Goal: Task Accomplishment & Management: Use online tool/utility

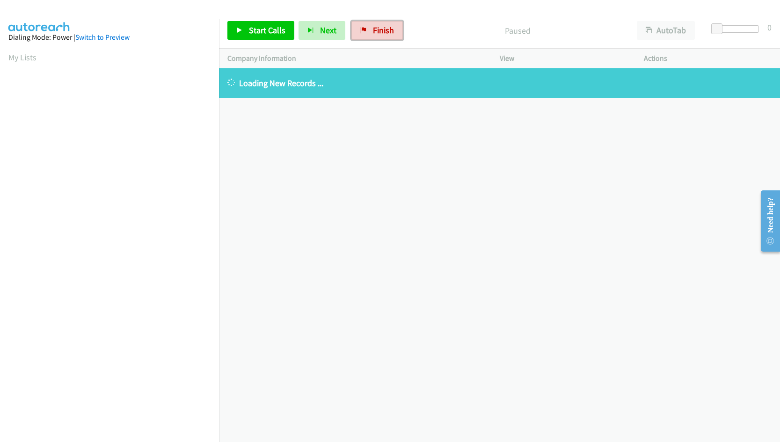
drag, startPoint x: 377, startPoint y: 34, endPoint x: 450, endPoint y: 44, distance: 73.3
click at [377, 34] on span "Finish" at bounding box center [383, 30] width 21 height 11
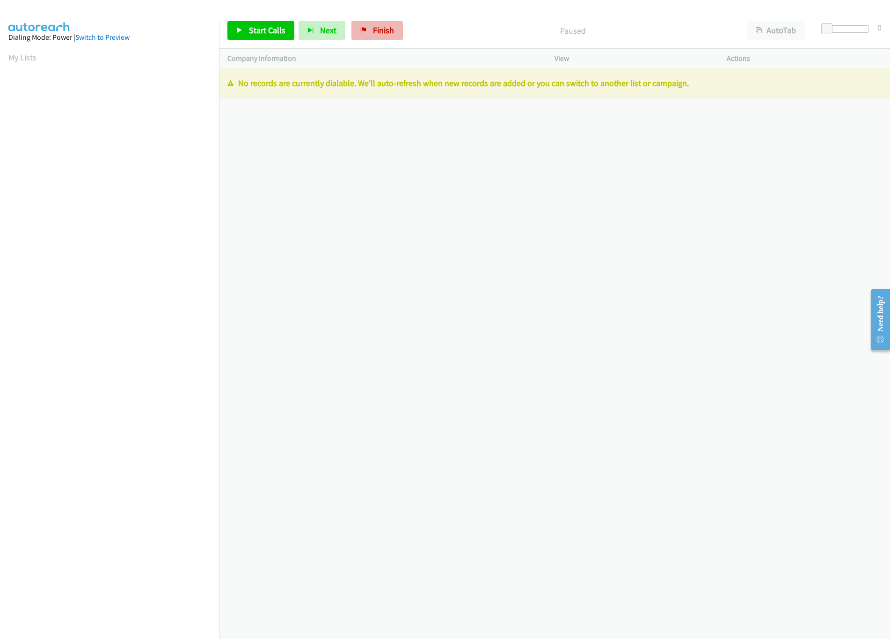
drag, startPoint x: 382, startPoint y: 16, endPoint x: 382, endPoint y: 35, distance: 19.2
click at [382, 16] on div "Start Calls Pause Next Finish Paused AutoTab AutoTab 0" at bounding box center [554, 31] width 671 height 36
click at [382, 35] on span "Finish" at bounding box center [383, 30] width 21 height 11
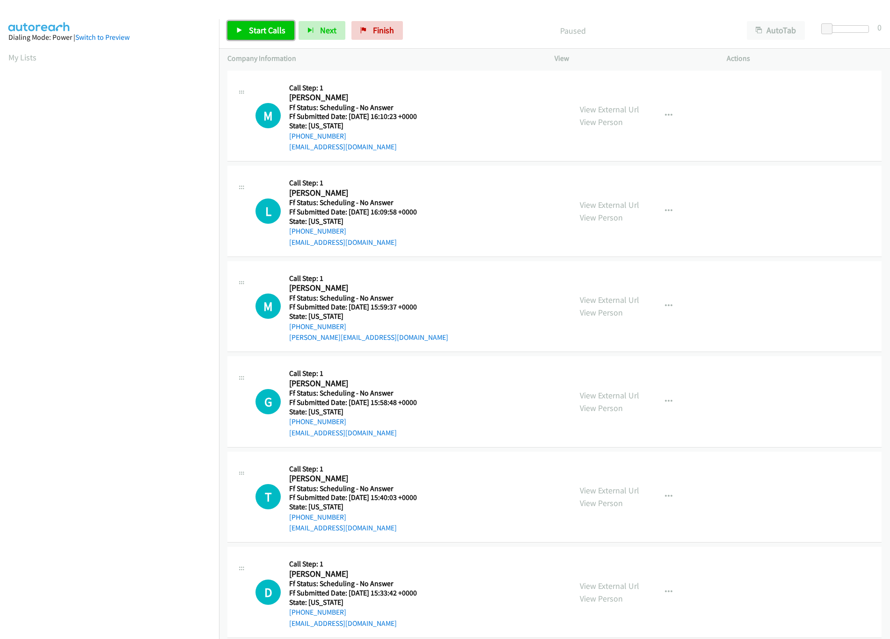
click at [267, 34] on span "Start Calls" at bounding box center [267, 30] width 37 height 11
click at [591, 111] on link "View External Url" at bounding box center [609, 109] width 59 height 11
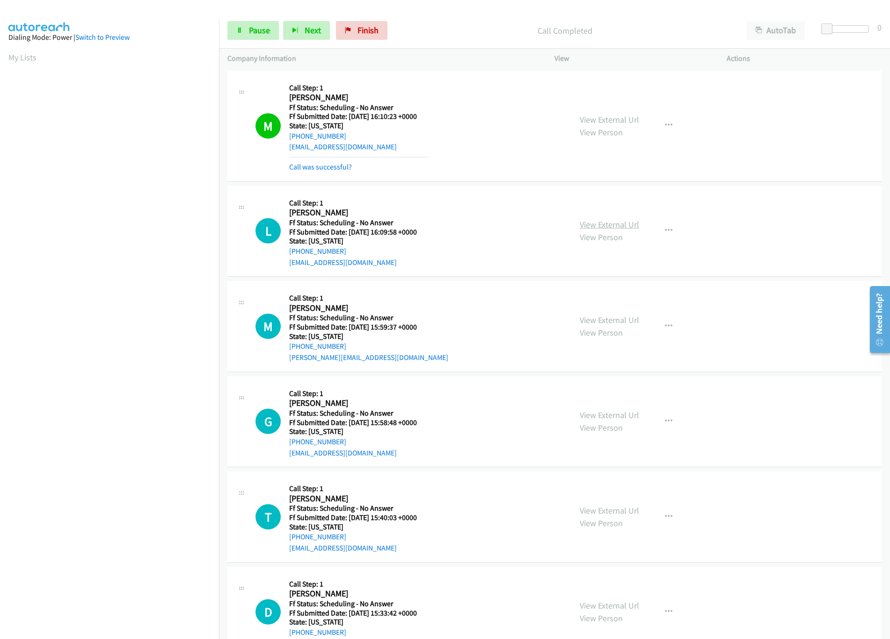
click at [621, 219] on link "View External Url" at bounding box center [609, 224] width 59 height 11
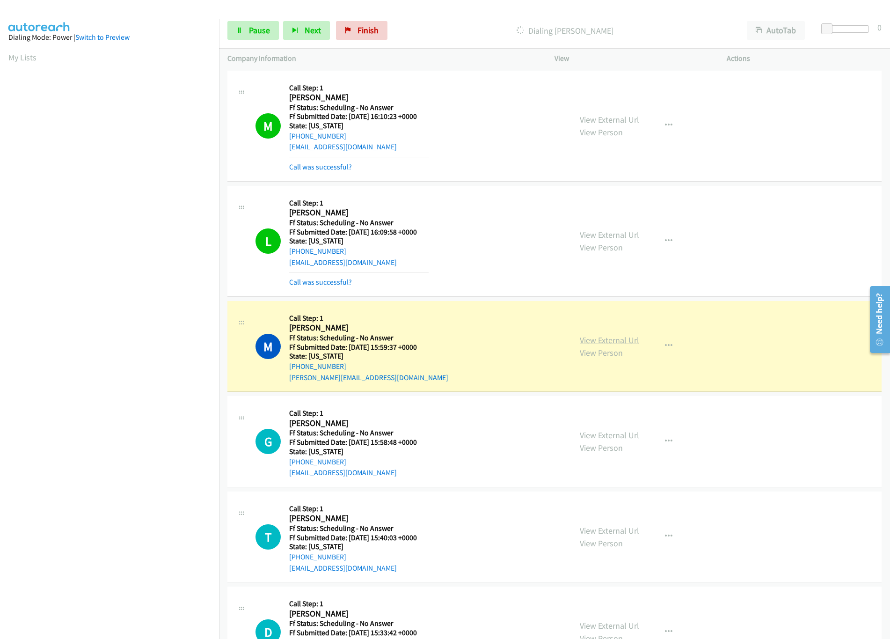
click at [581, 336] on link "View External Url" at bounding box center [609, 340] width 59 height 11
click at [617, 230] on link "View External Url" at bounding box center [609, 234] width 59 height 11
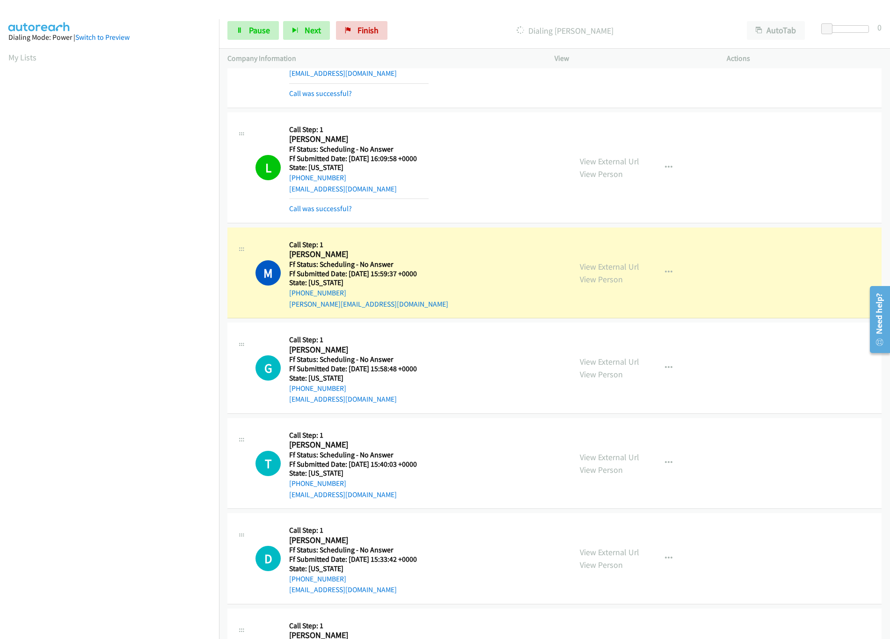
scroll to position [93, 0]
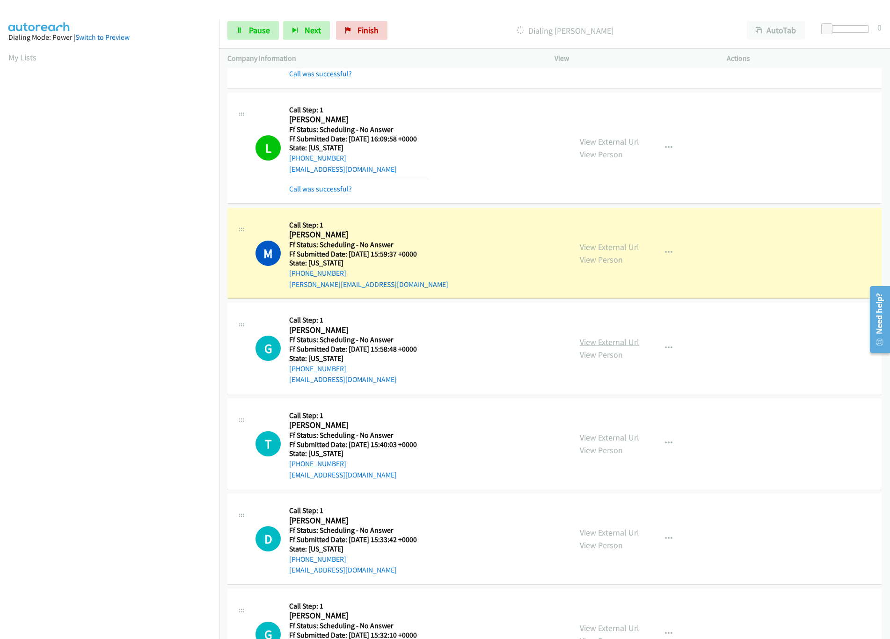
click at [601, 341] on link "View External Url" at bounding box center [609, 342] width 59 height 11
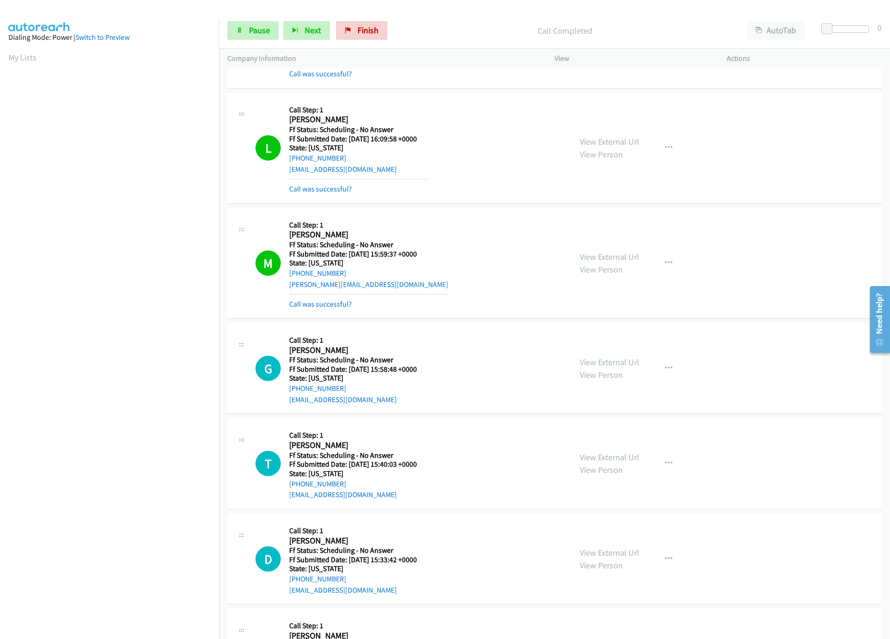
scroll to position [187, 0]
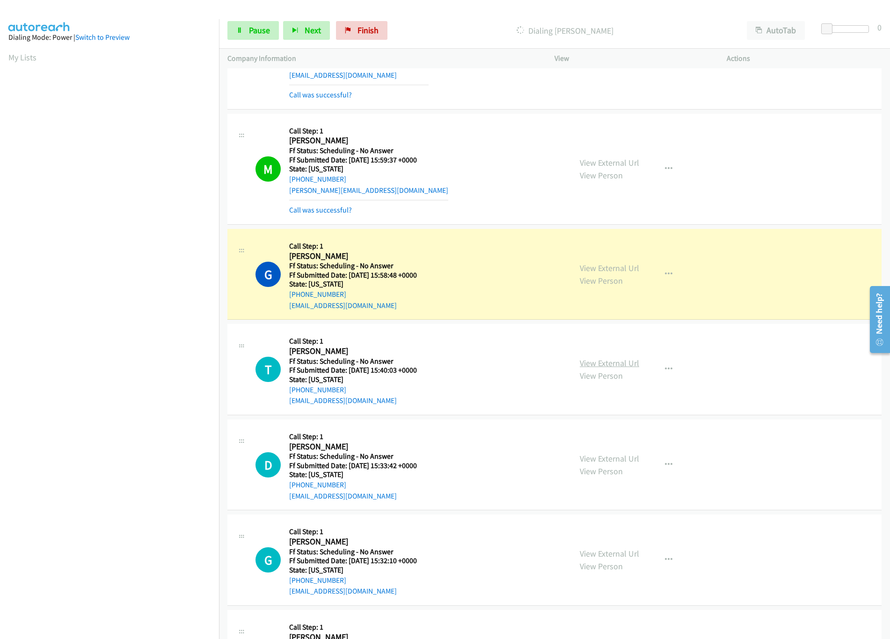
click at [607, 367] on link "View External Url" at bounding box center [609, 363] width 59 height 11
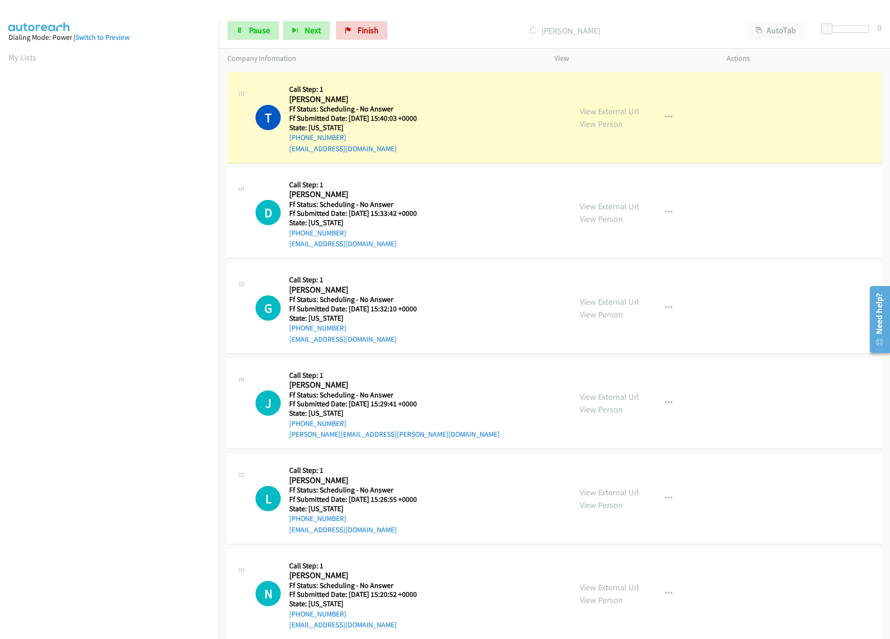
scroll to position [468, 0]
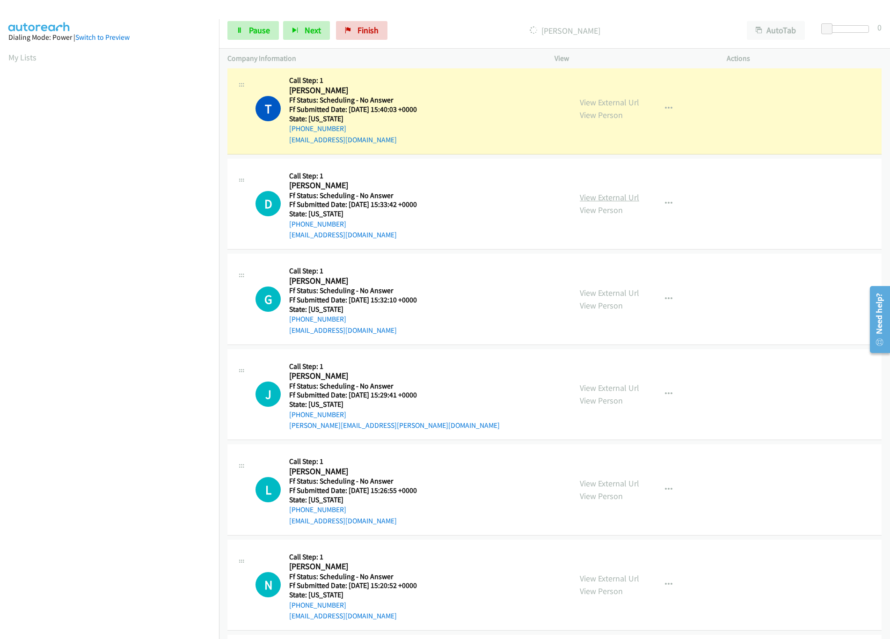
click at [620, 200] on link "View External Url" at bounding box center [609, 197] width 59 height 11
click at [257, 37] on link "Pause" at bounding box center [252, 30] width 51 height 19
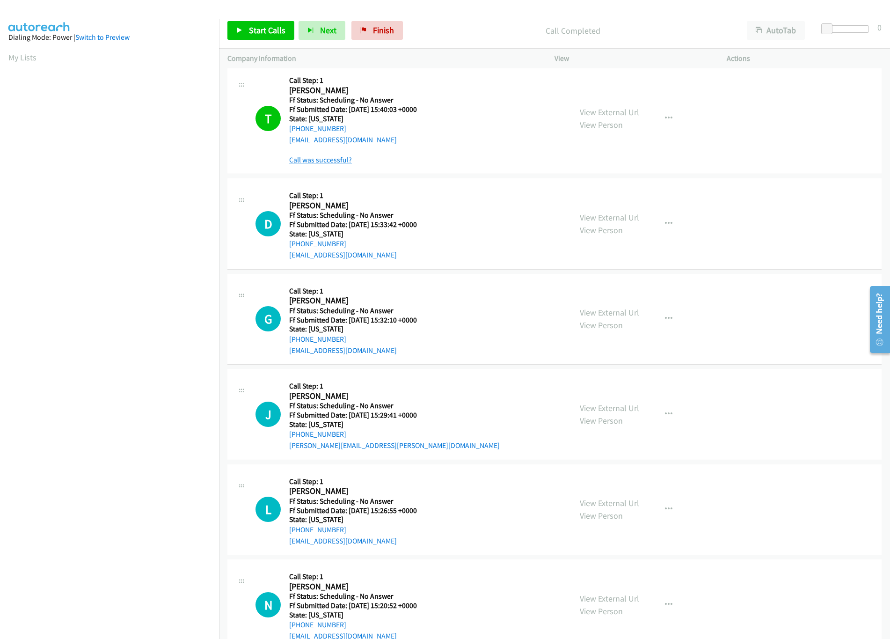
click at [332, 159] on link "Call was successful?" at bounding box center [320, 159] width 63 height 9
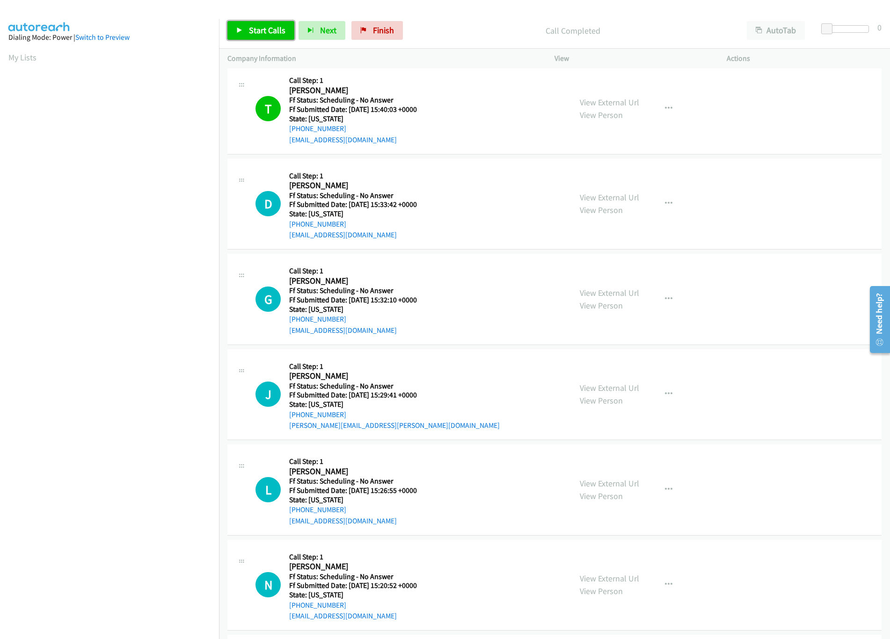
click at [270, 29] on span "Start Calls" at bounding box center [267, 30] width 37 height 11
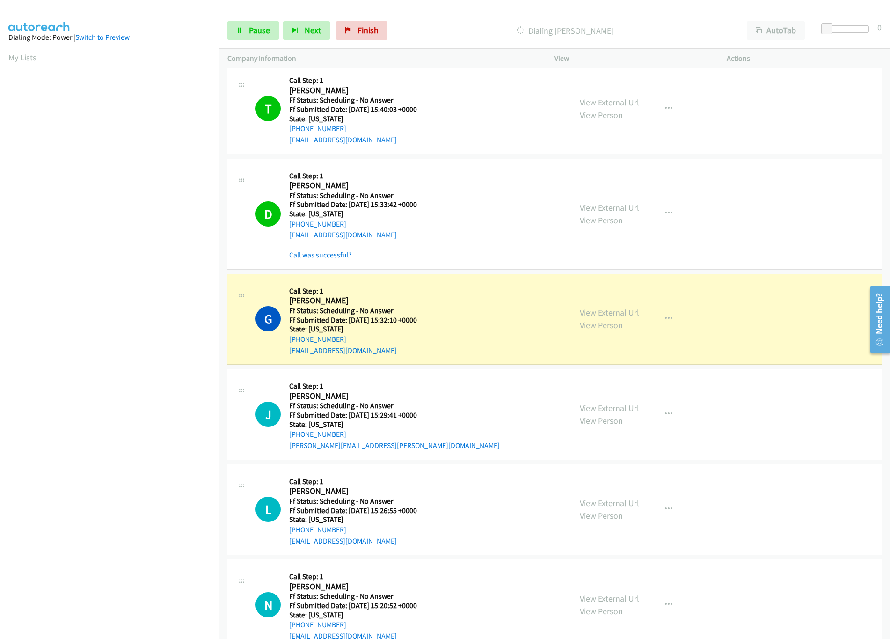
click at [615, 312] on link "View External Url" at bounding box center [609, 312] width 59 height 11
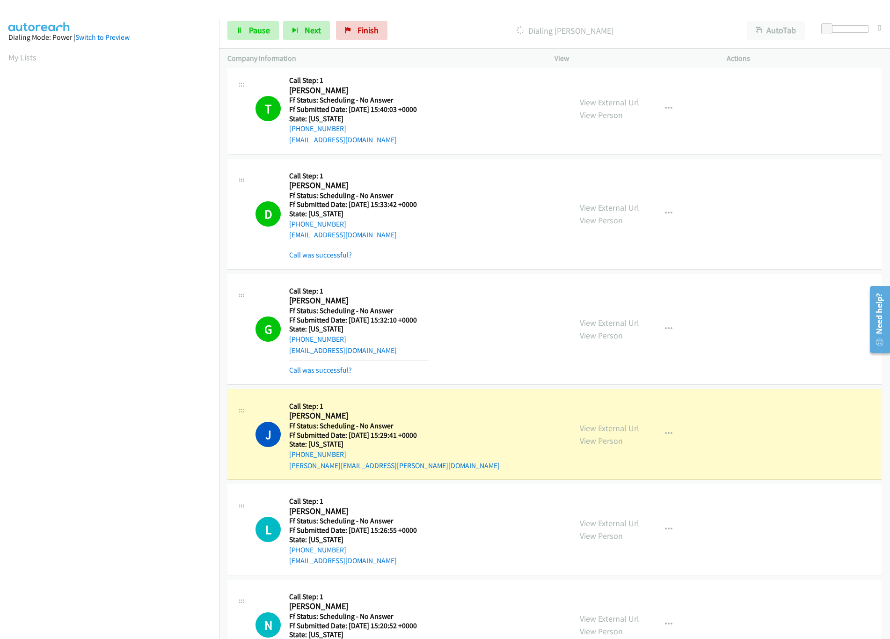
click at [459, 427] on div "J Callback Scheduled Call Step: 1 Justin Cajero America/Chicago Ff Status: Sche…" at bounding box center [410, 434] width 308 height 74
click at [584, 429] on link "View External Url" at bounding box center [609, 428] width 59 height 11
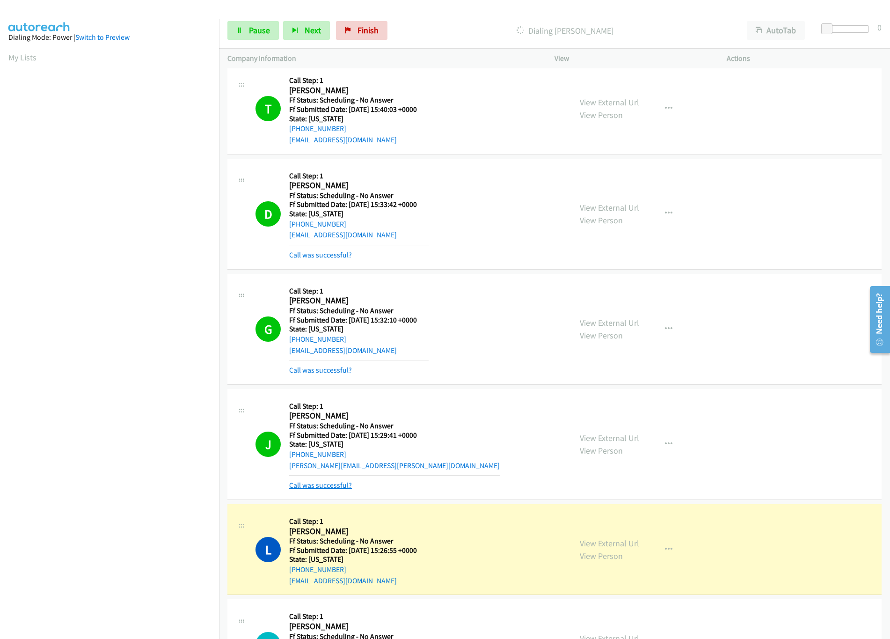
click at [317, 489] on link "Call was successful?" at bounding box center [320, 485] width 63 height 9
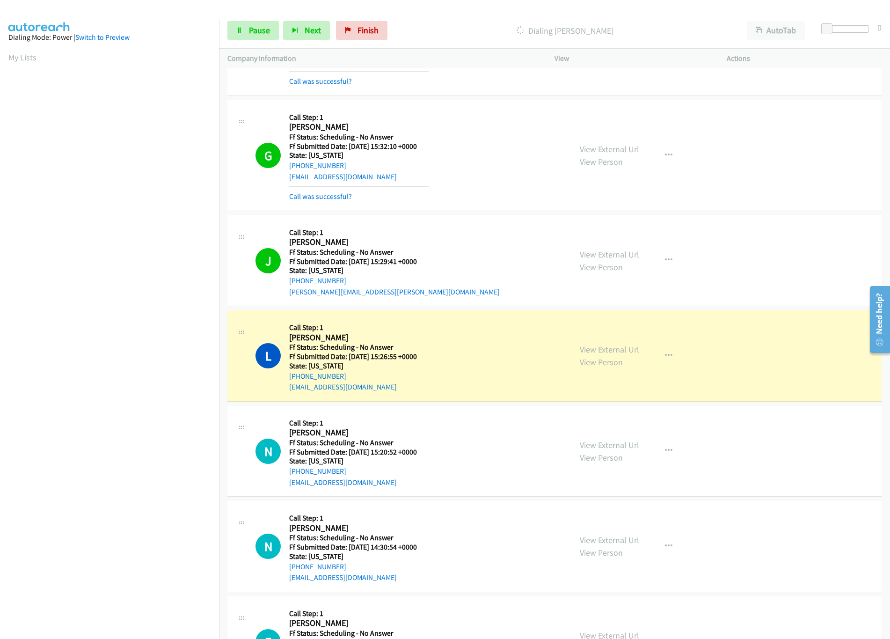
scroll to position [749, 0]
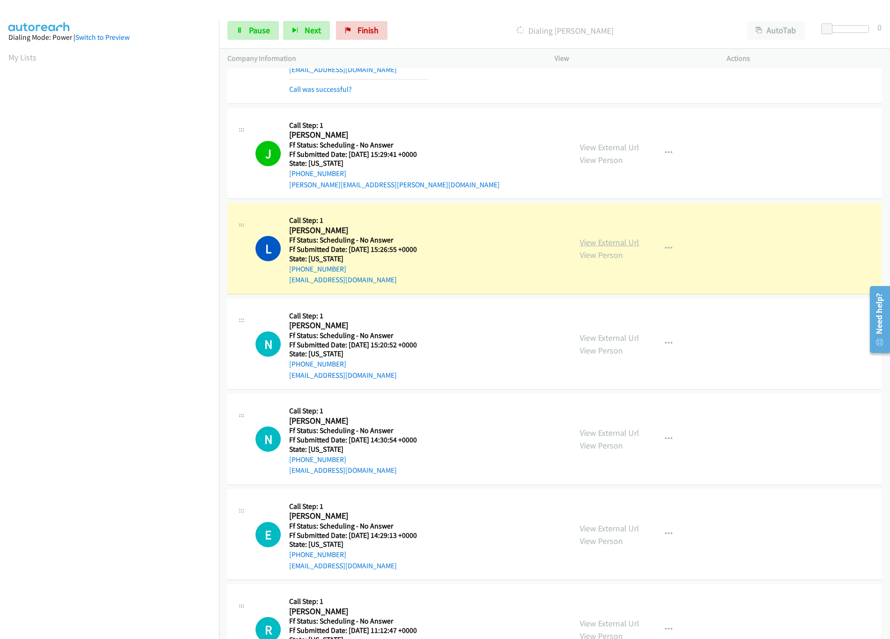
click at [615, 242] on link "View External Url" at bounding box center [609, 242] width 59 height 11
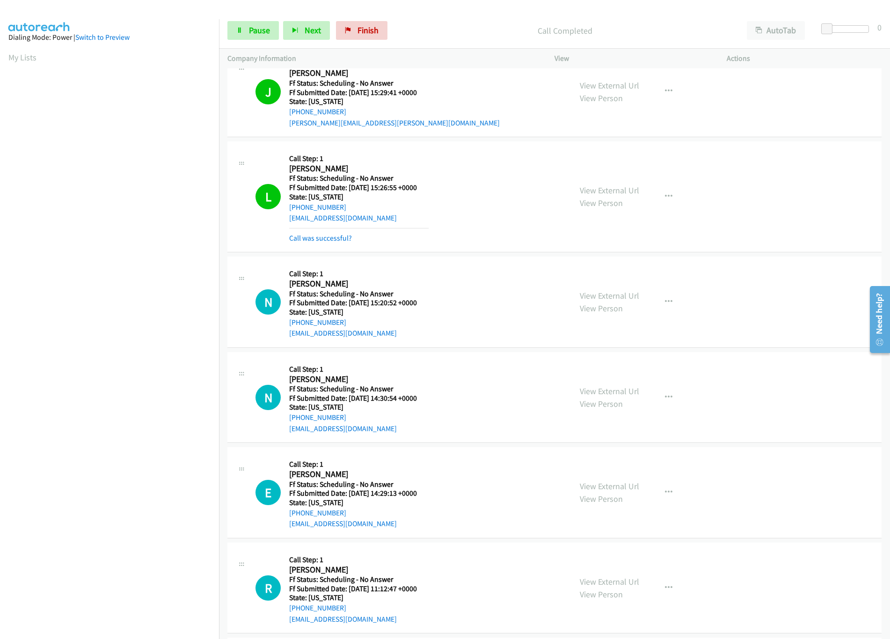
scroll to position [843, 0]
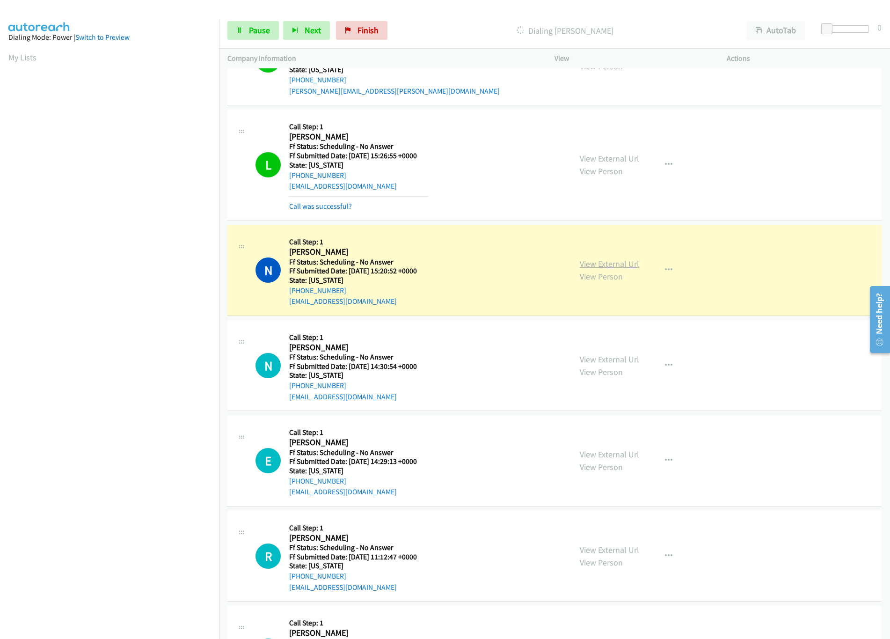
click at [606, 263] on link "View External Url" at bounding box center [609, 263] width 59 height 11
click at [246, 30] on link "Pause" at bounding box center [252, 30] width 51 height 19
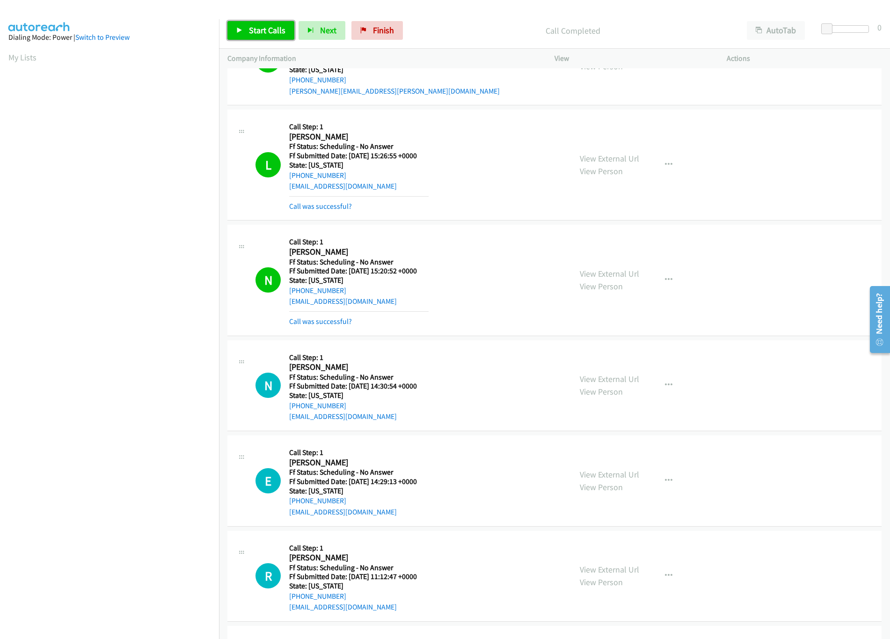
click at [259, 26] on span "Start Calls" at bounding box center [267, 30] width 37 height 11
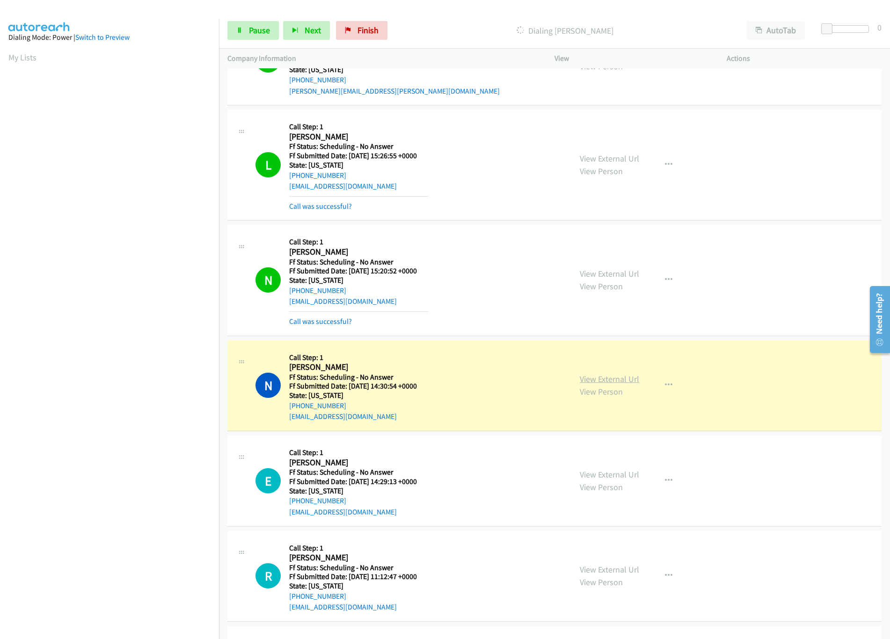
click at [604, 384] on link "View External Url" at bounding box center [609, 379] width 59 height 11
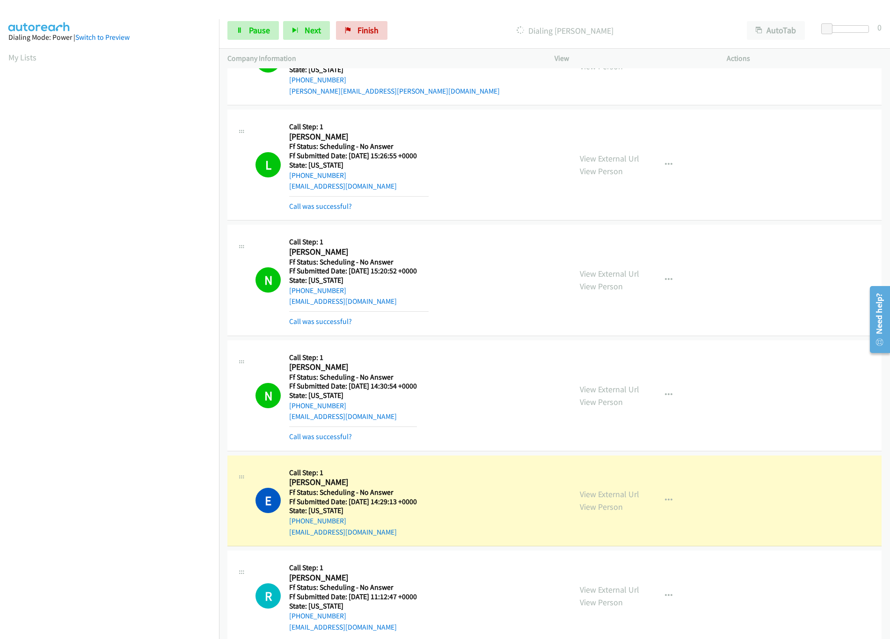
scroll to position [1030, 0]
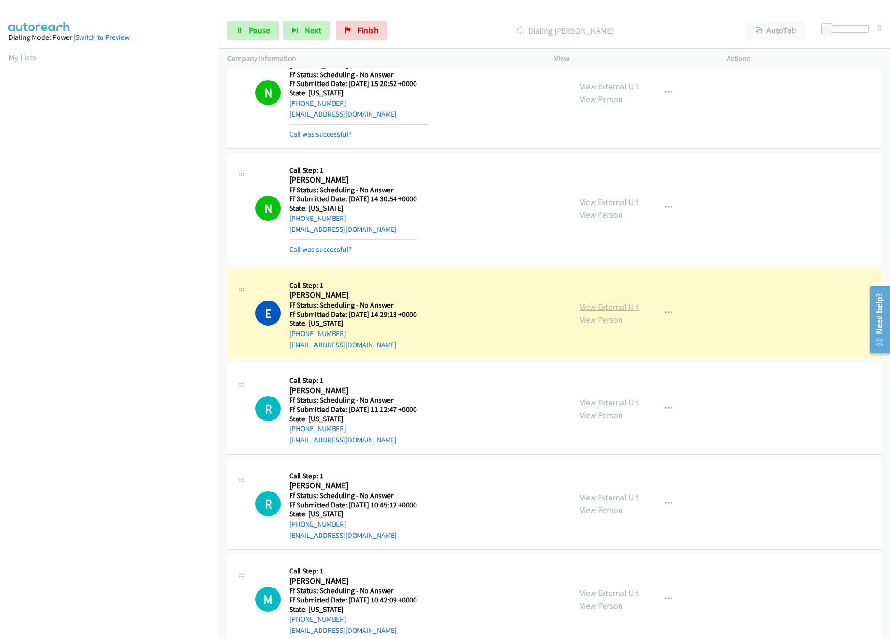
click at [593, 311] on link "View External Url" at bounding box center [609, 306] width 59 height 11
click at [626, 406] on link "View External Url" at bounding box center [609, 402] width 59 height 11
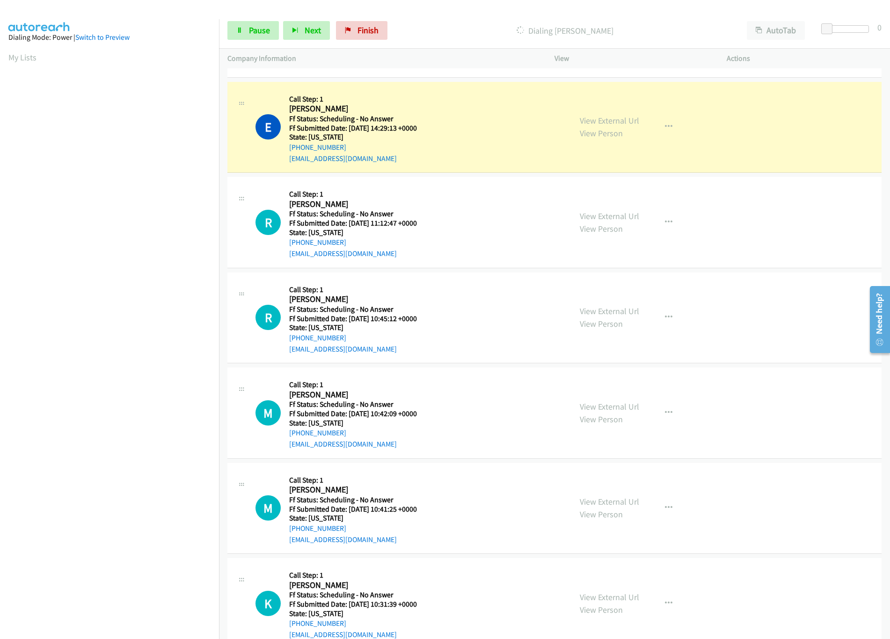
scroll to position [1217, 0]
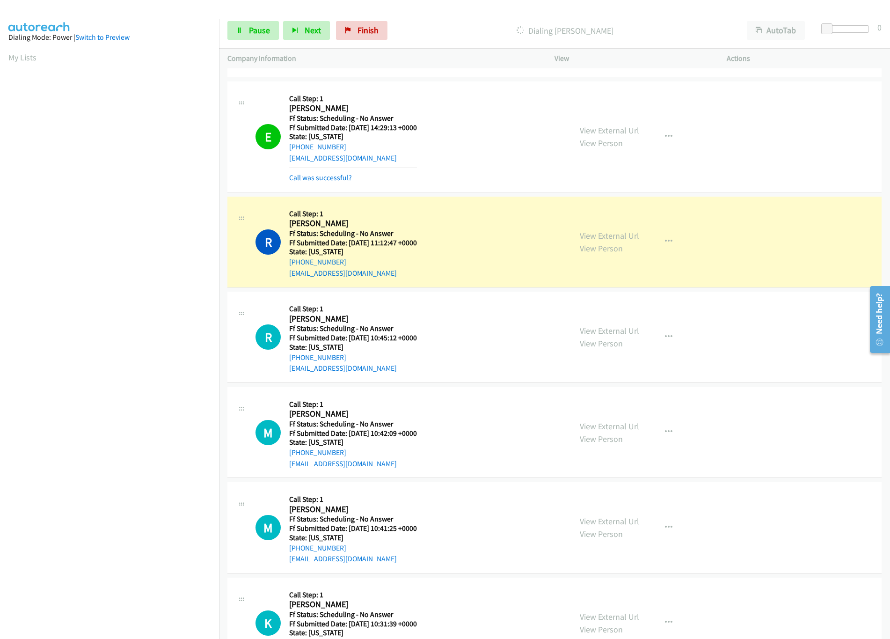
click at [173, 576] on nav "Dialing Mode: Power | Switch to Preview My Lists" at bounding box center [110, 338] width 220 height 639
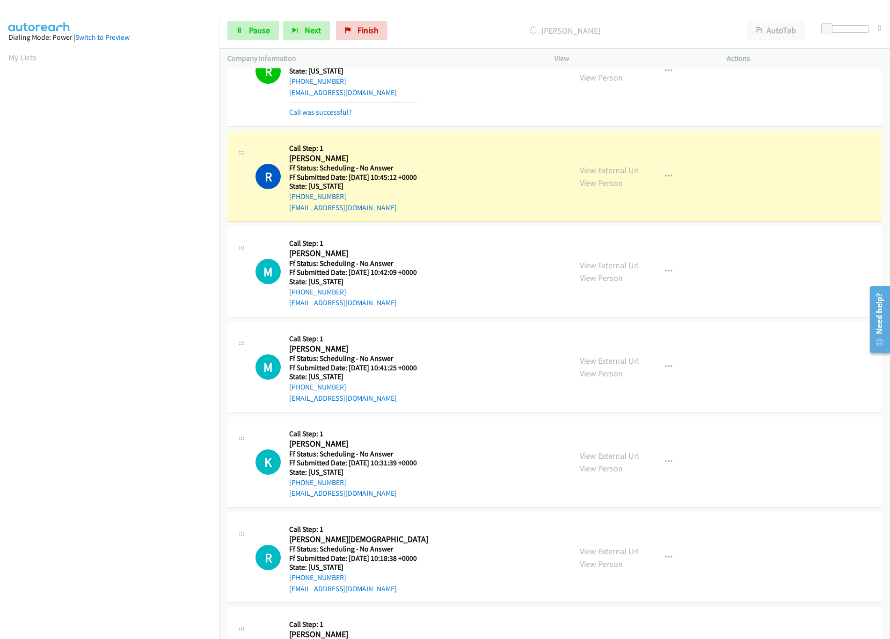
scroll to position [1404, 0]
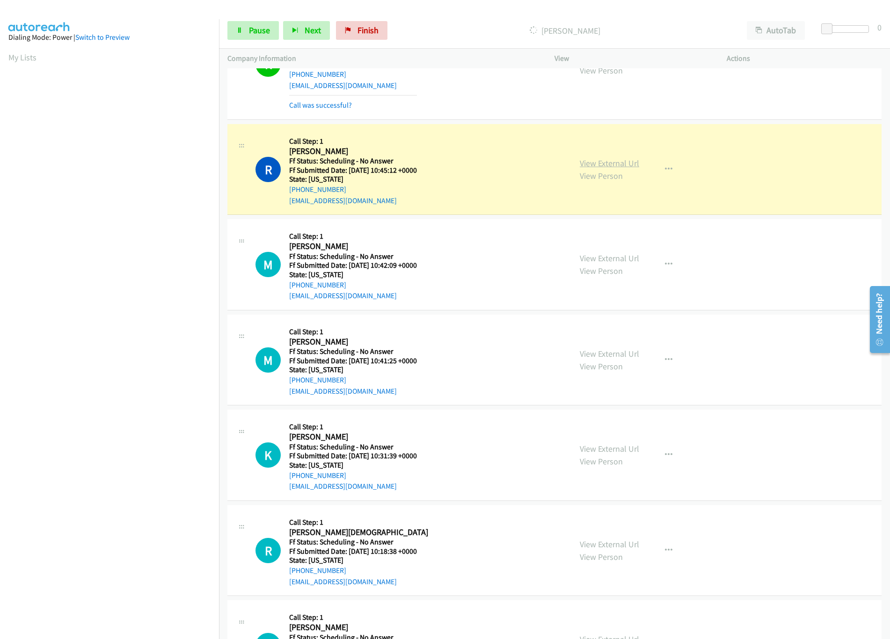
click at [606, 169] on link "View External Url" at bounding box center [609, 163] width 59 height 11
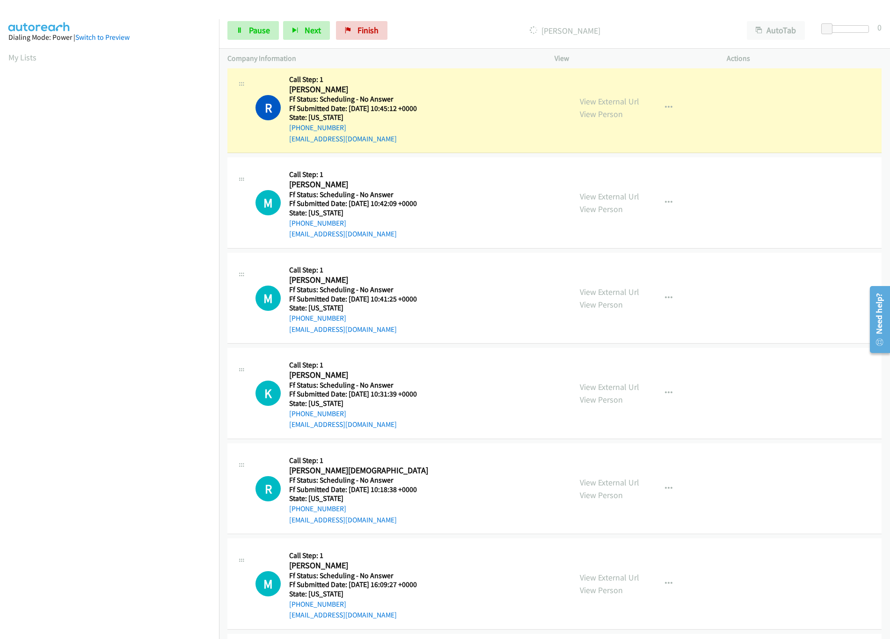
scroll to position [1497, 0]
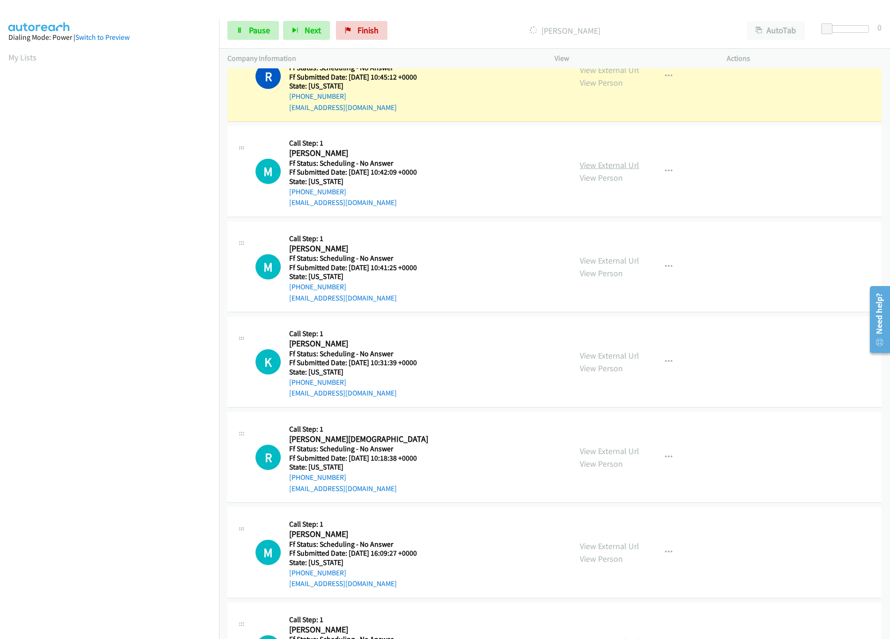
click at [597, 168] on link "View External Url" at bounding box center [609, 165] width 59 height 11
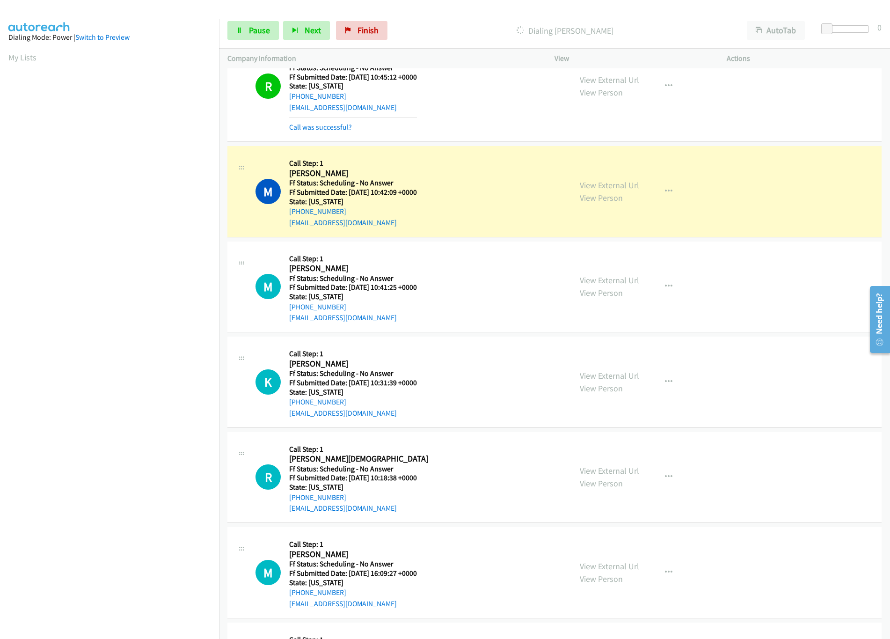
scroll to position [1592, 0]
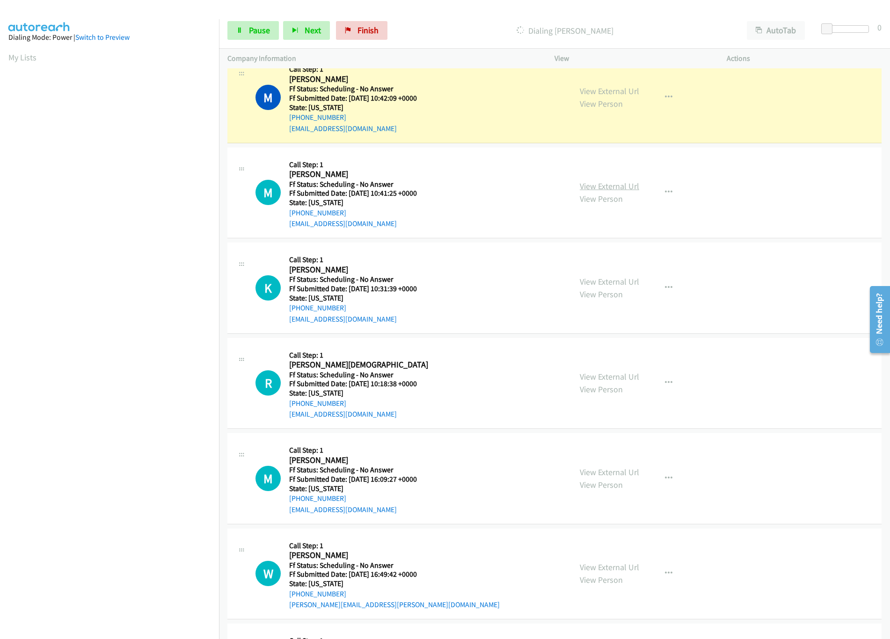
click at [590, 190] on link "View External Url" at bounding box center [609, 186] width 59 height 11
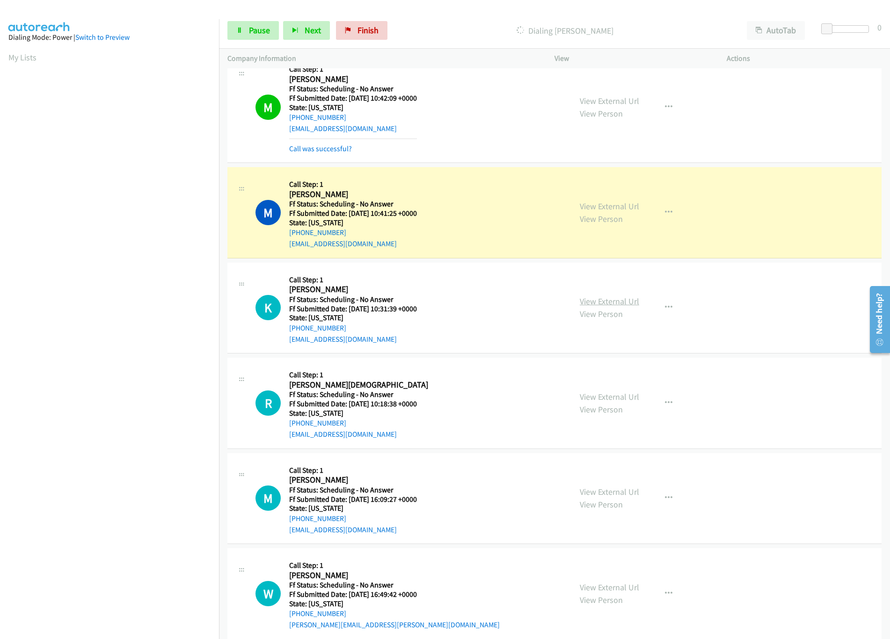
click at [589, 303] on link "View External Url" at bounding box center [609, 301] width 59 height 11
click at [308, 153] on link "Call was successful?" at bounding box center [320, 148] width 63 height 9
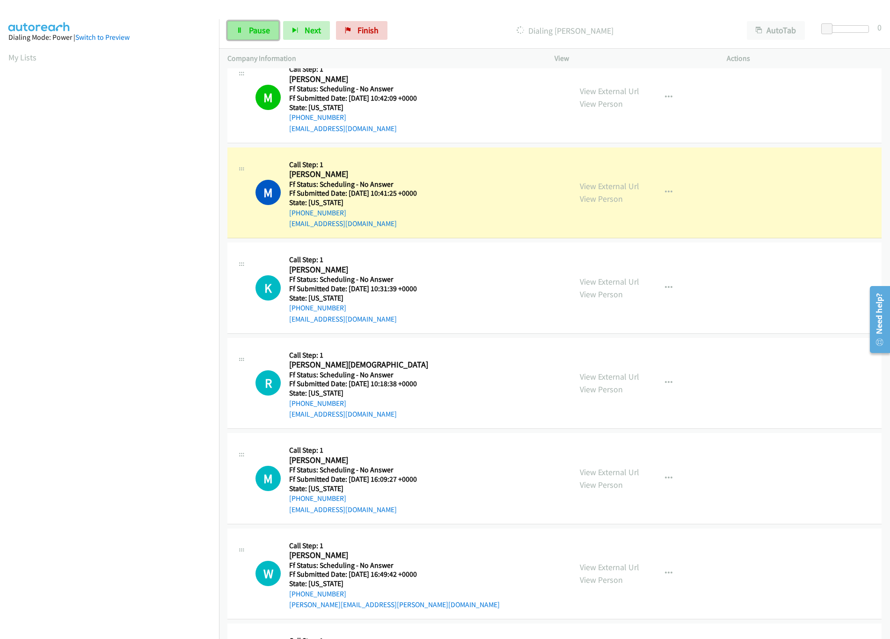
click at [236, 30] on link "Pause" at bounding box center [252, 30] width 51 height 19
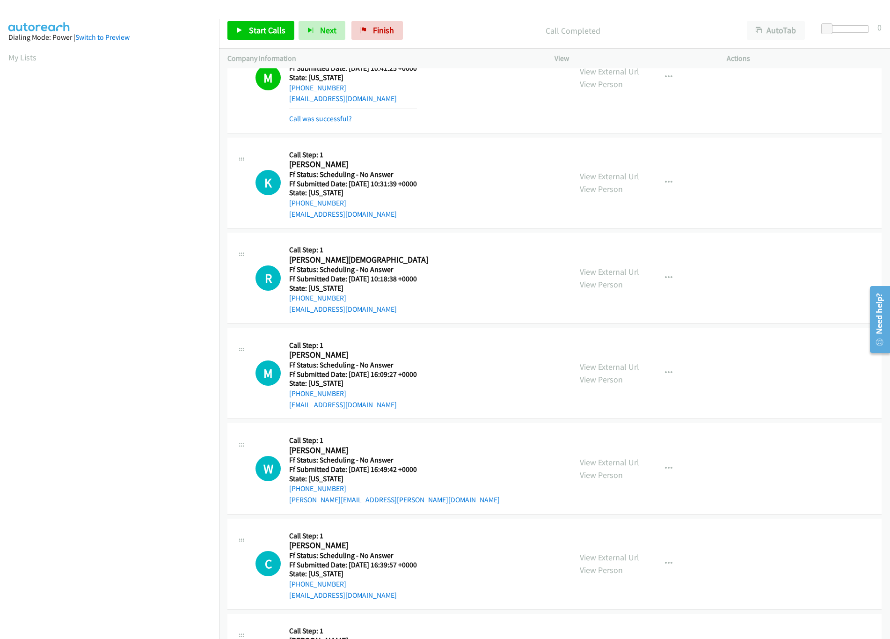
scroll to position [1685, 0]
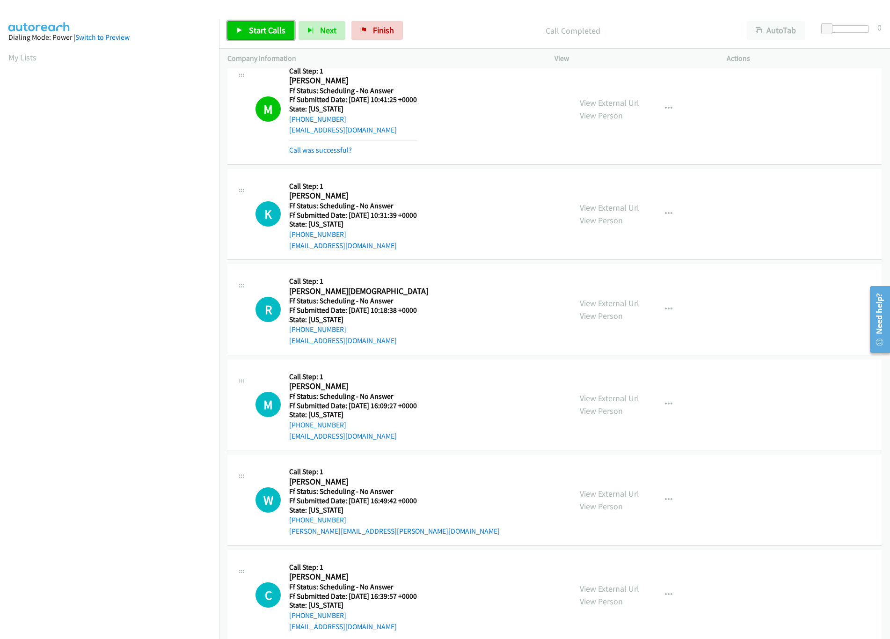
click at [253, 25] on span "Start Calls" at bounding box center [267, 30] width 37 height 11
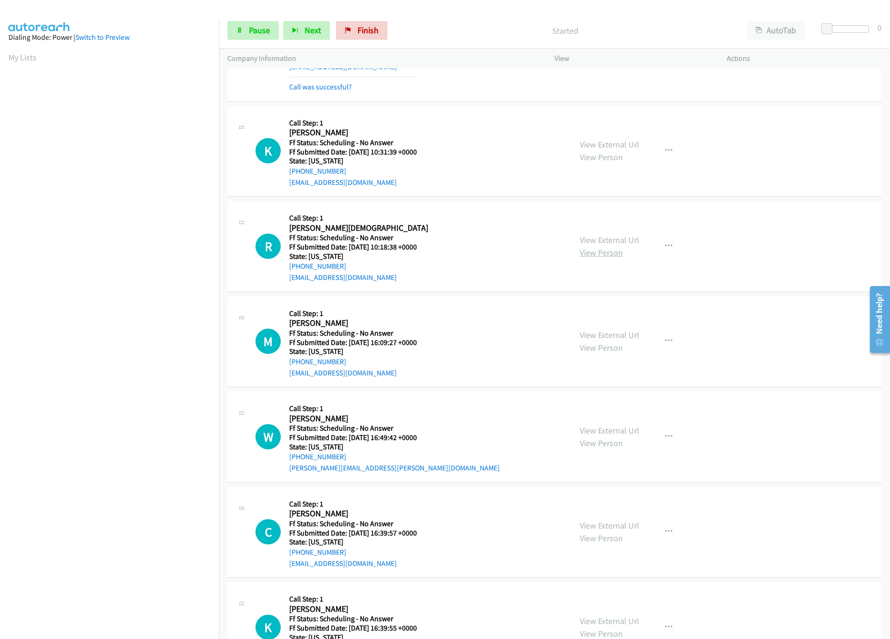
scroll to position [1778, 0]
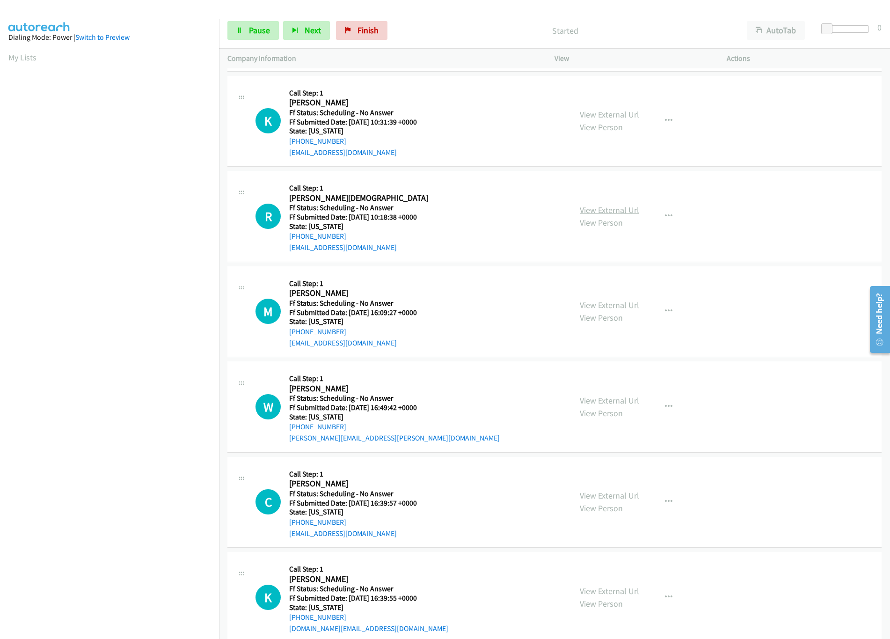
click at [610, 212] on link "View External Url" at bounding box center [609, 210] width 59 height 11
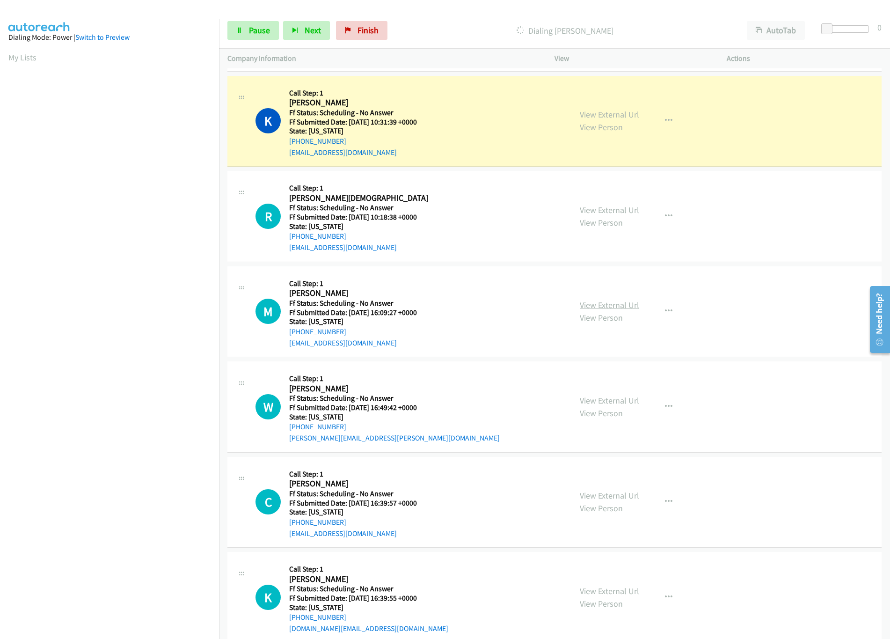
click at [580, 310] on link "View External Url" at bounding box center [609, 305] width 59 height 11
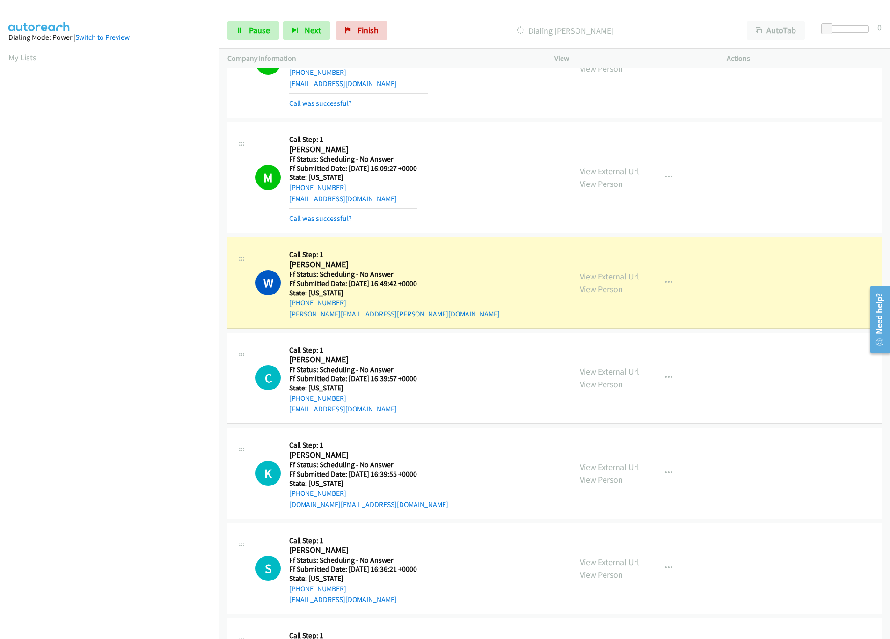
scroll to position [1966, 0]
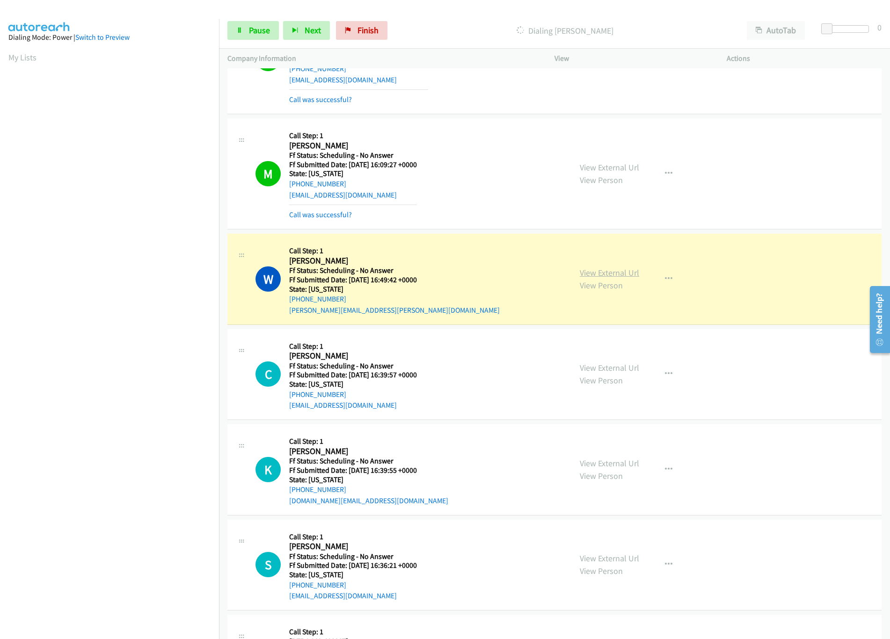
click at [599, 276] on link "View External Url" at bounding box center [609, 272] width 59 height 11
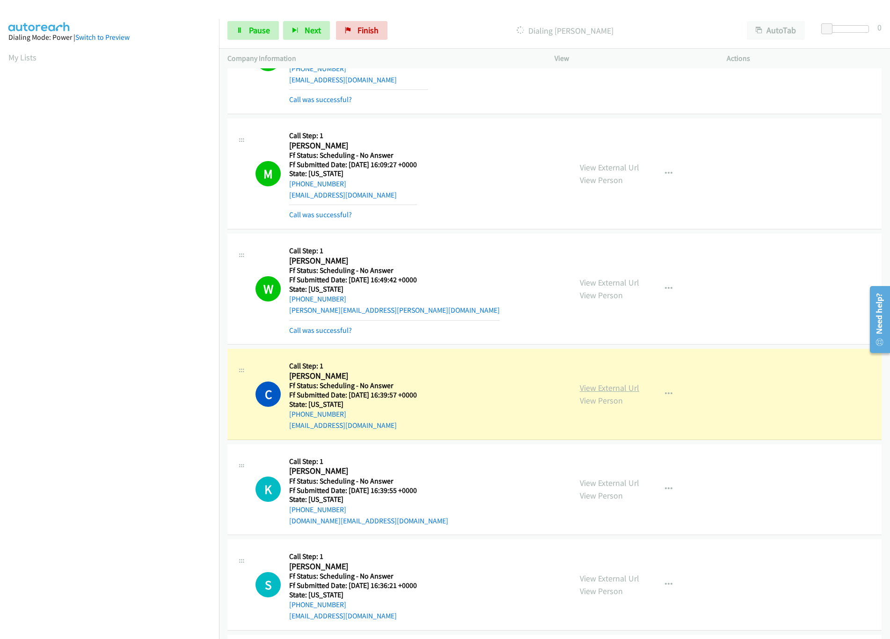
click at [616, 393] on link "View External Url" at bounding box center [609, 387] width 59 height 11
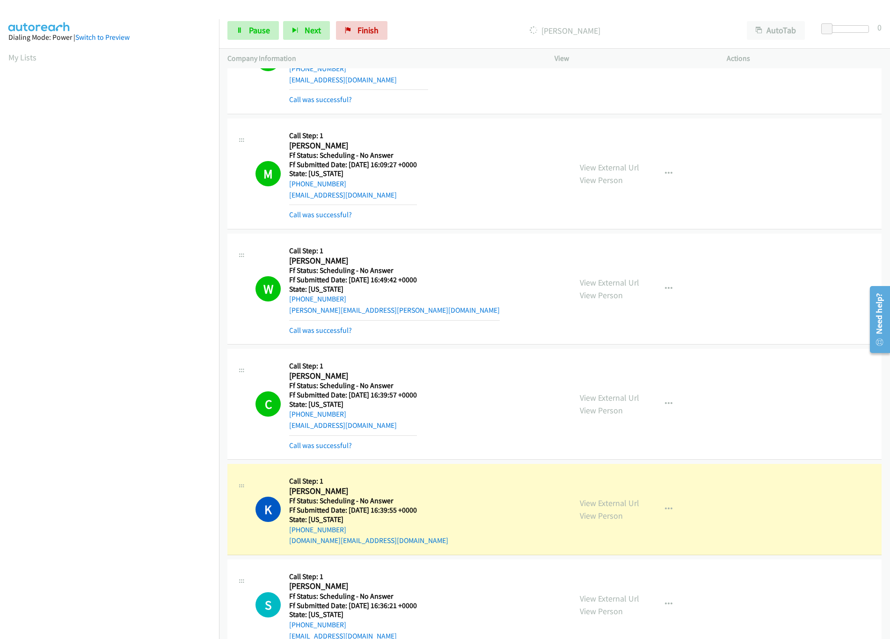
scroll to position [2153, 0]
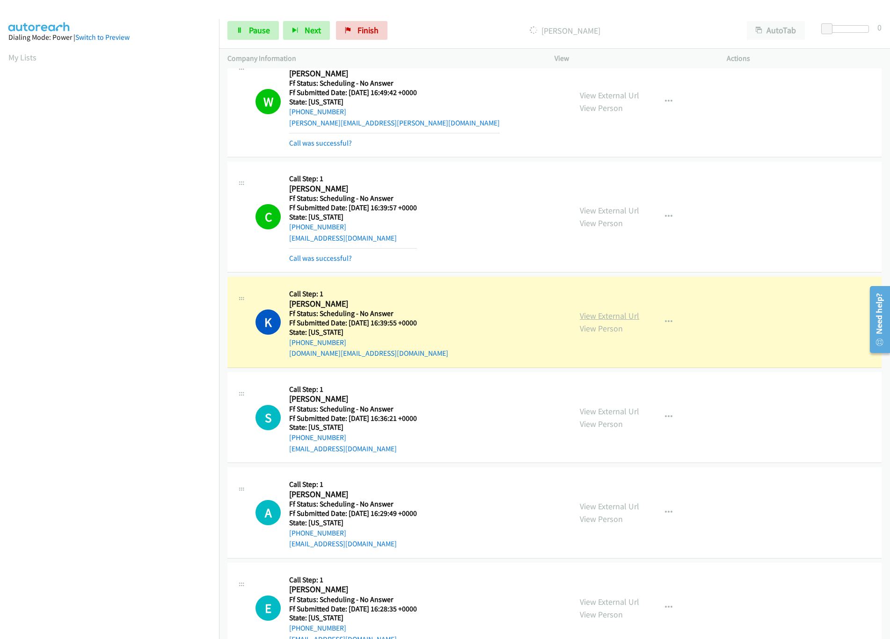
click at [604, 319] on link "View External Url" at bounding box center [609, 315] width 59 height 11
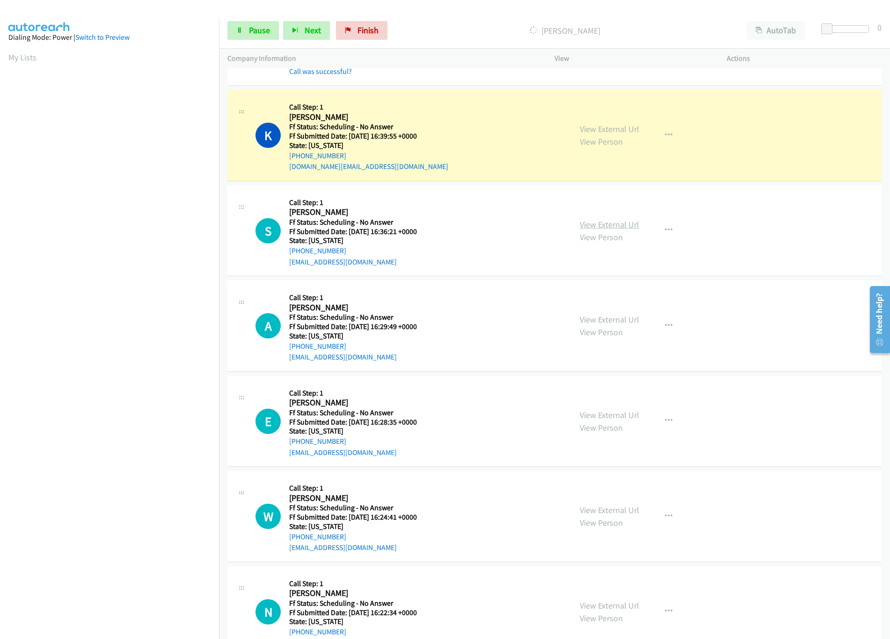
click at [597, 229] on link "View External Url" at bounding box center [609, 224] width 59 height 11
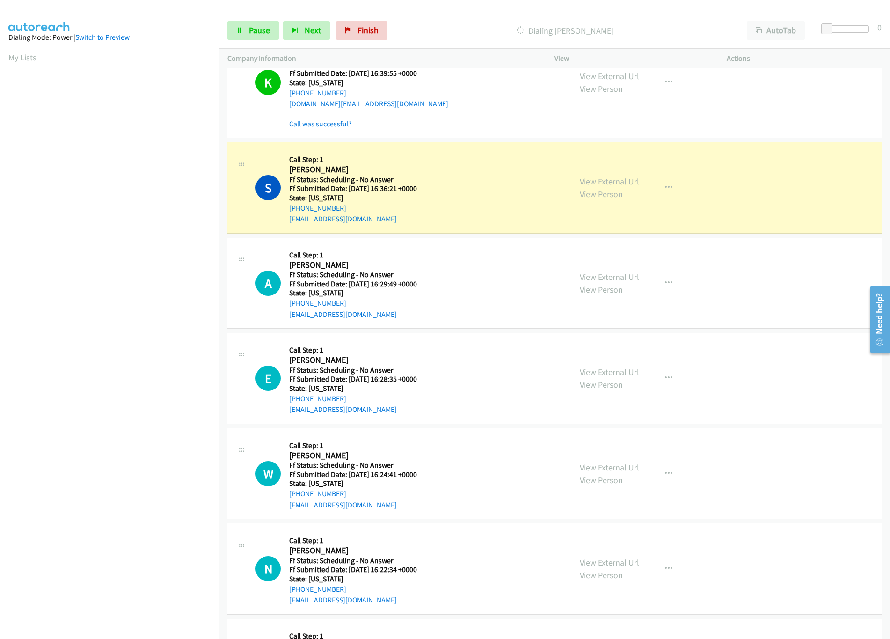
scroll to position [2434, 0]
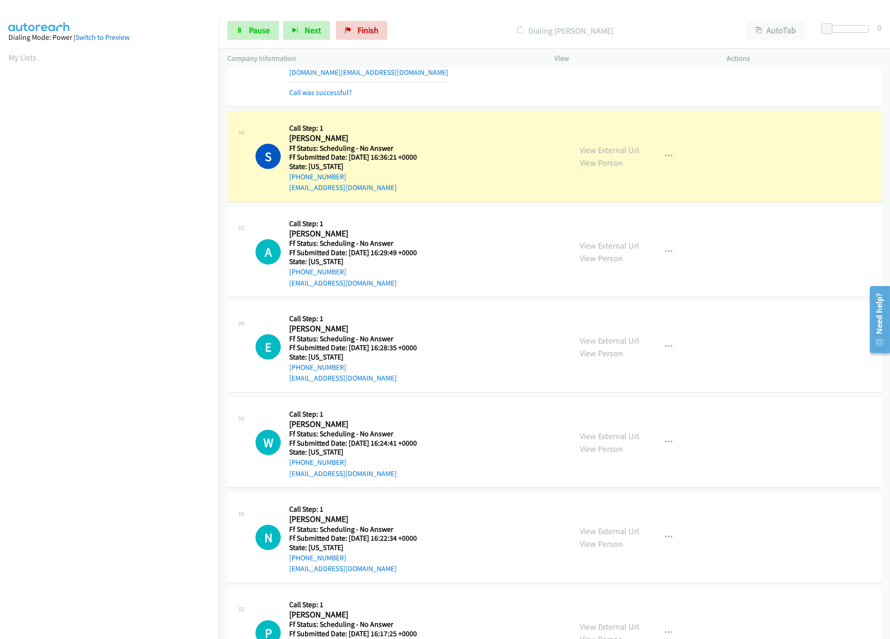
click at [573, 253] on div "View External Url View Person View External Url Email Schedule/Manage Callback …" at bounding box center [662, 252] width 181 height 74
click at [580, 251] on link "View External Url" at bounding box center [609, 245] width 59 height 11
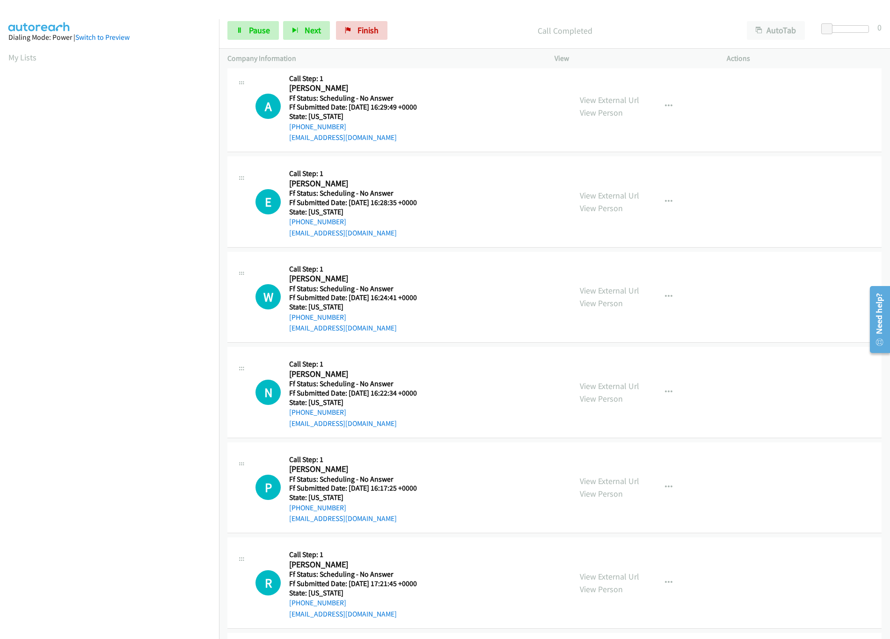
scroll to position [2621, 0]
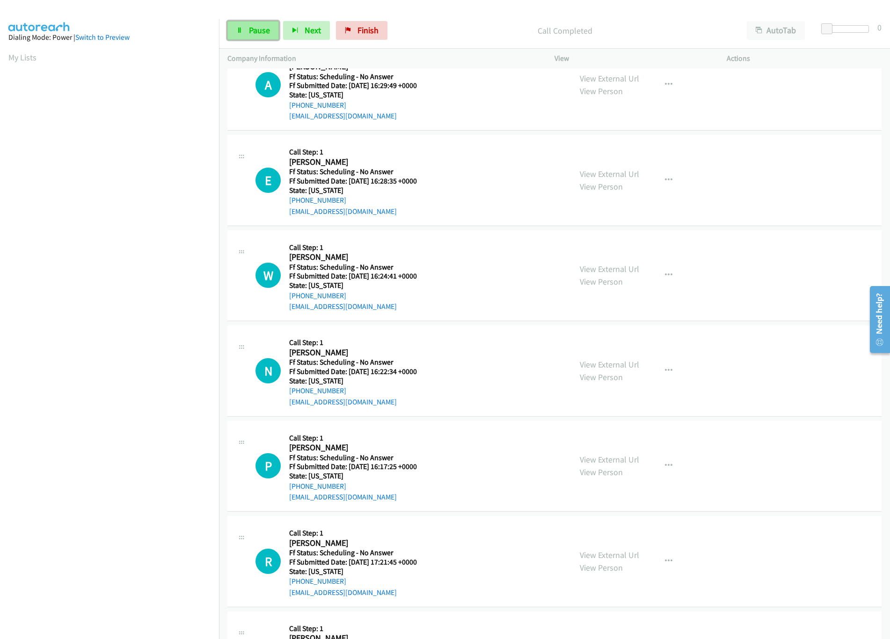
drag, startPoint x: 257, startPoint y: 34, endPoint x: 241, endPoint y: 34, distance: 16.9
click at [257, 34] on span "Pause" at bounding box center [259, 30] width 21 height 11
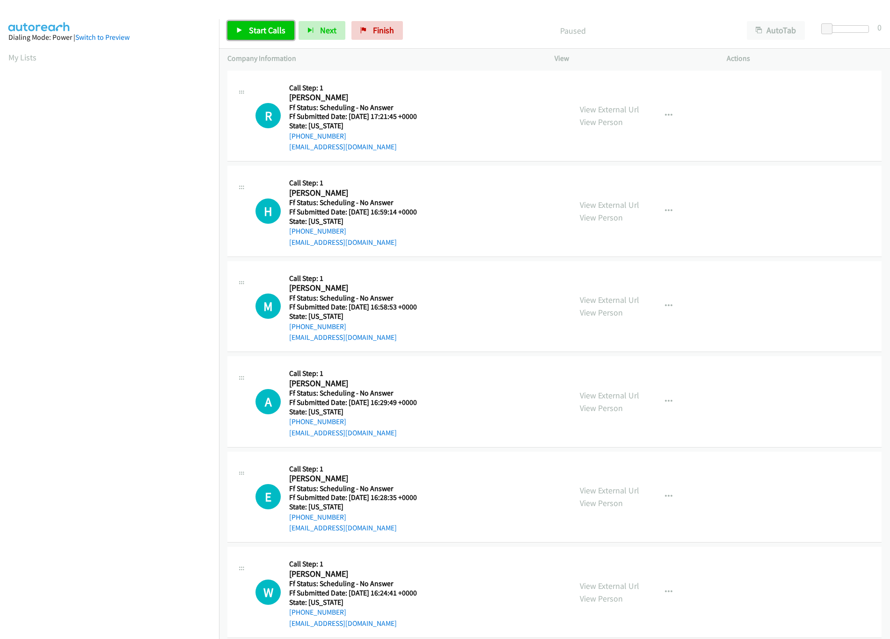
click at [248, 31] on link "Start Calls" at bounding box center [260, 30] width 67 height 19
click at [248, 32] on link "Pause" at bounding box center [252, 30] width 51 height 19
click at [272, 25] on span "Start Calls" at bounding box center [267, 30] width 37 height 11
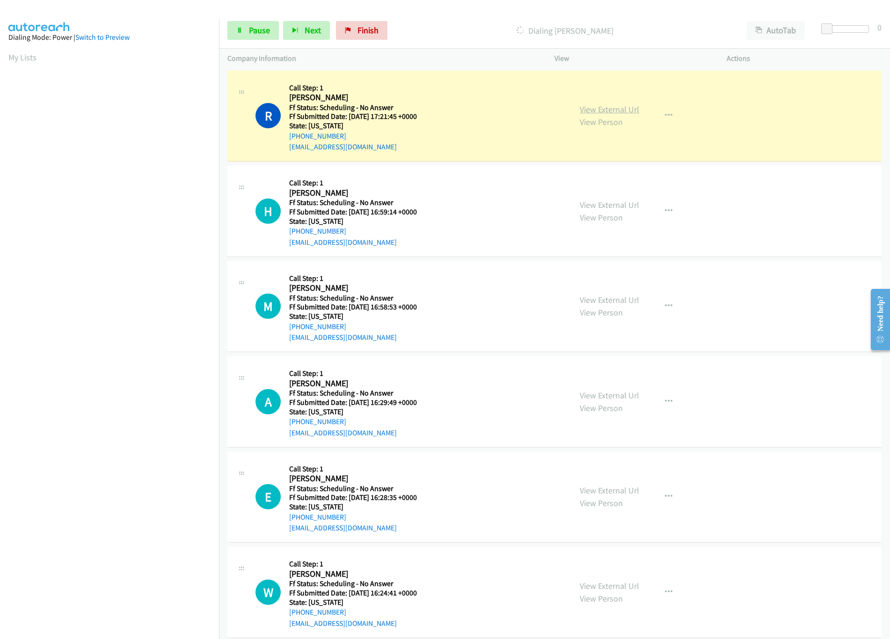
click at [602, 105] on link "View External Url" at bounding box center [609, 109] width 59 height 11
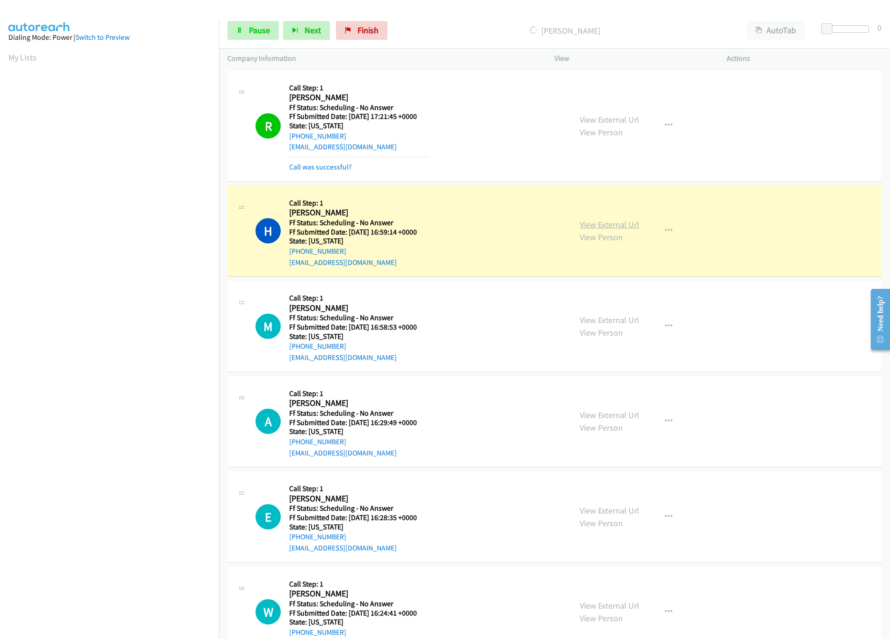
click at [610, 227] on link "View External Url" at bounding box center [609, 224] width 59 height 11
click at [609, 312] on div "View External Url View Person View External Url Email Schedule/Manage Callback …" at bounding box center [662, 326] width 181 height 74
click at [609, 318] on link "View External Url" at bounding box center [609, 320] width 59 height 11
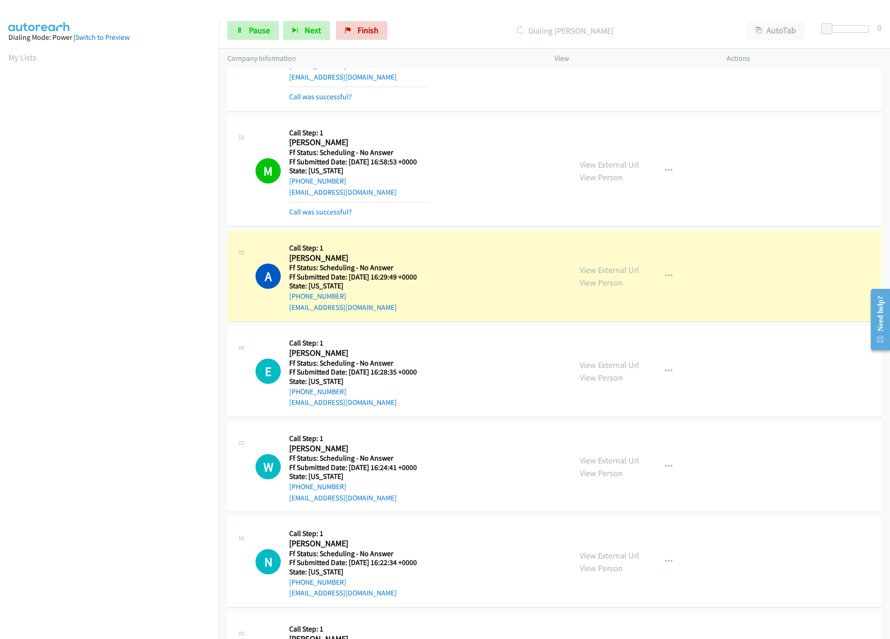
scroll to position [187, 0]
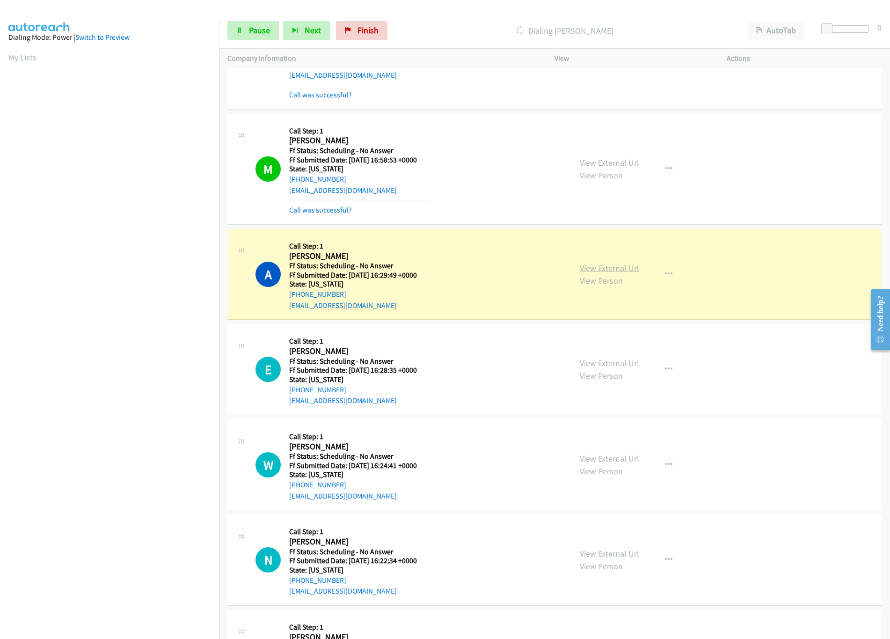
click at [622, 271] on link "View External Url" at bounding box center [609, 268] width 59 height 11
click at [477, 258] on div "A Callback Scheduled Call Step: 1 Aparna Malireddi America/New_York Ff Status: …" at bounding box center [410, 274] width 308 height 74
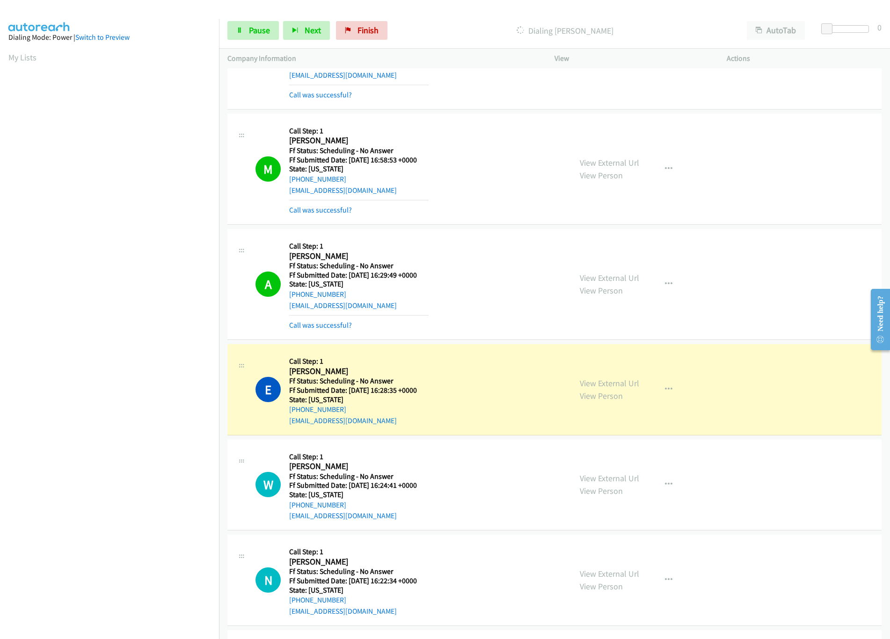
click at [243, 343] on td "E Callback Scheduled Call Step: 1 Emmanuel Adewumi America/Phoenix Ff Status: S…" at bounding box center [554, 389] width 671 height 95
click at [161, 587] on nav "Dialing Mode: Power | Switch to Preview My Lists" at bounding box center [110, 338] width 220 height 639
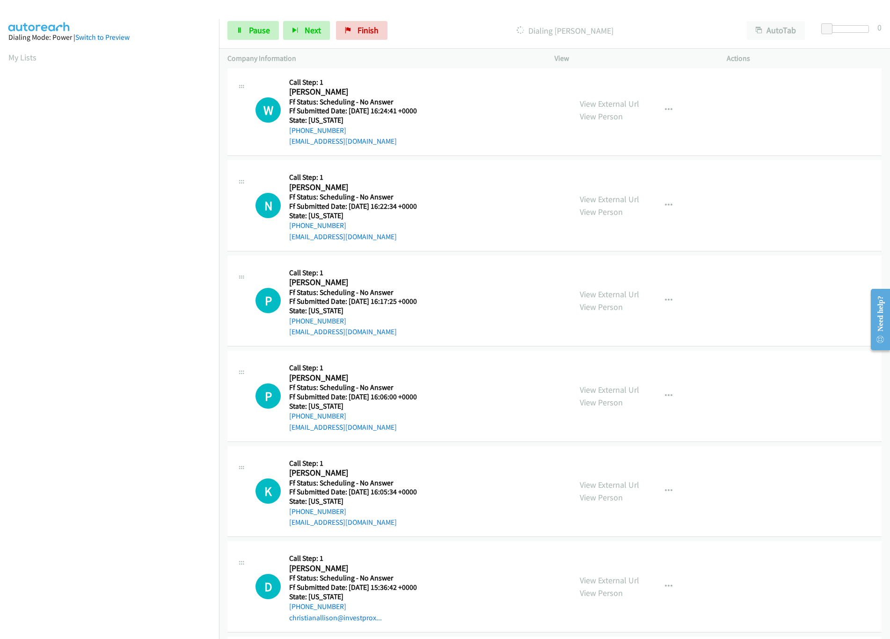
scroll to position [468, 0]
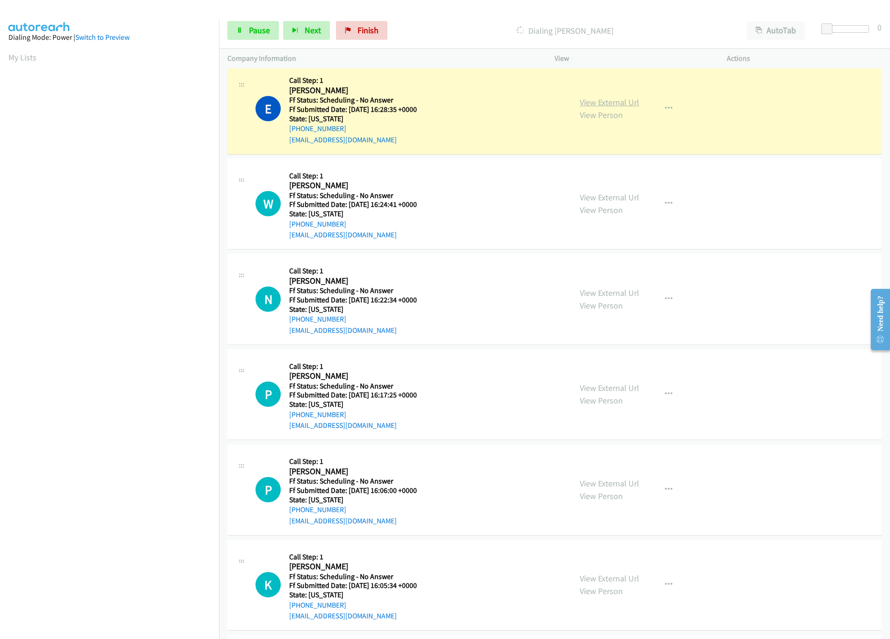
click at [605, 102] on link "View External Url" at bounding box center [609, 102] width 59 height 11
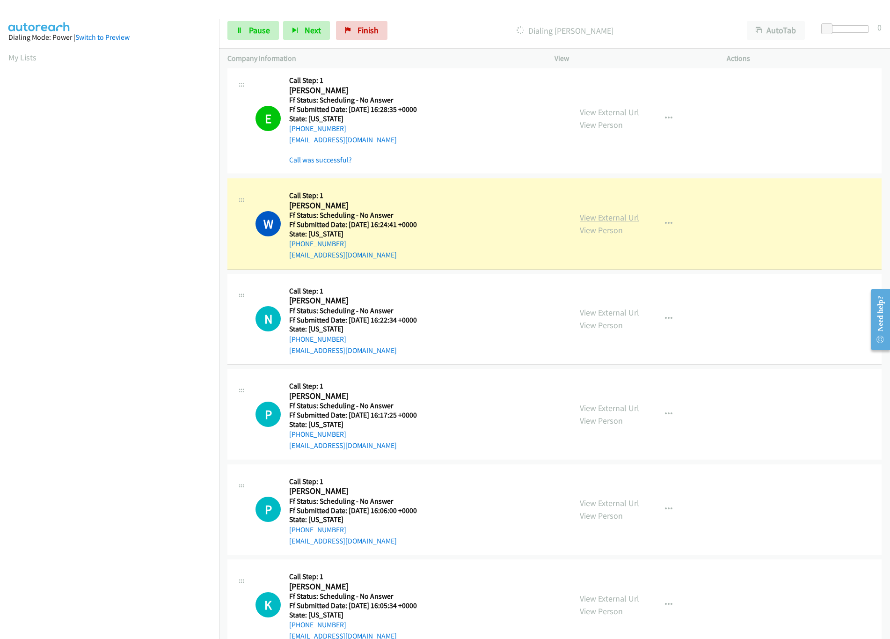
click at [594, 213] on link "View External Url" at bounding box center [609, 217] width 59 height 11
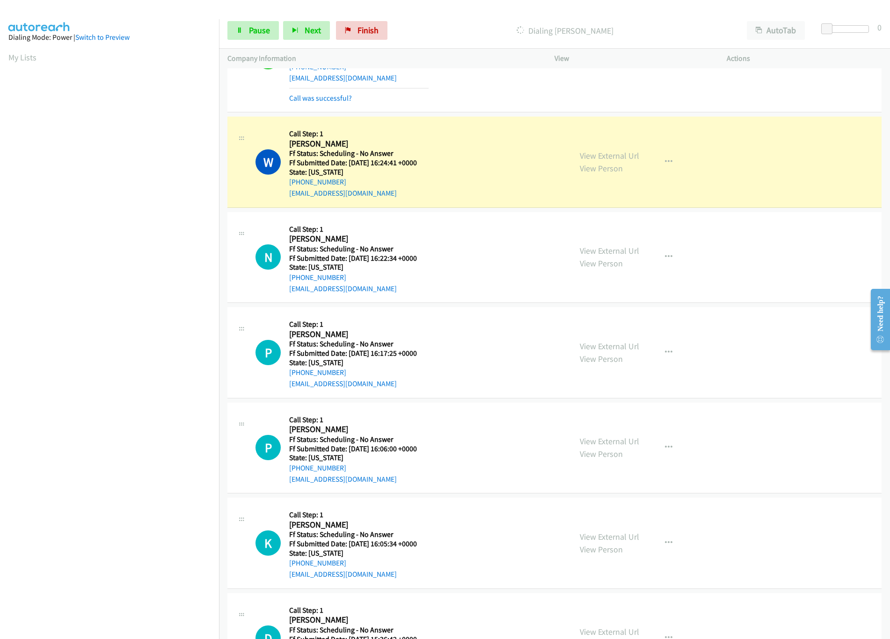
scroll to position [562, 0]
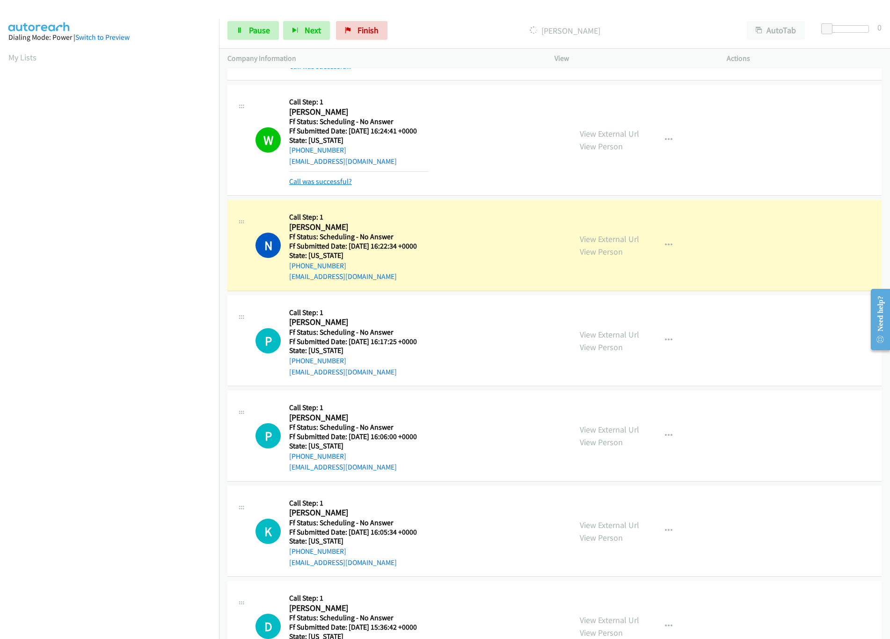
click at [333, 184] on link "Call was successful?" at bounding box center [320, 181] width 63 height 9
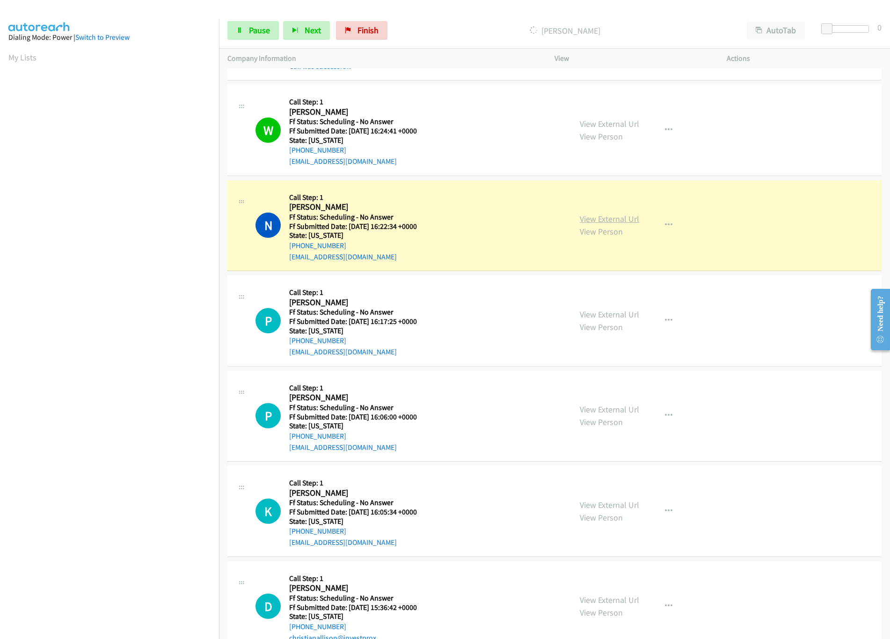
click at [589, 222] on link "View External Url" at bounding box center [609, 218] width 59 height 11
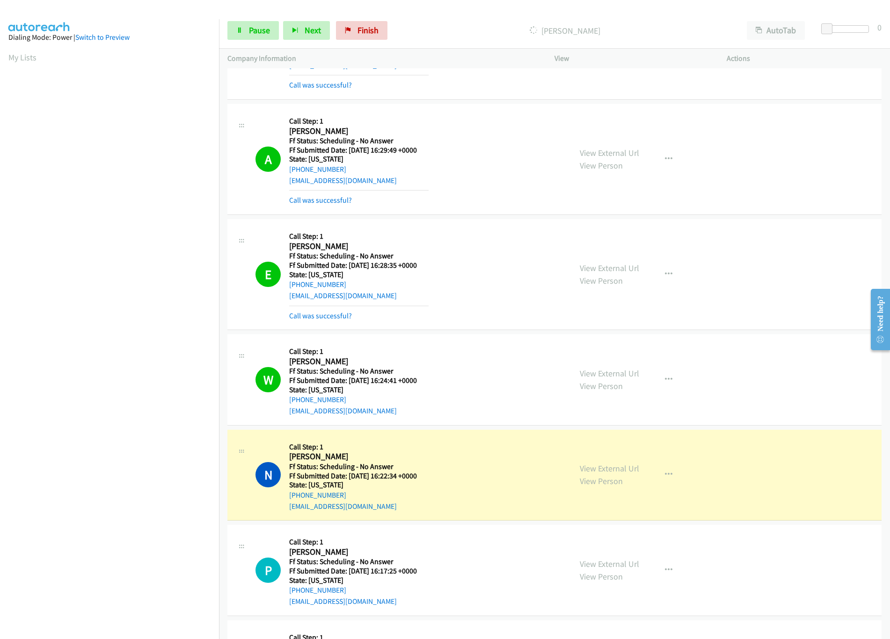
scroll to position [281, 0]
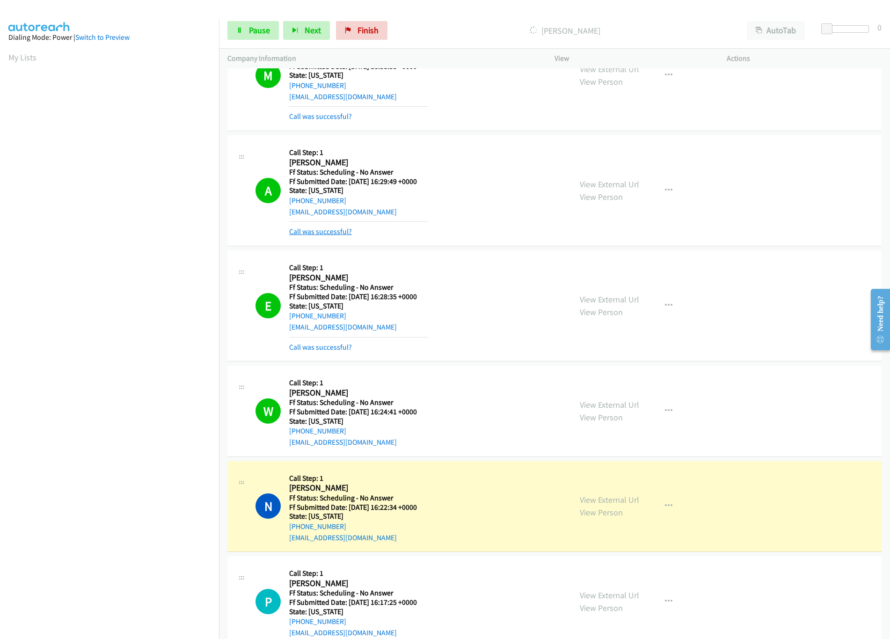
click at [341, 230] on link "Call was successful?" at bounding box center [320, 231] width 63 height 9
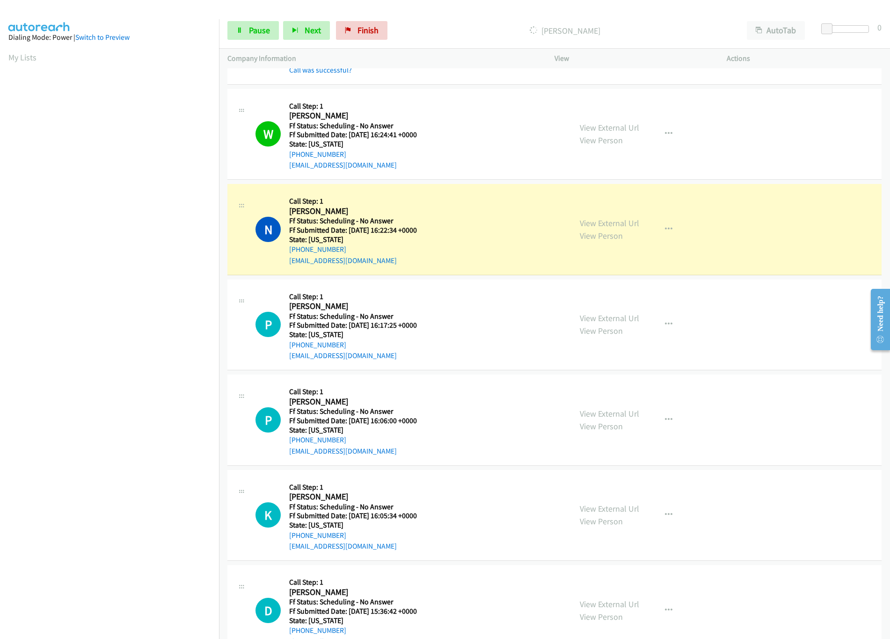
scroll to position [655, 0]
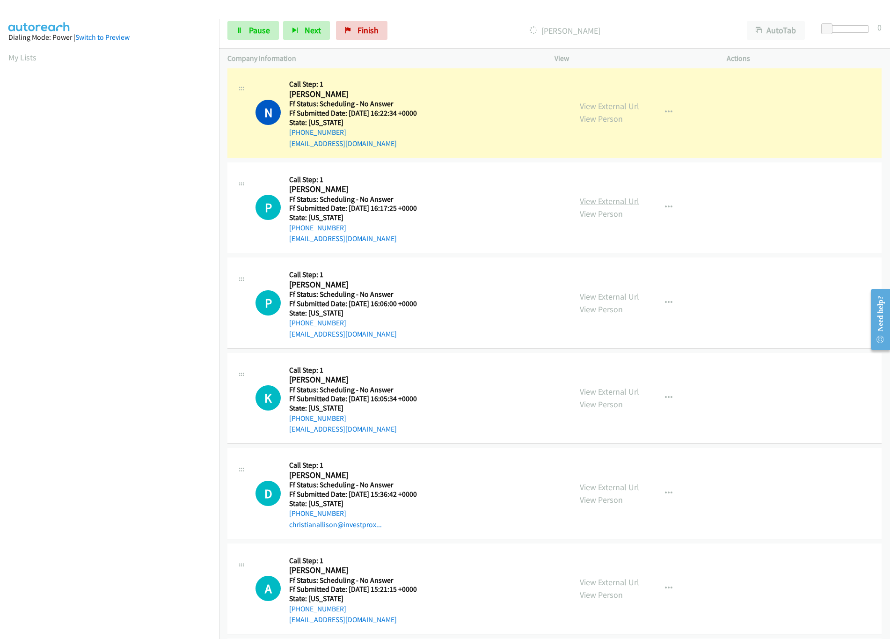
click at [621, 201] on link "View External Url" at bounding box center [609, 201] width 59 height 11
click at [587, 301] on link "View External Url" at bounding box center [609, 296] width 59 height 11
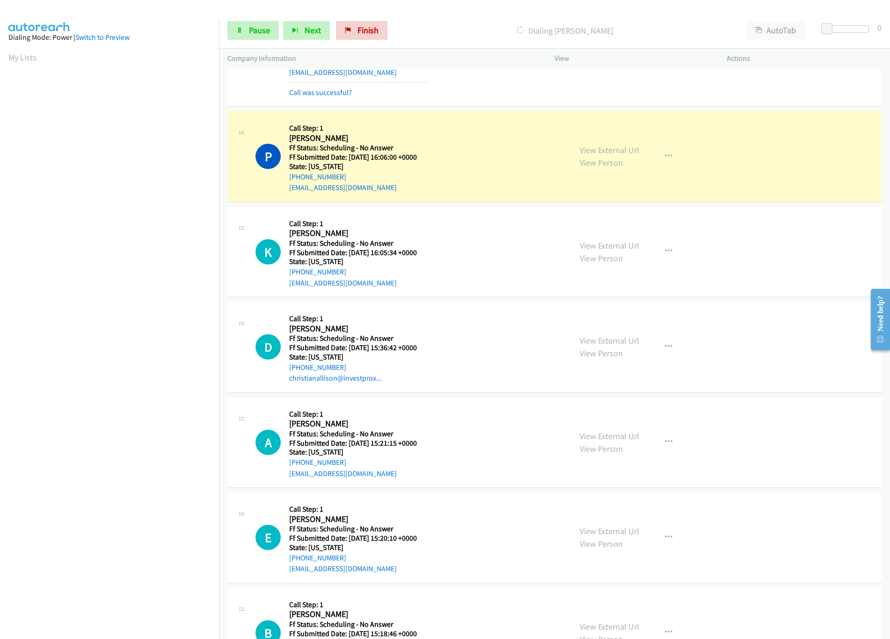
scroll to position [843, 0]
click at [590, 249] on link "View External Url" at bounding box center [609, 244] width 59 height 11
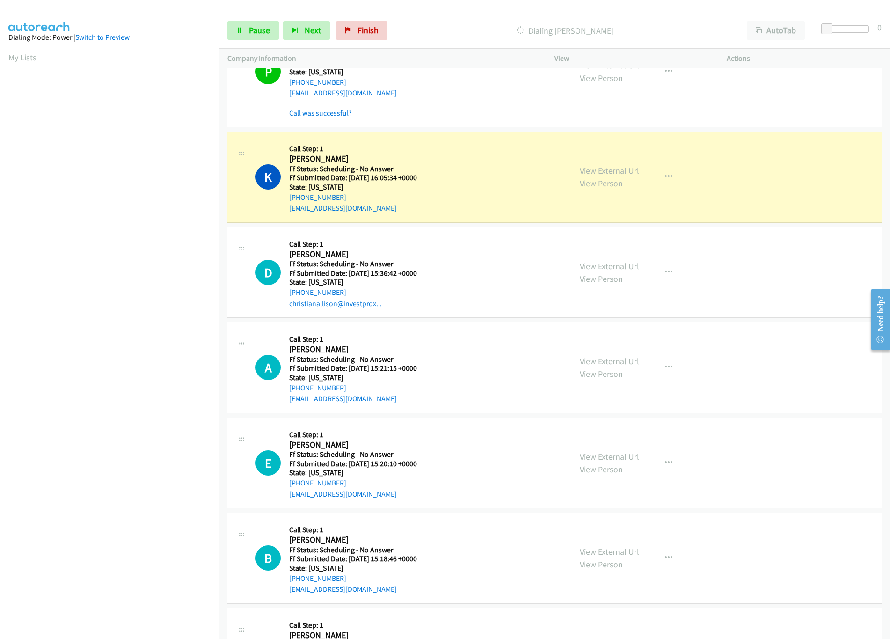
scroll to position [1030, 0]
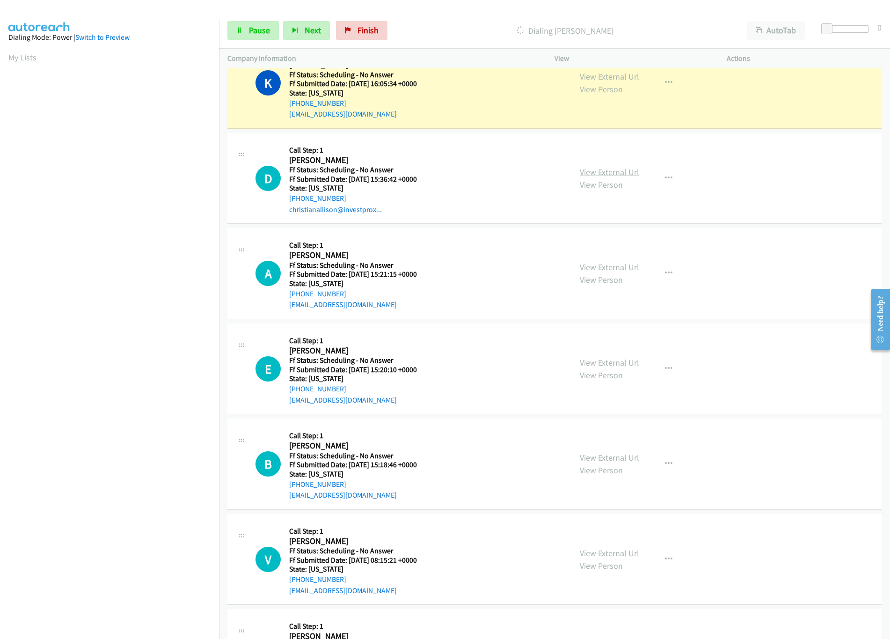
click at [586, 176] on link "View External Url" at bounding box center [609, 172] width 59 height 11
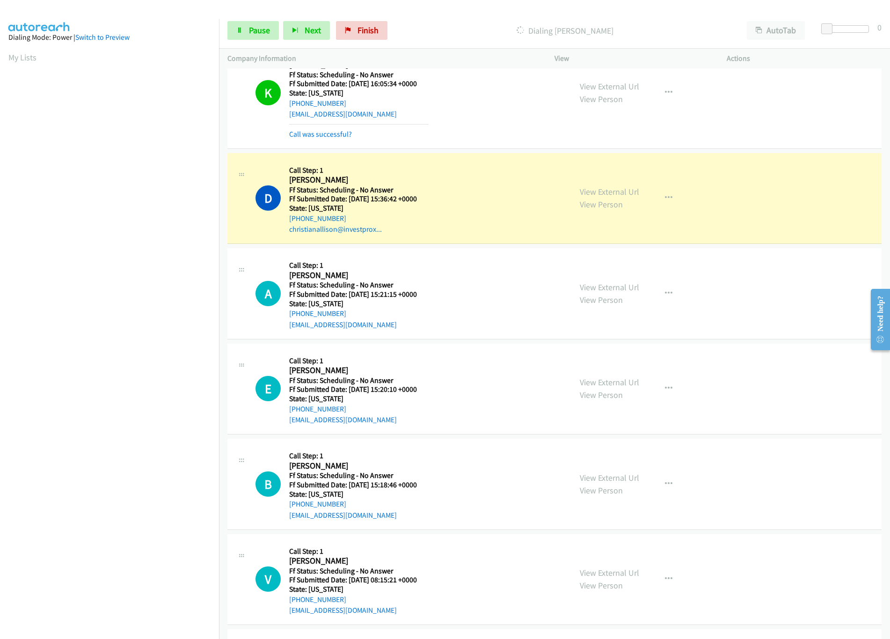
click at [611, 296] on div "View External Url View Person" at bounding box center [609, 293] width 59 height 25
click at [614, 291] on link "View External Url" at bounding box center [609, 287] width 59 height 11
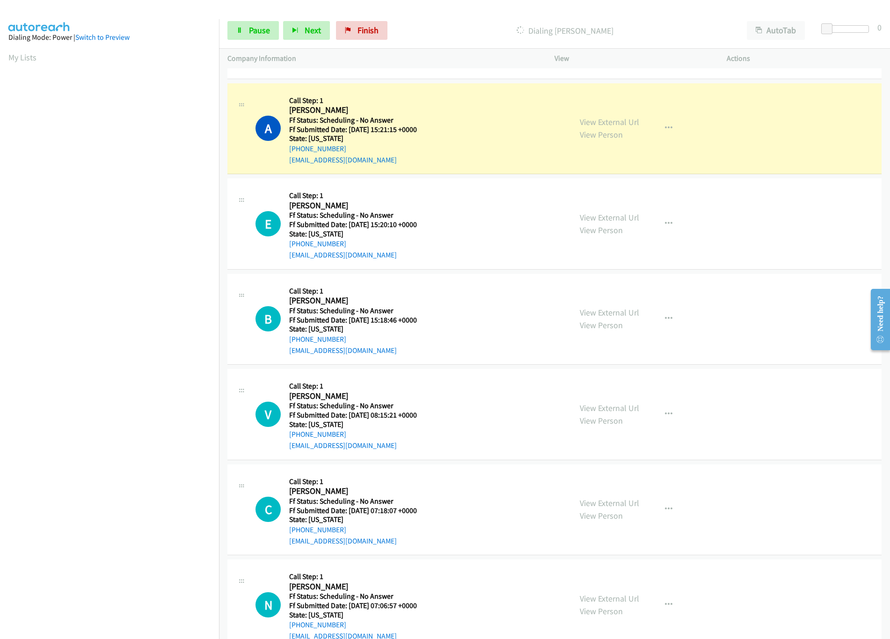
scroll to position [1217, 0]
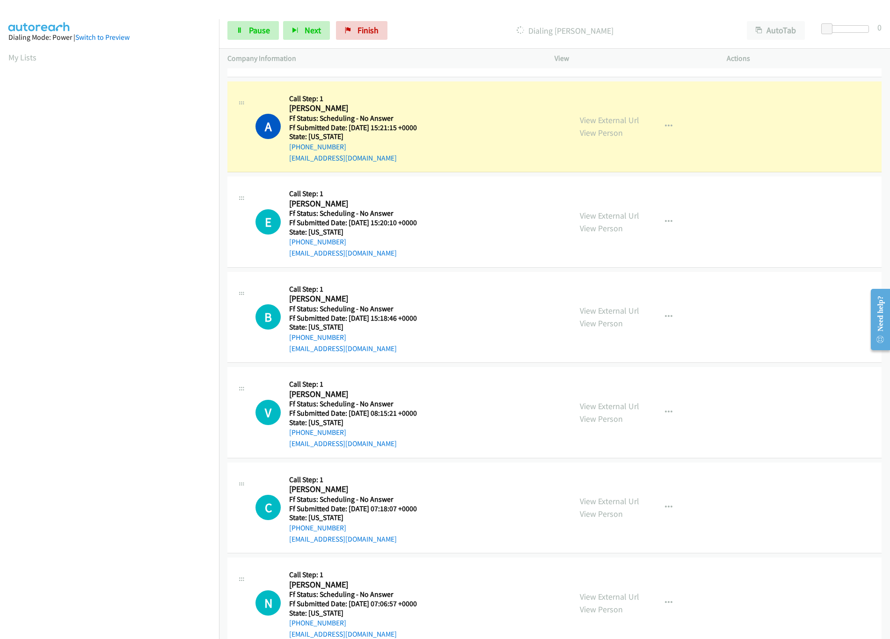
click at [608, 225] on div "View External Url View Person" at bounding box center [609, 221] width 59 height 25
click at [618, 220] on link "View External Url" at bounding box center [609, 215] width 59 height 11
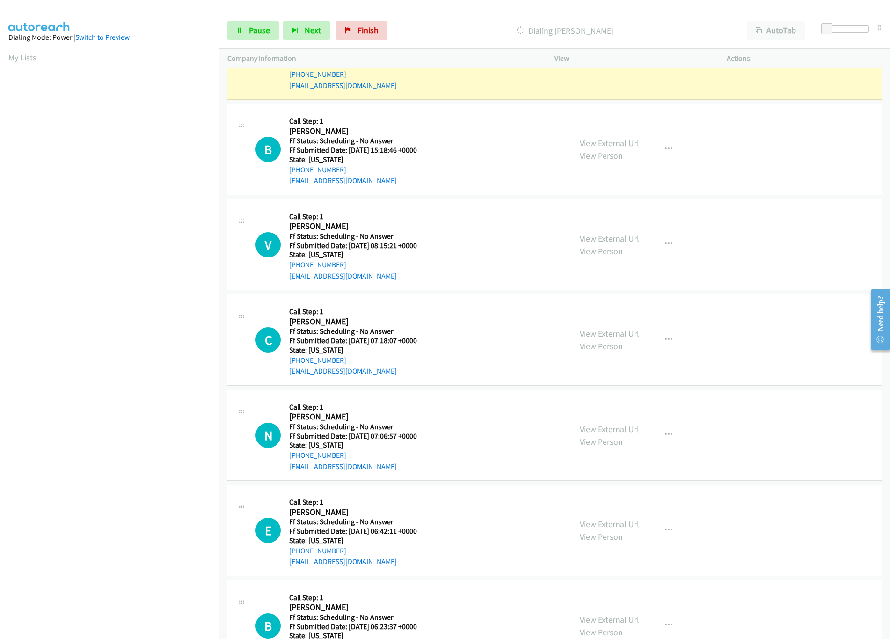
scroll to position [1311, 0]
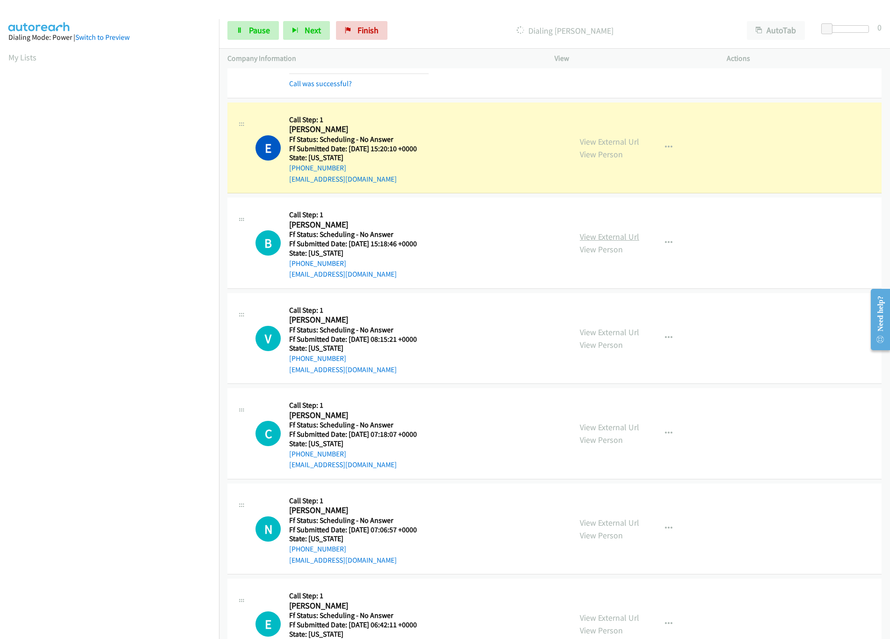
click at [594, 242] on link "View External Url" at bounding box center [609, 236] width 59 height 11
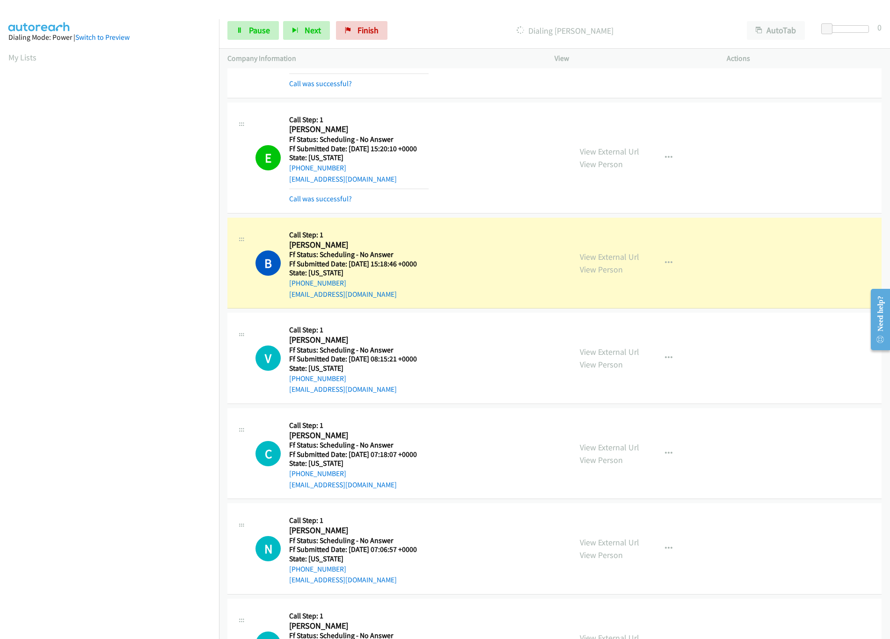
click at [119, 581] on nav "Dialing Mode: Power | Switch to Preview My Lists" at bounding box center [110, 338] width 220 height 639
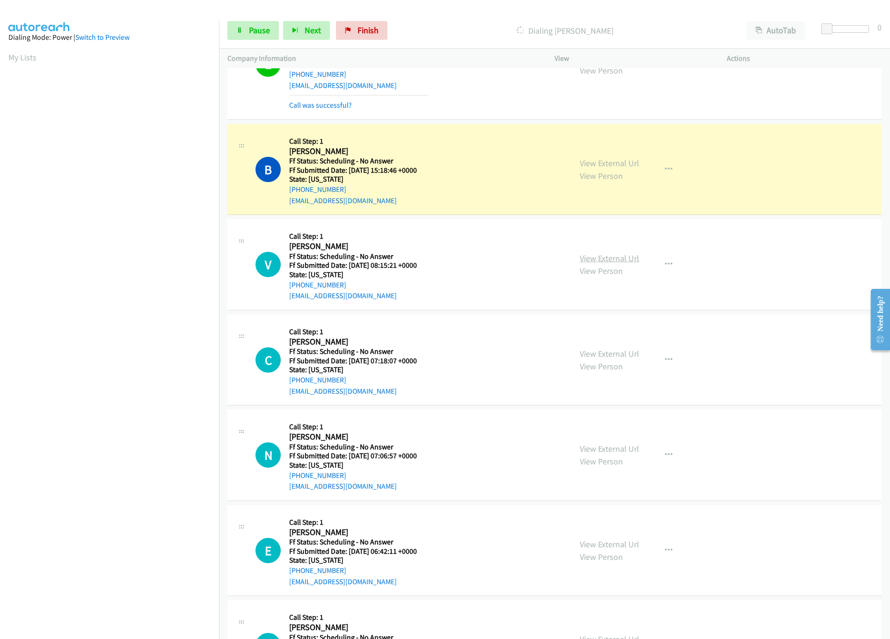
click at [614, 263] on link "View External Url" at bounding box center [609, 258] width 59 height 11
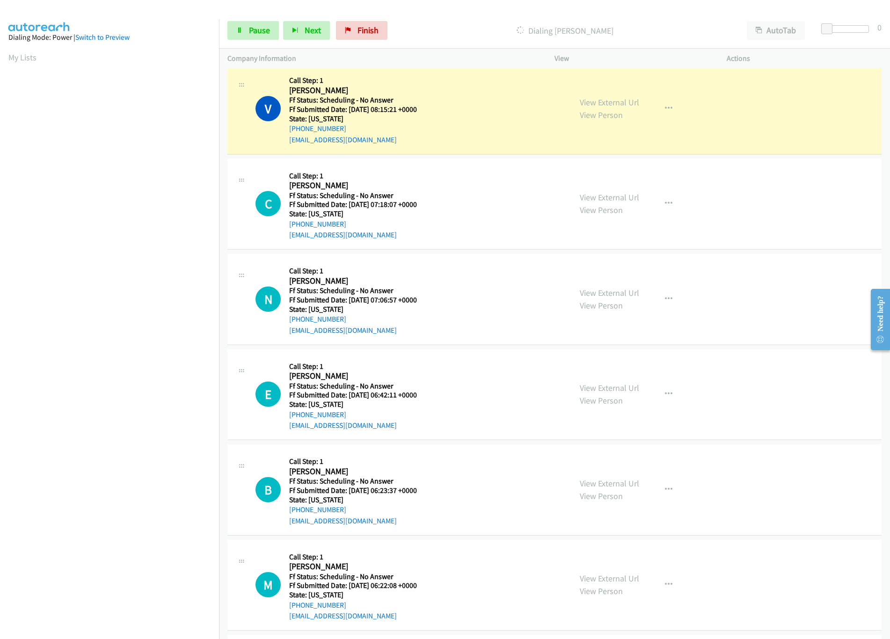
scroll to position [1592, 0]
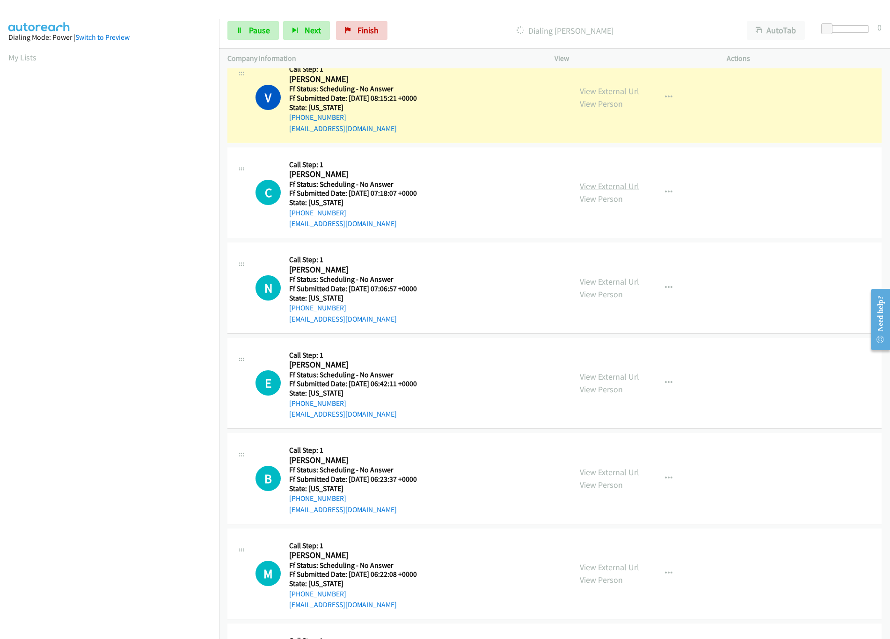
click at [597, 191] on link "View External Url" at bounding box center [609, 186] width 59 height 11
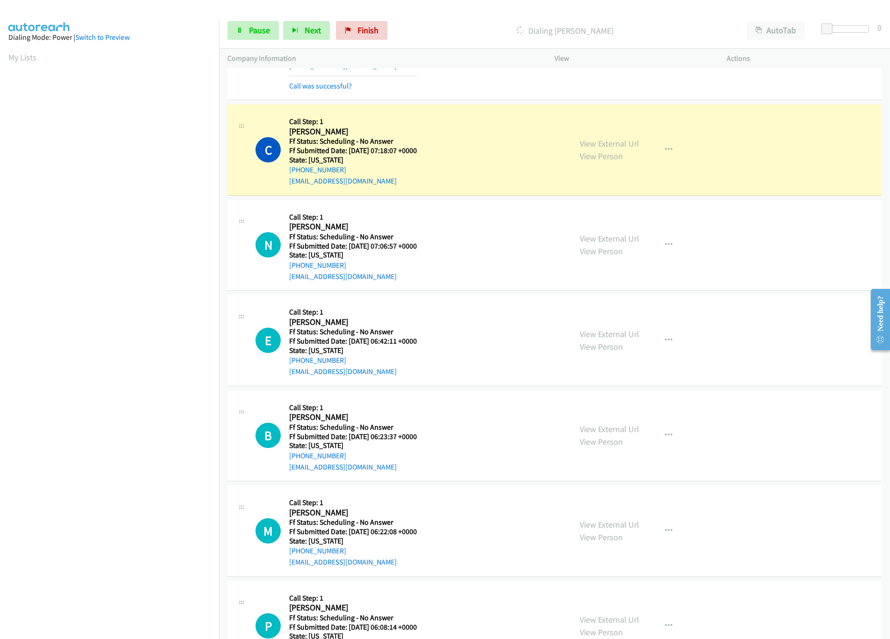
scroll to position [1685, 0]
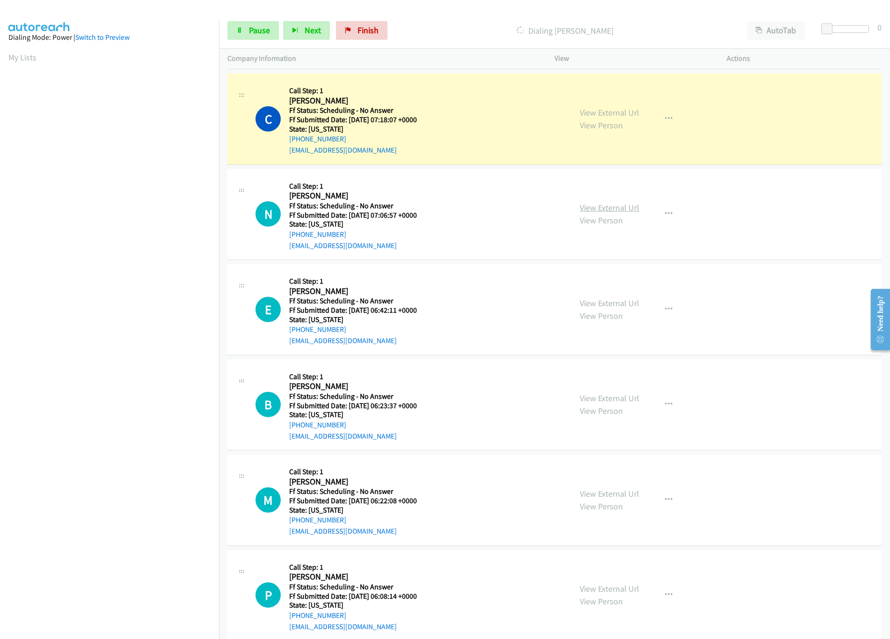
click at [592, 213] on link "View External Url" at bounding box center [609, 207] width 59 height 11
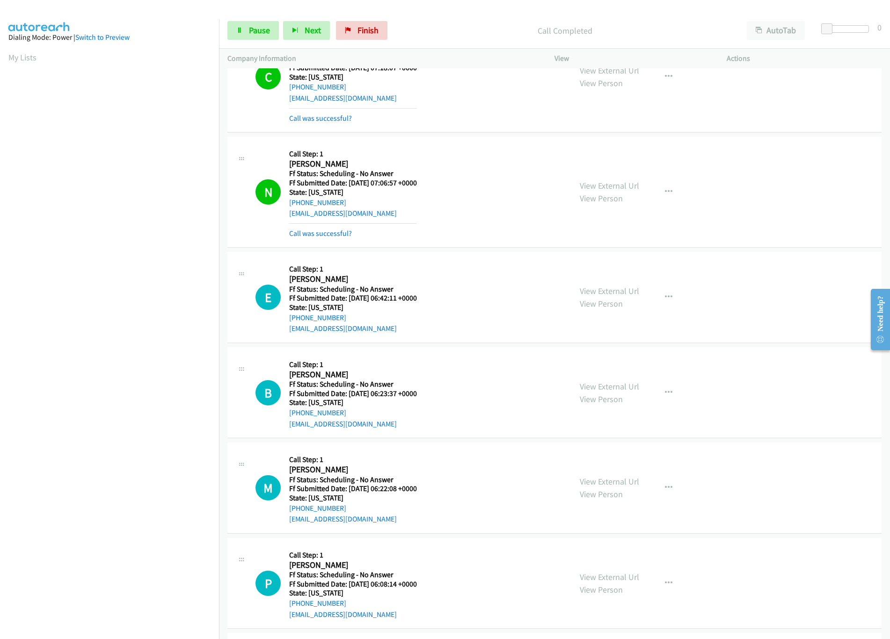
scroll to position [1778, 0]
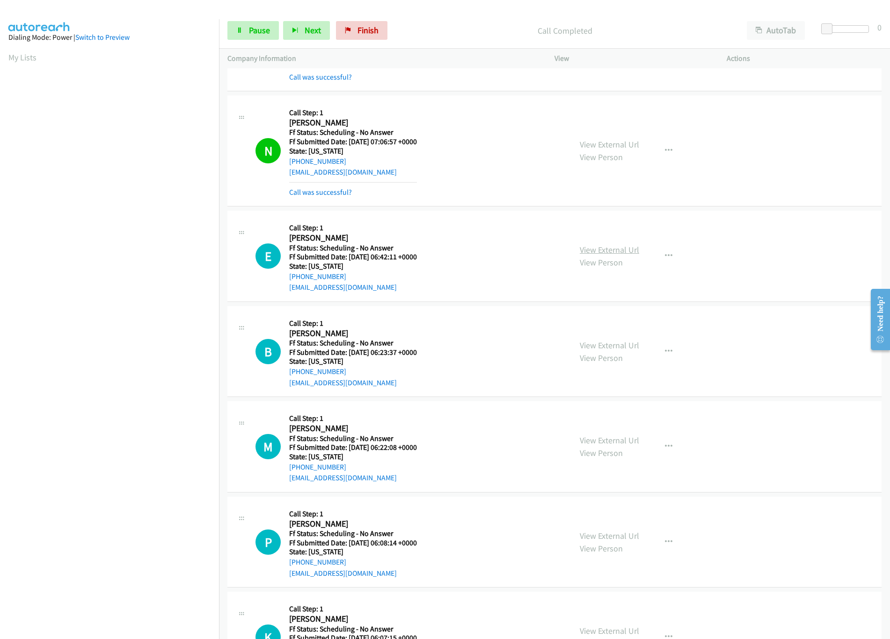
click at [611, 253] on link "View External Url" at bounding box center [609, 249] width 59 height 11
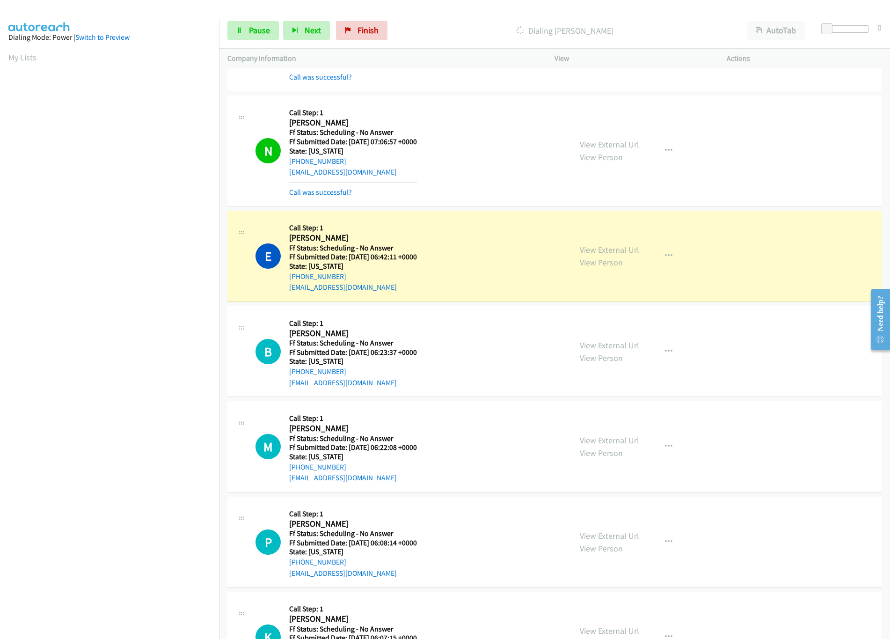
click at [600, 349] on link "View External Url" at bounding box center [609, 345] width 59 height 11
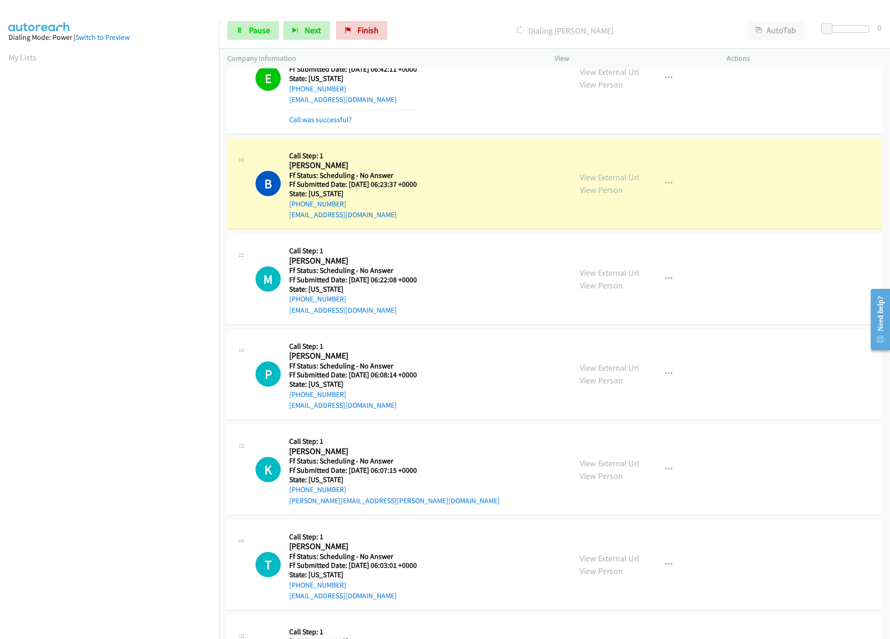
scroll to position [1976, 0]
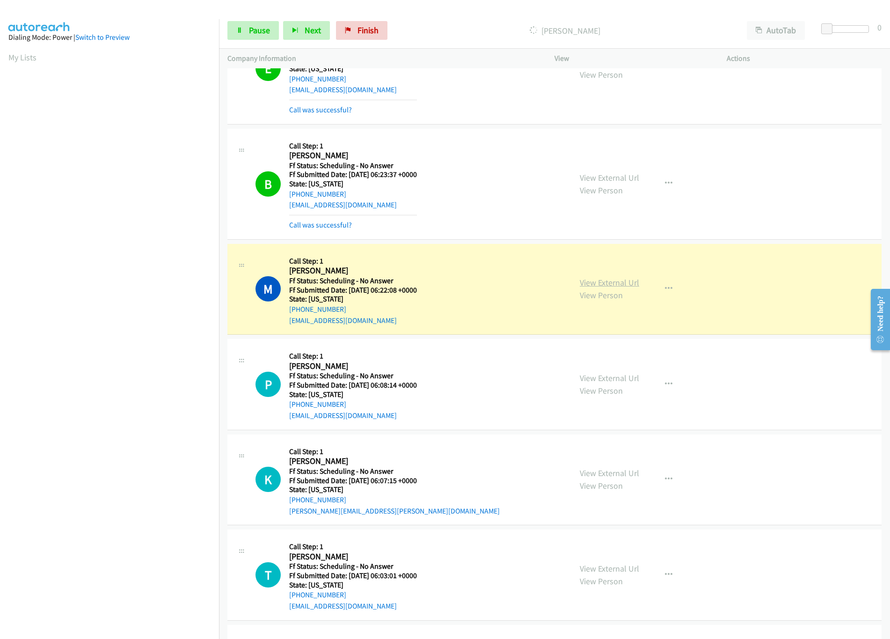
click at [591, 288] on link "View External Url" at bounding box center [609, 282] width 59 height 11
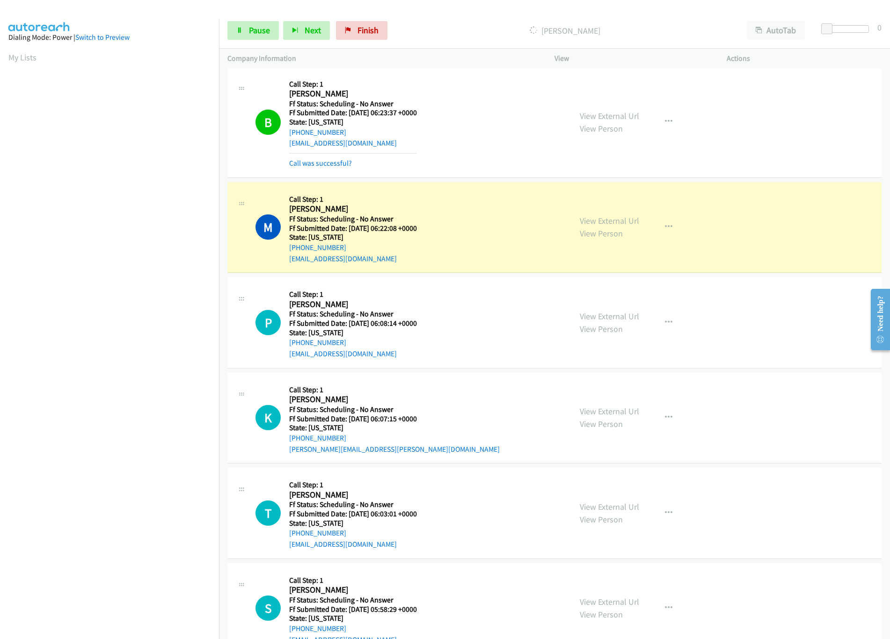
scroll to position [2069, 0]
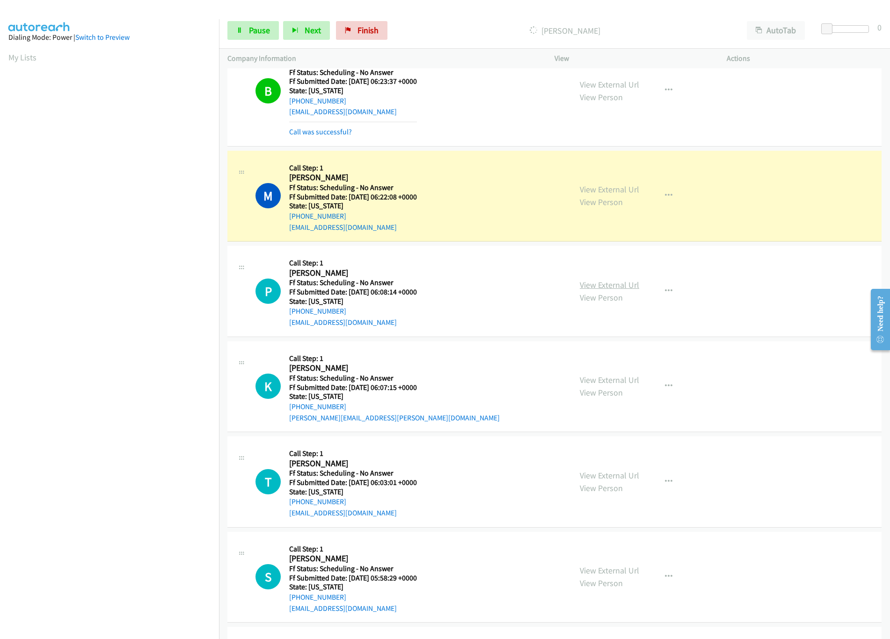
click at [601, 289] on link "View External Url" at bounding box center [609, 284] width 59 height 11
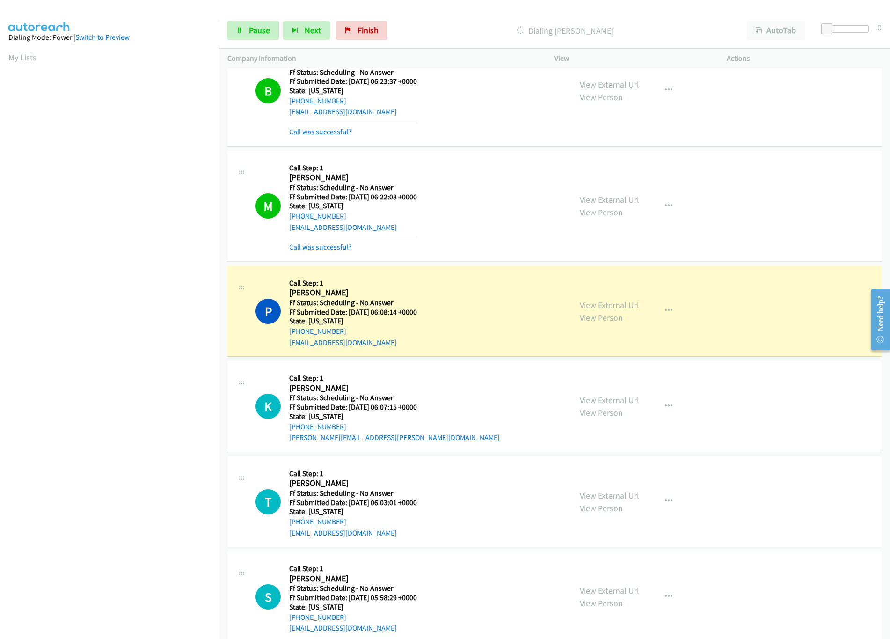
scroll to position [2163, 0]
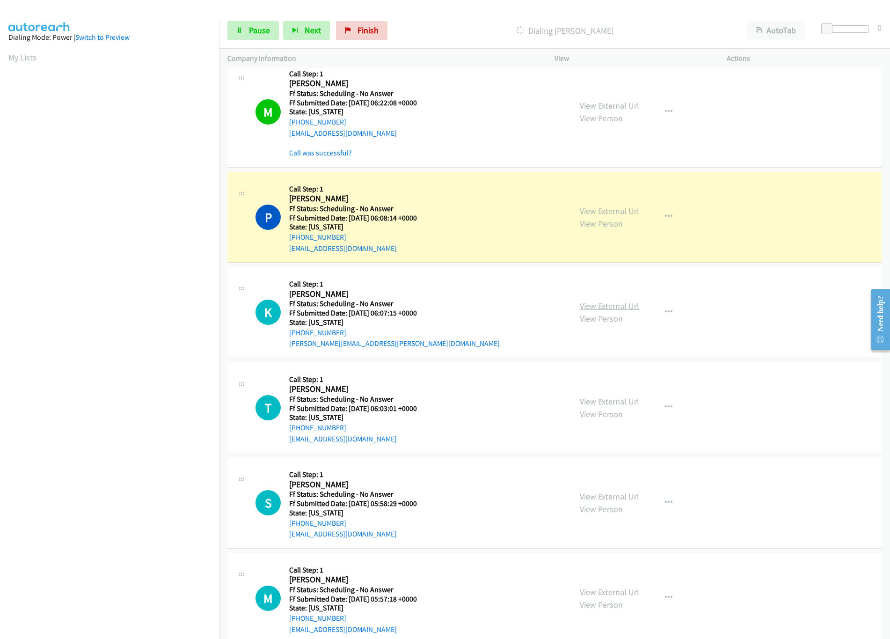
click at [612, 311] on link "View External Url" at bounding box center [609, 306] width 59 height 11
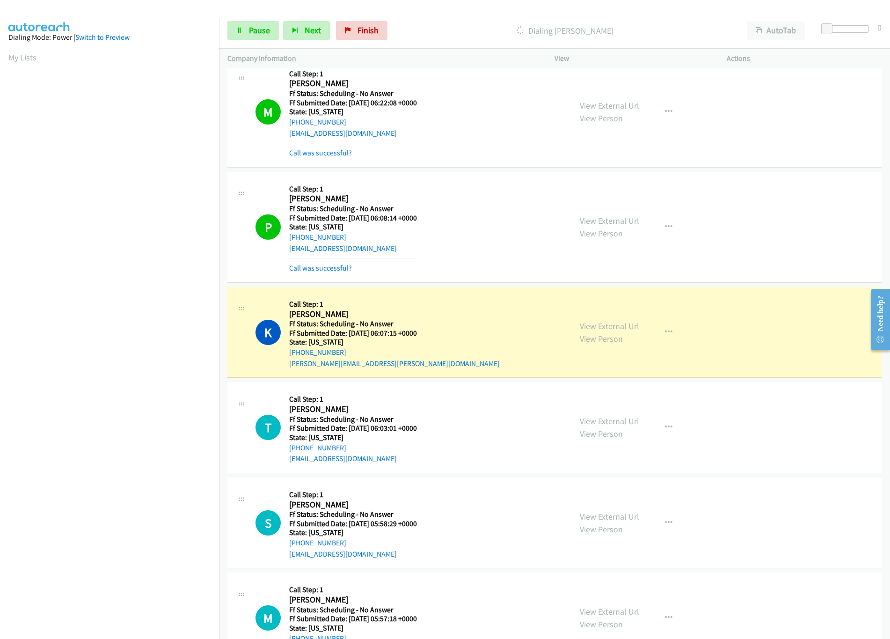
scroll to position [2257, 0]
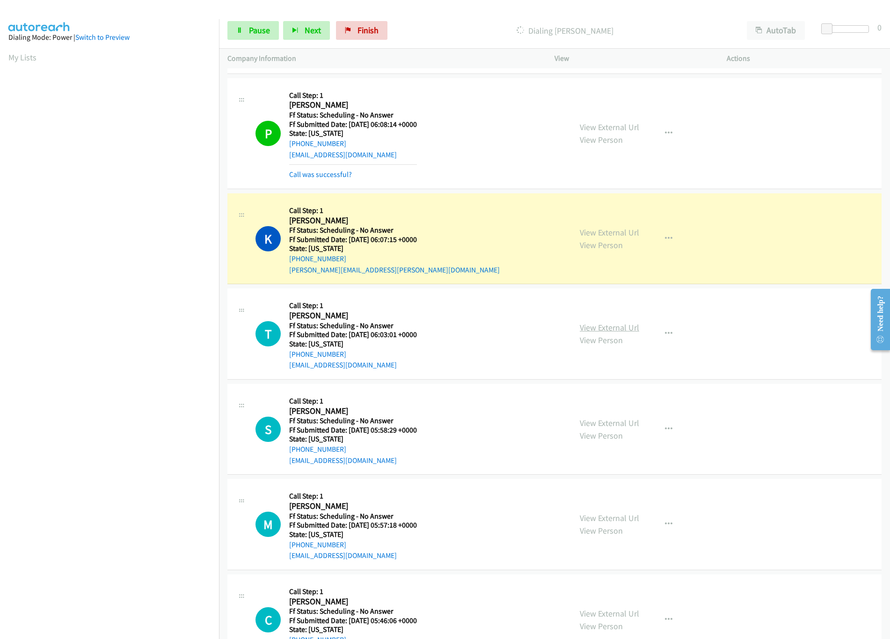
click at [607, 333] on link "View External Url" at bounding box center [609, 327] width 59 height 11
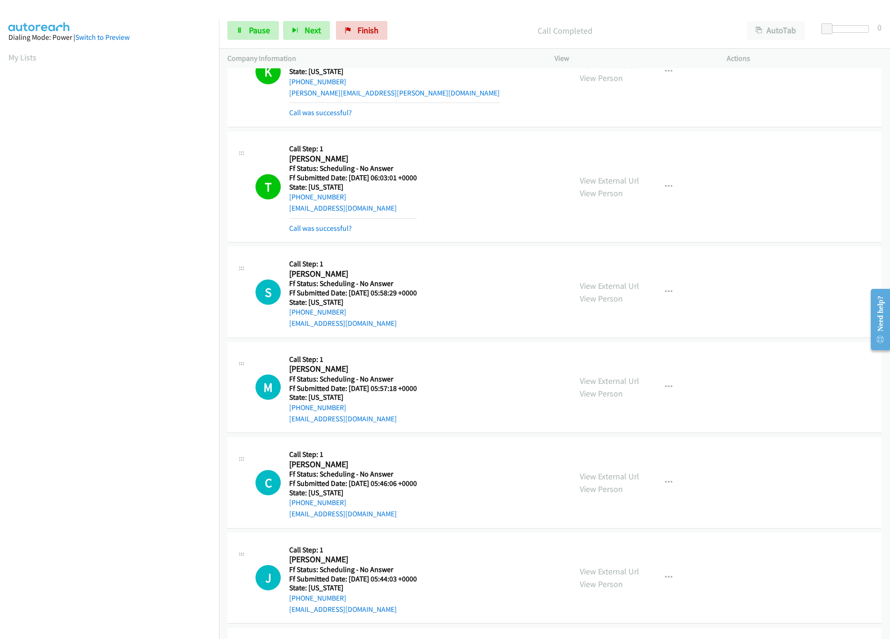
scroll to position [2444, 0]
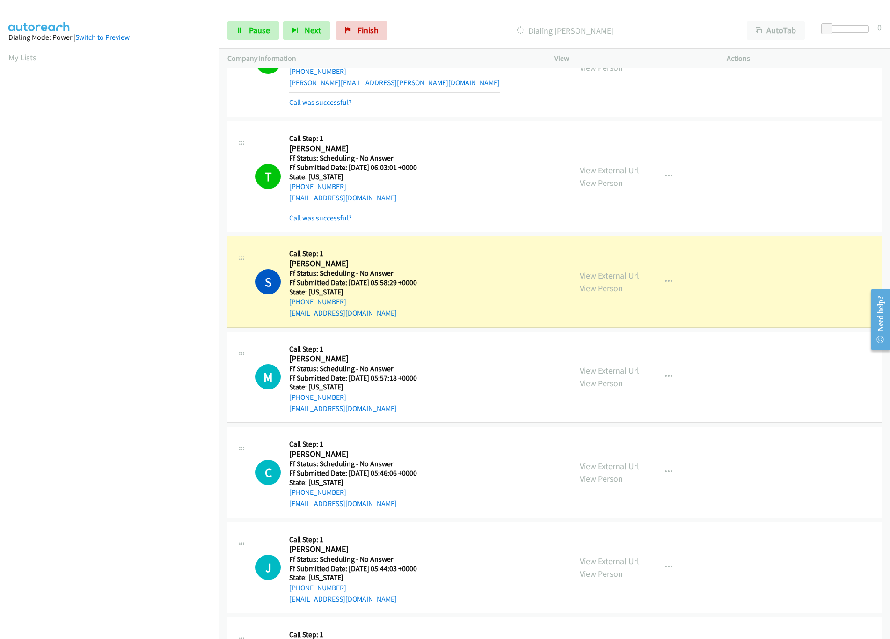
click at [602, 281] on link "View External Url" at bounding box center [609, 275] width 59 height 11
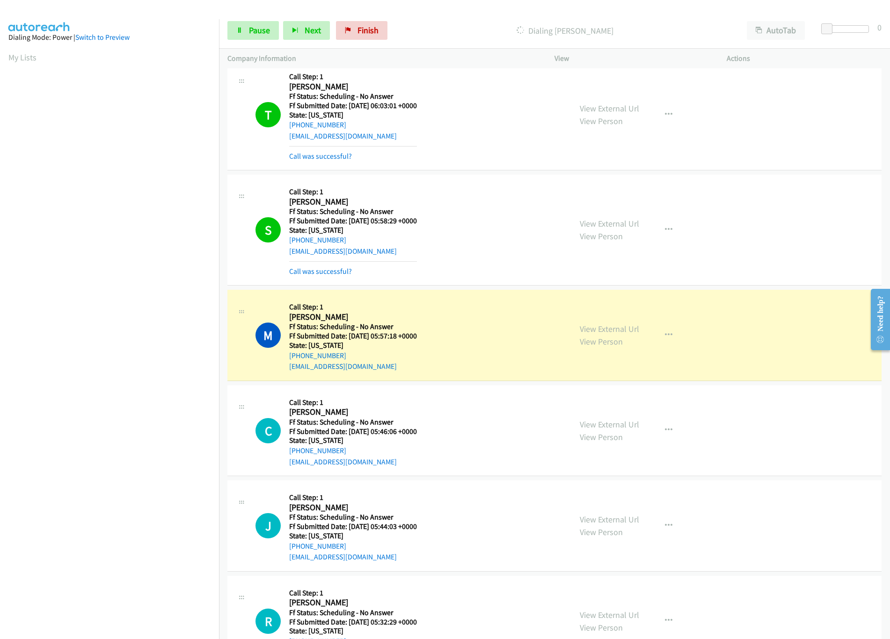
scroll to position [2538, 0]
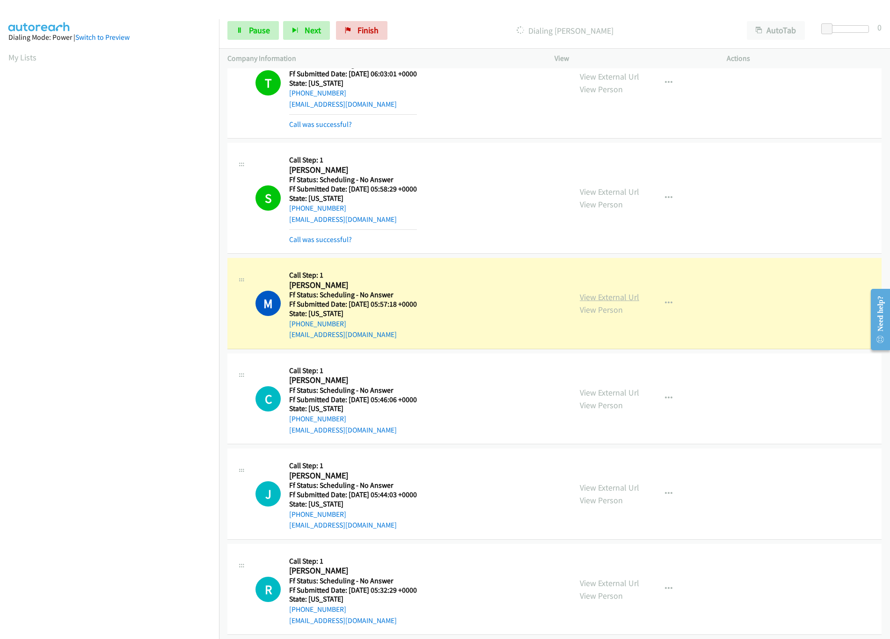
click at [614, 302] on link "View External Url" at bounding box center [609, 297] width 59 height 11
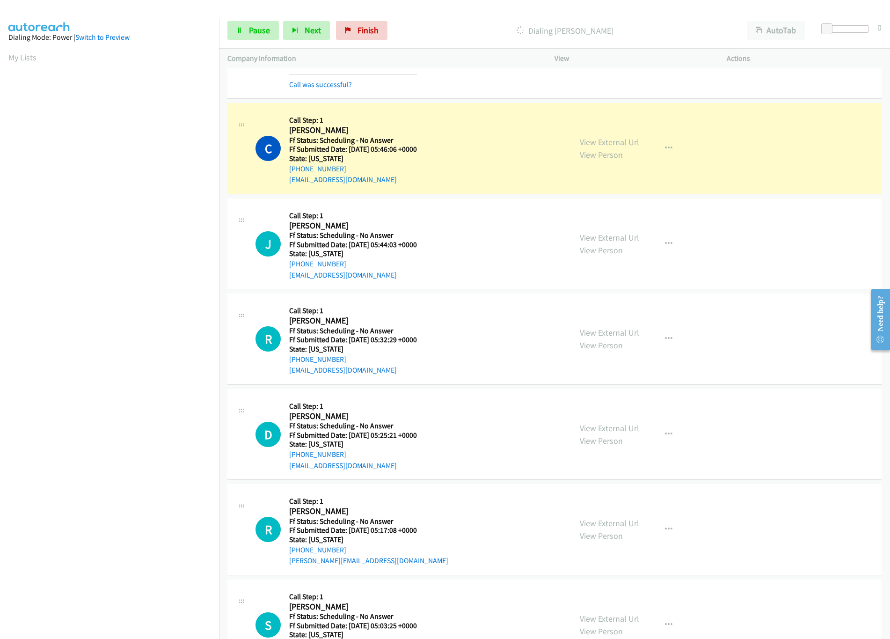
scroll to position [2818, 0]
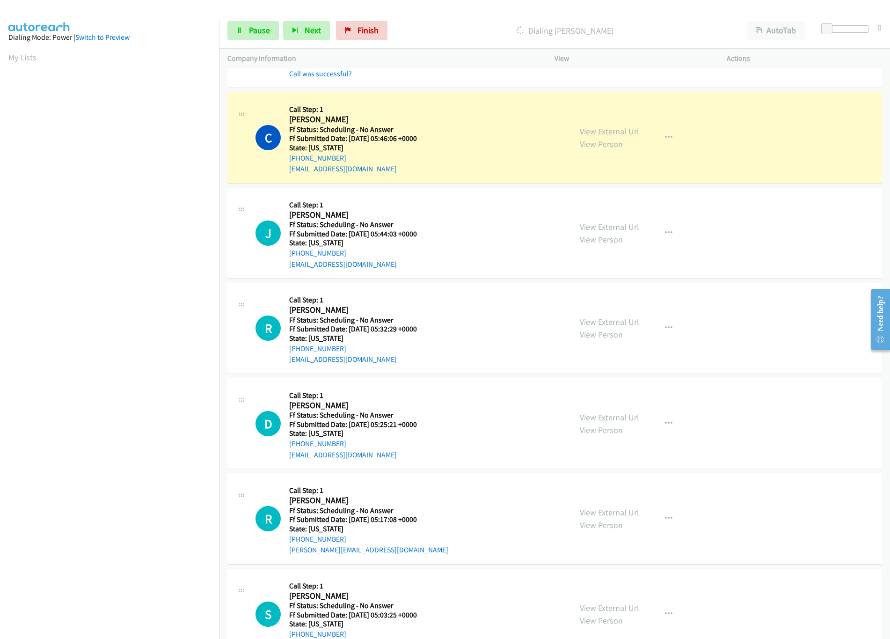
click at [611, 137] on link "View External Url" at bounding box center [609, 131] width 59 height 11
click at [235, 19] on div "Start Calls Pause Next Finish Dialing Cheryl Williams AutoTab AutoTab 0" at bounding box center [554, 31] width 671 height 36
click at [242, 31] on icon at bounding box center [239, 31] width 7 height 7
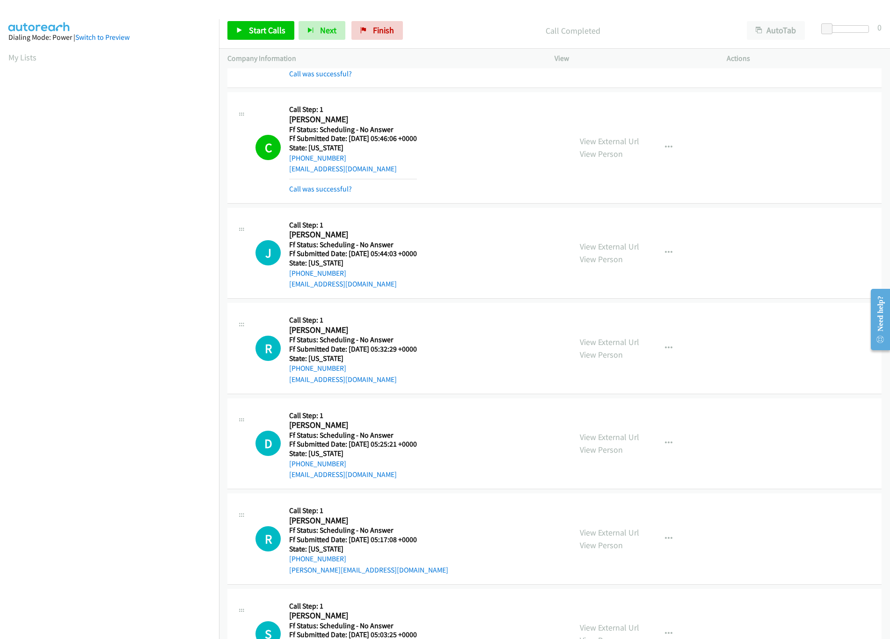
scroll to position [0, 3]
click at [319, 193] on link "Call was successful?" at bounding box center [320, 188] width 63 height 9
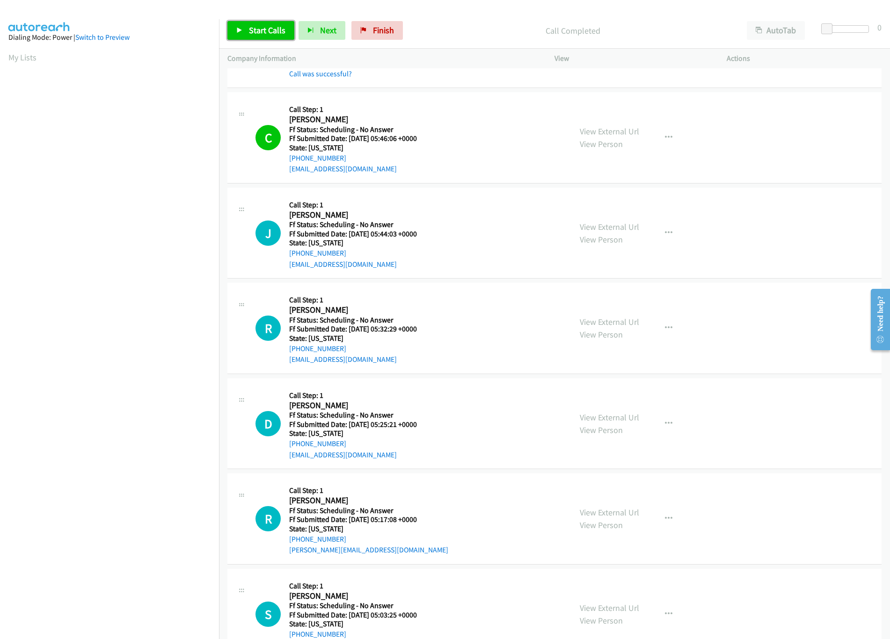
click at [249, 25] on span "Start Calls" at bounding box center [267, 30] width 37 height 11
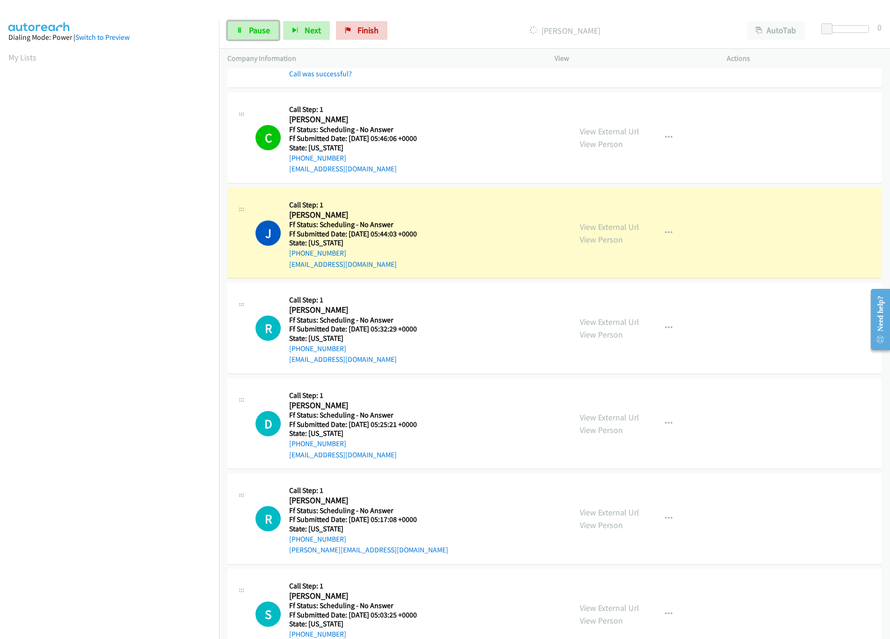
drag, startPoint x: 257, startPoint y: 23, endPoint x: 248, endPoint y: 19, distance: 10.3
click at [257, 23] on link "Pause" at bounding box center [252, 30] width 51 height 19
click at [584, 232] on div "View External Url View Person" at bounding box center [609, 232] width 59 height 25
click at [584, 232] on link "View External Url" at bounding box center [609, 226] width 59 height 11
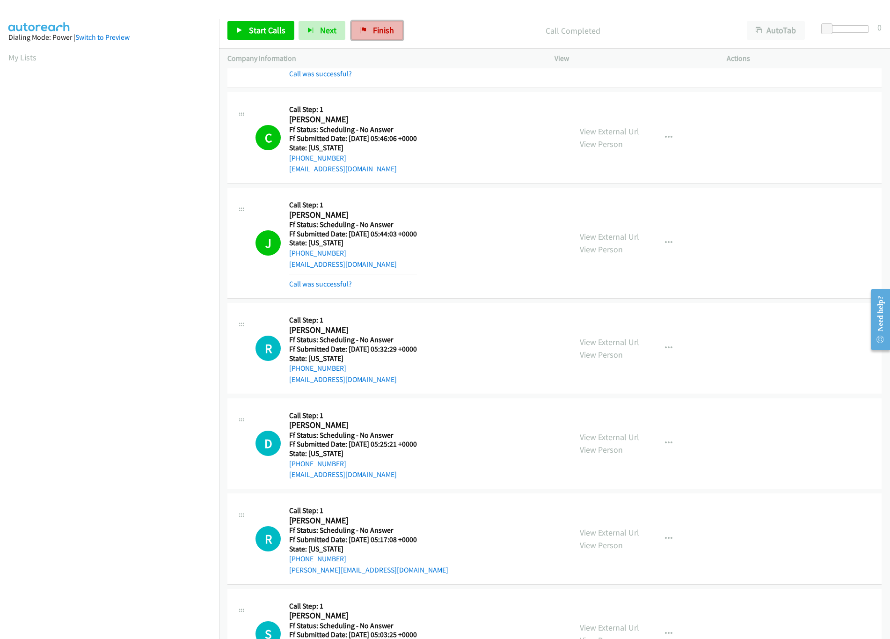
click at [388, 29] on span "Finish" at bounding box center [383, 30] width 21 height 11
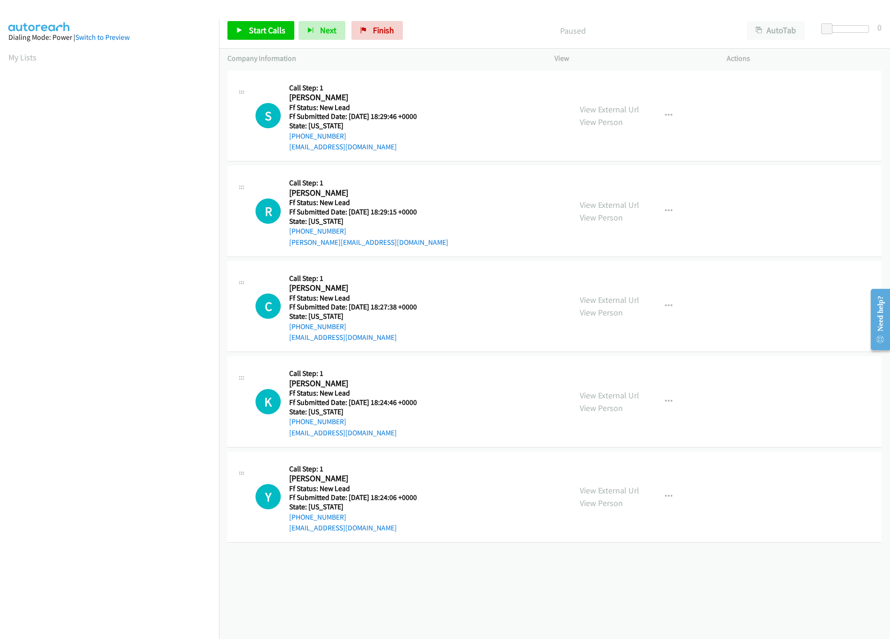
click at [352, 595] on div "[PHONE_NUMBER] Call failed - Please reload the list and try again The Callbar F…" at bounding box center [554, 353] width 671 height 571
click at [610, 203] on link "View External Url" at bounding box center [609, 204] width 59 height 11
click at [616, 103] on div "View External Url View Person" at bounding box center [609, 115] width 59 height 25
click at [618, 107] on link "View External Url" at bounding box center [609, 109] width 59 height 11
click at [259, 22] on link "Start Calls" at bounding box center [260, 30] width 67 height 19
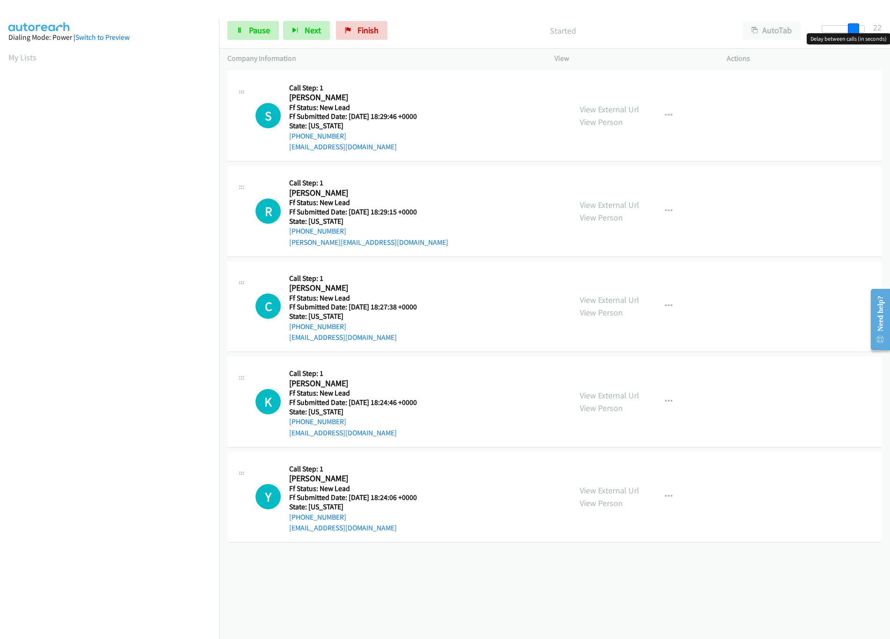
drag, startPoint x: 826, startPoint y: 27, endPoint x: 857, endPoint y: 27, distance: 30.9
click at [857, 27] on span at bounding box center [853, 28] width 11 height 11
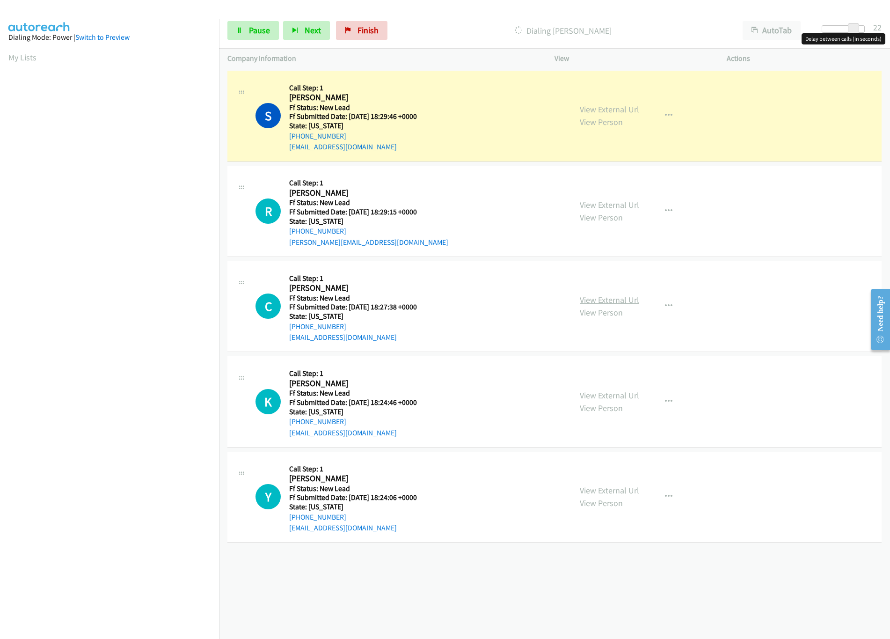
click at [629, 298] on link "View External Url" at bounding box center [609, 299] width 59 height 11
drag, startPoint x: 856, startPoint y: 27, endPoint x: 847, endPoint y: 30, distance: 9.0
click at [847, 30] on span at bounding box center [845, 28] width 11 height 11
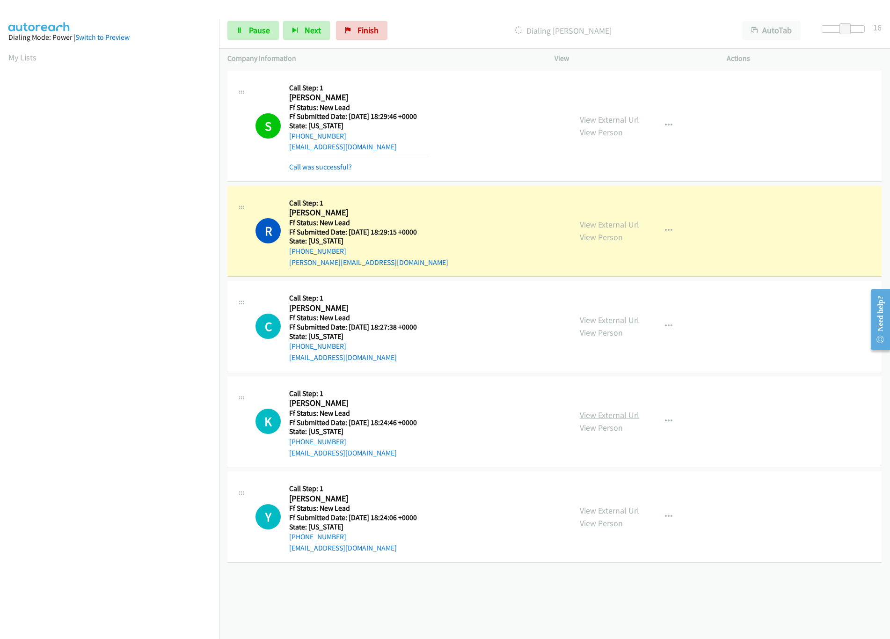
click at [619, 413] on link "View External Url" at bounding box center [609, 415] width 59 height 11
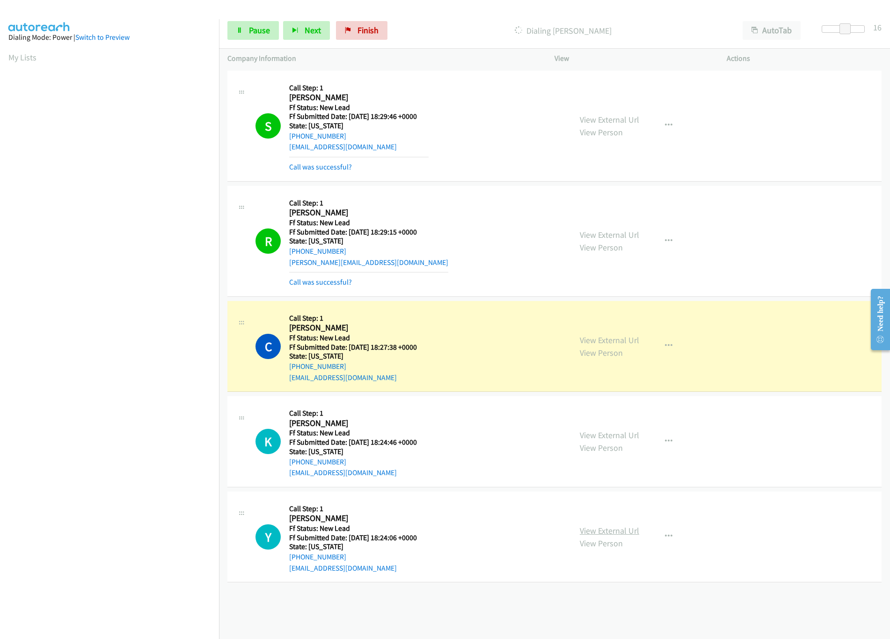
click at [626, 530] on link "View External Url" at bounding box center [609, 530] width 59 height 11
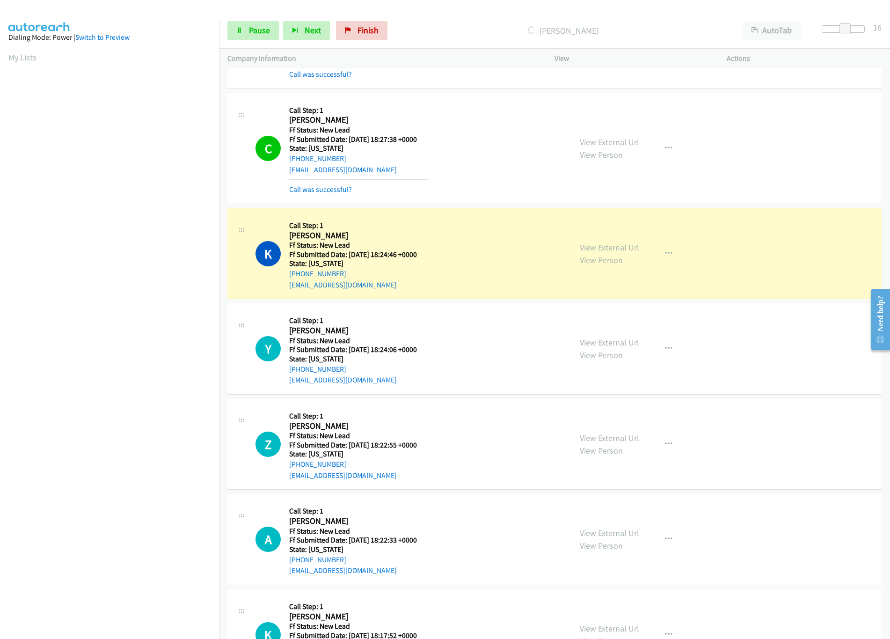
scroll to position [269, 0]
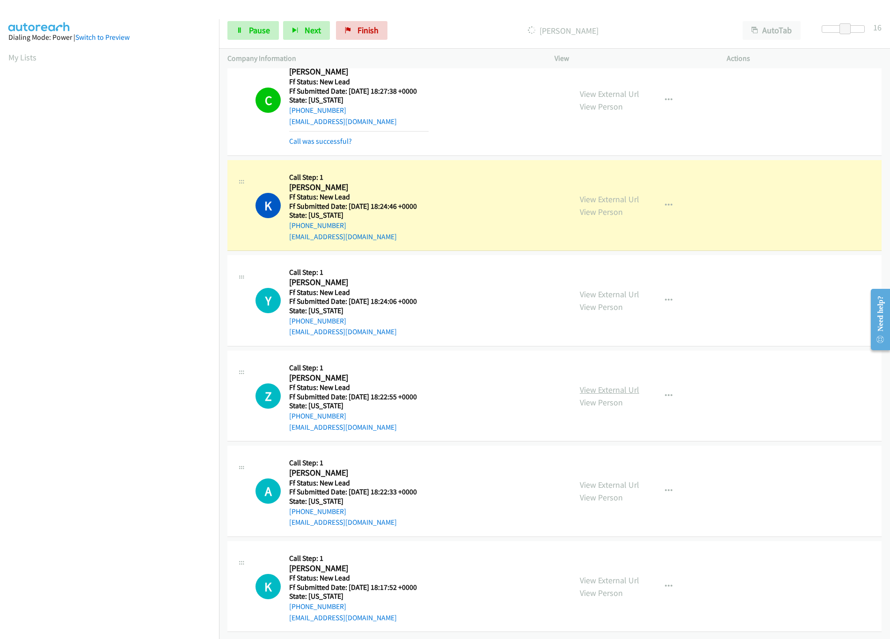
click at [599, 384] on link "View External Url" at bounding box center [609, 389] width 59 height 11
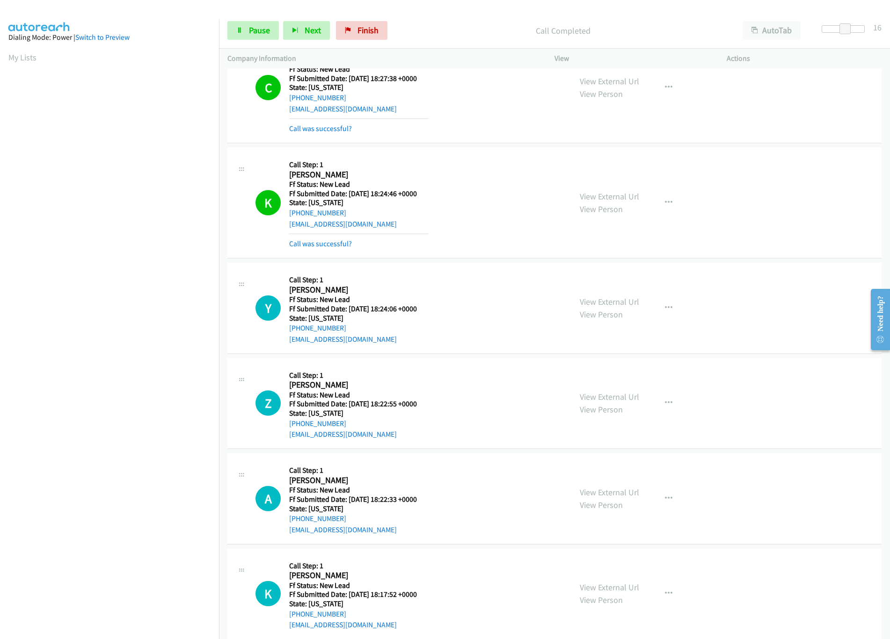
scroll to position [289, 0]
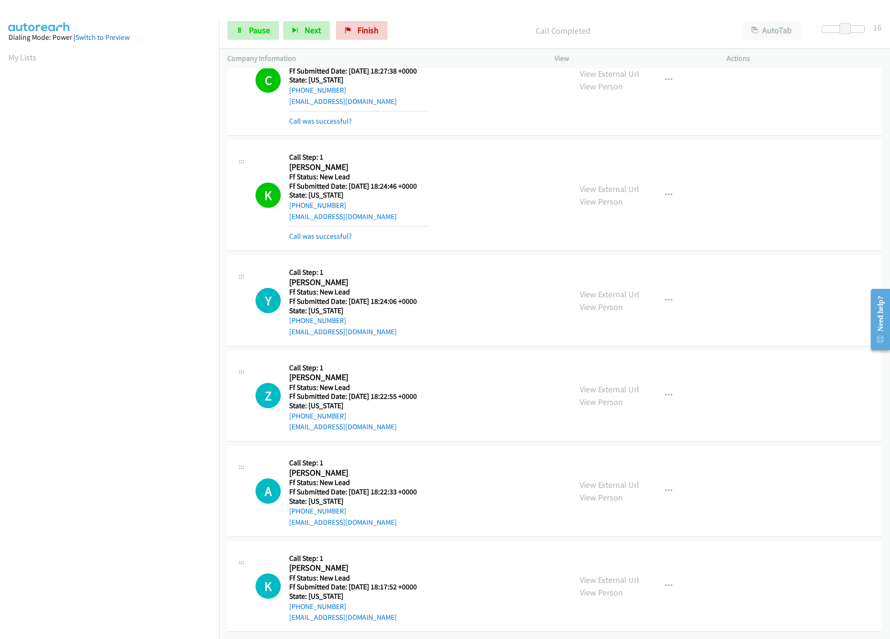
click at [623, 482] on div "View External Url View Person" at bounding box center [609, 490] width 59 height 25
click at [627, 479] on link "View External Url" at bounding box center [609, 484] width 59 height 11
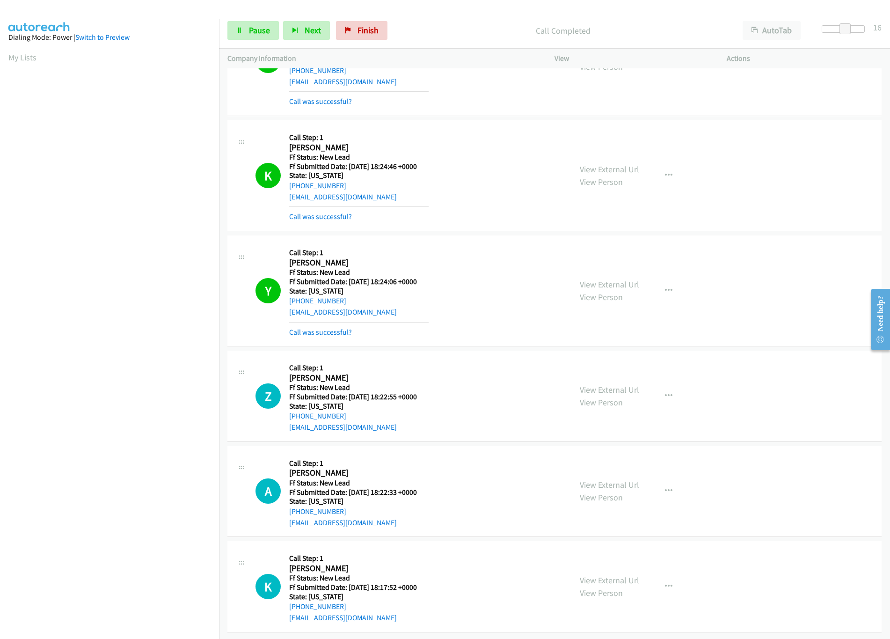
scroll to position [309, 0]
click at [608, 575] on link "View External Url" at bounding box center [609, 580] width 59 height 11
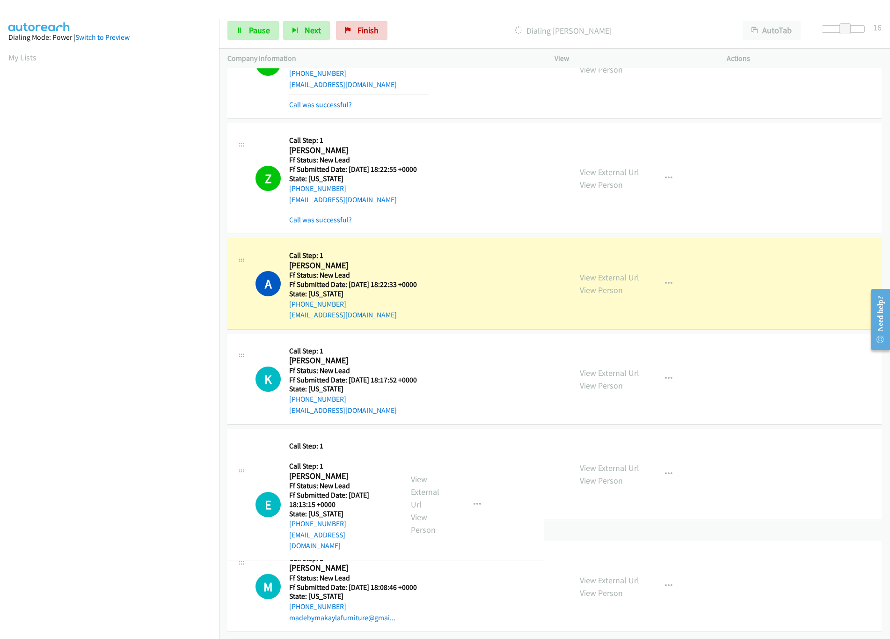
scroll to position [616, 0]
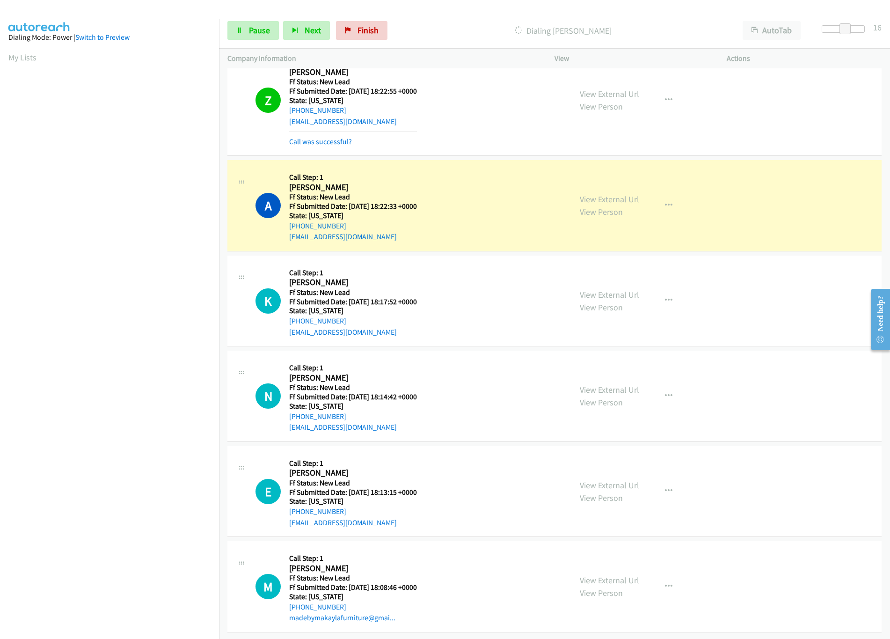
click at [614, 480] on link "View External Url" at bounding box center [609, 485] width 59 height 11
click at [622, 384] on link "View External Url" at bounding box center [609, 389] width 59 height 11
click at [234, 29] on link "Pause" at bounding box center [252, 30] width 51 height 19
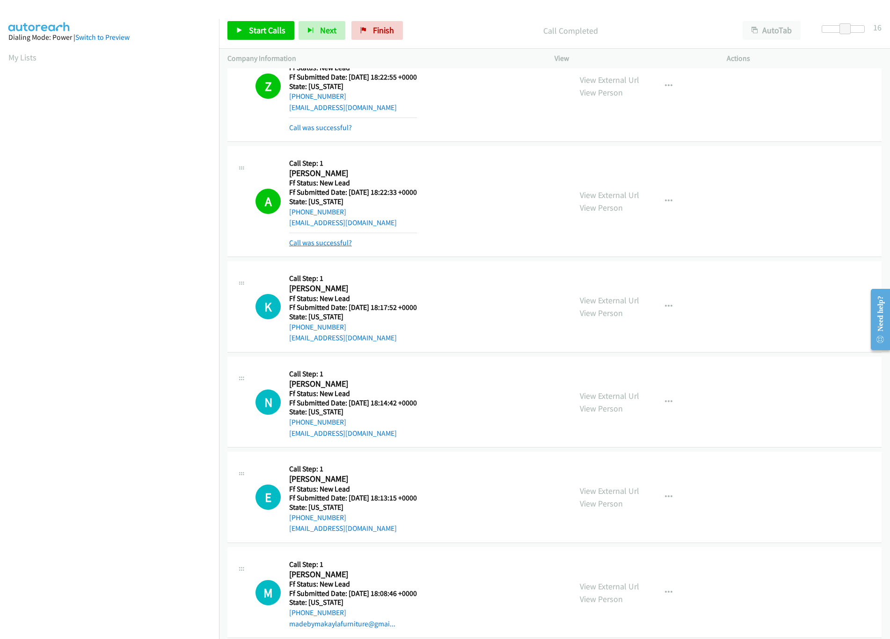
click at [322, 247] on link "Call was successful?" at bounding box center [320, 242] width 63 height 9
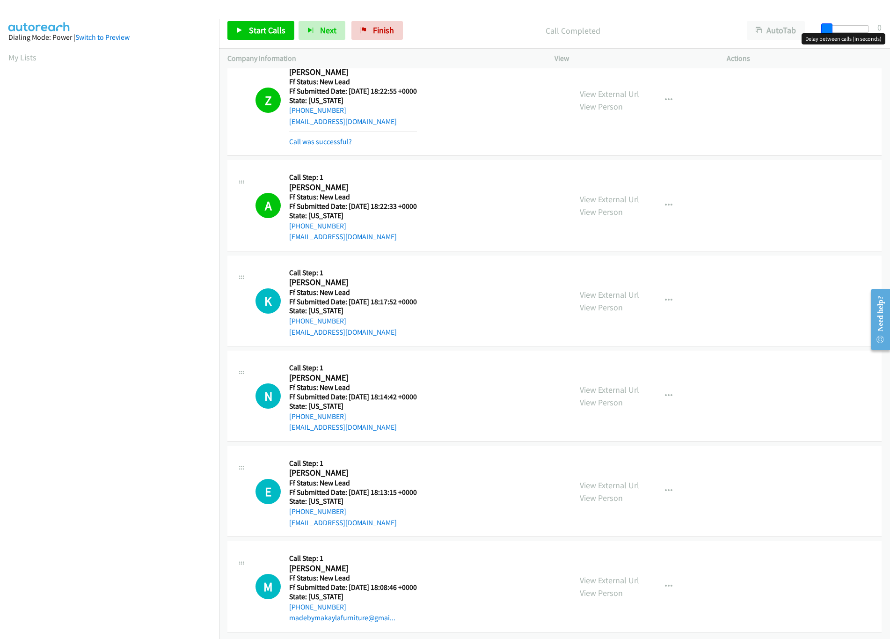
drag, startPoint x: 849, startPoint y: 26, endPoint x: 730, endPoint y: 25, distance: 118.4
click at [730, 25] on div "Start Calls Pause Next Finish Call Completed AutoTab AutoTab 0" at bounding box center [554, 31] width 671 height 36
click at [242, 29] on icon at bounding box center [239, 31] width 7 height 7
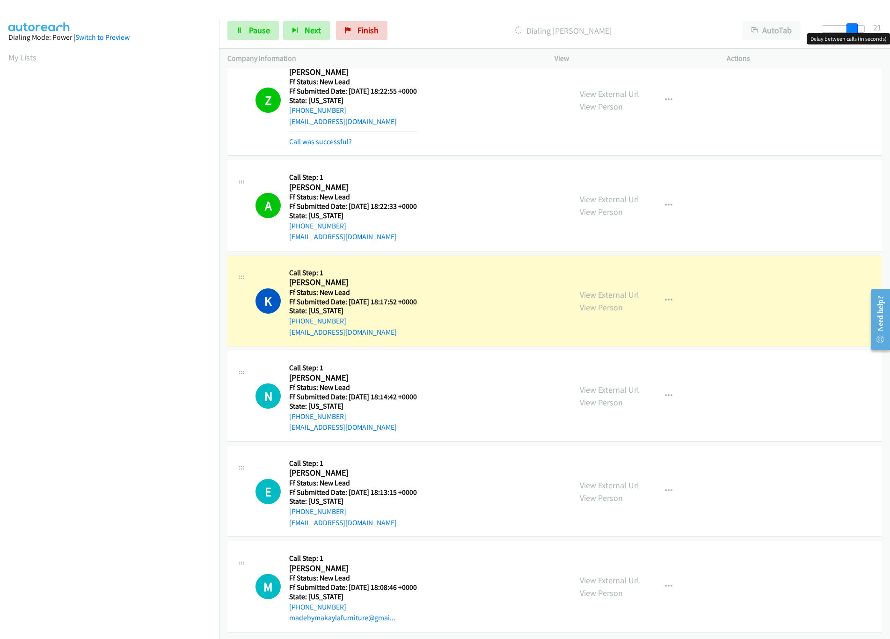
drag, startPoint x: 826, startPoint y: 25, endPoint x: 857, endPoint y: 28, distance: 31.0
click at [857, 28] on span at bounding box center [852, 28] width 11 height 11
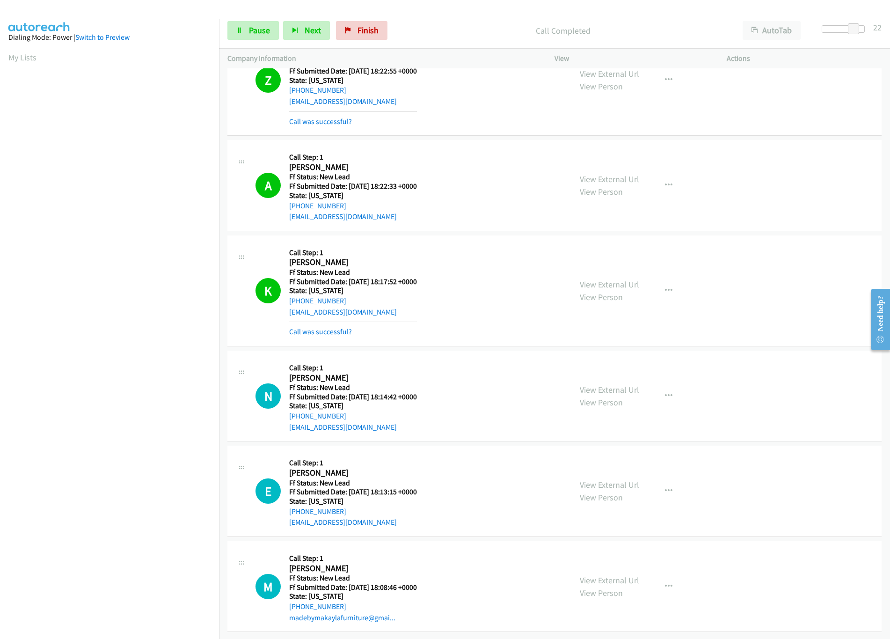
scroll to position [636, 0]
click at [602, 575] on link "View External Url" at bounding box center [609, 580] width 59 height 11
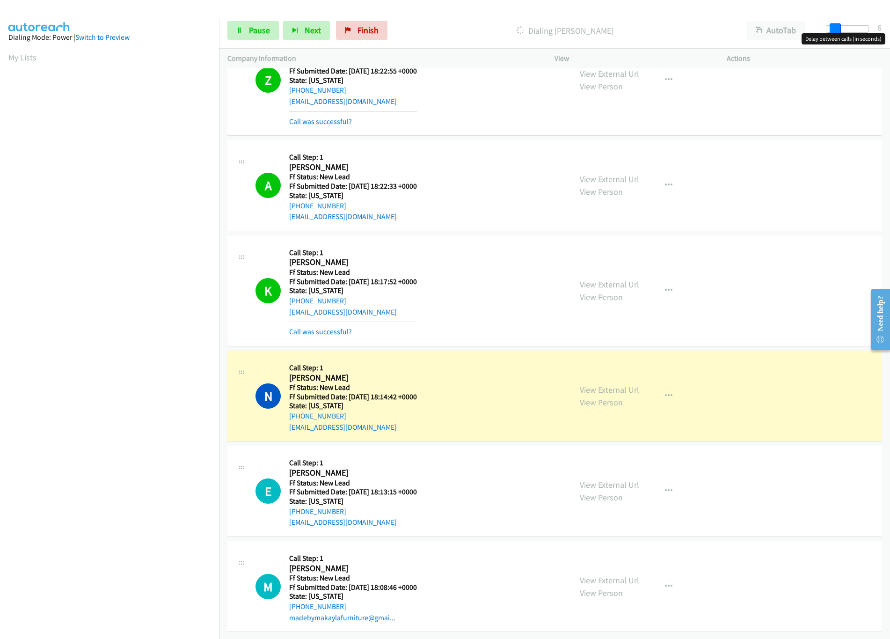
drag, startPoint x: 854, startPoint y: 29, endPoint x: 831, endPoint y: 33, distance: 22.7
click at [831, 33] on body "Start Calls Pause Next Finish Dialing Nina Ng AutoTab AutoTab 6 Company Informa…" at bounding box center [445, 22] width 890 height 44
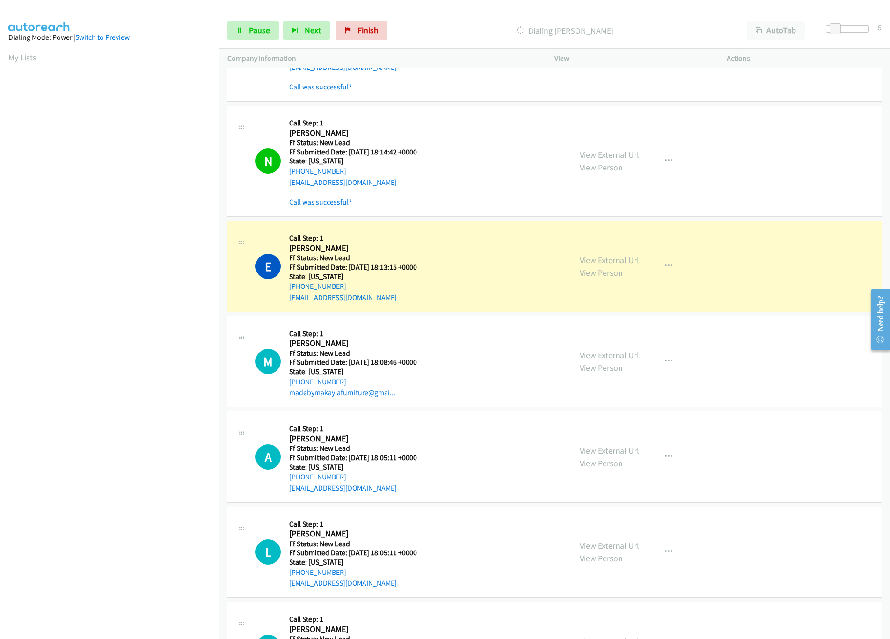
scroll to position [943, 0]
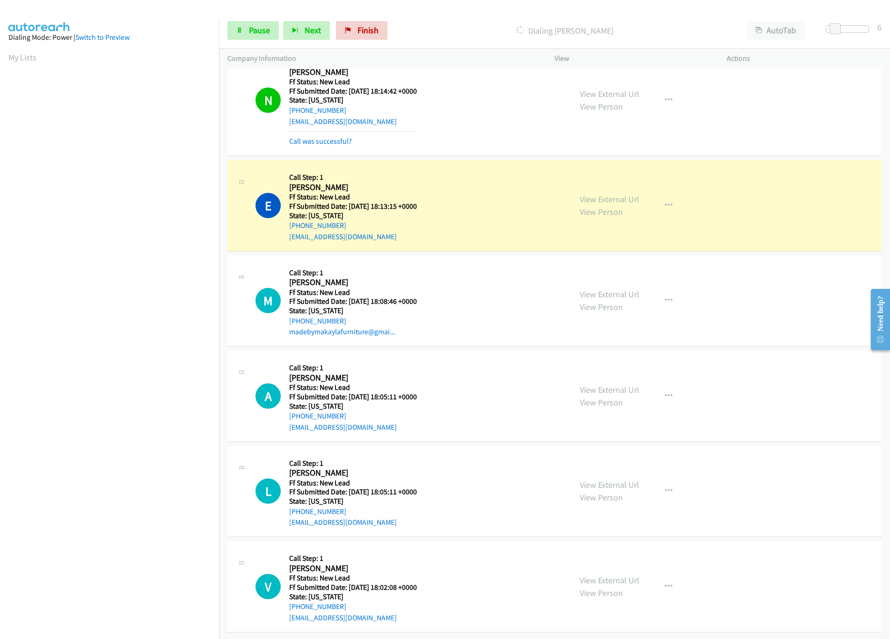
click at [634, 378] on div "View External Url View Person View External Url Email Schedule/Manage Callback …" at bounding box center [662, 396] width 181 height 74
click at [628, 384] on link "View External Url" at bounding box center [609, 389] width 59 height 11
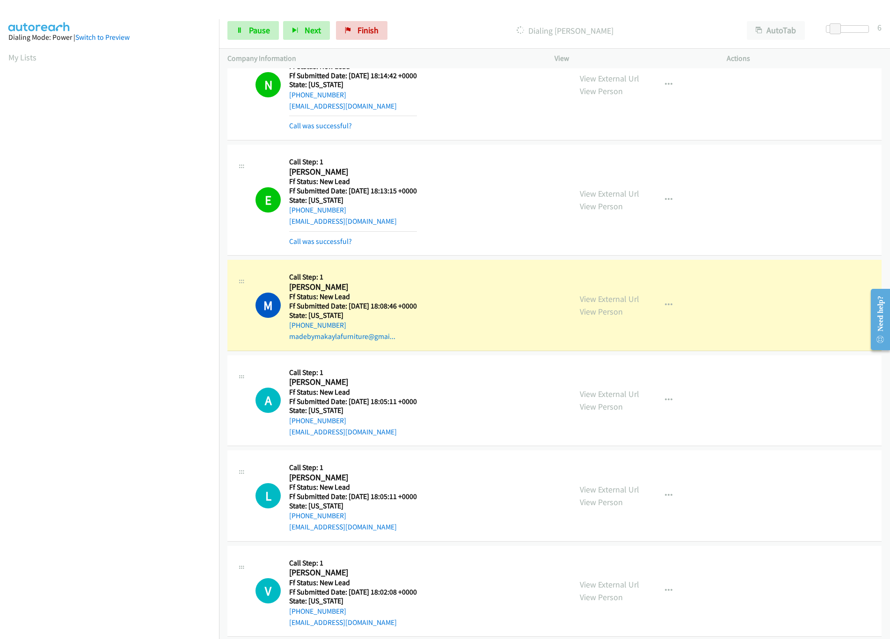
scroll to position [962, 0]
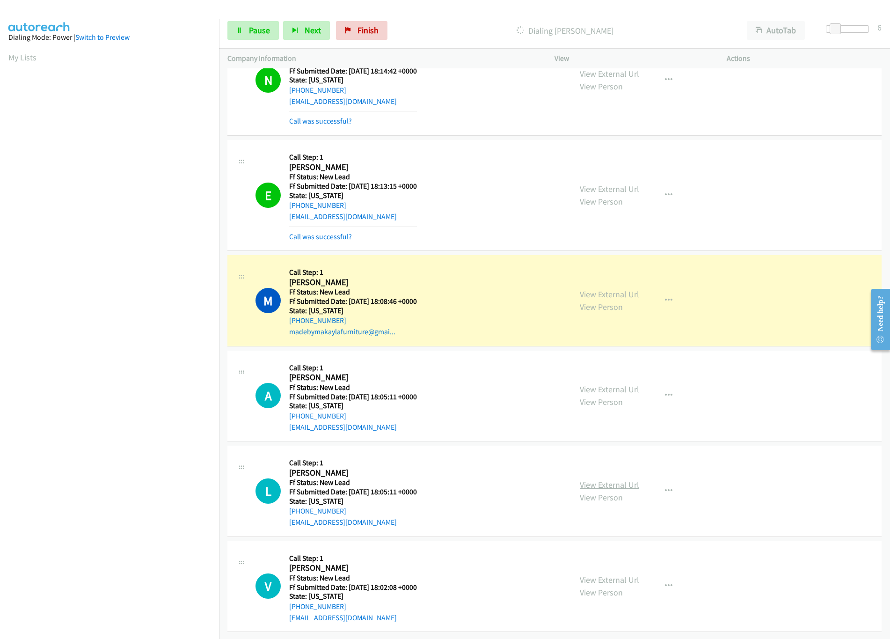
click at [609, 479] on link "View External Url" at bounding box center [609, 484] width 59 height 11
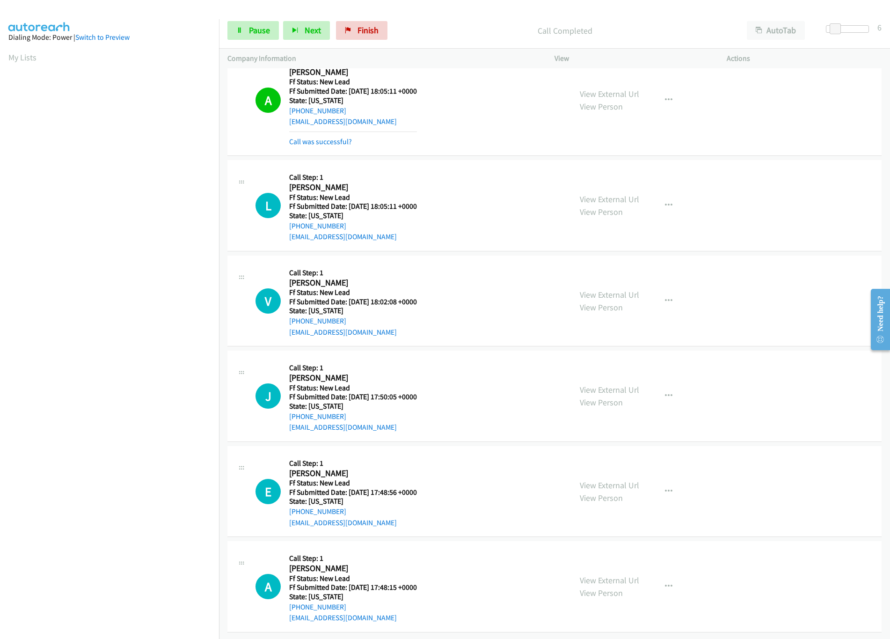
scroll to position [1290, 0]
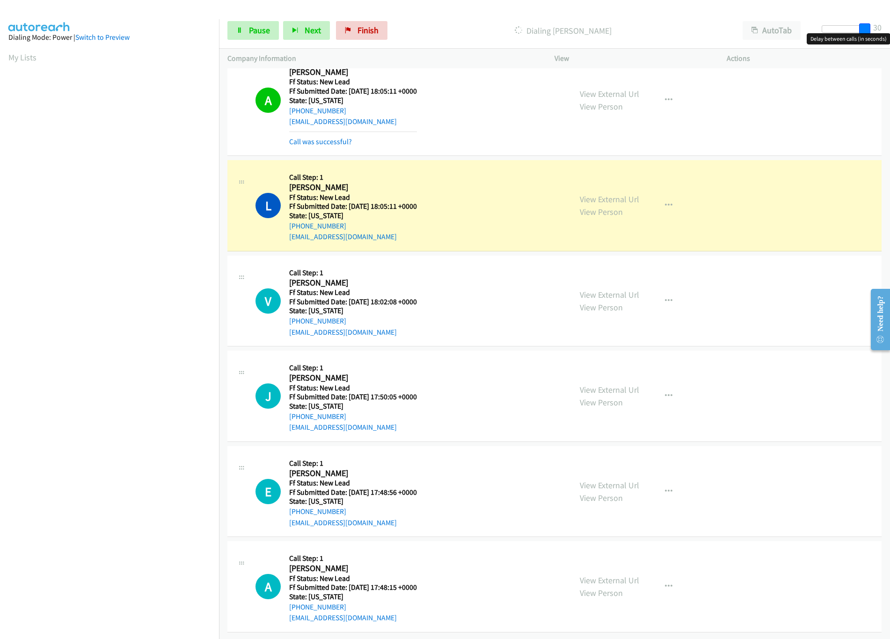
drag, startPoint x: 868, startPoint y: 32, endPoint x: 917, endPoint y: 34, distance: 48.7
click at [890, 34] on html "Start Calls Pause Next Finish Dialing Latoya Sapp AutoTab AutoTab 30 Company In…" at bounding box center [445, 22] width 890 height 44
click at [597, 289] on link "View External Url" at bounding box center [609, 294] width 59 height 11
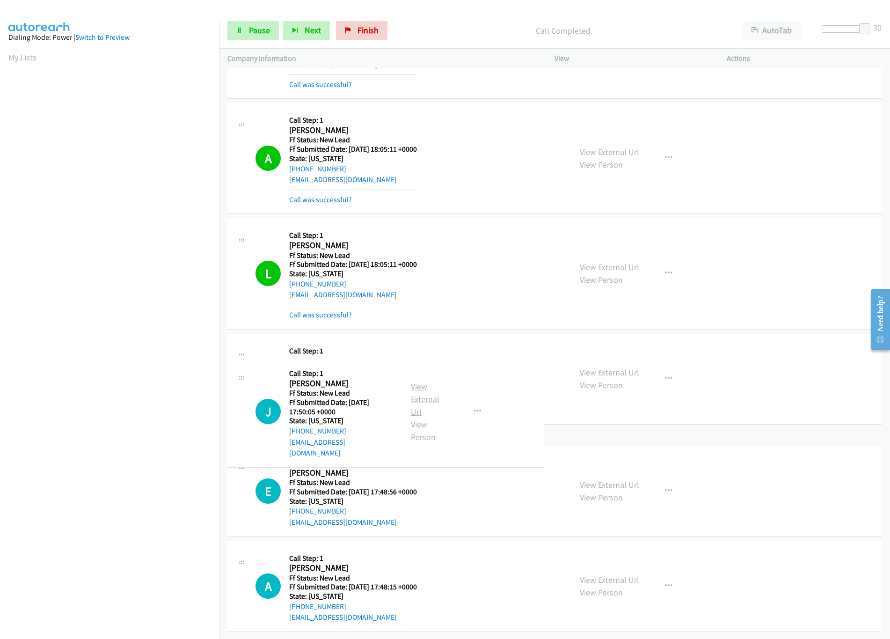
scroll to position [1310, 0]
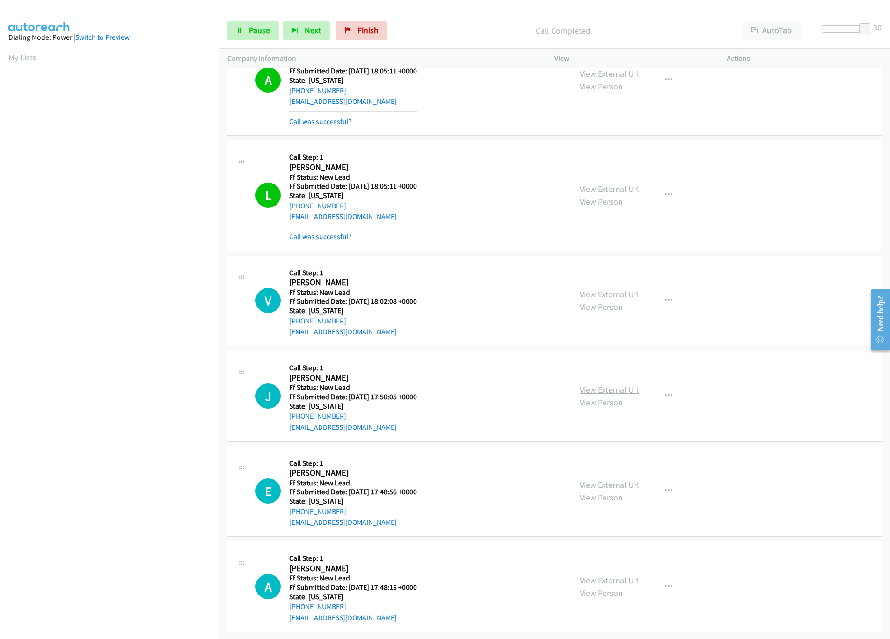
click at [605, 384] on link "View External Url" at bounding box center [609, 389] width 59 height 11
click at [616, 479] on link "View External Url" at bounding box center [609, 484] width 59 height 11
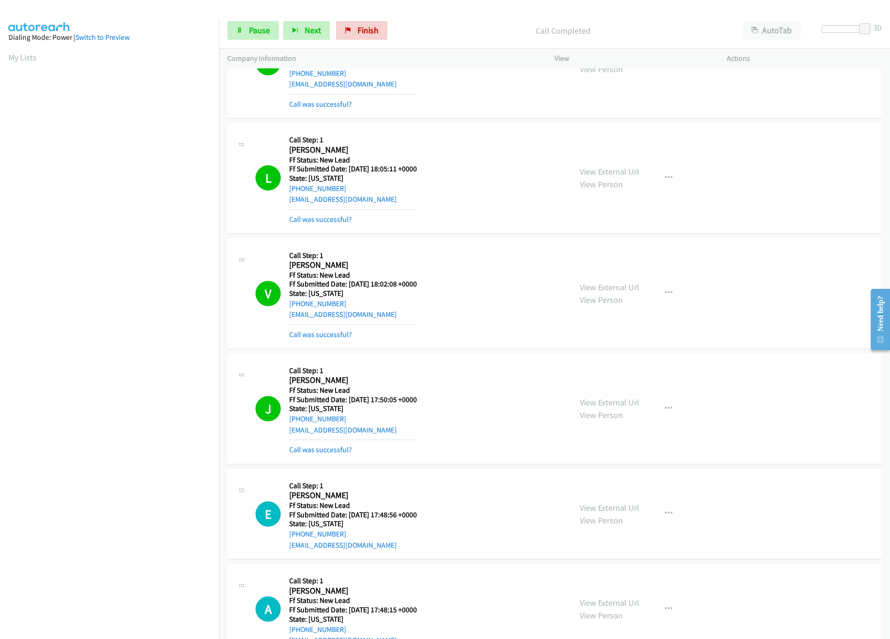
scroll to position [1541, 0]
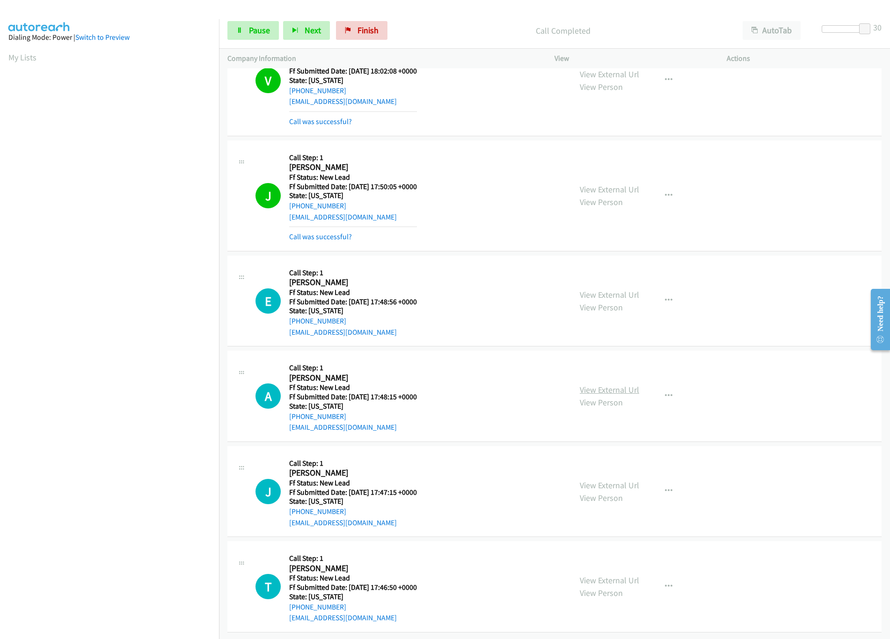
click at [619, 384] on link "View External Url" at bounding box center [609, 389] width 59 height 11
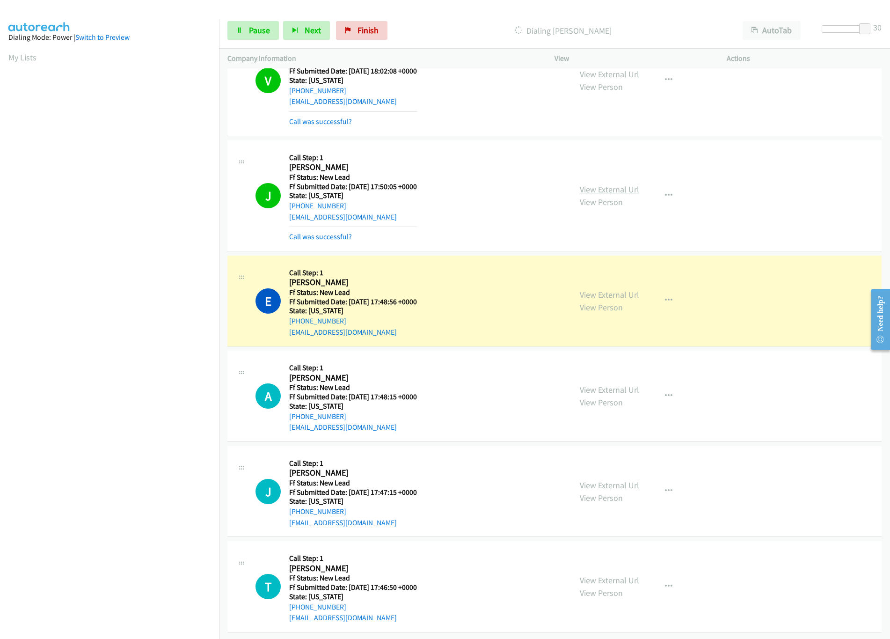
click at [604, 184] on link "View External Url" at bounding box center [609, 189] width 59 height 11
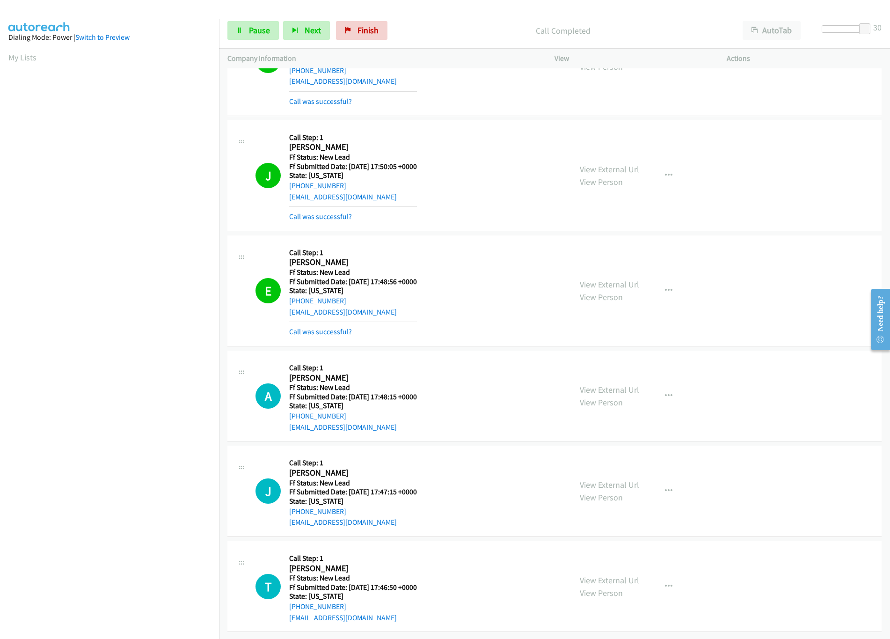
scroll to position [1562, 0]
click at [609, 479] on link "View External Url" at bounding box center [609, 484] width 59 height 11
click at [846, 29] on div at bounding box center [843, 28] width 43 height 7
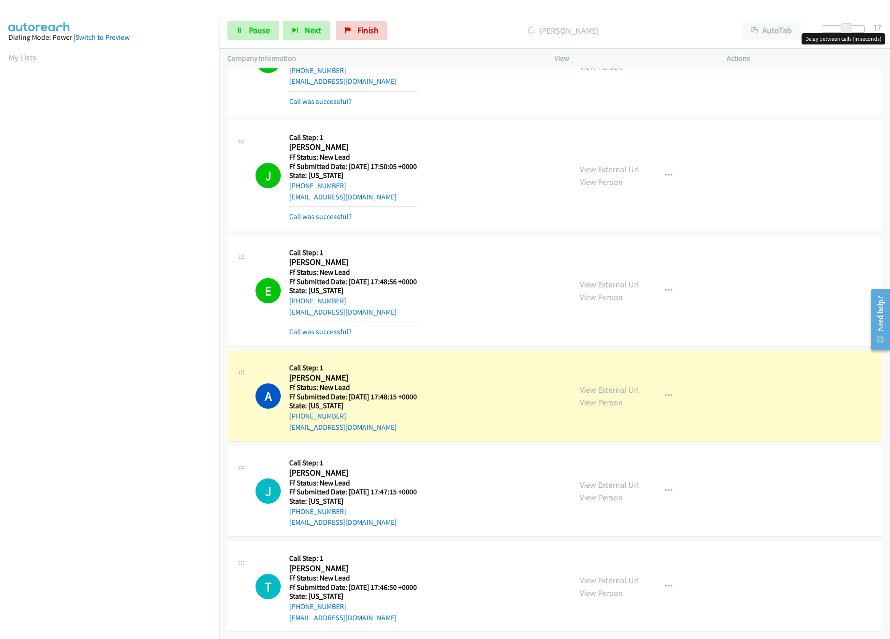
click at [613, 575] on link "View External Url" at bounding box center [609, 580] width 59 height 11
drag, startPoint x: 846, startPoint y: 27, endPoint x: 829, endPoint y: 27, distance: 16.9
click at [829, 27] on div at bounding box center [847, 28] width 43 height 7
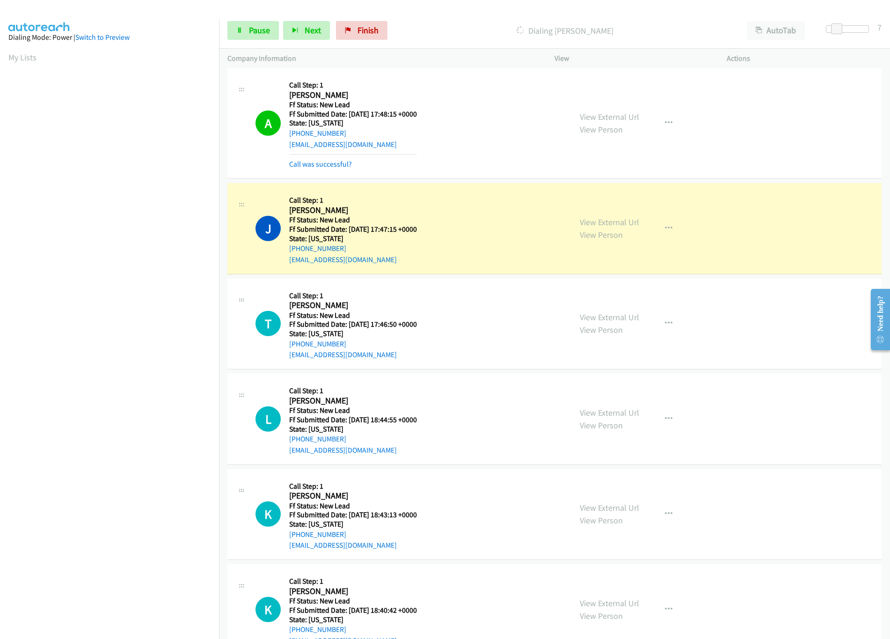
scroll to position [1868, 0]
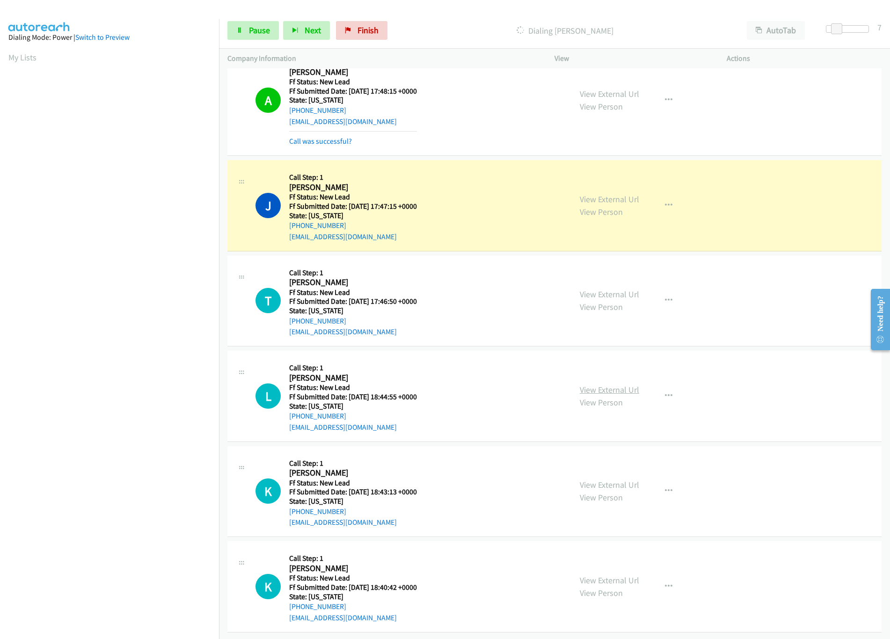
click at [602, 384] on link "View External Url" at bounding box center [609, 389] width 59 height 11
click at [269, 27] on span "Pause" at bounding box center [259, 30] width 21 height 11
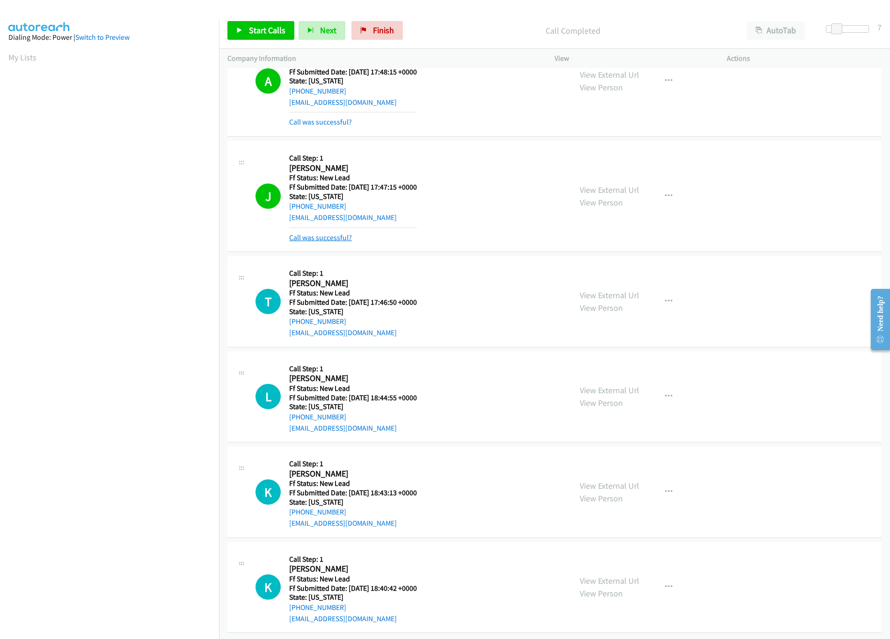
click at [330, 242] on link "Call was successful?" at bounding box center [320, 237] width 63 height 9
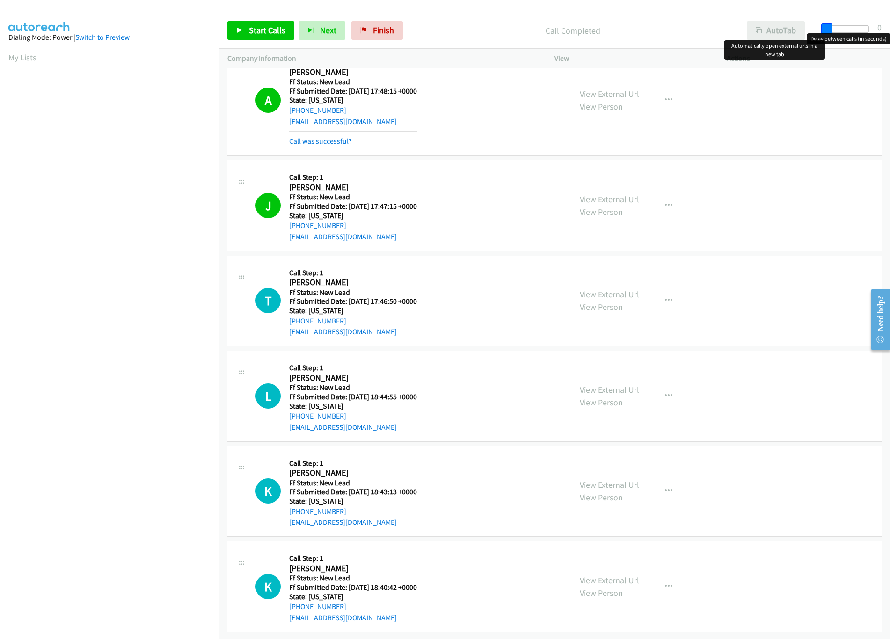
drag, startPoint x: 837, startPoint y: 26, endPoint x: 753, endPoint y: 26, distance: 84.7
click at [753, 26] on div "Start Calls Pause Next Finish Call Completed AutoTab AutoTab 0" at bounding box center [554, 31] width 671 height 36
click at [281, 27] on span "Start Calls" at bounding box center [267, 30] width 37 height 11
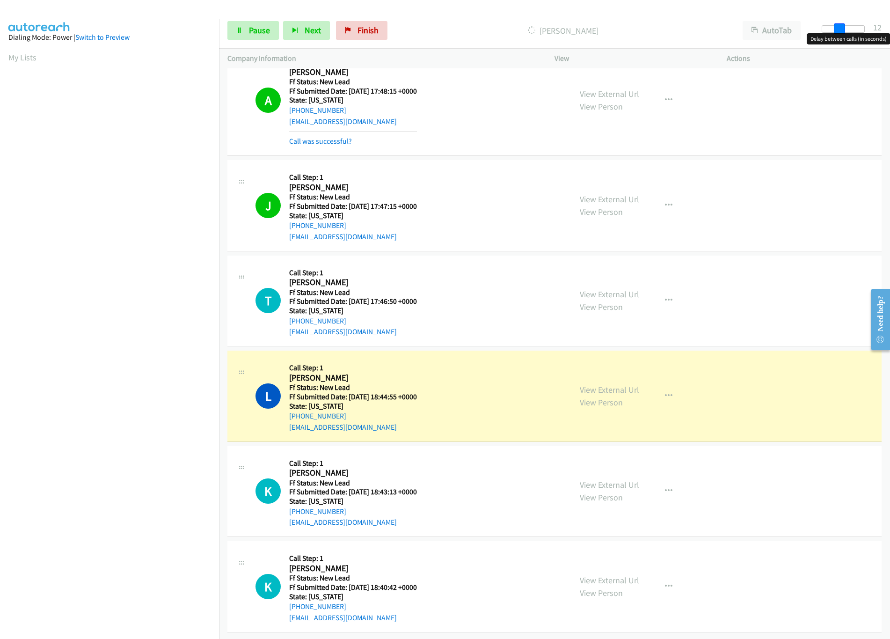
drag, startPoint x: 834, startPoint y: 31, endPoint x: 846, endPoint y: 31, distance: 11.7
click at [846, 31] on div at bounding box center [843, 28] width 43 height 7
click at [844, 27] on span at bounding box center [842, 28] width 11 height 11
click at [607, 479] on link "View External Url" at bounding box center [609, 484] width 59 height 11
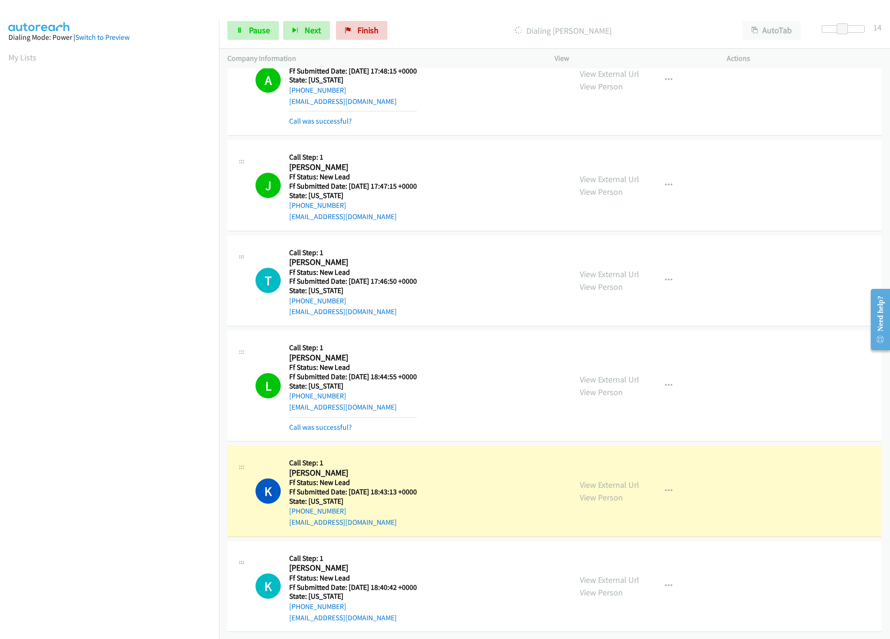
scroll to position [1888, 0]
drag, startPoint x: 843, startPoint y: 26, endPoint x: 791, endPoint y: 32, distance: 52.4
click at [791, 32] on div "Start Calls Pause Next Finish Dialing Kyle Framson AutoTab AutoTab 14" at bounding box center [554, 31] width 671 height 36
click at [264, 26] on span "Pause" at bounding box center [259, 30] width 21 height 11
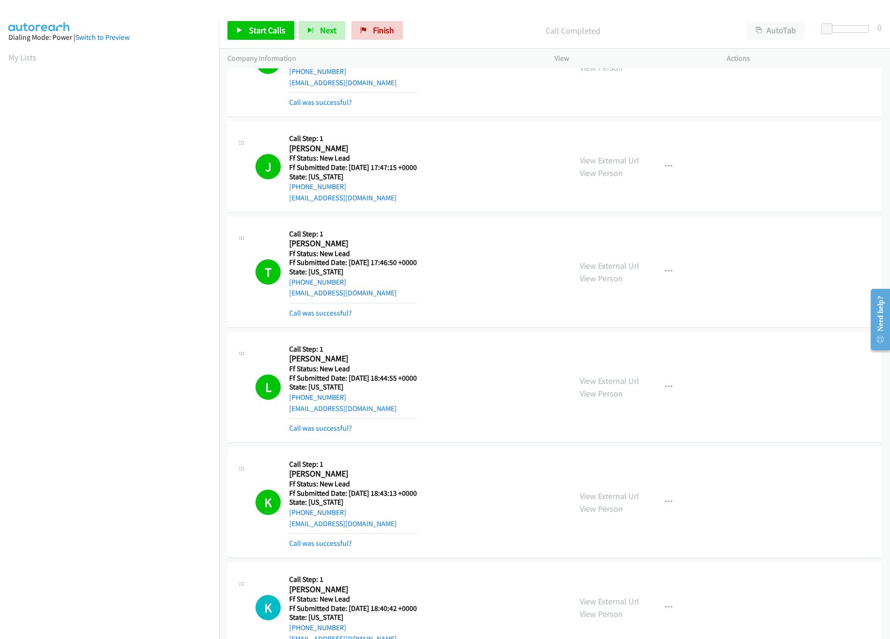
scroll to position [2215, 0]
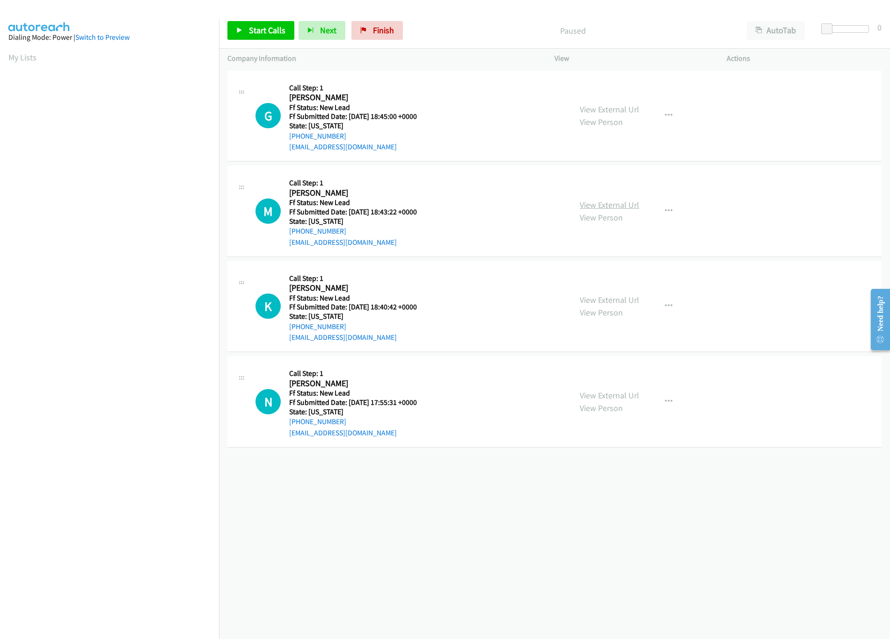
click at [618, 201] on link "View External Url" at bounding box center [609, 204] width 59 height 11
click at [625, 104] on link "View External Url" at bounding box center [609, 109] width 59 height 11
click at [244, 24] on link "Start Calls" at bounding box center [260, 30] width 67 height 19
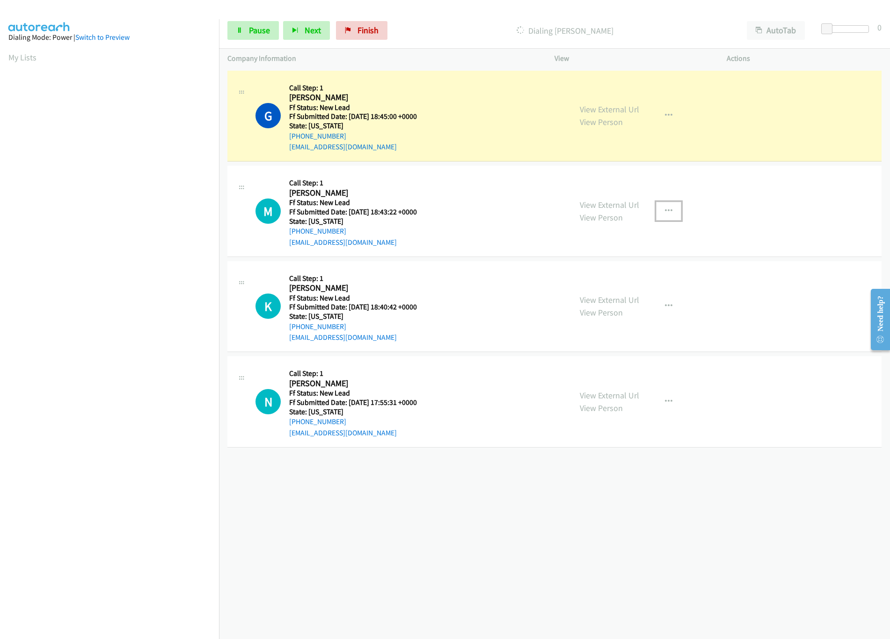
click at [670, 208] on button "button" at bounding box center [668, 211] width 25 height 19
click at [607, 272] on link "Skip Call" at bounding box center [619, 272] width 125 height 19
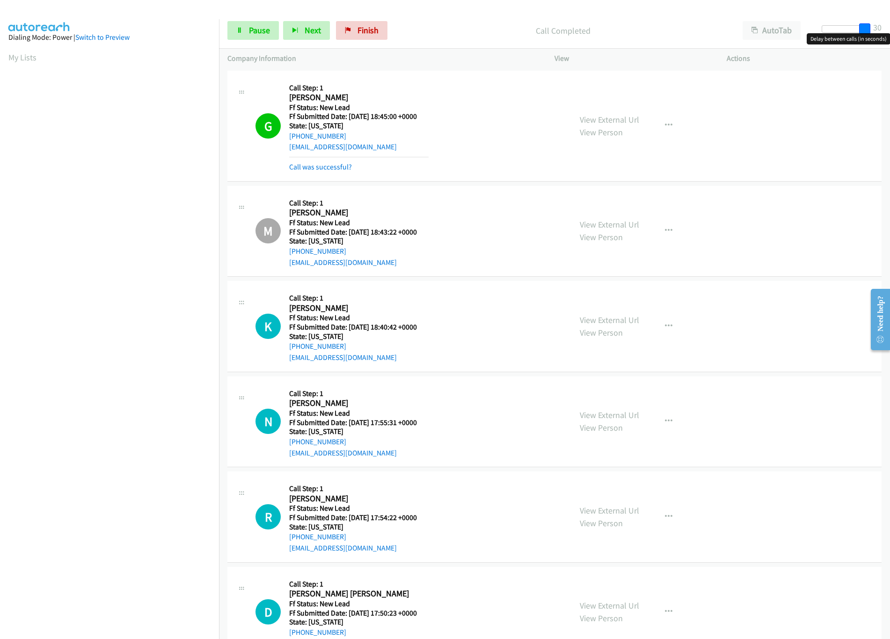
drag, startPoint x: 821, startPoint y: 31, endPoint x: 895, endPoint y: 34, distance: 73.6
click at [890, 34] on html "Start Calls Pause Next Finish Call Completed AutoTab AutoTab 30 Company Informa…" at bounding box center [445, 22] width 890 height 44
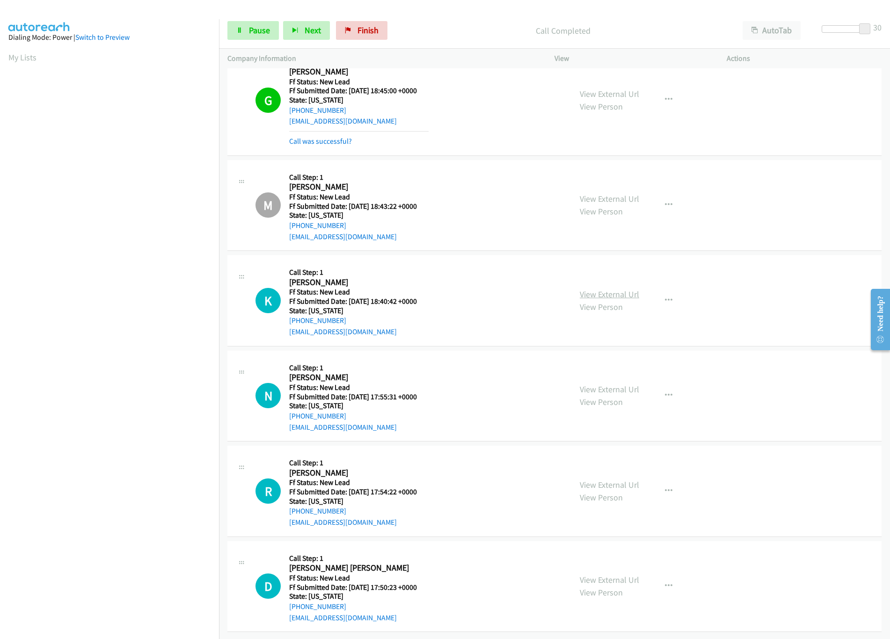
click at [618, 289] on link "View External Url" at bounding box center [609, 294] width 59 height 11
click at [619, 371] on div "View External Url View Person View External Url Email Schedule/Manage Callback …" at bounding box center [662, 396] width 181 height 74
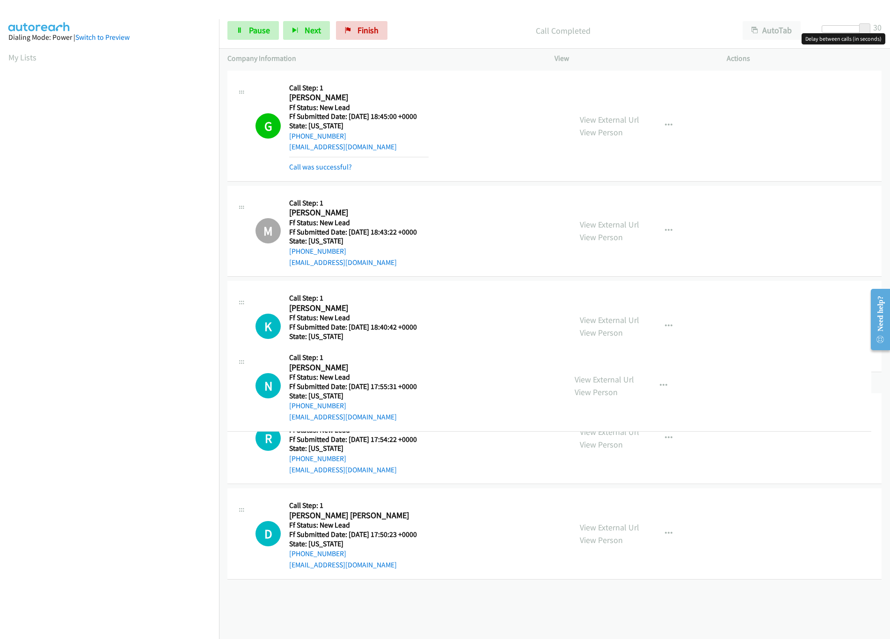
scroll to position [0, 0]
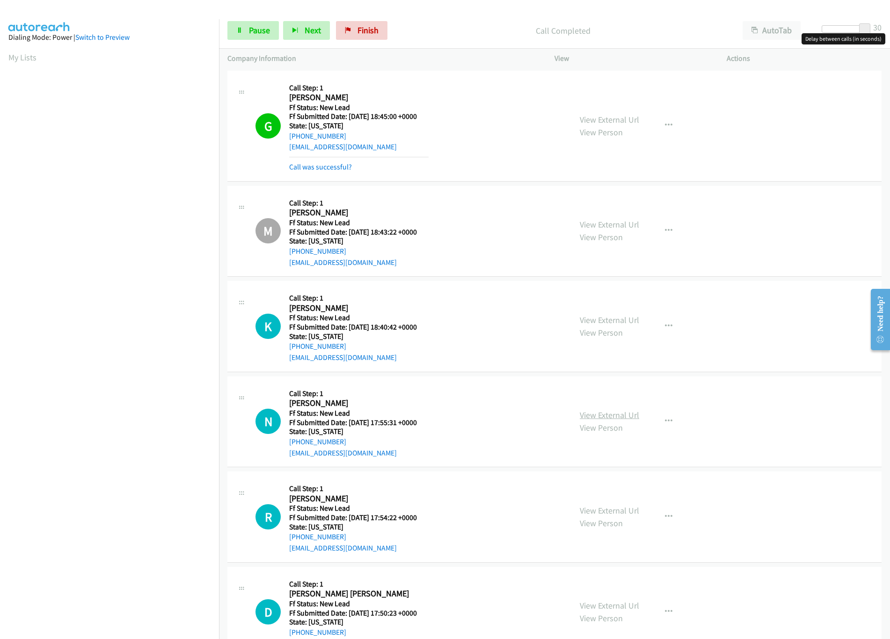
click at [597, 415] on link "View External Url" at bounding box center [609, 415] width 59 height 11
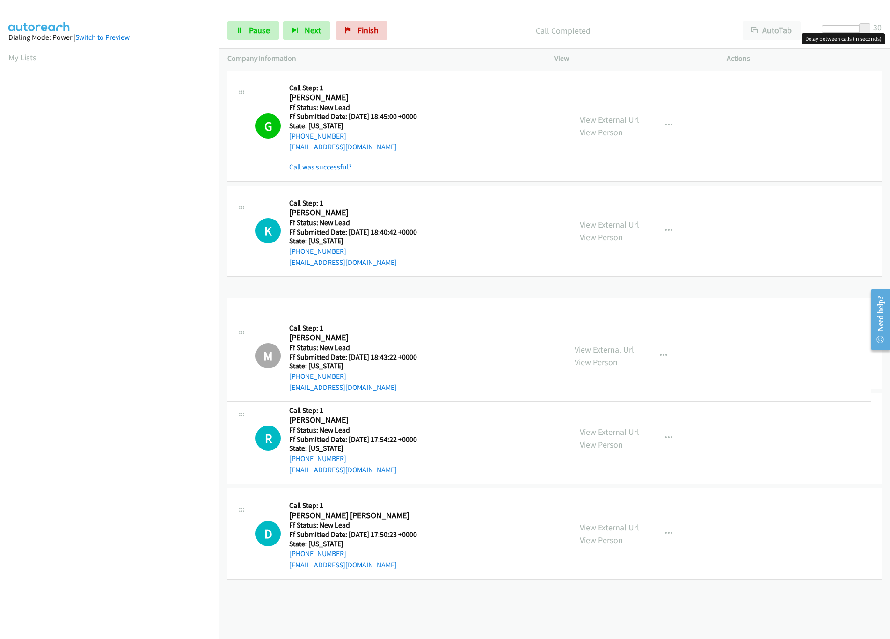
drag, startPoint x: 425, startPoint y: 231, endPoint x: 401, endPoint y: 640, distance: 410.3
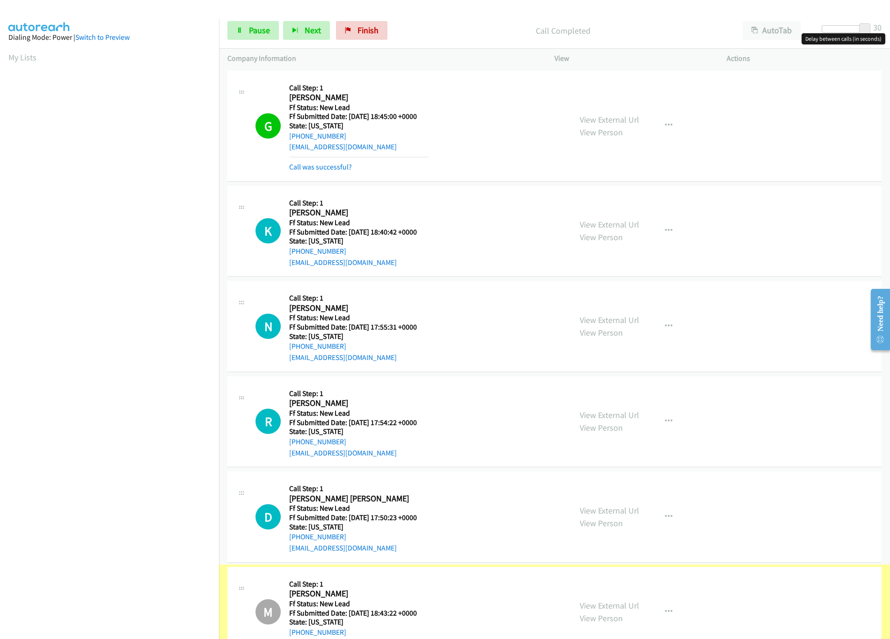
scroll to position [37, 0]
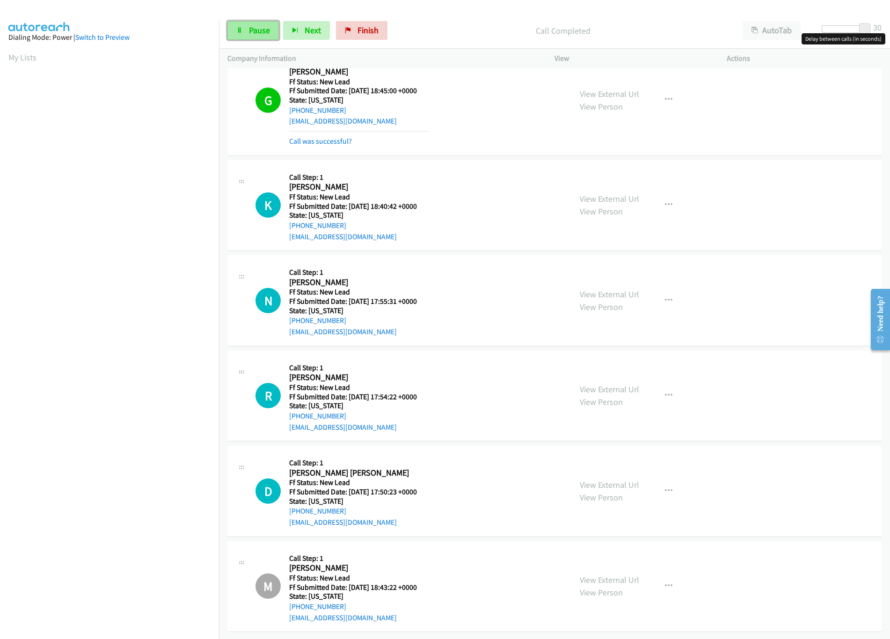
click at [250, 31] on span "Pause" at bounding box center [259, 30] width 21 height 11
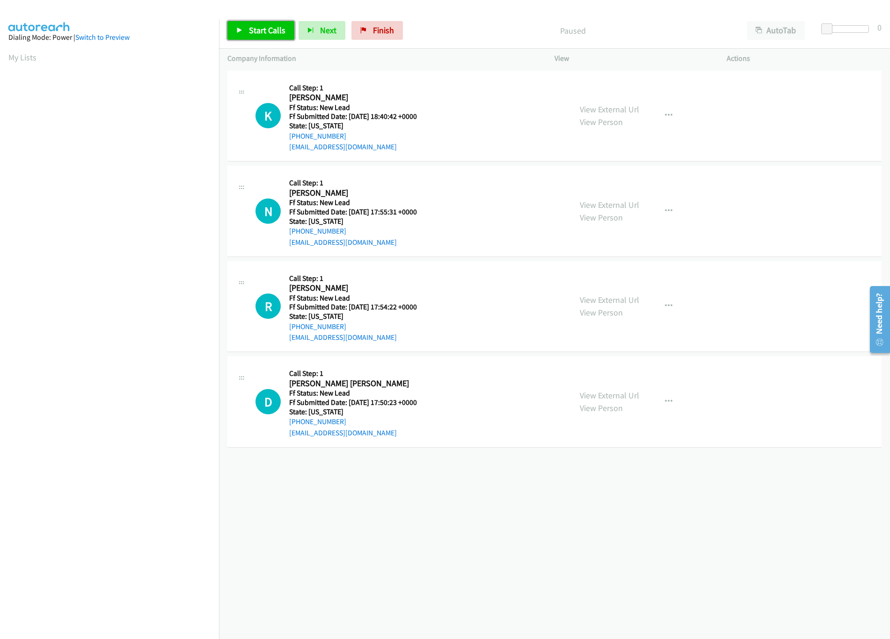
click at [238, 31] on icon at bounding box center [239, 31] width 7 height 7
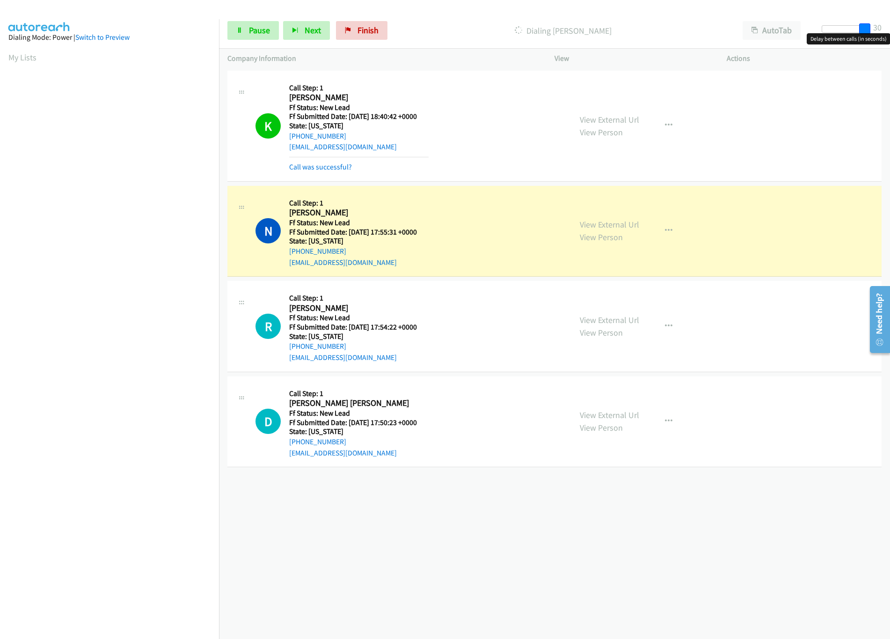
drag, startPoint x: 835, startPoint y: 27, endPoint x: 899, endPoint y: 29, distance: 64.2
click at [890, 29] on html "Start Calls Pause Next Finish Dialing [PERSON_NAME] AutoTab AutoTab 30 Company …" at bounding box center [445, 22] width 890 height 44
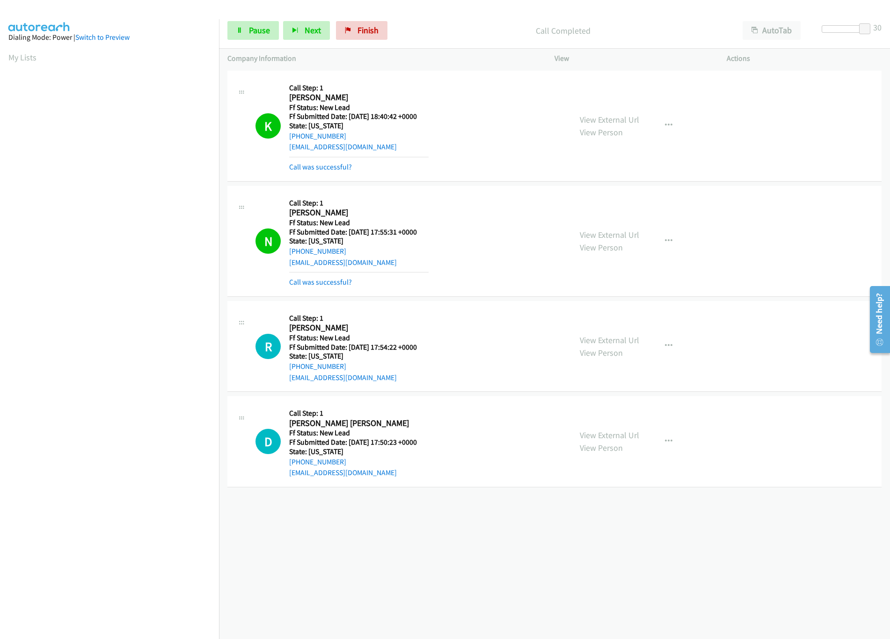
click at [487, 329] on div "R Callback Scheduled Call Step: 1 [PERSON_NAME] America/New_York Ff Status: New…" at bounding box center [410, 346] width 308 height 74
click at [606, 340] on link "View External Url" at bounding box center [609, 340] width 59 height 11
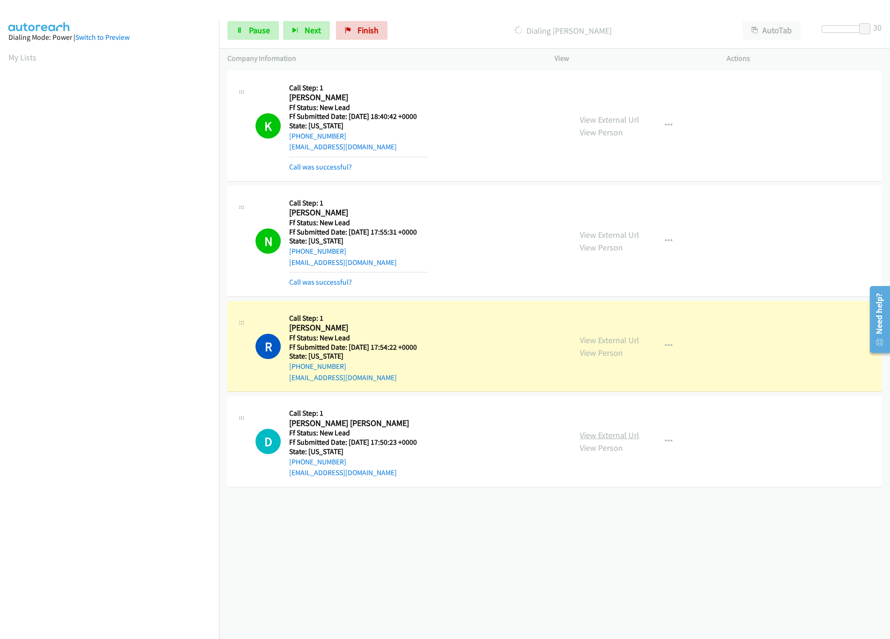
click at [588, 431] on link "View External Url" at bounding box center [609, 435] width 59 height 11
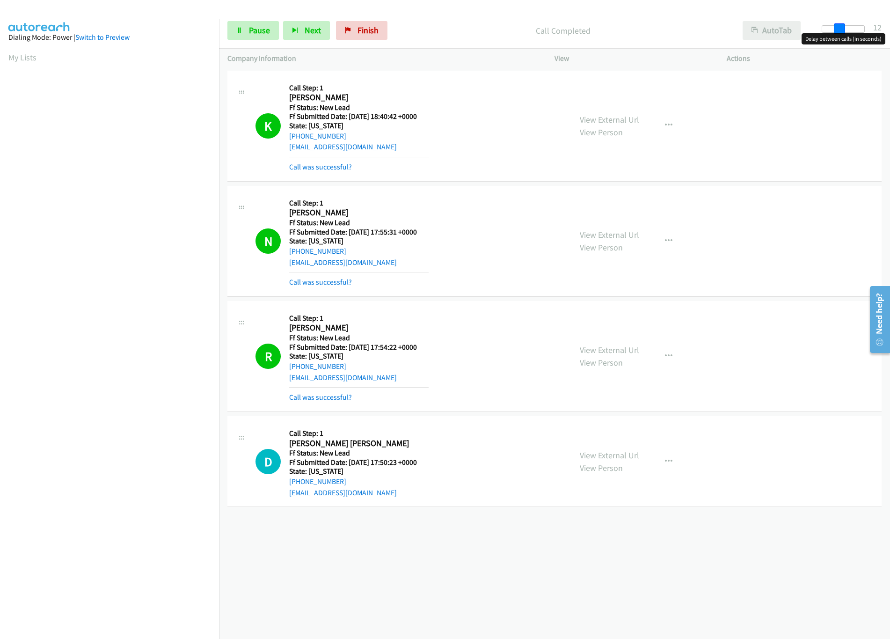
drag, startPoint x: 865, startPoint y: 26, endPoint x: 751, endPoint y: 34, distance: 114.5
click at [751, 34] on div "Start Calls Pause Next Finish Call Completed AutoTab AutoTab 12" at bounding box center [554, 31] width 671 height 36
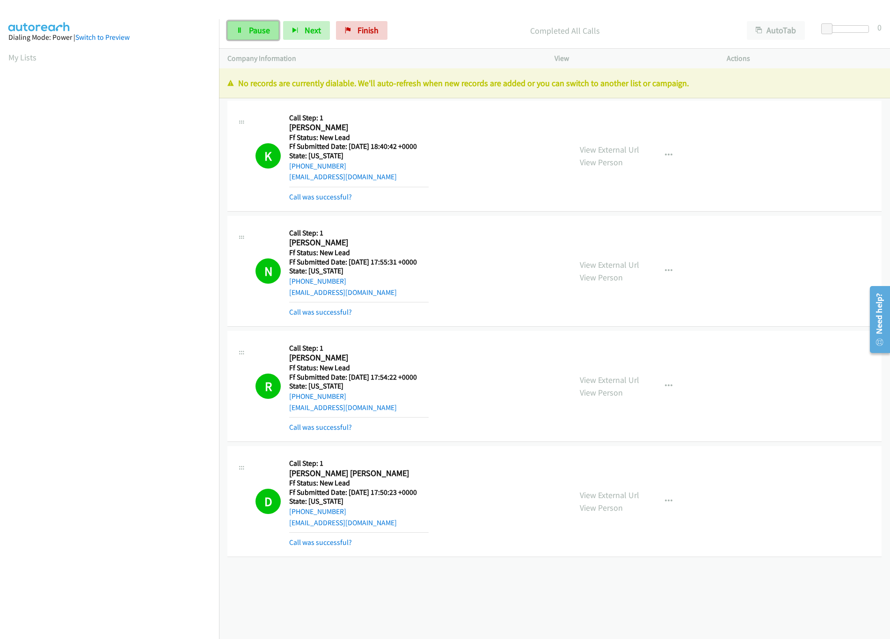
click at [260, 26] on span "Pause" at bounding box center [259, 30] width 21 height 11
drag, startPoint x: 375, startPoint y: 24, endPoint x: 517, endPoint y: 49, distance: 143.5
click at [375, 24] on link "Finish" at bounding box center [377, 30] width 51 height 19
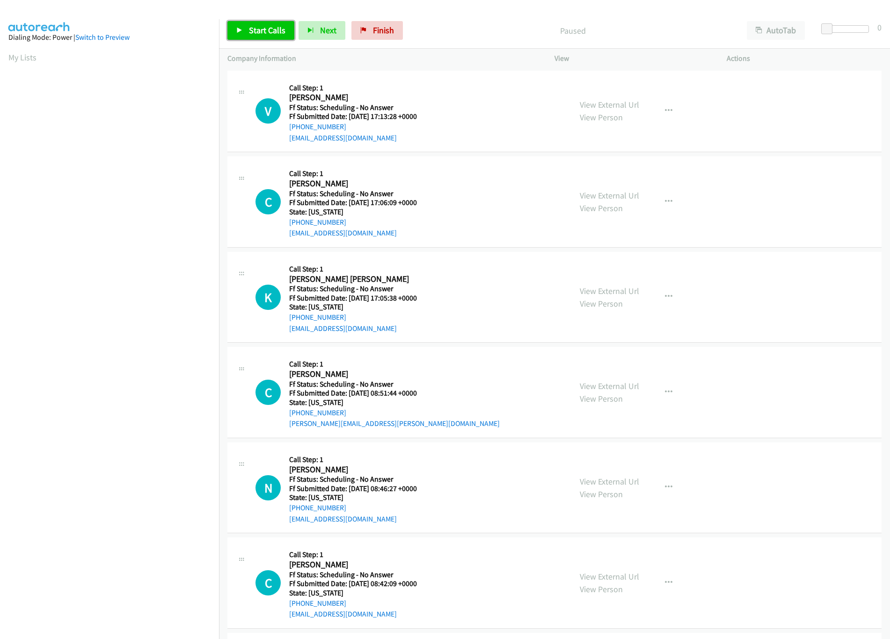
click at [238, 34] on link "Start Calls" at bounding box center [260, 30] width 67 height 19
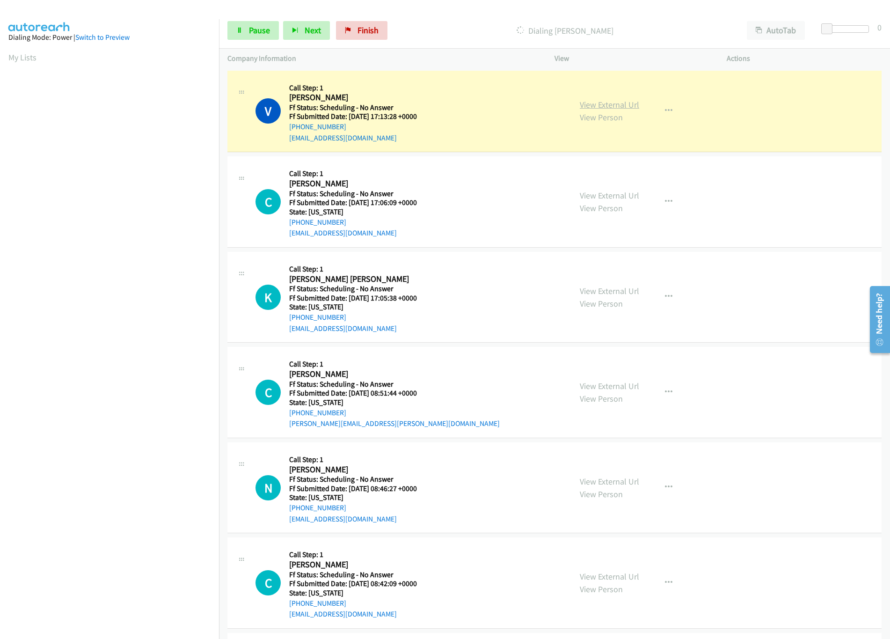
click at [602, 104] on link "View External Url" at bounding box center [609, 104] width 59 height 11
click at [602, 194] on link "View External Url" at bounding box center [609, 195] width 59 height 11
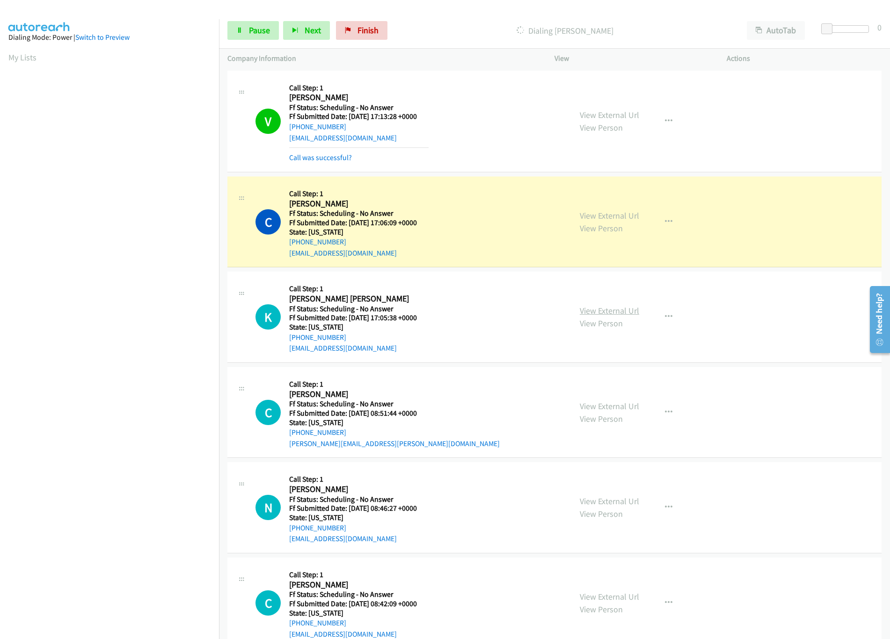
click at [614, 312] on link "View External Url" at bounding box center [609, 310] width 59 height 11
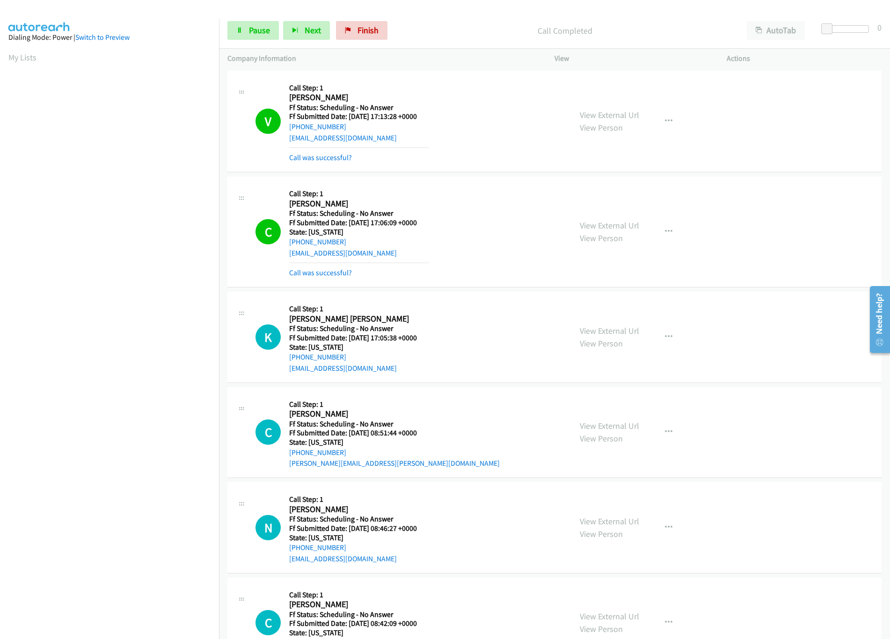
scroll to position [187, 0]
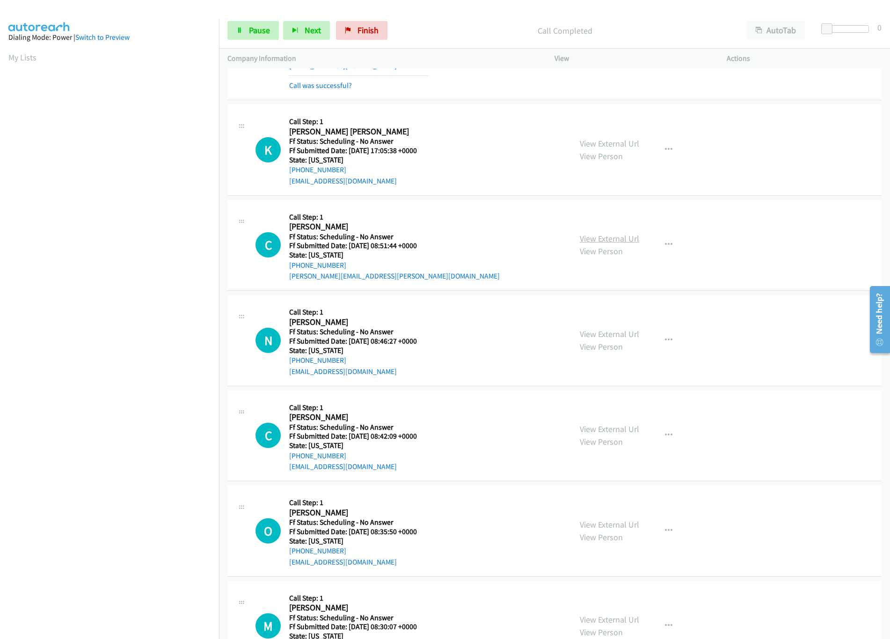
click at [599, 243] on link "View External Url" at bounding box center [609, 238] width 59 height 11
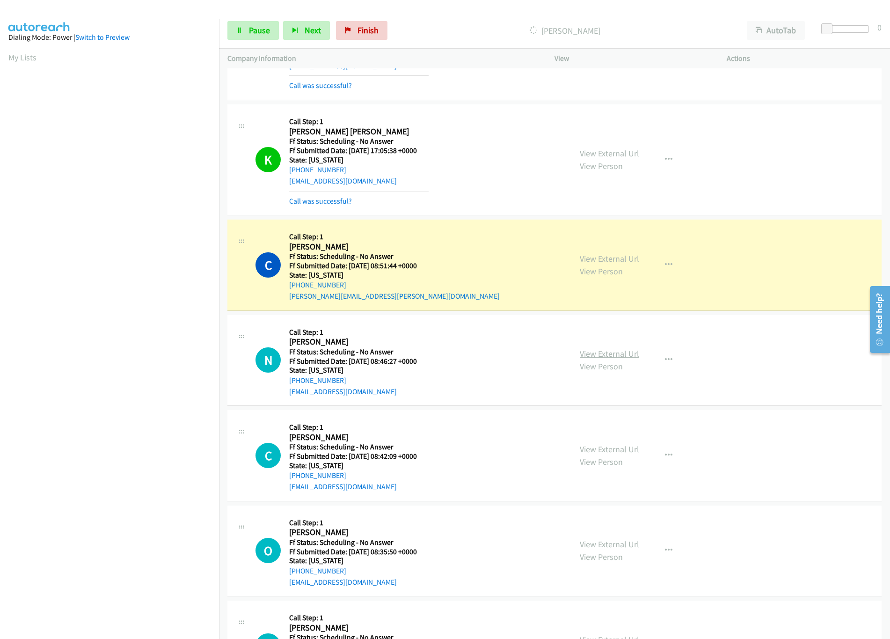
click at [604, 357] on link "View External Url" at bounding box center [609, 353] width 59 height 11
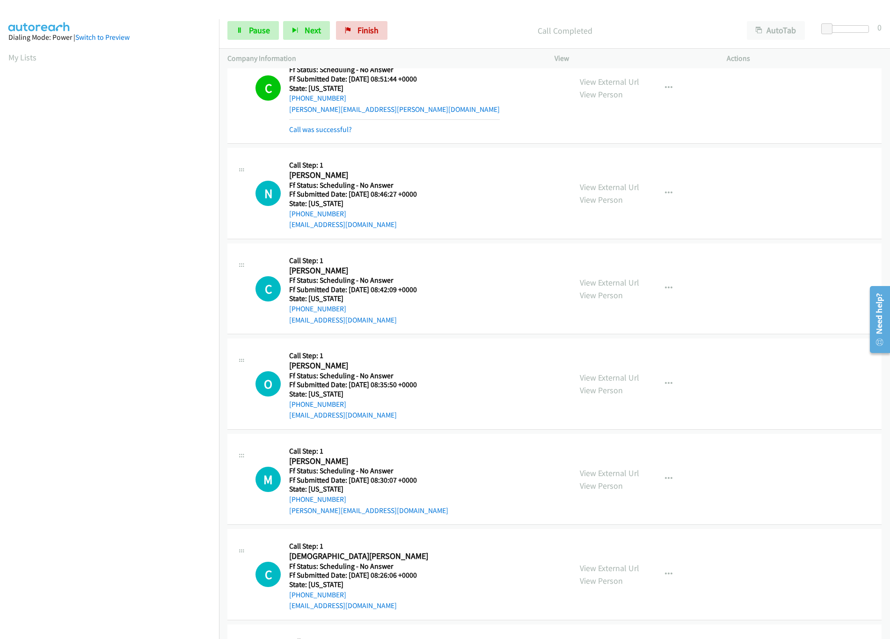
scroll to position [384, 0]
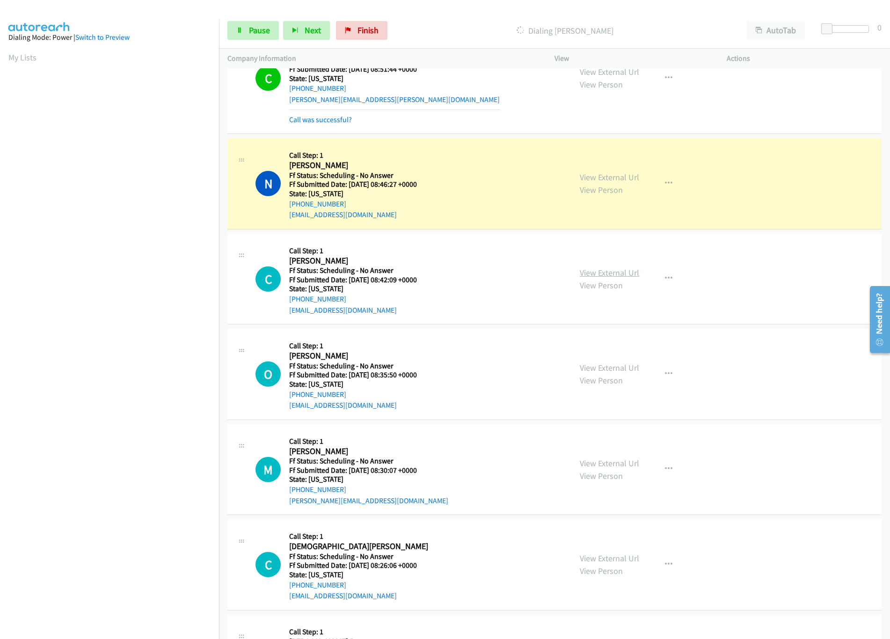
click at [616, 273] on link "View External Url" at bounding box center [609, 272] width 59 height 11
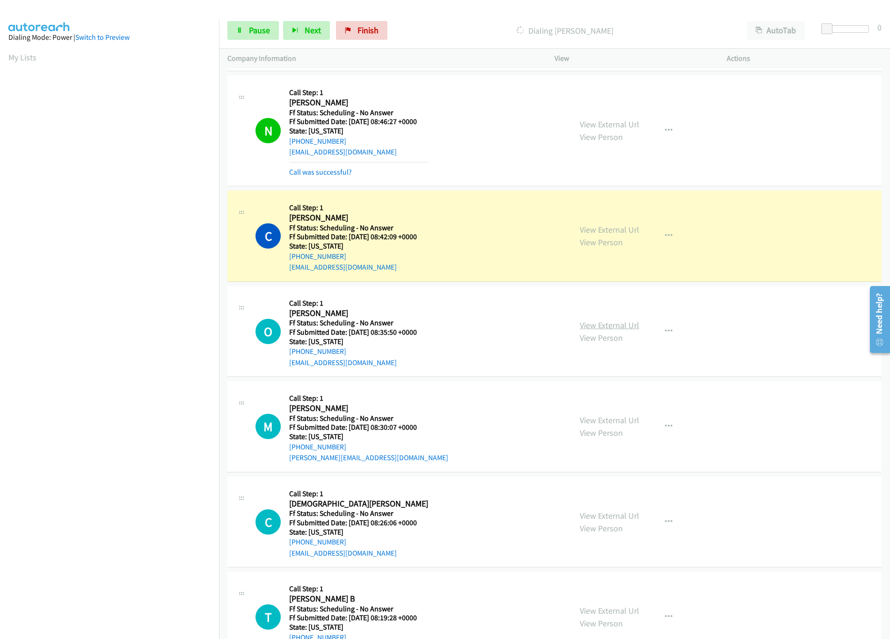
scroll to position [478, 0]
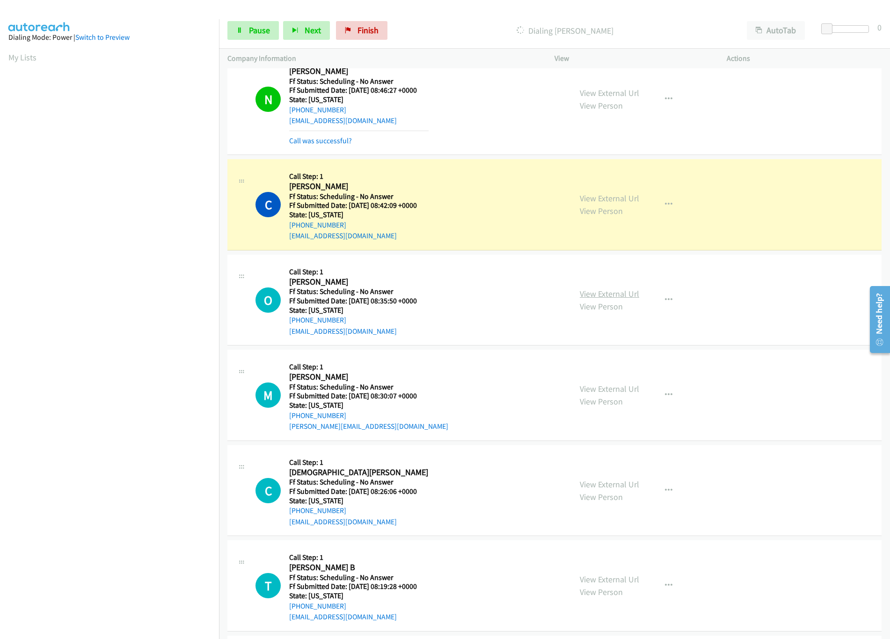
click at [630, 291] on link "View External Url" at bounding box center [609, 293] width 59 height 11
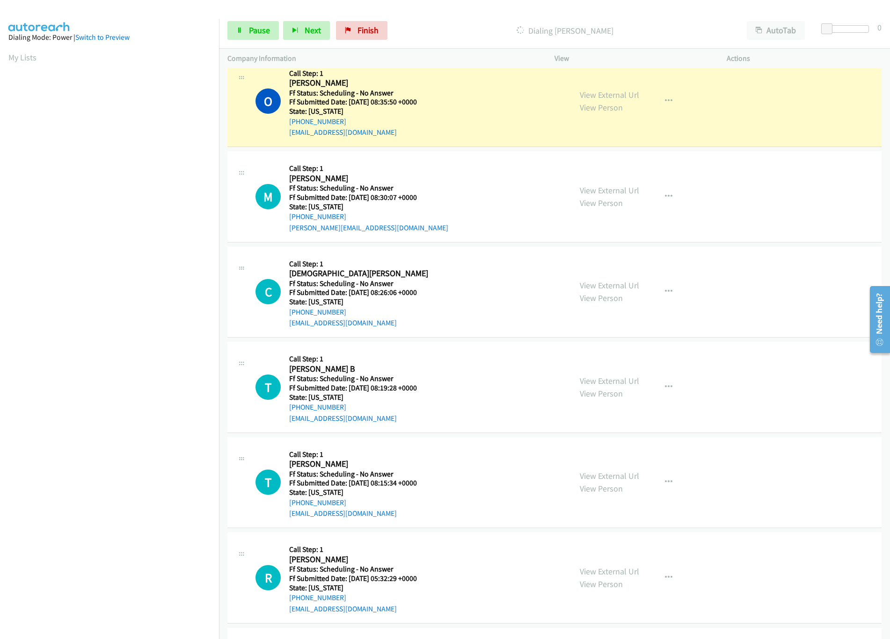
scroll to position [665, 0]
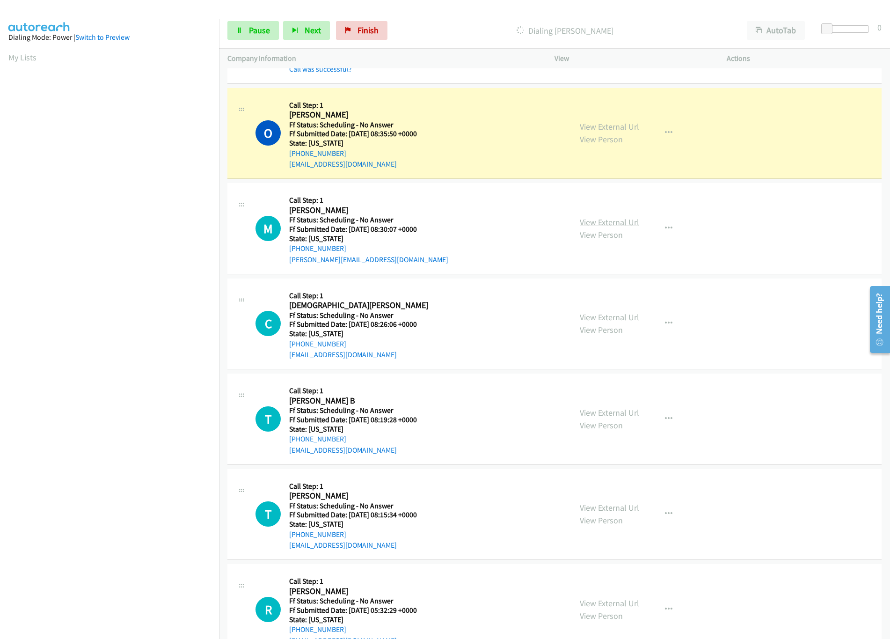
click at [590, 227] on link "View External Url" at bounding box center [609, 222] width 59 height 11
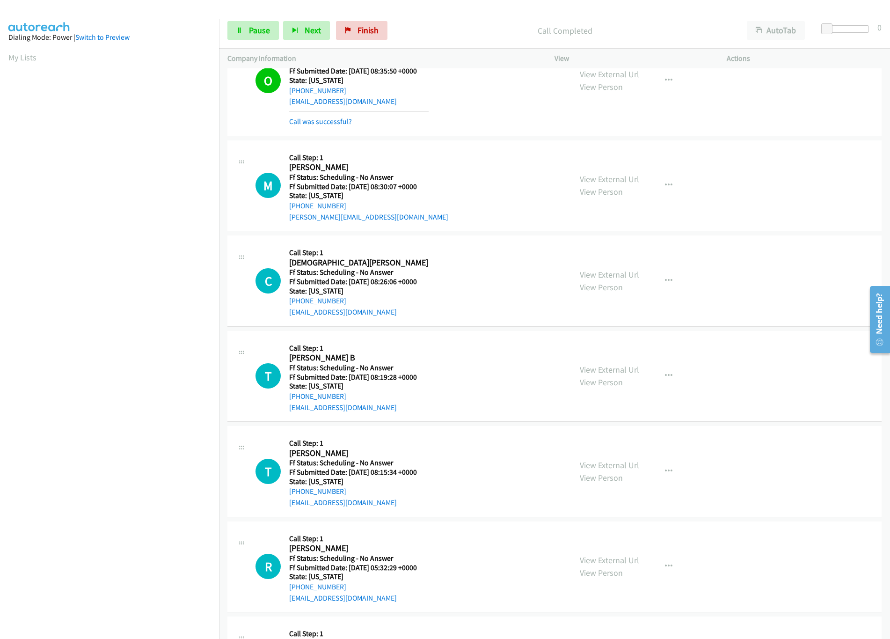
scroll to position [759, 0]
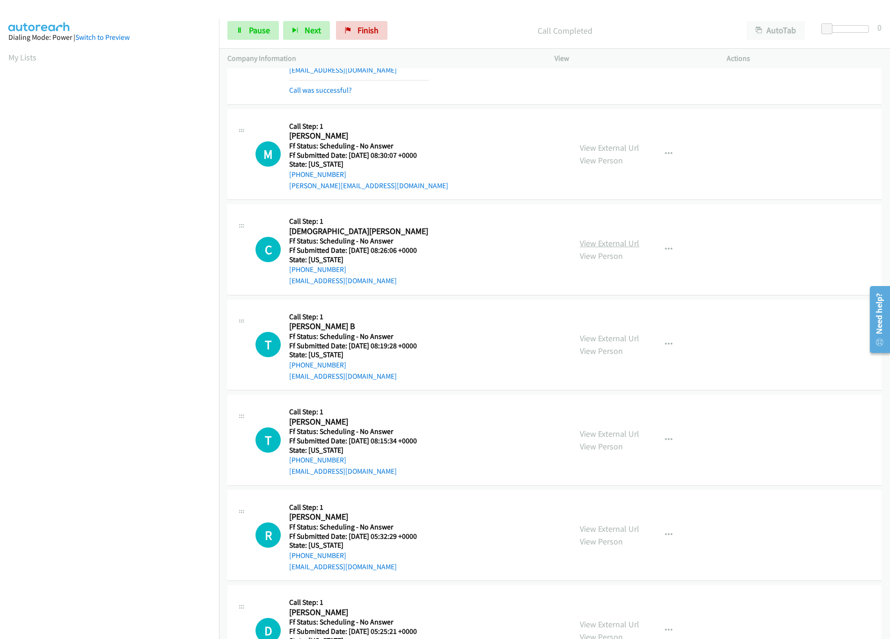
click at [582, 241] on link "View External Url" at bounding box center [609, 243] width 59 height 11
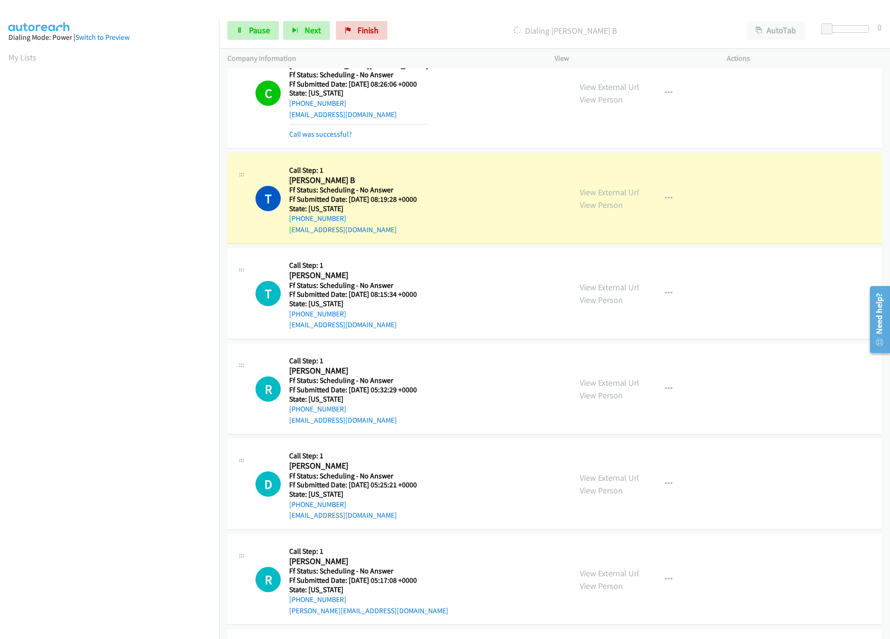
scroll to position [946, 0]
click at [599, 197] on link "View External Url" at bounding box center [609, 191] width 59 height 11
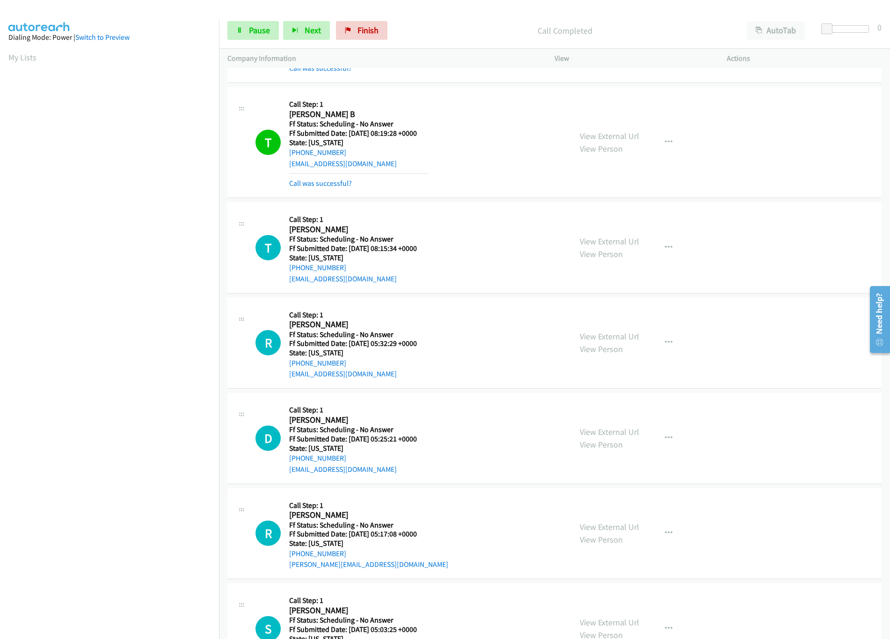
scroll to position [1040, 0]
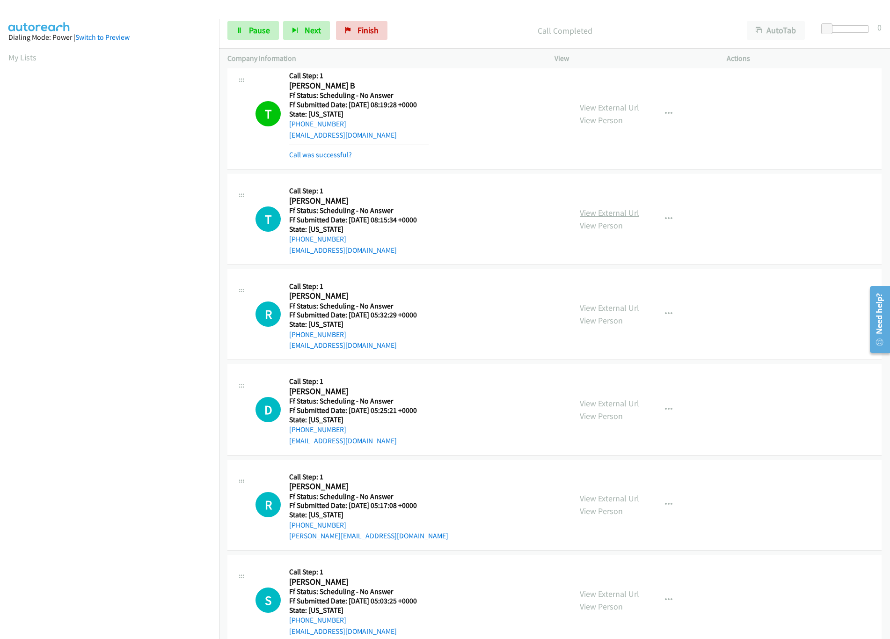
click at [601, 215] on link "View External Url" at bounding box center [609, 212] width 59 height 11
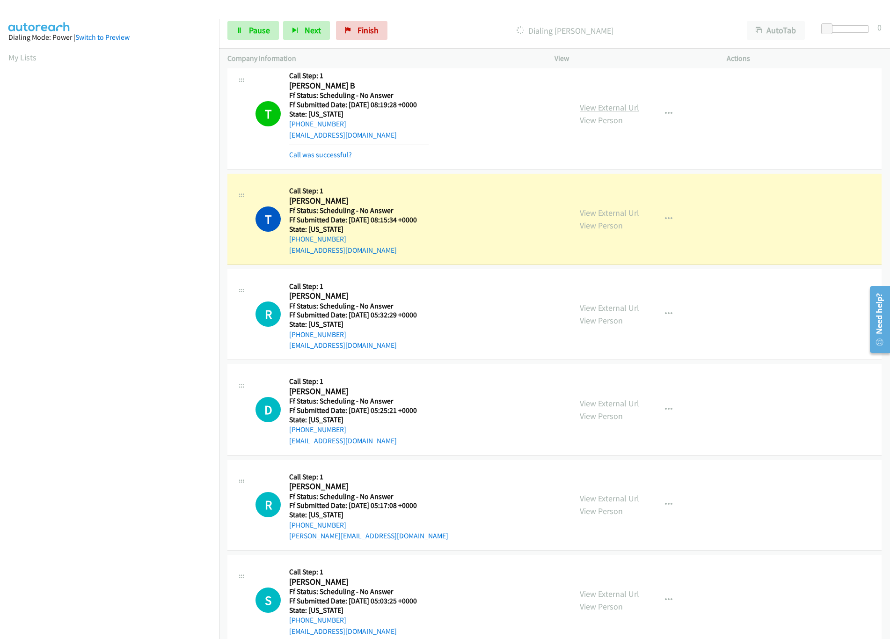
click at [607, 108] on link "View External Url" at bounding box center [609, 107] width 59 height 11
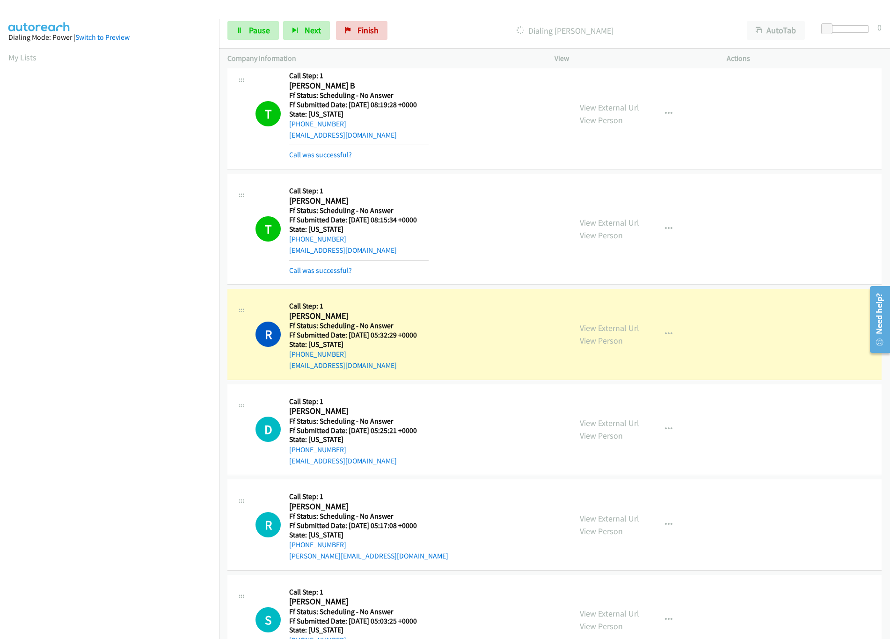
scroll to position [1226, 0]
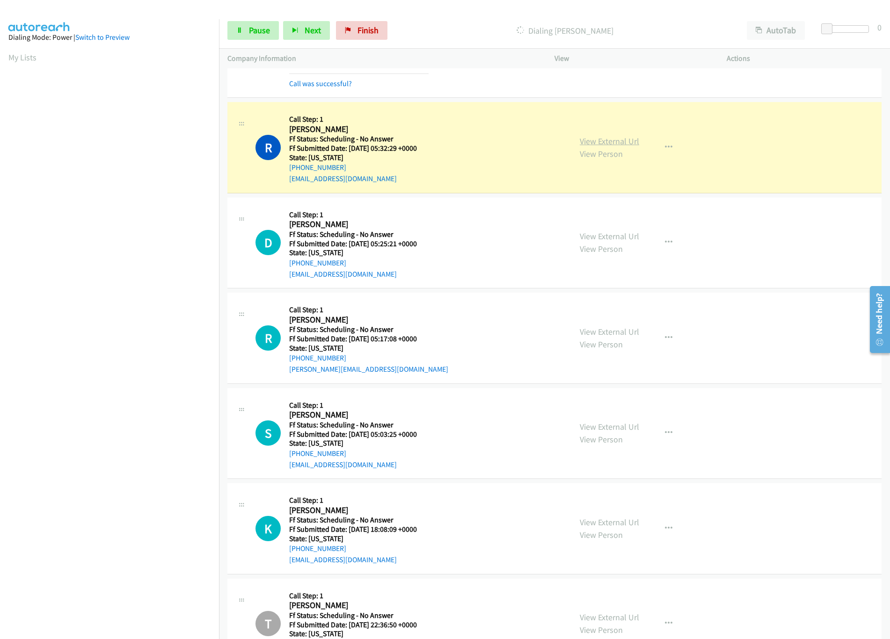
click at [599, 147] on link "View External Url" at bounding box center [609, 141] width 59 height 11
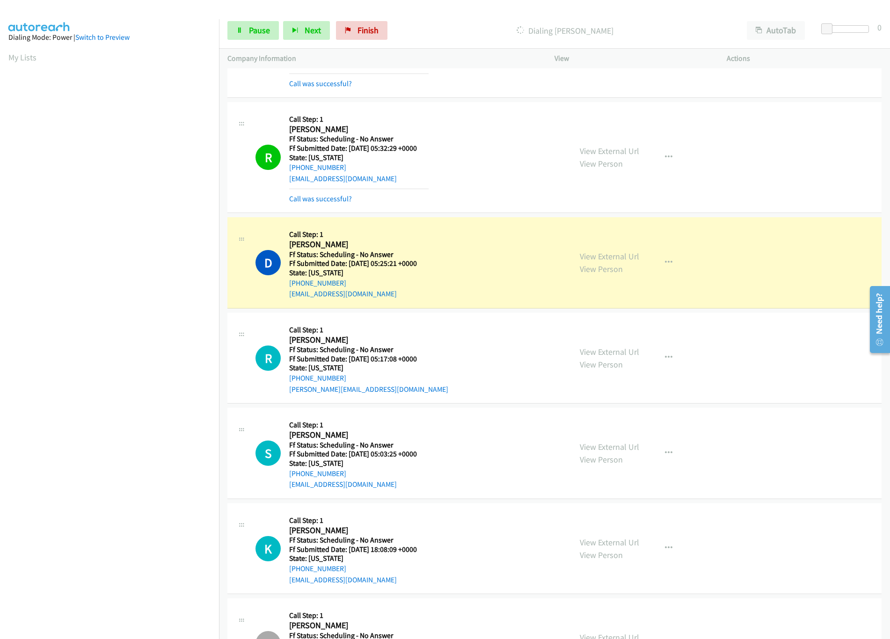
click at [336, 192] on div "Callback Scheduled Call Step: 1 Rachel Tupper America/Los_Angeles Ff Status: Sc…" at bounding box center [358, 157] width 139 height 94
click at [336, 202] on link "Call was successful?" at bounding box center [320, 198] width 63 height 9
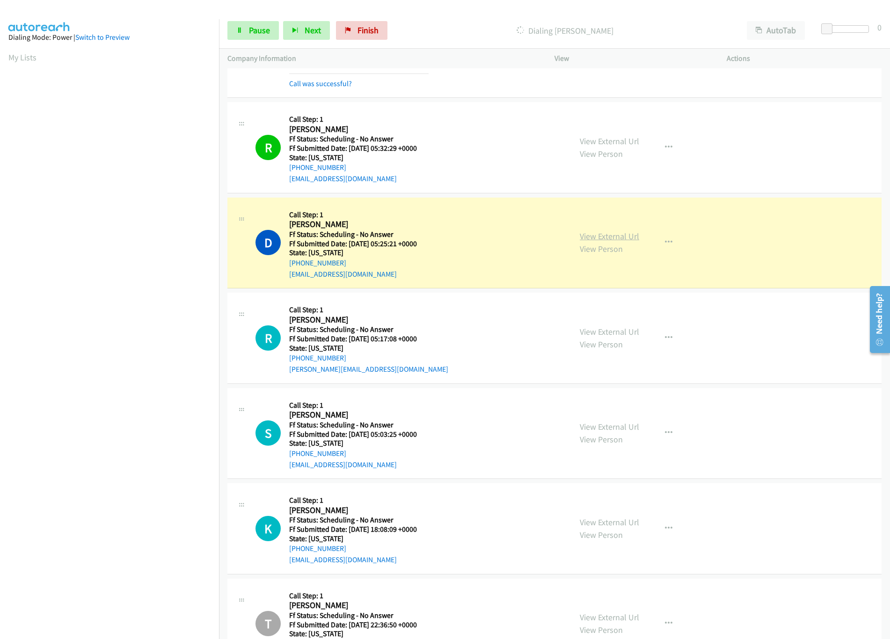
click at [607, 237] on link "View External Url" at bounding box center [609, 236] width 59 height 11
click at [258, 36] on link "Pause" at bounding box center [252, 30] width 51 height 19
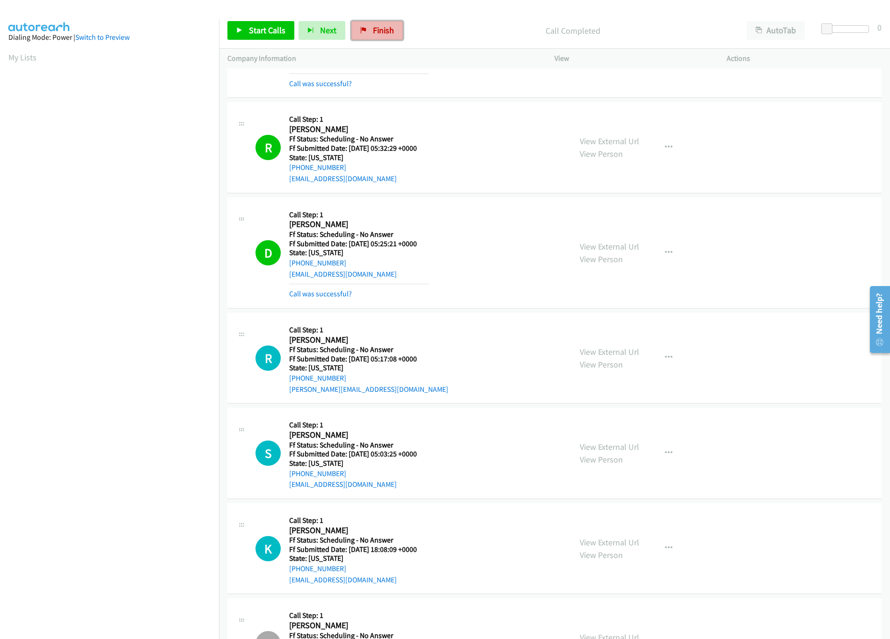
click at [374, 24] on link "Finish" at bounding box center [377, 30] width 51 height 19
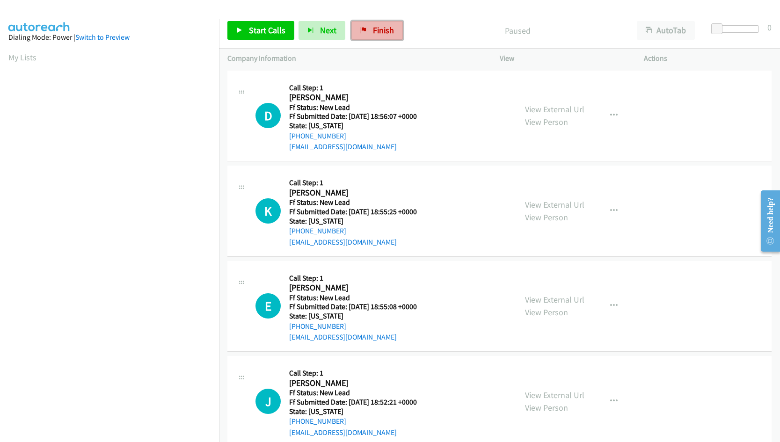
click at [371, 22] on link "Finish" at bounding box center [377, 30] width 51 height 19
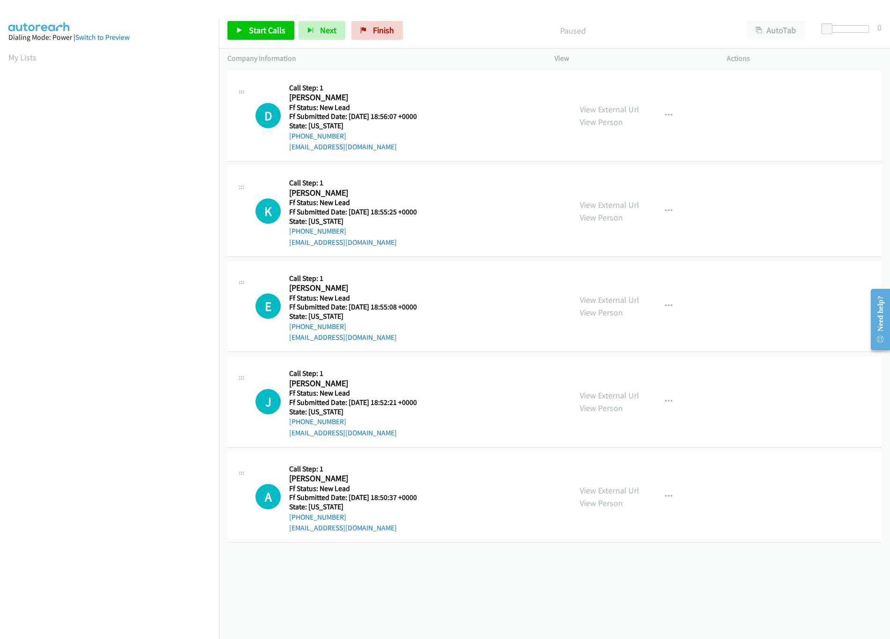
click at [480, 88] on div "D Callback Scheduled Call Step: 1 [PERSON_NAME] America/New_York Ff Status: New…" at bounding box center [410, 116] width 308 height 74
click at [625, 206] on link "View External Url" at bounding box center [609, 204] width 59 height 11
click at [620, 114] on link "View External Url" at bounding box center [609, 109] width 59 height 11
click at [677, 114] on div "View External Url View Person View External Url Email Schedule/Manage Callback …" at bounding box center [662, 116] width 181 height 74
click at [644, 114] on div "View External Url View Person View External Url Email Schedule/Manage Callback …" at bounding box center [662, 116] width 181 height 74
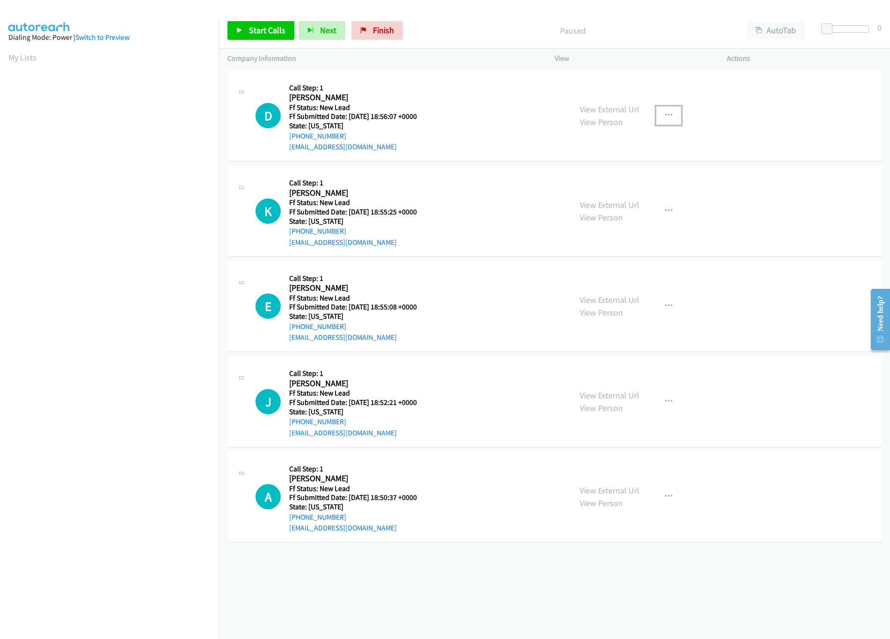
click at [669, 114] on button "button" at bounding box center [668, 115] width 25 height 19
click at [601, 177] on link "Skip Call" at bounding box center [619, 177] width 125 height 19
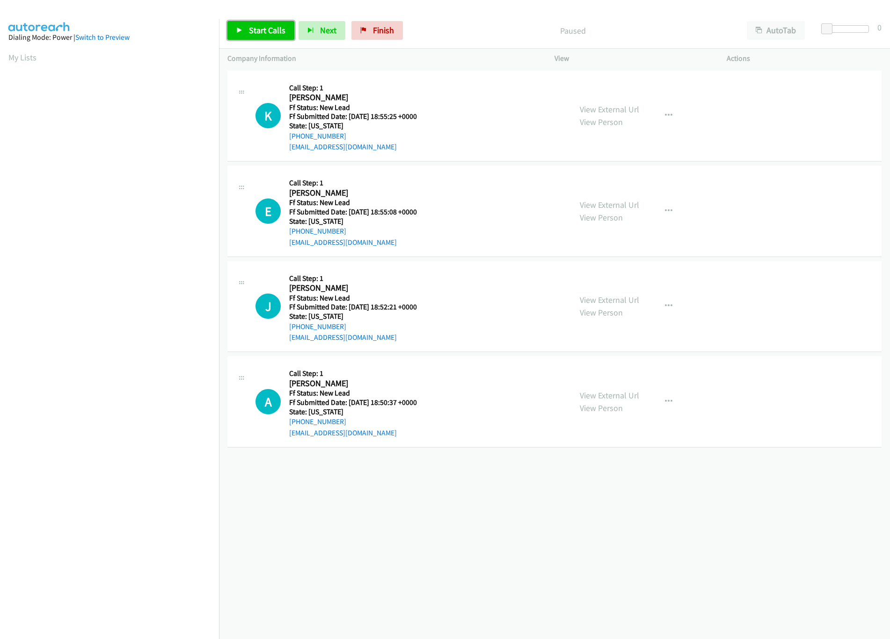
click at [238, 31] on icon at bounding box center [239, 31] width 7 height 7
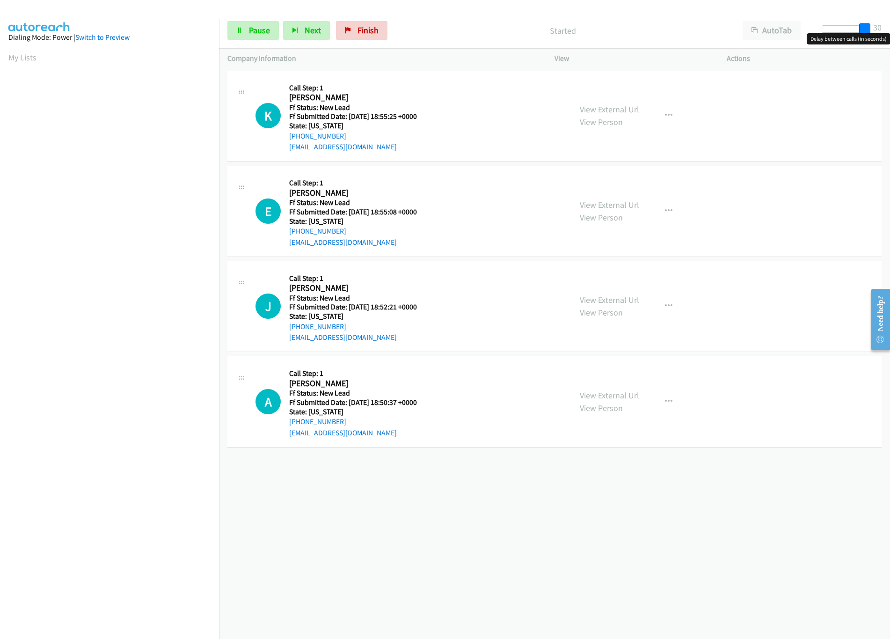
drag, startPoint x: 829, startPoint y: 29, endPoint x: 886, endPoint y: 31, distance: 57.6
click at [886, 31] on div "Start Calls Pause Next Finish Started AutoTab AutoTab 30" at bounding box center [554, 31] width 671 height 36
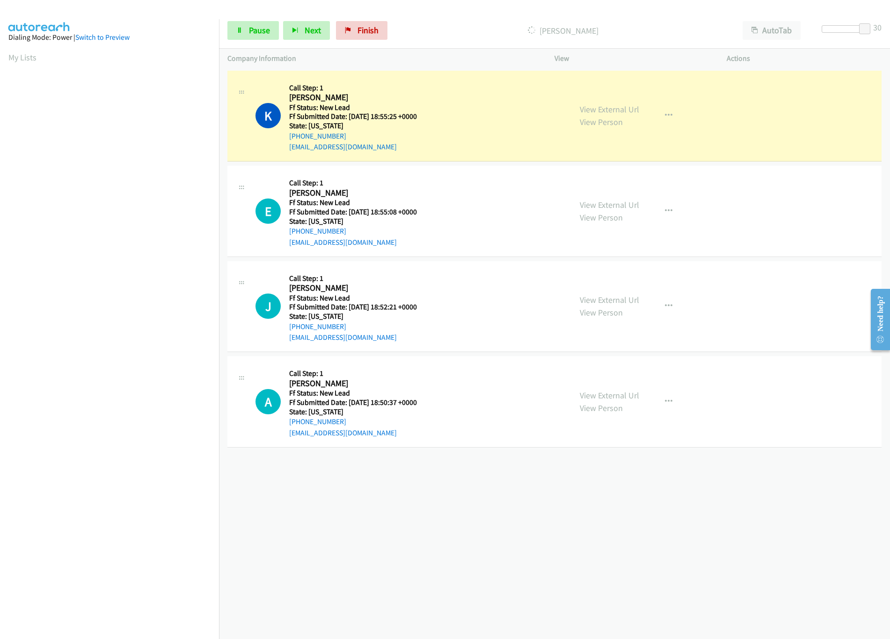
click at [456, 566] on div "[PHONE_NUMBER] Call failed - Please reload the list and try again The Callbar F…" at bounding box center [554, 353] width 671 height 571
click at [622, 207] on link "View External Url" at bounding box center [609, 204] width 59 height 11
click at [838, 29] on div at bounding box center [843, 28] width 43 height 7
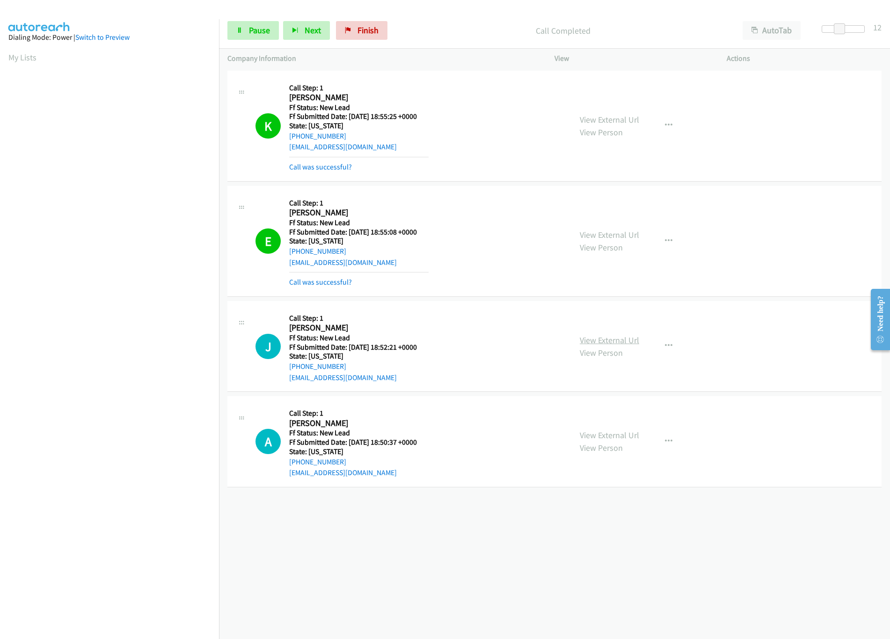
click at [609, 338] on link "View External Url" at bounding box center [609, 340] width 59 height 11
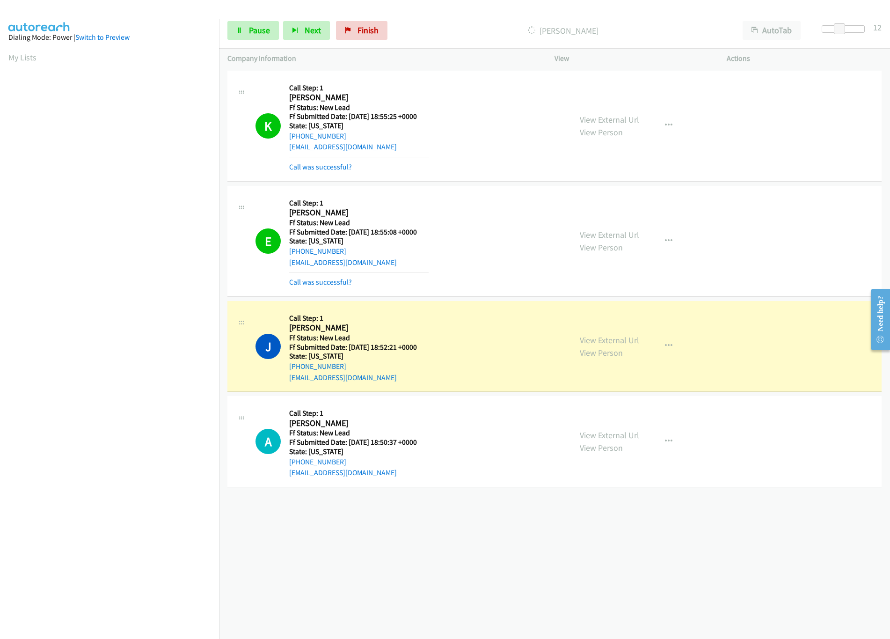
click at [445, 538] on div "+1 415-964-1034 Call failed - Please reload the list and try again The Callbar …" at bounding box center [554, 353] width 671 height 571
click at [625, 430] on div "View External Url View Person" at bounding box center [609, 441] width 59 height 25
click at [625, 432] on link "View External Url" at bounding box center [609, 435] width 59 height 11
drag, startPoint x: 842, startPoint y: 27, endPoint x: 868, endPoint y: 29, distance: 26.7
click at [868, 29] on span at bounding box center [864, 28] width 11 height 11
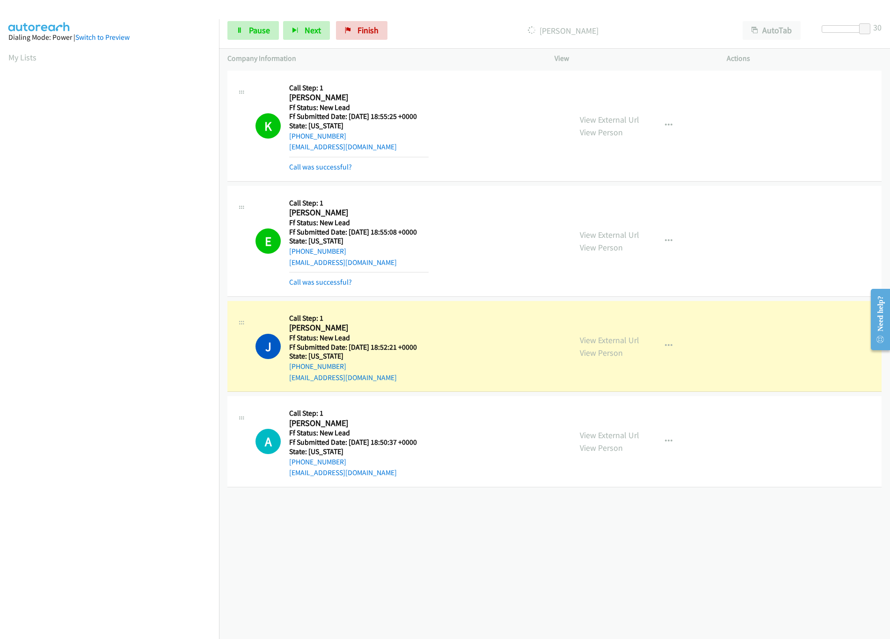
click at [457, 538] on div "+1 415-964-1034 Call failed - Please reload the list and try again The Callbar …" at bounding box center [554, 353] width 671 height 571
click at [242, 31] on icon at bounding box center [239, 31] width 7 height 7
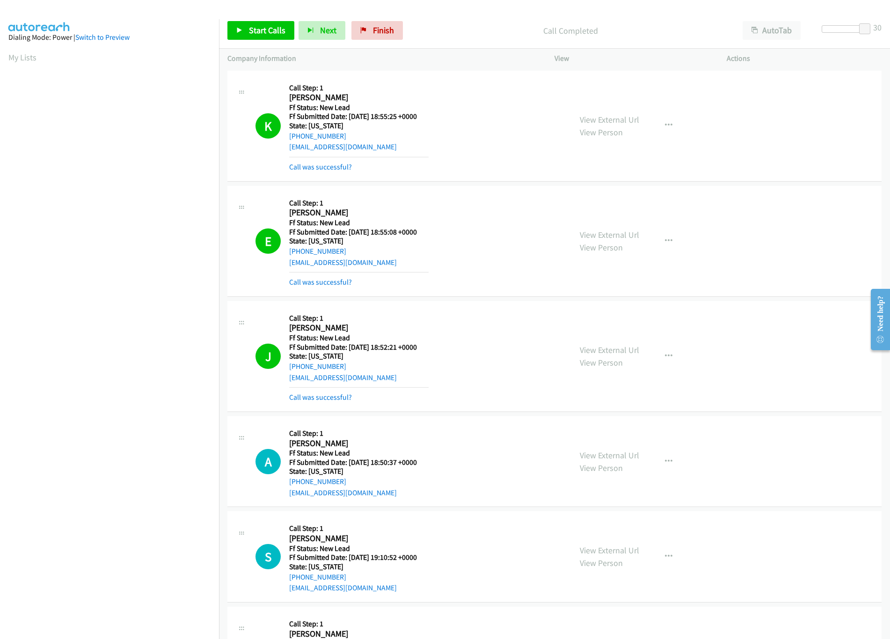
drag, startPoint x: 125, startPoint y: 594, endPoint x: 174, endPoint y: 535, distance: 76.5
click at [125, 593] on nav "Dialing Mode: Power | Switch to Preview My Lists" at bounding box center [110, 338] width 220 height 639
click at [333, 396] on link "Call was successful?" at bounding box center [320, 397] width 63 height 9
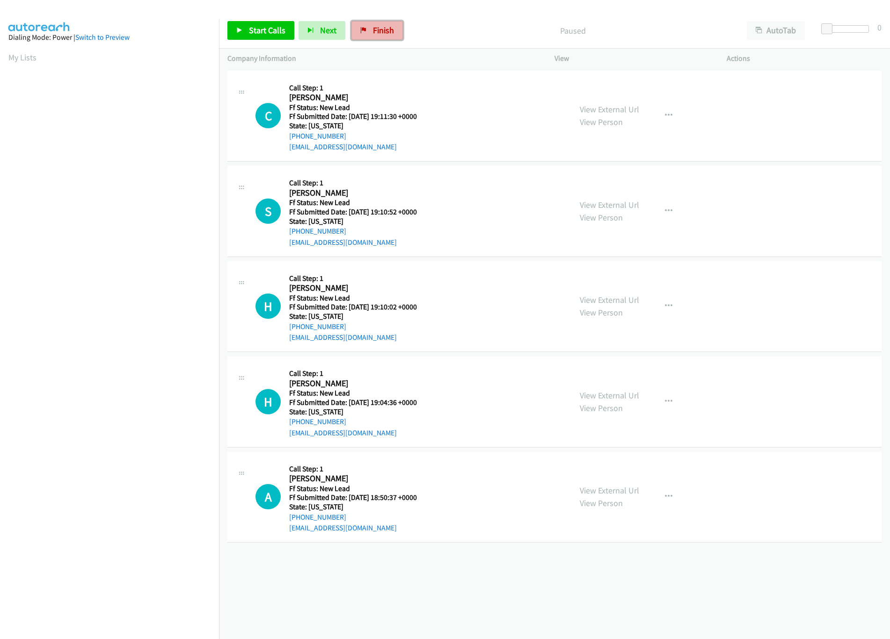
click at [359, 35] on link "Finish" at bounding box center [377, 30] width 51 height 19
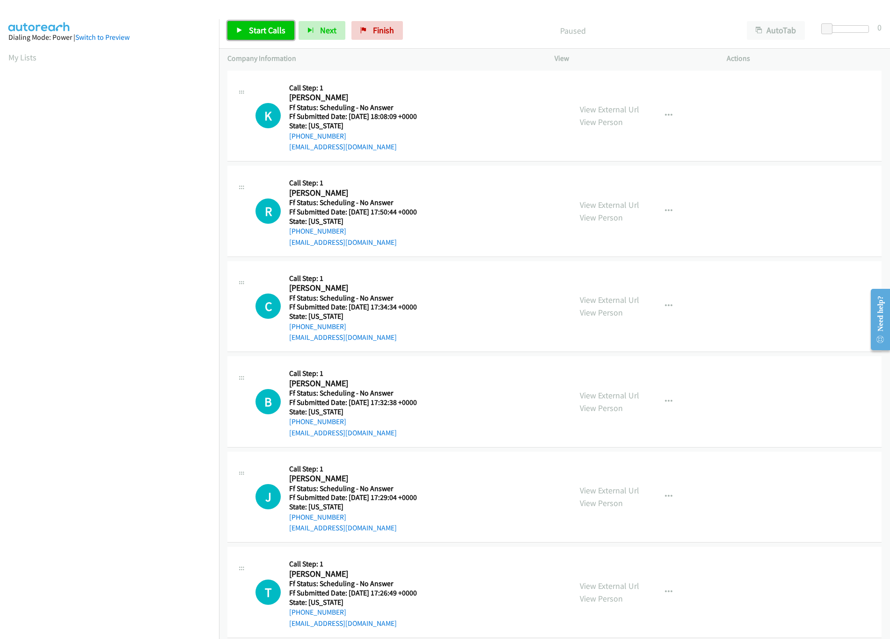
click at [267, 26] on span "Start Calls" at bounding box center [267, 30] width 37 height 11
click at [614, 113] on link "View External Url" at bounding box center [609, 109] width 59 height 11
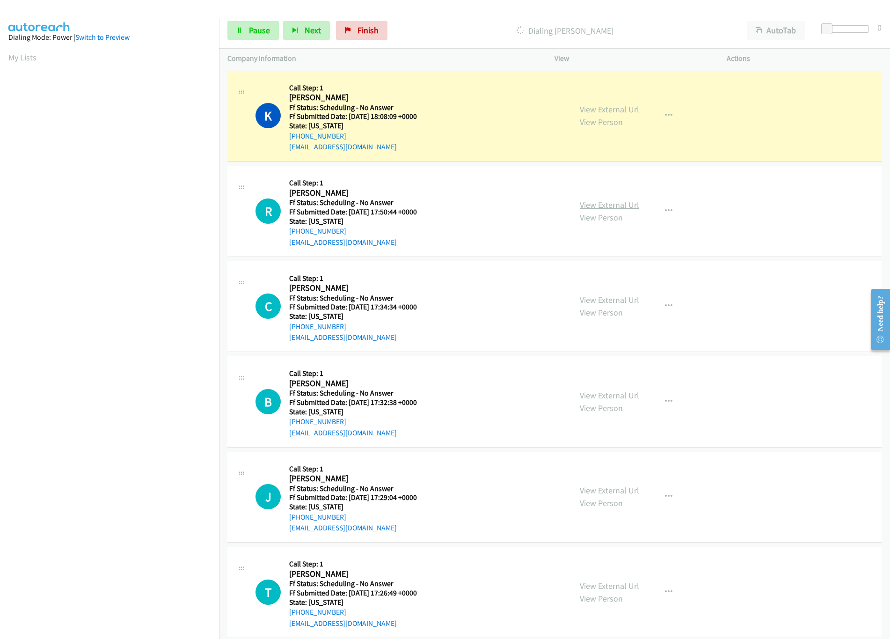
click at [601, 200] on link "View External Url" at bounding box center [609, 204] width 59 height 11
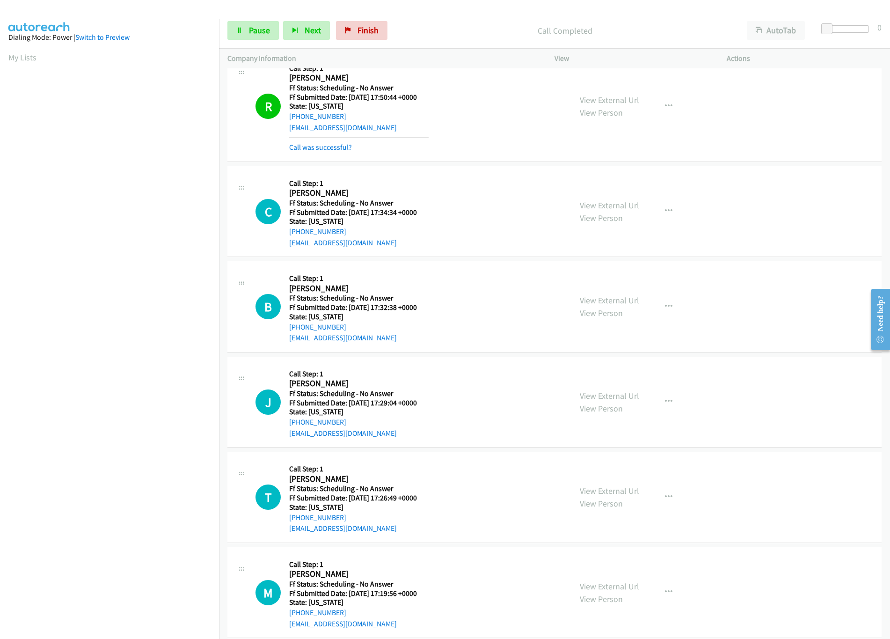
scroll to position [93, 0]
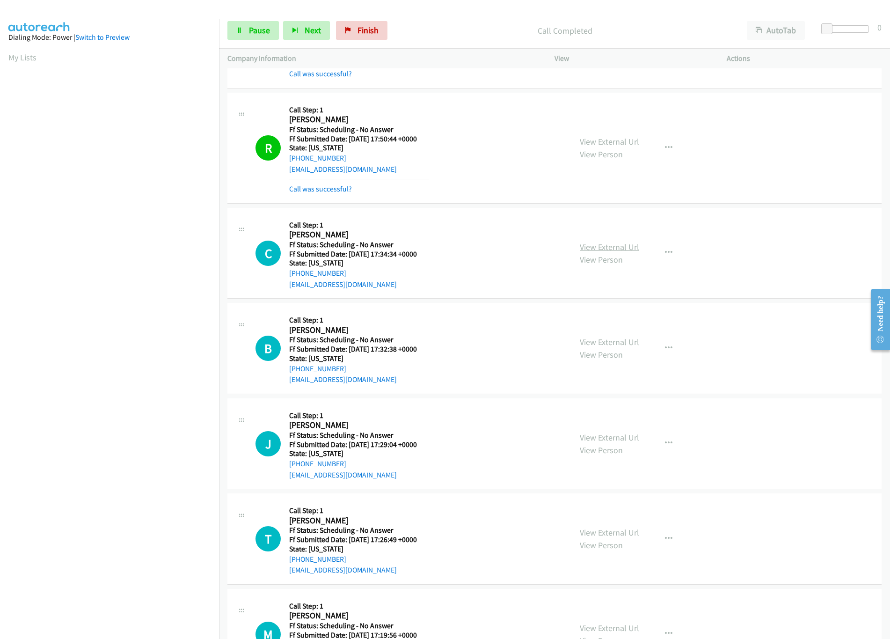
click at [586, 248] on link "View External Url" at bounding box center [609, 247] width 59 height 11
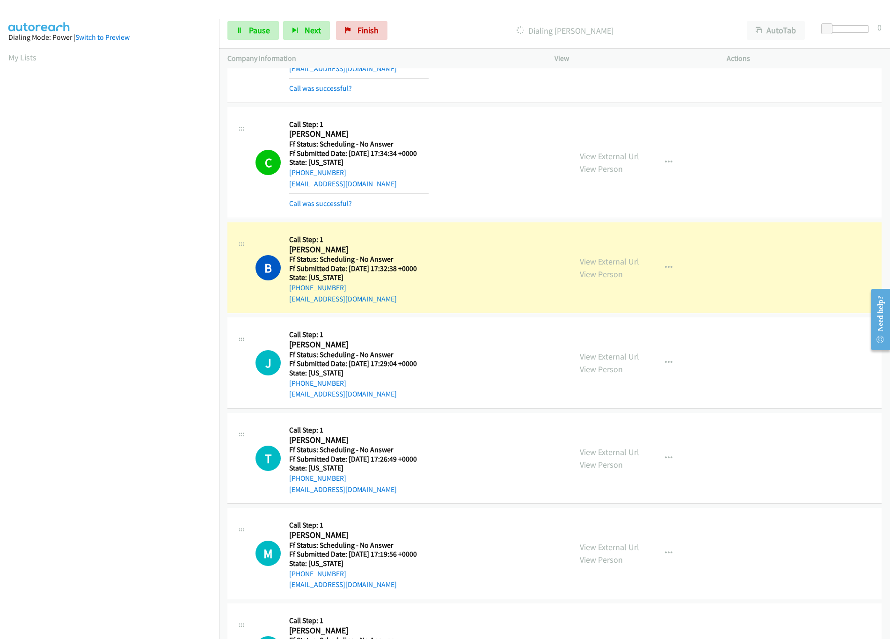
scroll to position [281, 0]
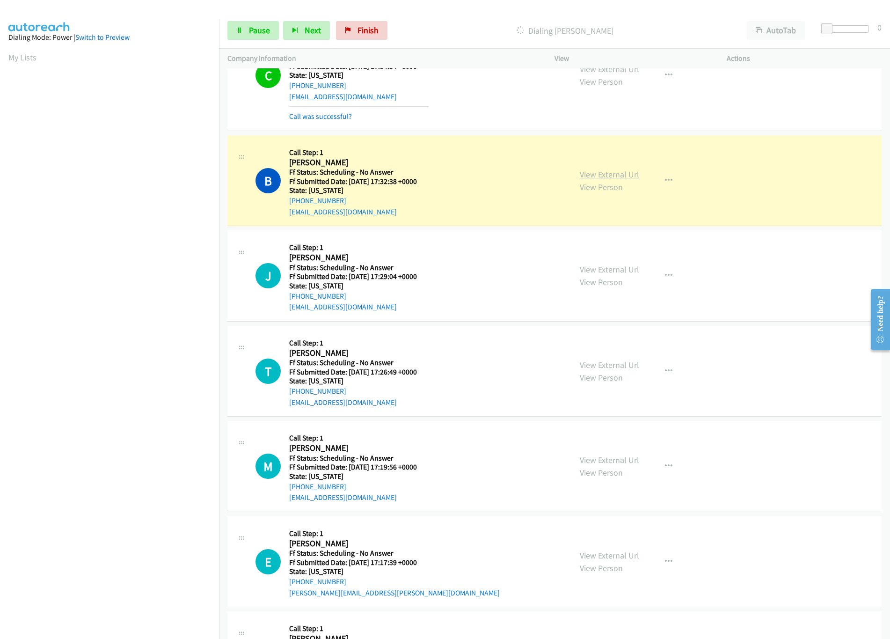
click at [603, 170] on link "View External Url" at bounding box center [609, 174] width 59 height 11
click at [603, 271] on link "View External Url" at bounding box center [609, 269] width 59 height 11
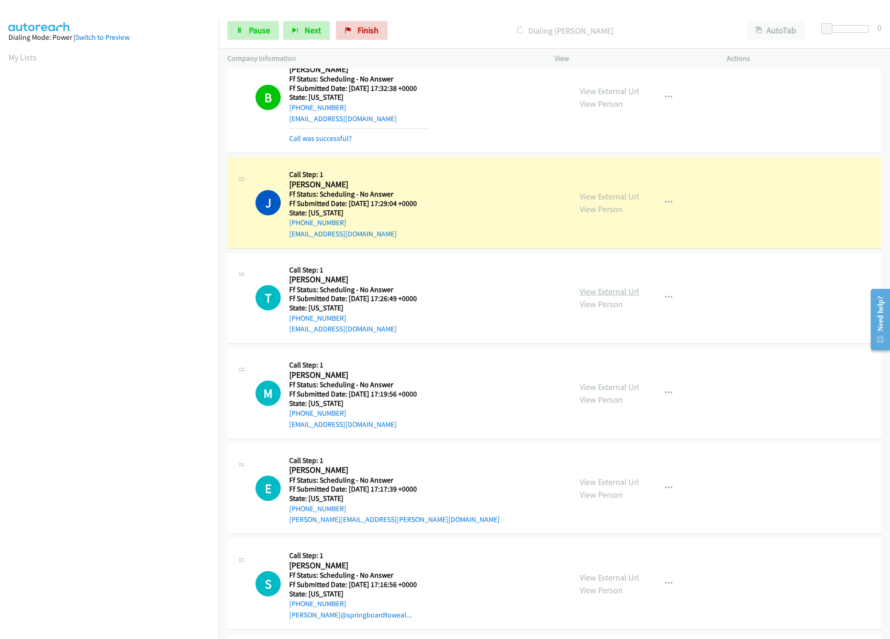
click at [600, 295] on link "View External Url" at bounding box center [609, 291] width 59 height 11
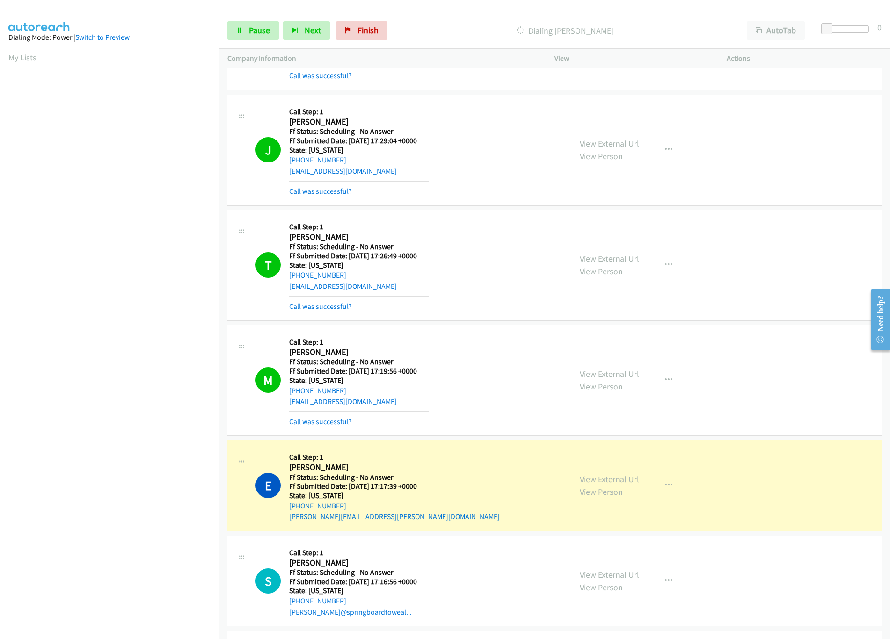
scroll to position [562, 0]
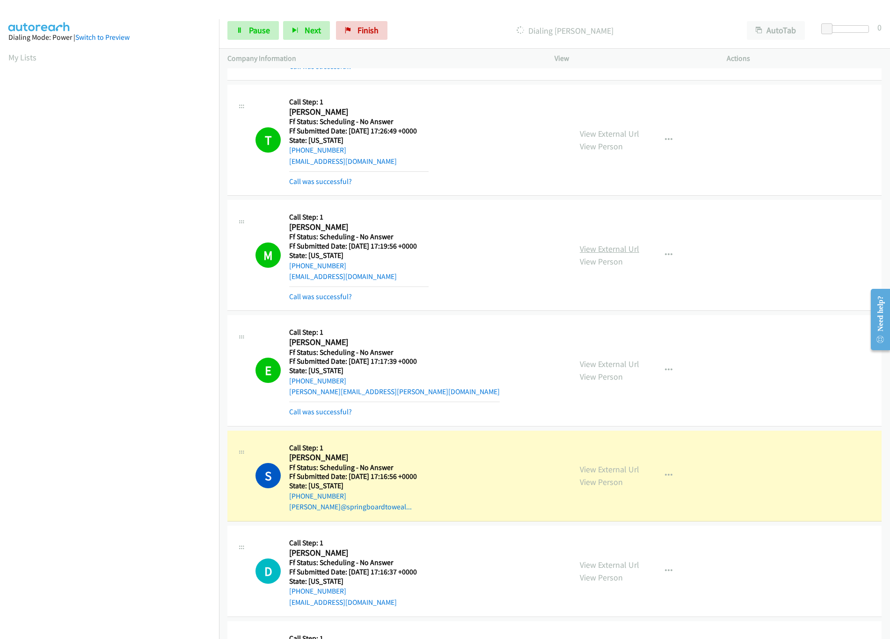
click at [600, 253] on link "View External Url" at bounding box center [609, 248] width 59 height 11
click at [611, 366] on link "View External Url" at bounding box center [609, 364] width 59 height 11
click at [597, 474] on link "View External Url" at bounding box center [609, 469] width 59 height 11
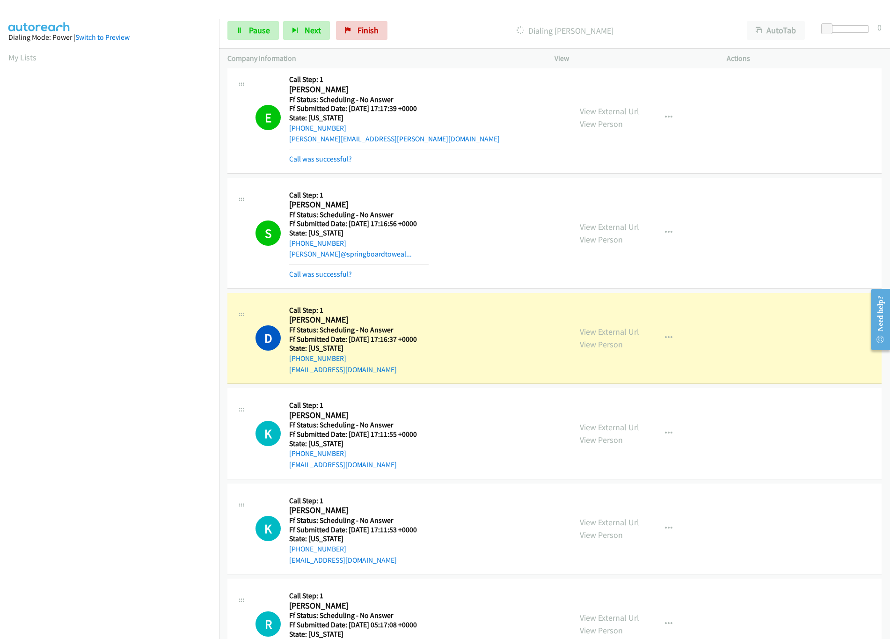
scroll to position [843, 0]
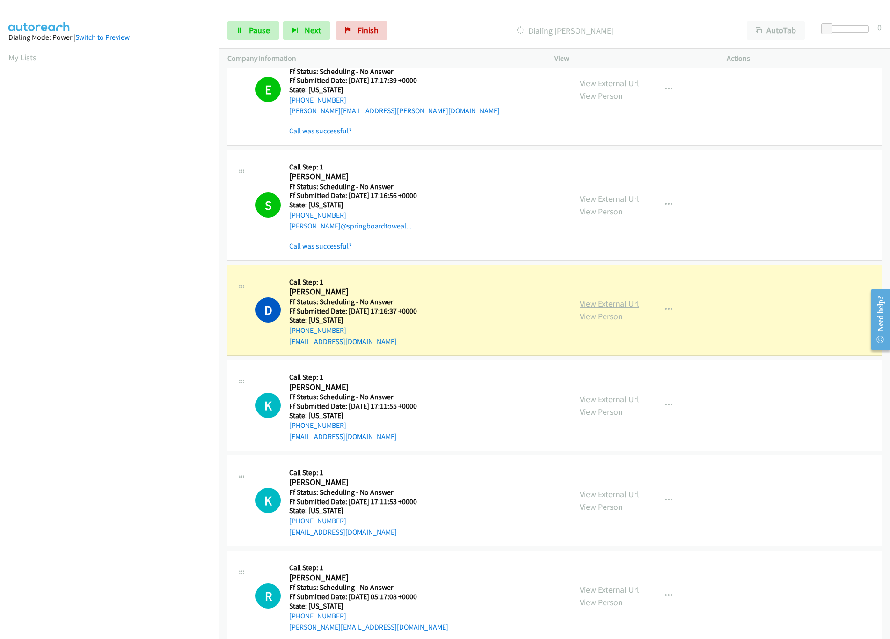
click at [613, 309] on link "View External Url" at bounding box center [609, 303] width 59 height 11
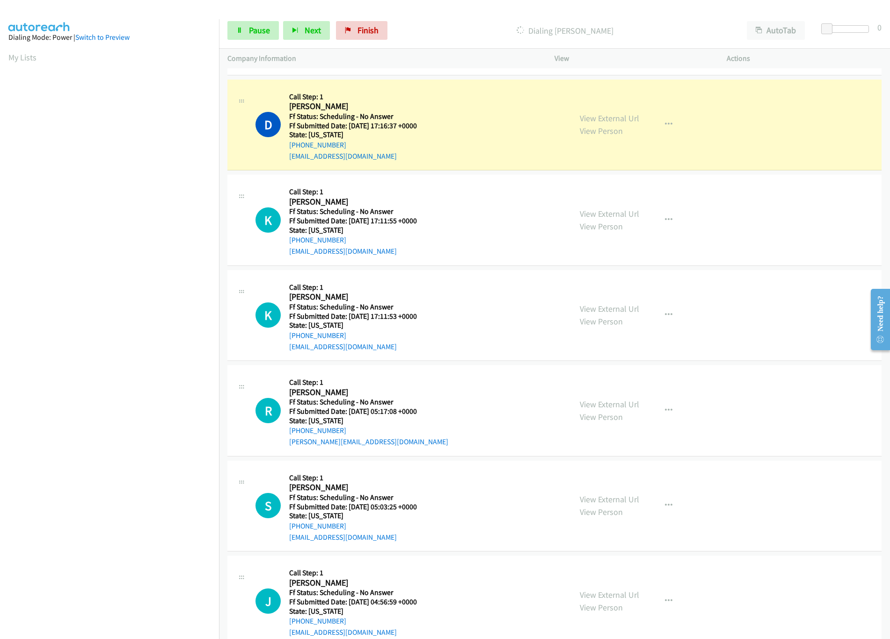
scroll to position [1030, 0]
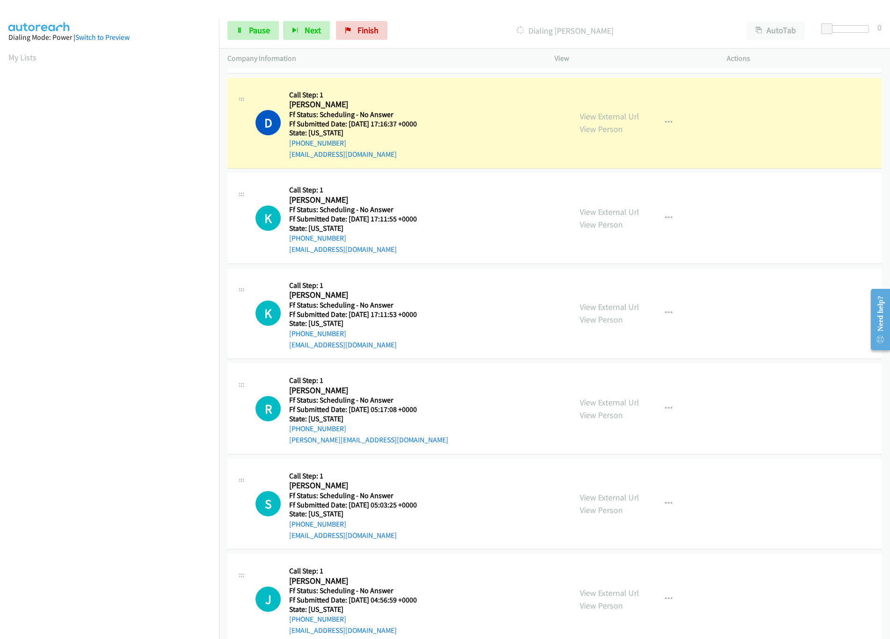
click at [139, 576] on nav "Dialing Mode: Power | Switch to Preview My Lists" at bounding box center [110, 338] width 220 height 639
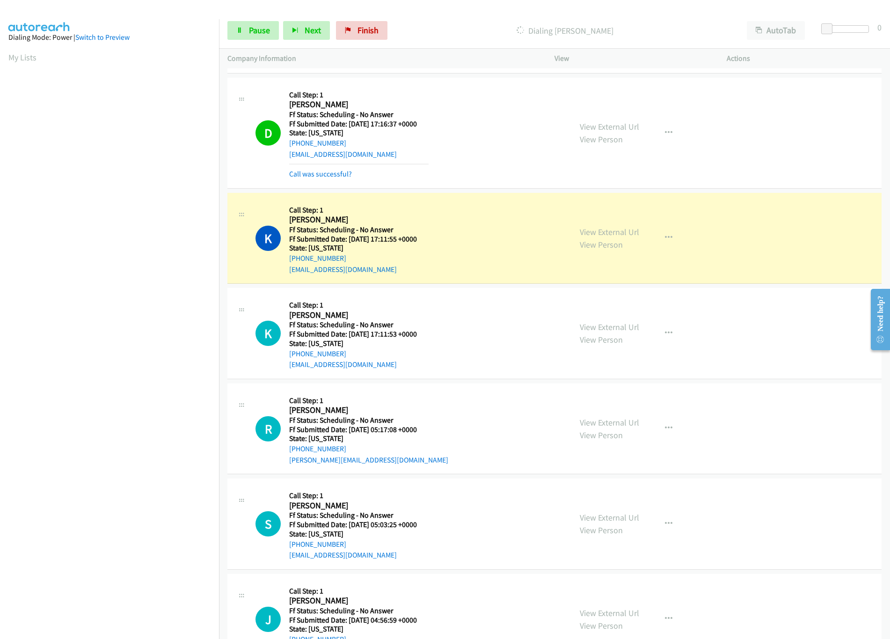
click at [475, 221] on div "K Callback Scheduled Call Step: 1 Kalsey Tabor America/New_York Ff Status: Sche…" at bounding box center [410, 238] width 308 height 74
click at [599, 234] on link "View External Url" at bounding box center [609, 232] width 59 height 11
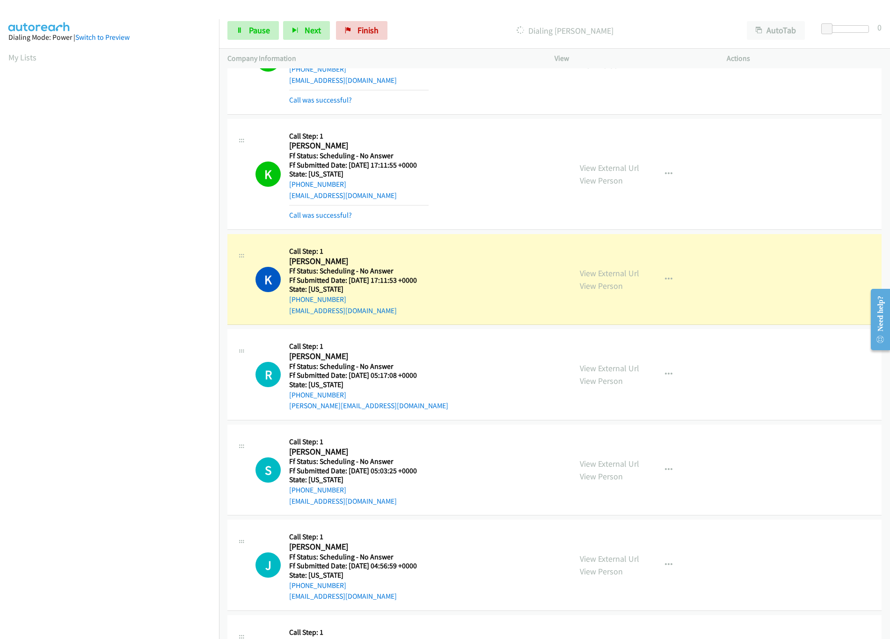
scroll to position [1217, 0]
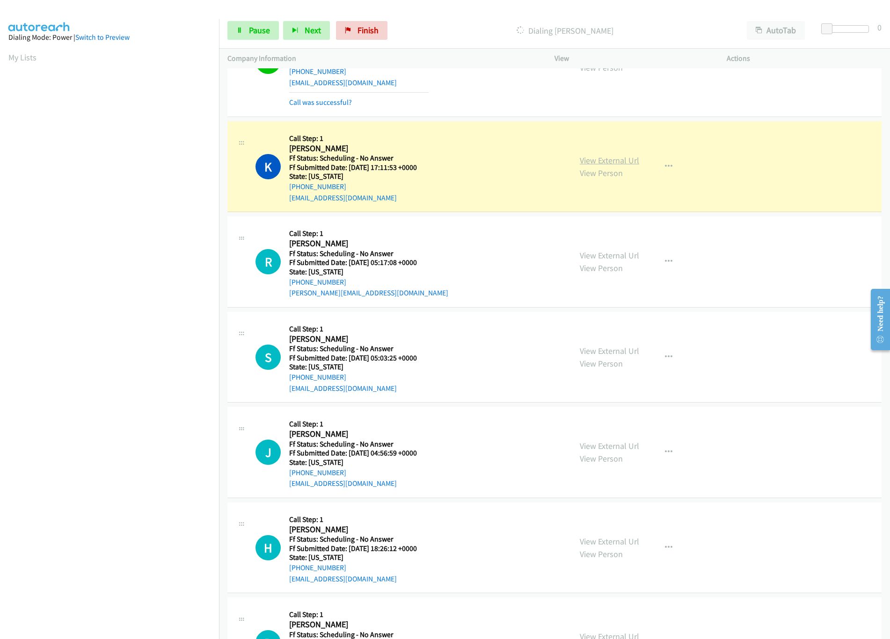
click at [604, 160] on link "View External Url" at bounding box center [609, 160] width 59 height 11
click at [612, 257] on link "View External Url" at bounding box center [609, 255] width 59 height 11
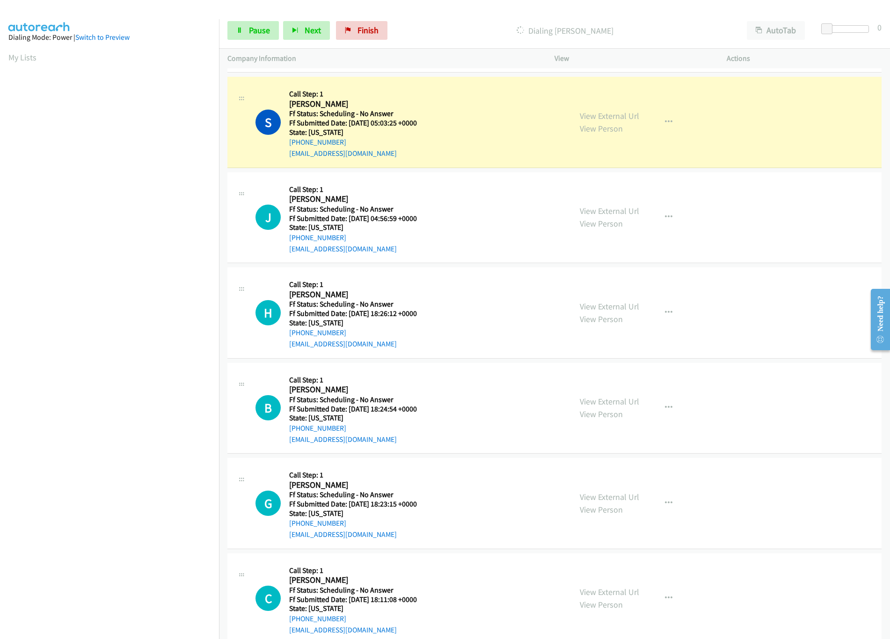
scroll to position [1497, 0]
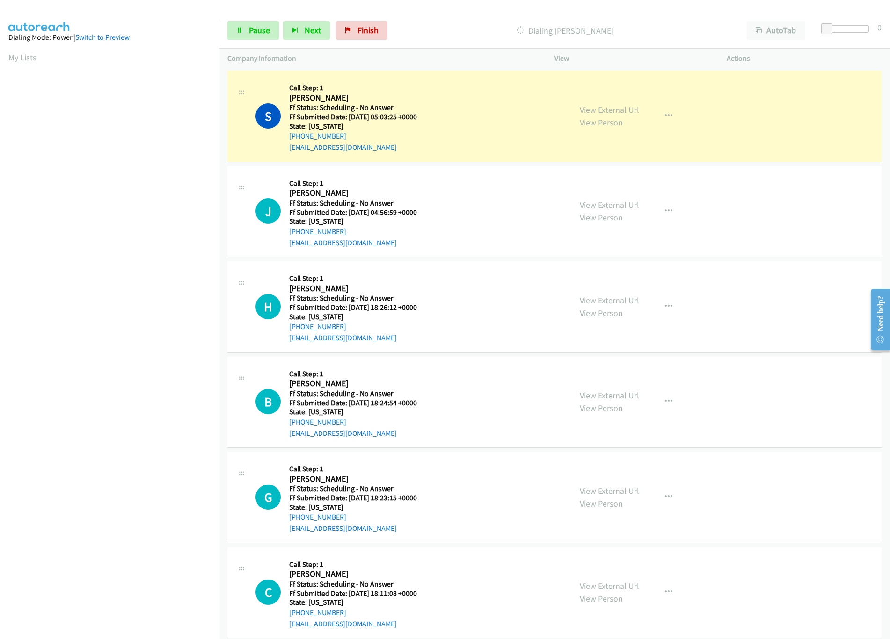
click at [606, 109] on div "View External Url View Person" at bounding box center [609, 115] width 59 height 25
click at [614, 115] on link "View External Url" at bounding box center [609, 109] width 59 height 11
click at [612, 210] on link "View External Url" at bounding box center [609, 204] width 59 height 11
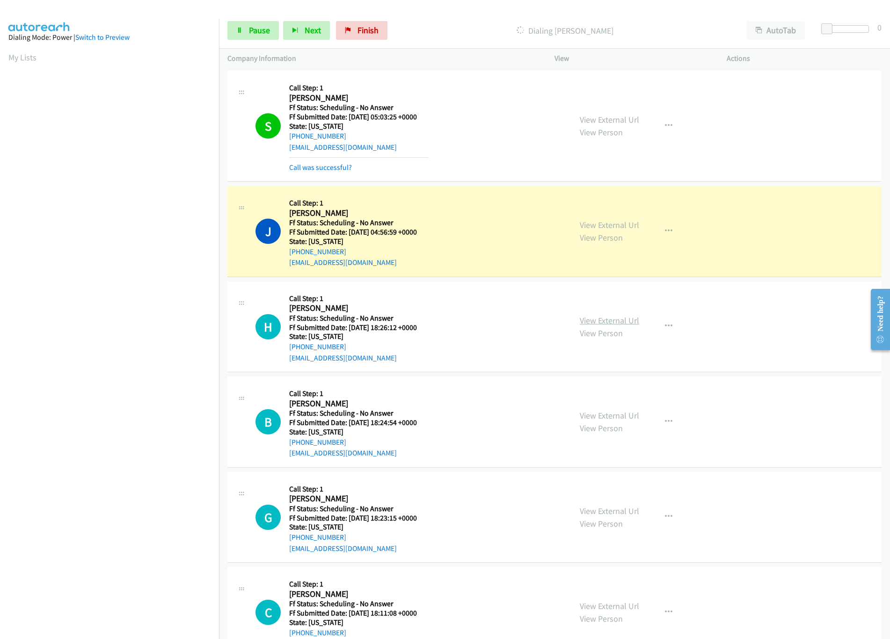
click at [606, 326] on link "View External Url" at bounding box center [609, 320] width 59 height 11
click at [611, 418] on link "View External Url" at bounding box center [609, 415] width 59 height 11
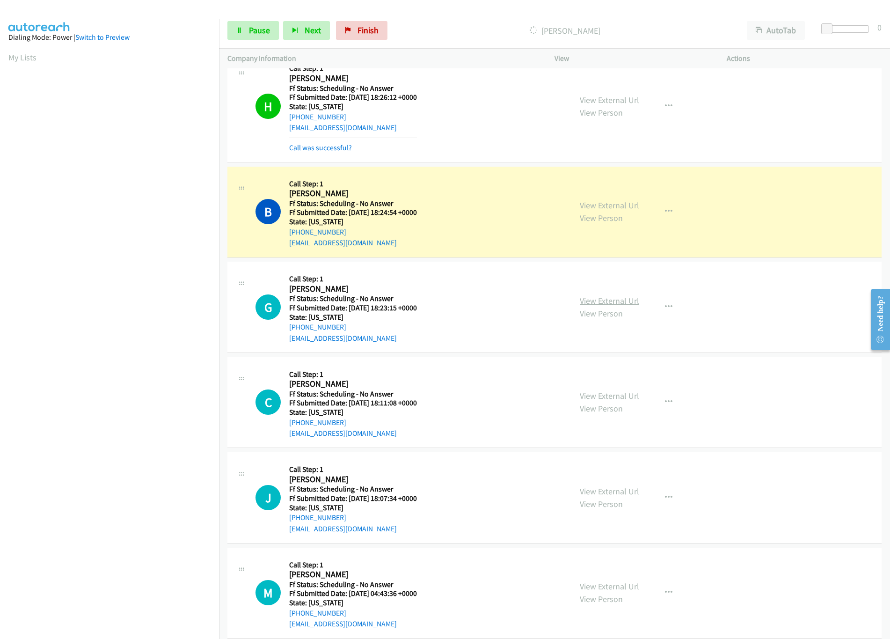
scroll to position [1778, 0]
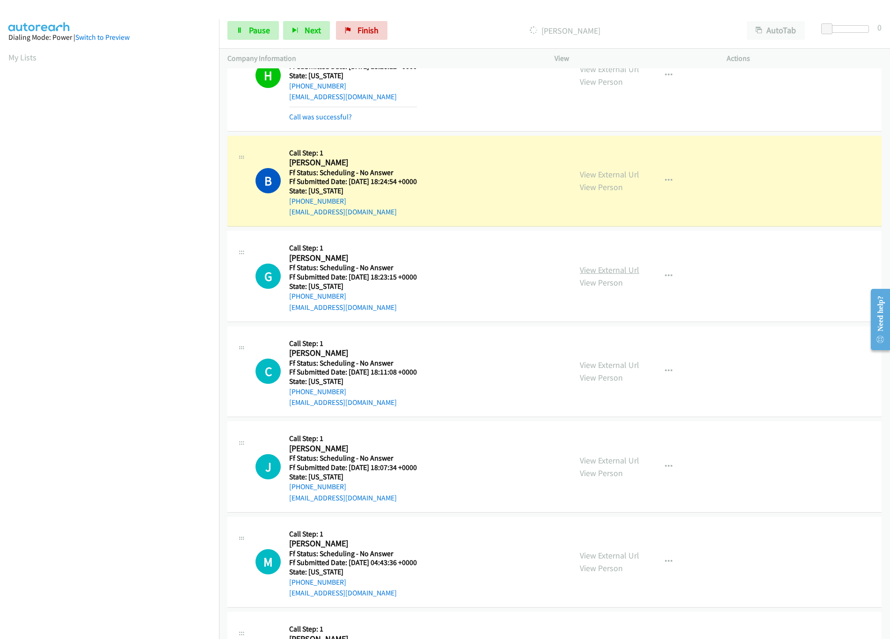
click at [625, 275] on link "View External Url" at bounding box center [609, 269] width 59 height 11
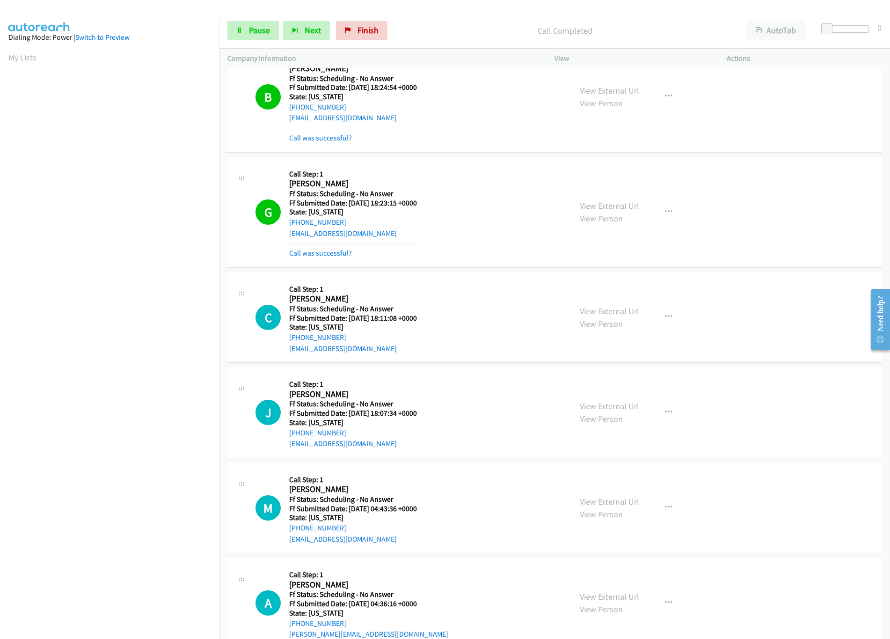
scroll to position [1966, 0]
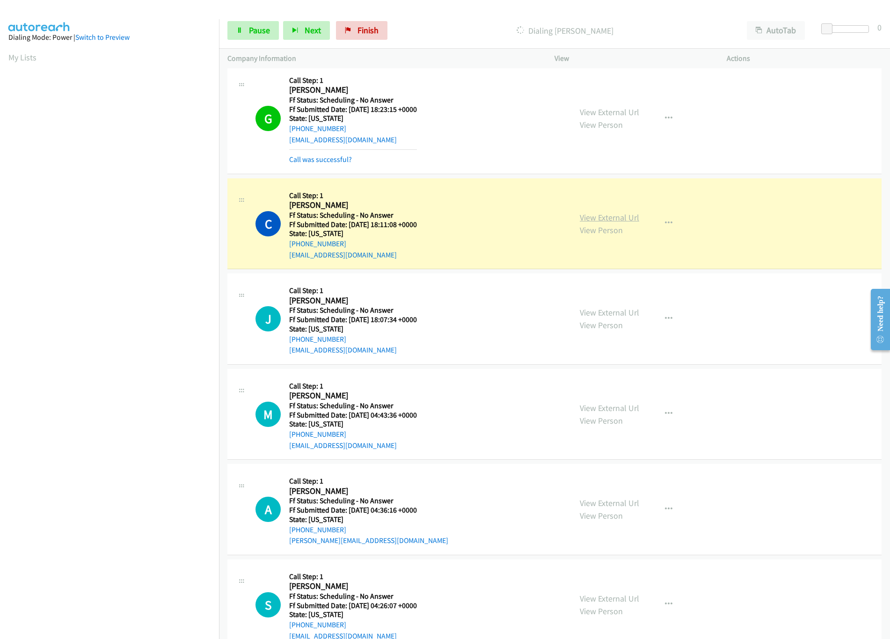
click at [596, 223] on link "View External Url" at bounding box center [609, 217] width 59 height 11
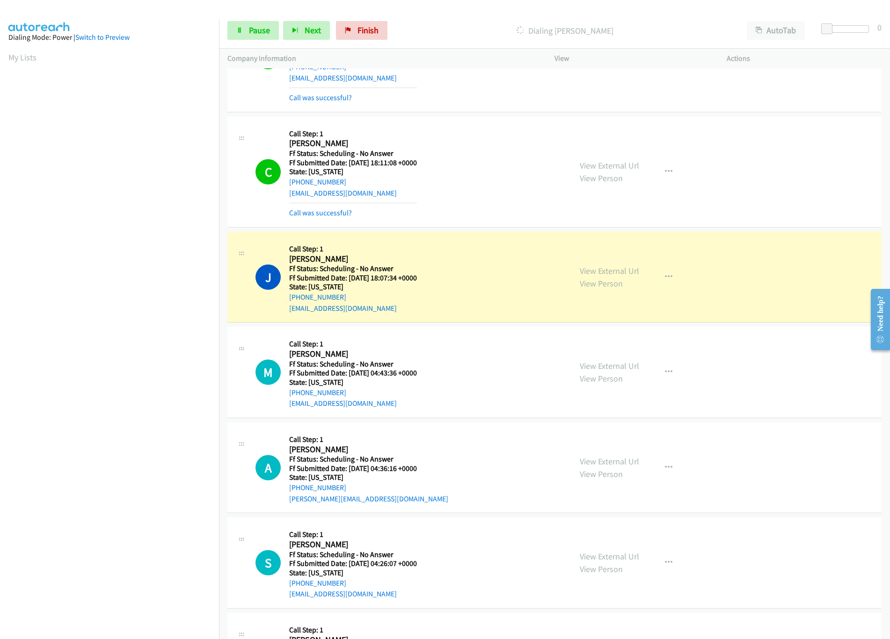
scroll to position [2059, 0]
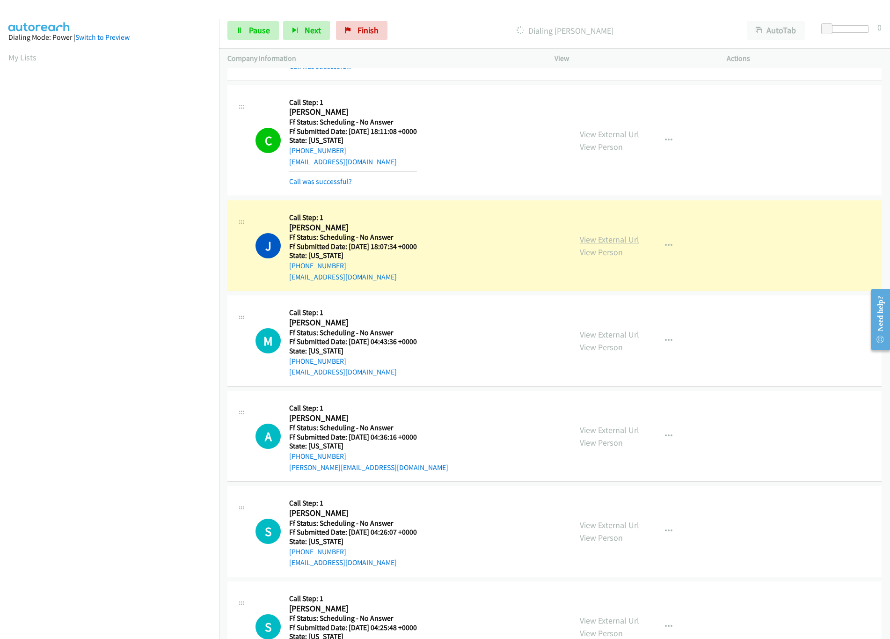
click at [611, 243] on link "View External Url" at bounding box center [609, 239] width 59 height 11
click at [591, 340] on link "View External Url" at bounding box center [609, 334] width 59 height 11
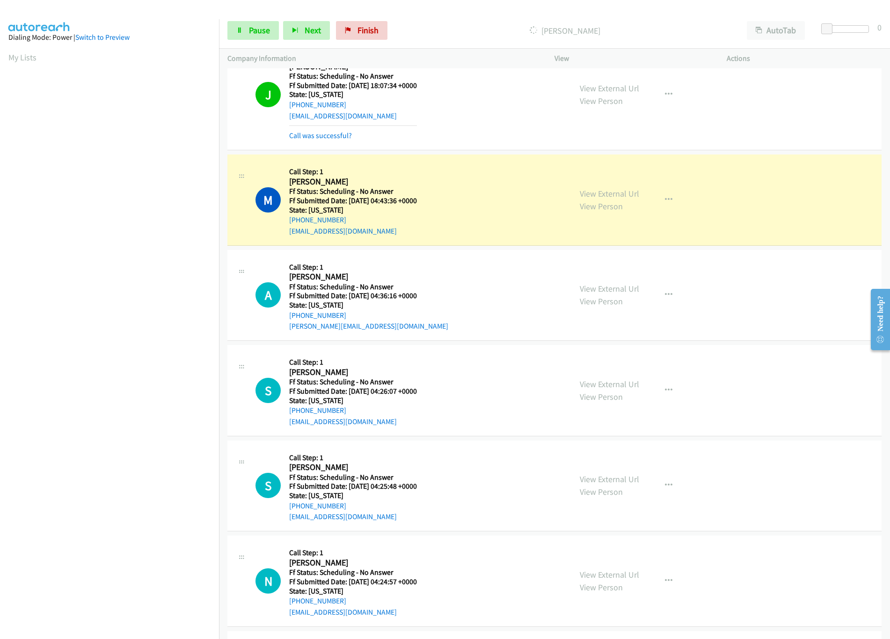
scroll to position [2340, 0]
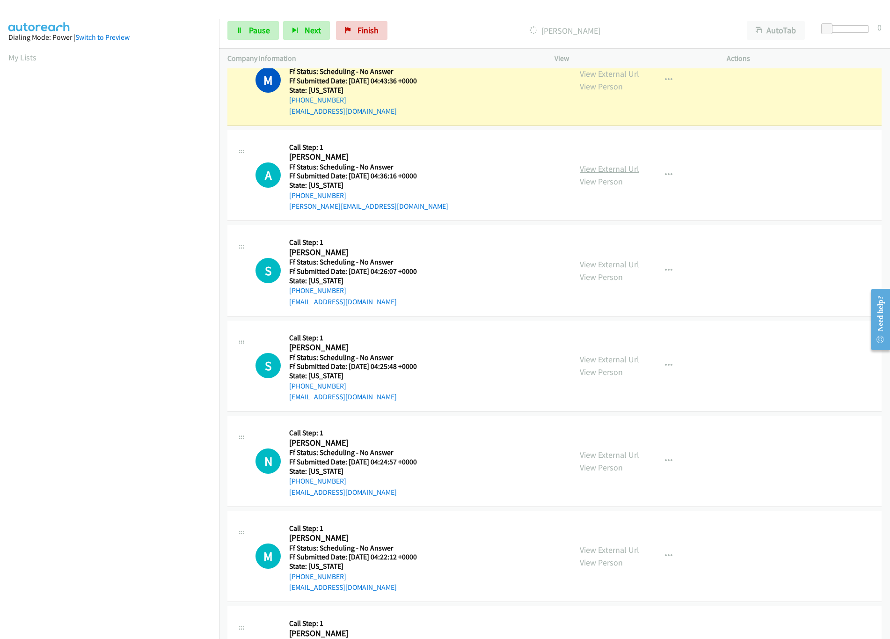
click at [616, 174] on link "View External Url" at bounding box center [609, 168] width 59 height 11
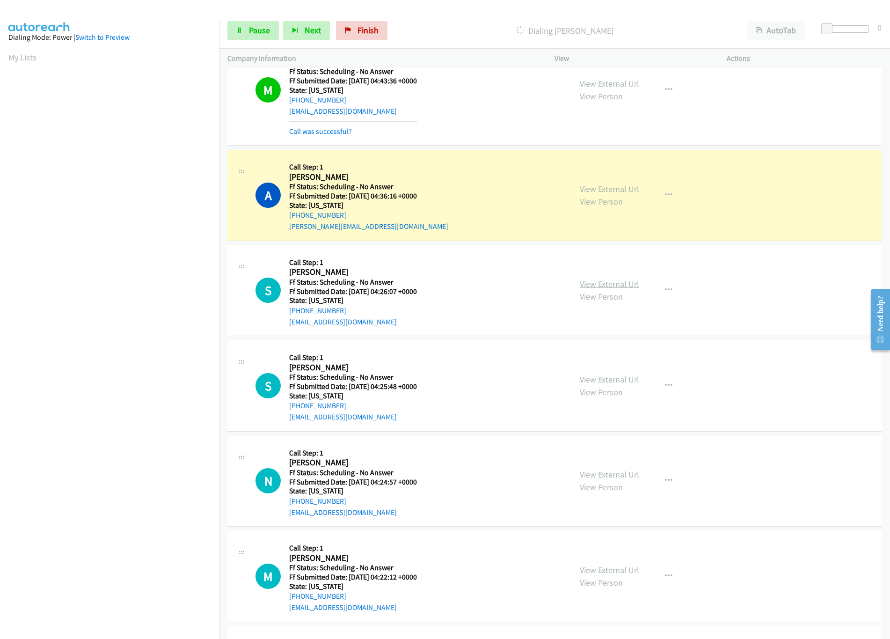
click at [594, 289] on link "View External Url" at bounding box center [609, 284] width 59 height 11
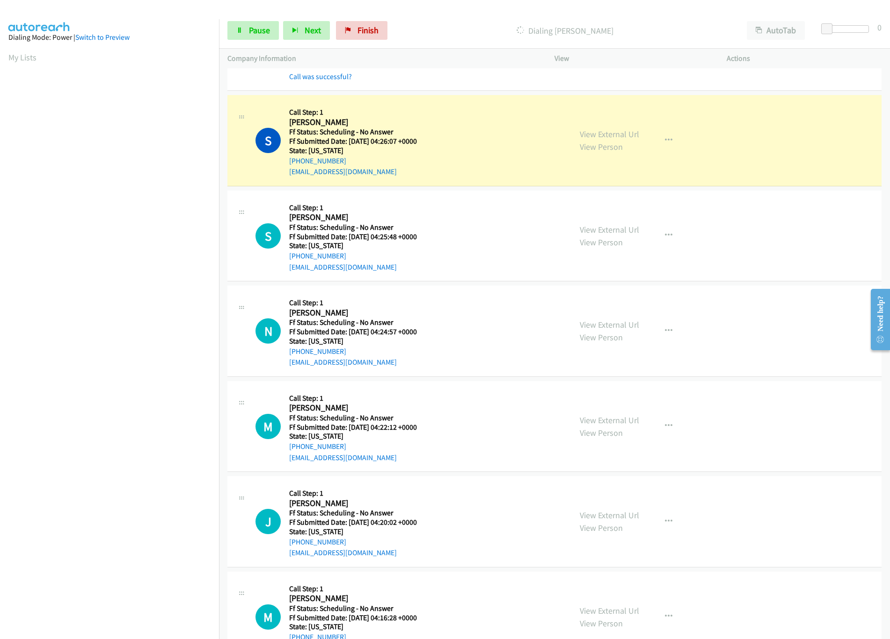
scroll to position [2528, 0]
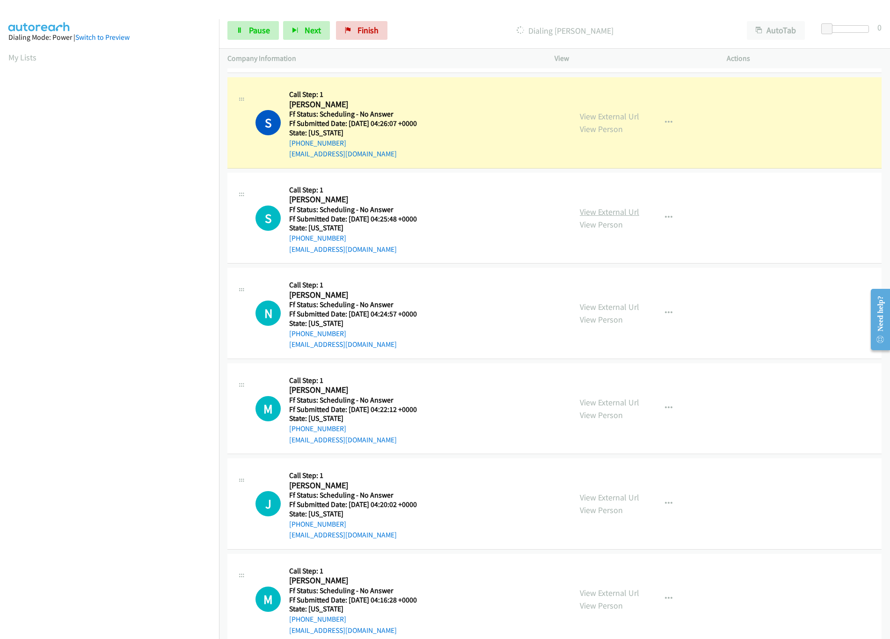
click at [610, 217] on link "View External Url" at bounding box center [609, 211] width 59 height 11
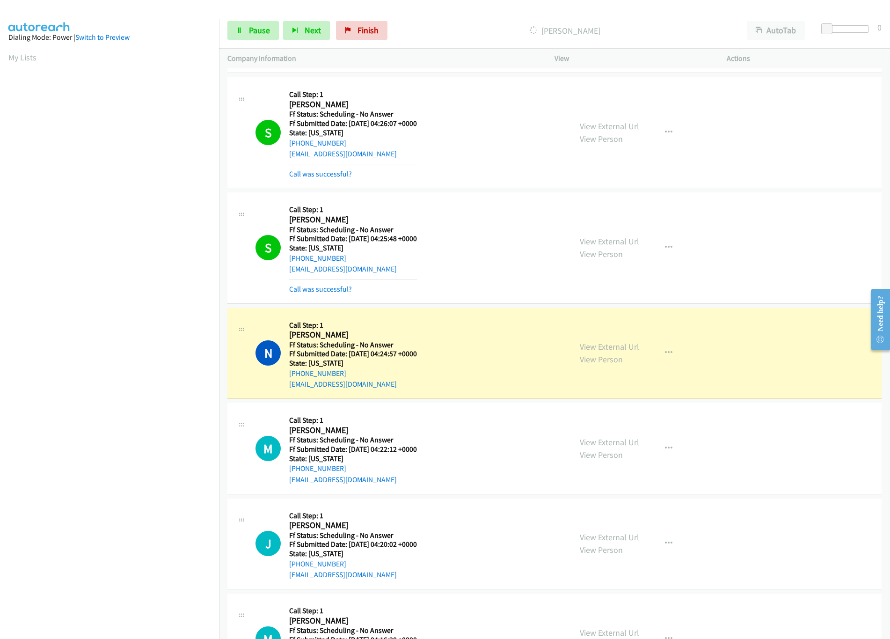
scroll to position [2621, 0]
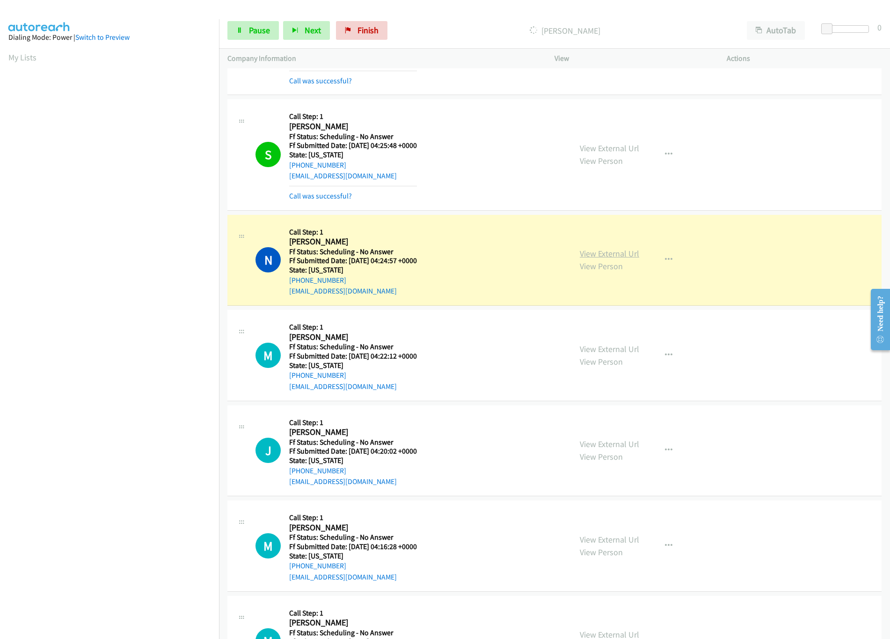
click at [598, 259] on link "View External Url" at bounding box center [609, 253] width 59 height 11
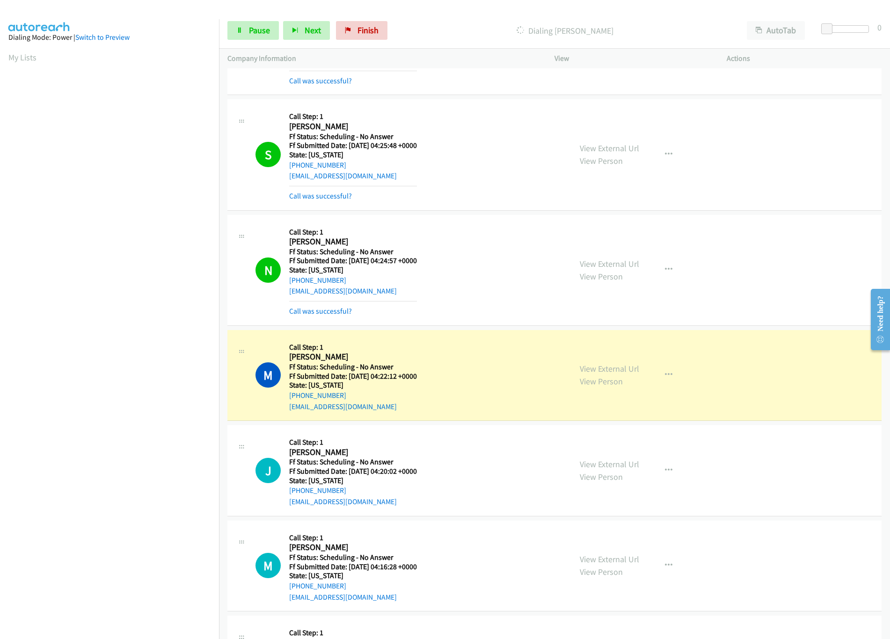
scroll to position [2809, 0]
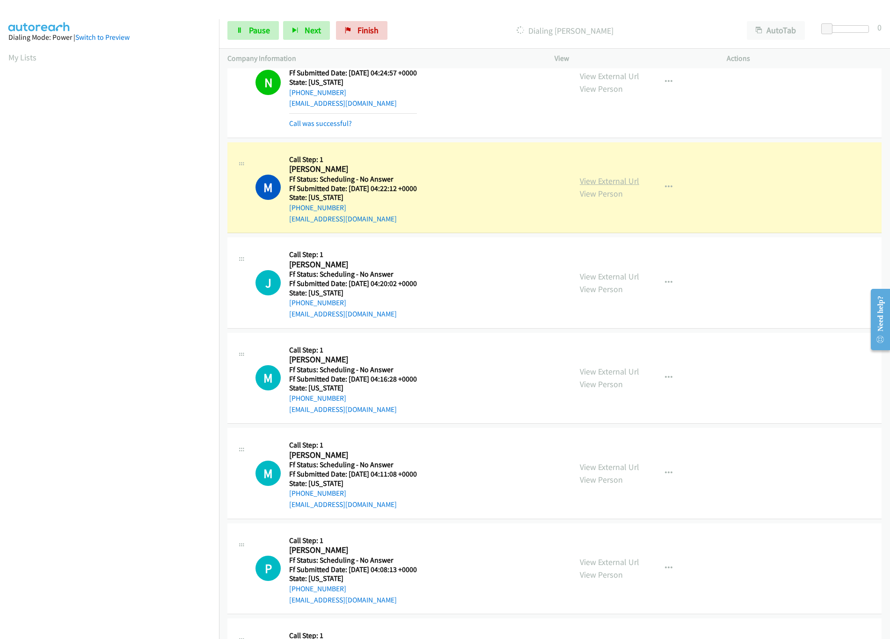
click at [614, 186] on link "View External Url" at bounding box center [609, 181] width 59 height 11
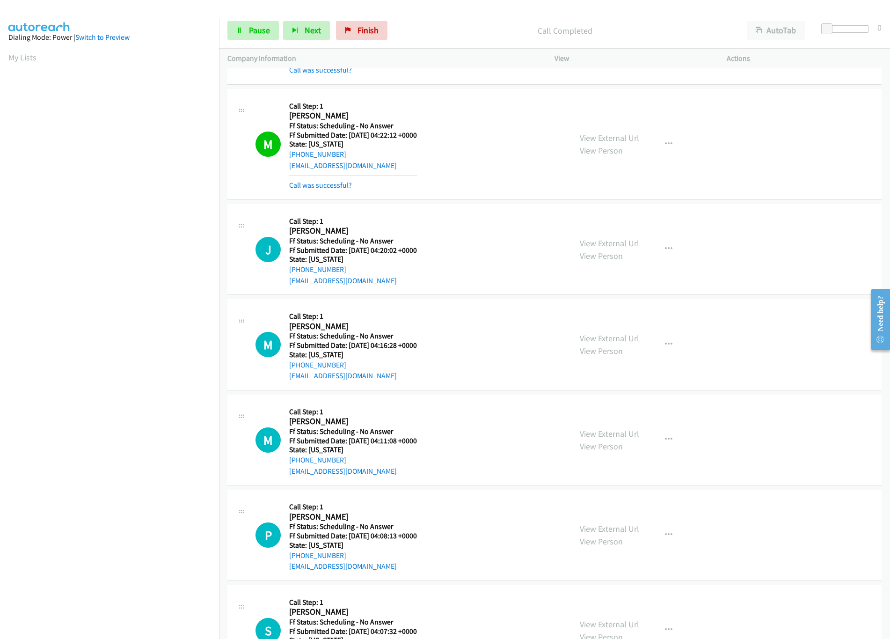
scroll to position [2902, 0]
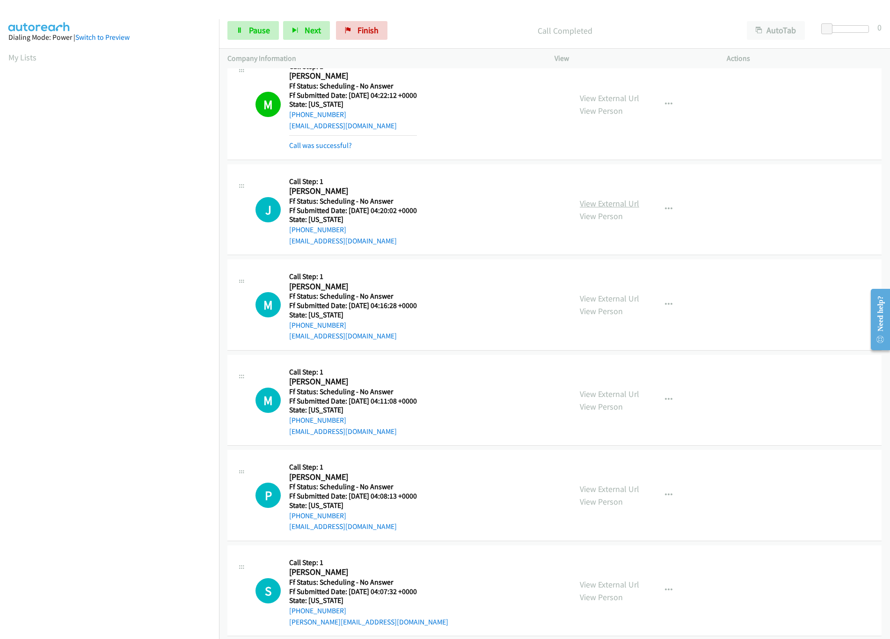
click at [600, 209] on link "View External Url" at bounding box center [609, 203] width 59 height 11
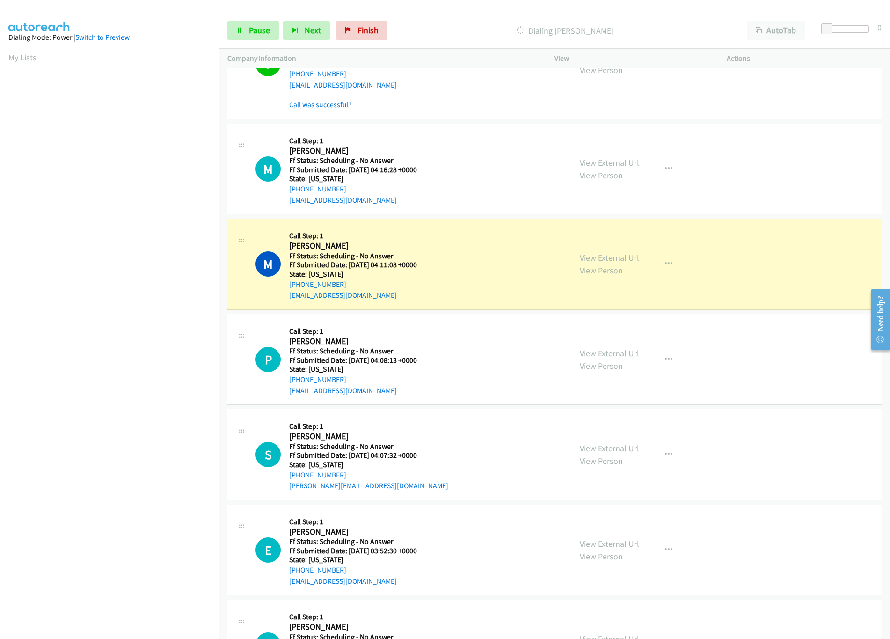
scroll to position [3089, 0]
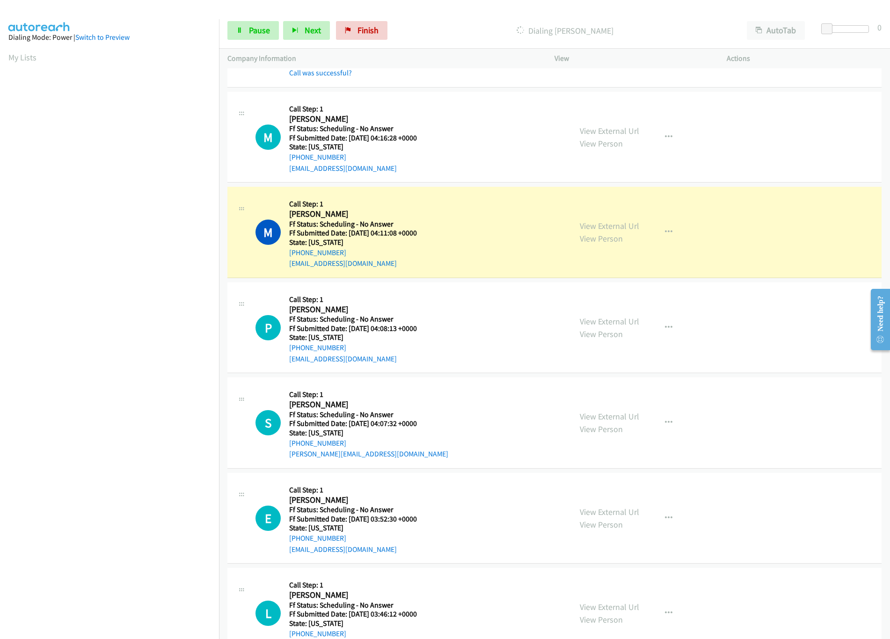
click at [517, 218] on div "M Callback Scheduled Call Step: 1 Marvin Vitanatchi America/Los_Angeles Ff Stat…" at bounding box center [410, 232] width 308 height 74
click at [581, 231] on link "View External Url" at bounding box center [609, 225] width 59 height 11
click at [593, 327] on link "View External Url" at bounding box center [609, 321] width 59 height 11
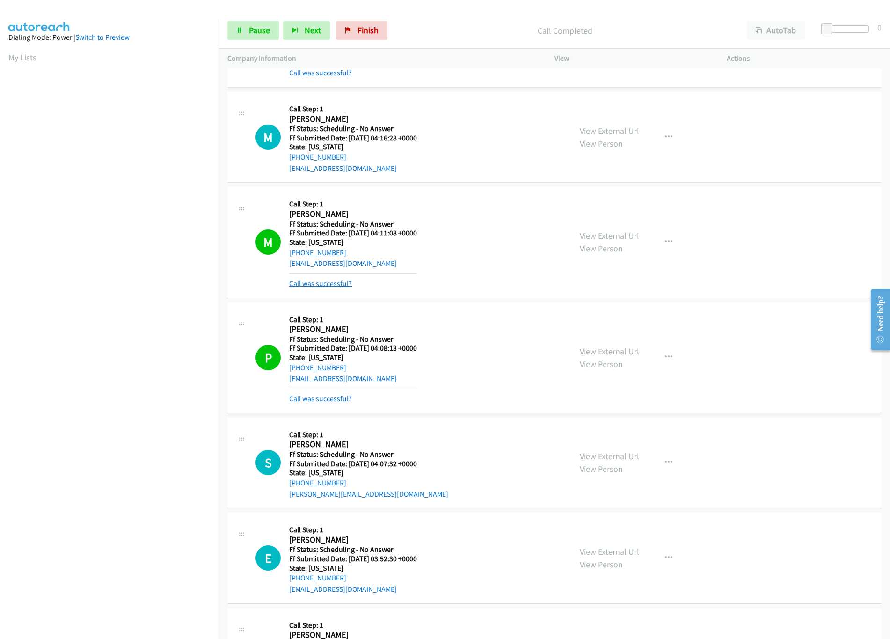
click at [315, 288] on link "Call was successful?" at bounding box center [320, 283] width 63 height 9
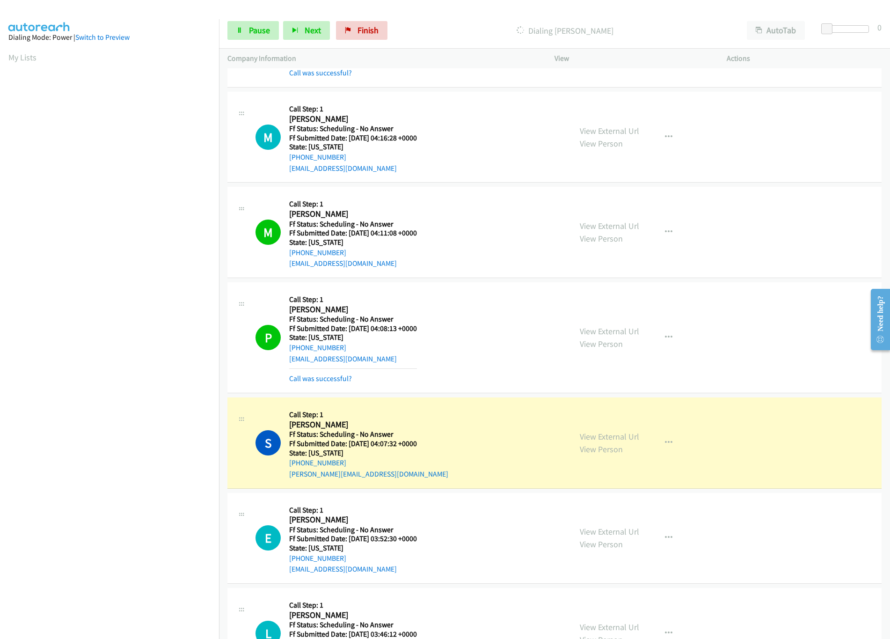
scroll to position [3183, 0]
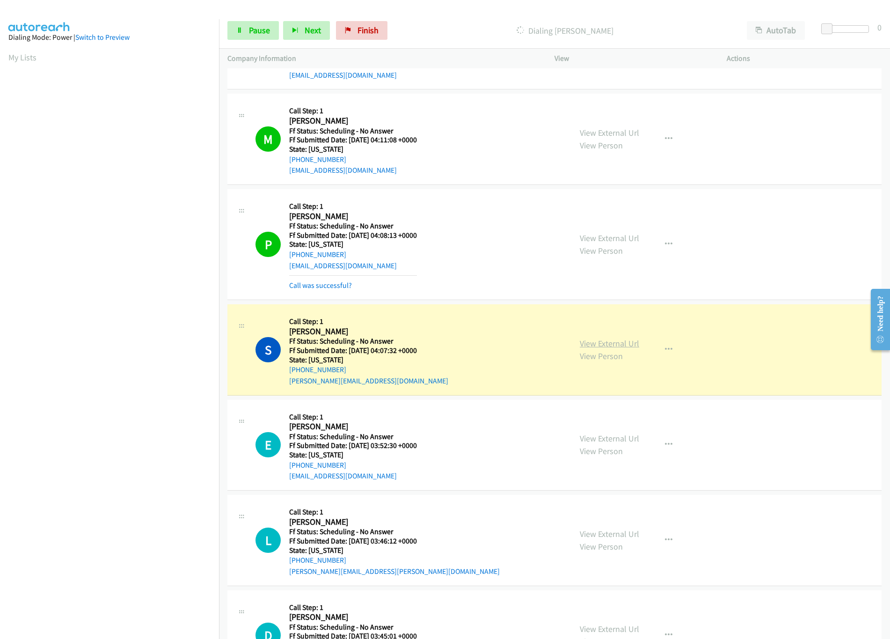
click at [596, 349] on link "View External Url" at bounding box center [609, 343] width 59 height 11
click at [261, 29] on span "Pause" at bounding box center [259, 30] width 21 height 11
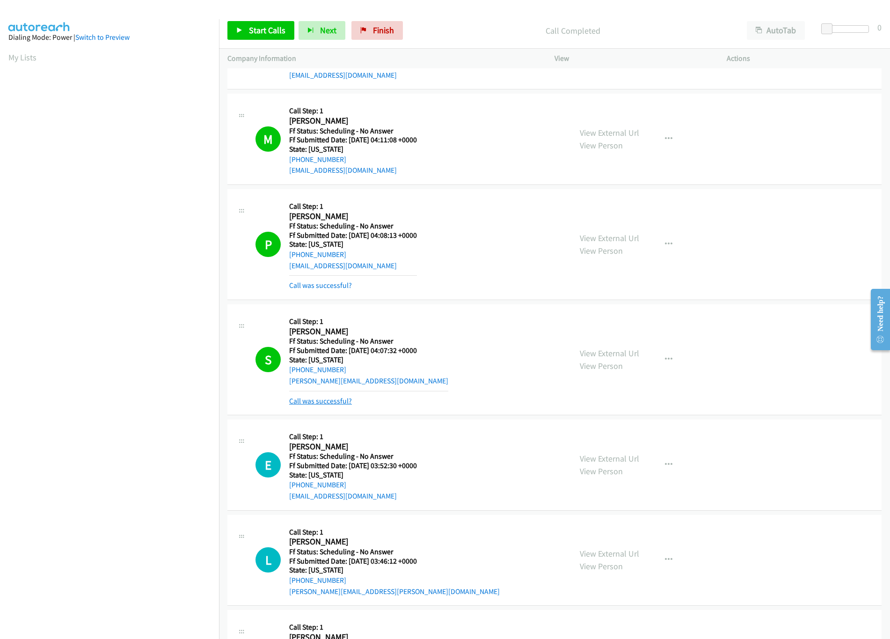
click at [329, 405] on link "Call was successful?" at bounding box center [320, 400] width 63 height 9
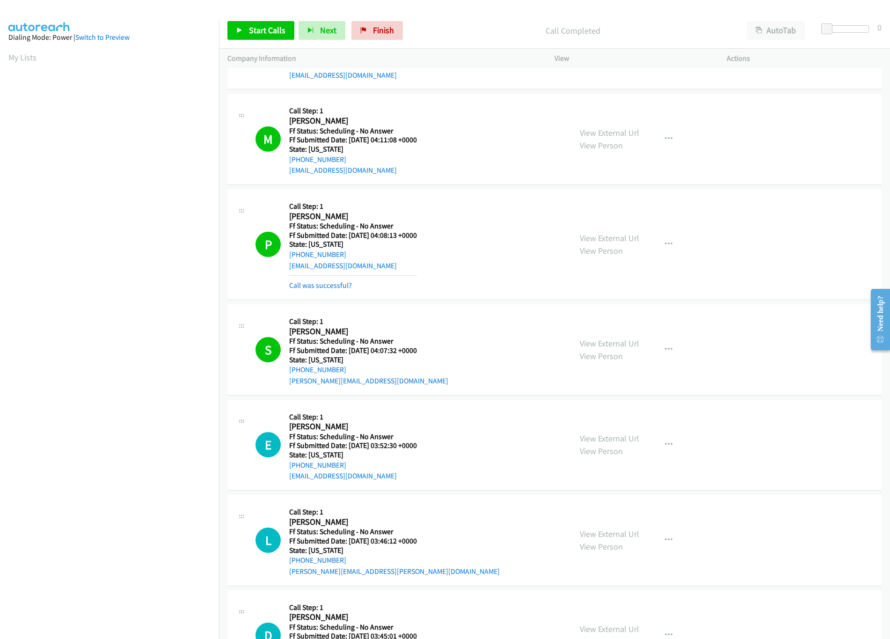
click at [202, 576] on nav "Dialing Mode: Power | Switch to Preview My Lists" at bounding box center [110, 338] width 220 height 639
click at [253, 22] on link "Start Calls" at bounding box center [260, 30] width 67 height 19
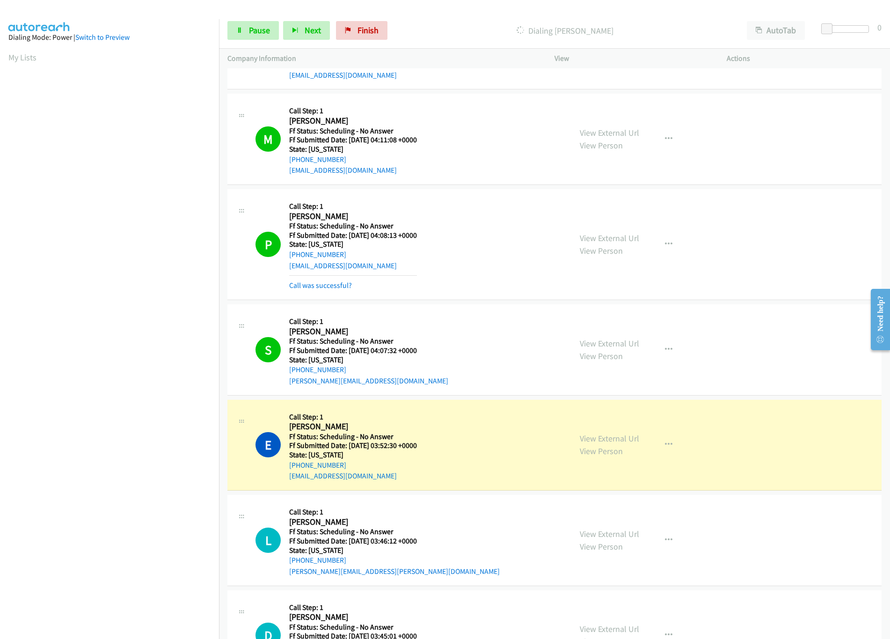
click at [171, 544] on nav "Dialing Mode: Power | Switch to Preview My Lists" at bounding box center [110, 338] width 220 height 639
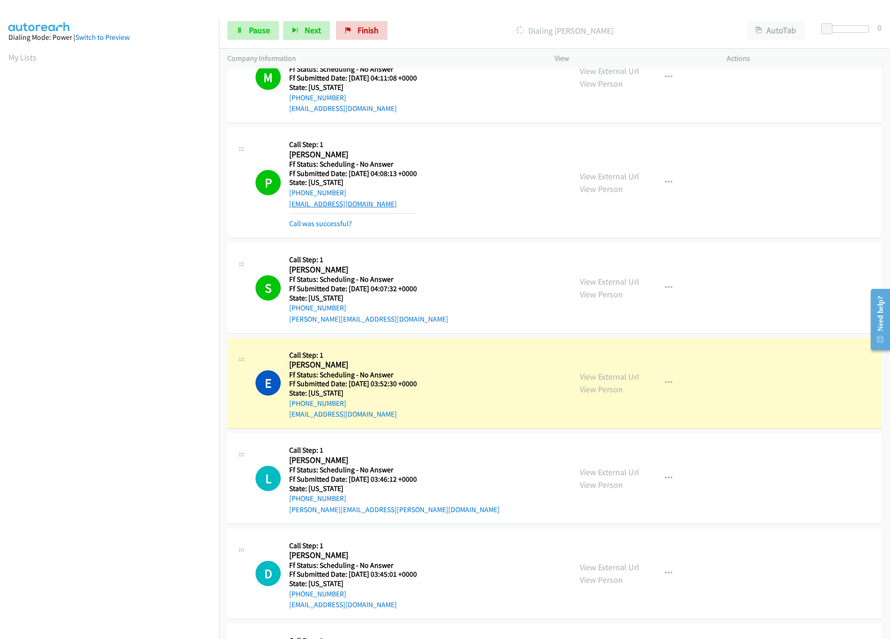
scroll to position [3277, 0]
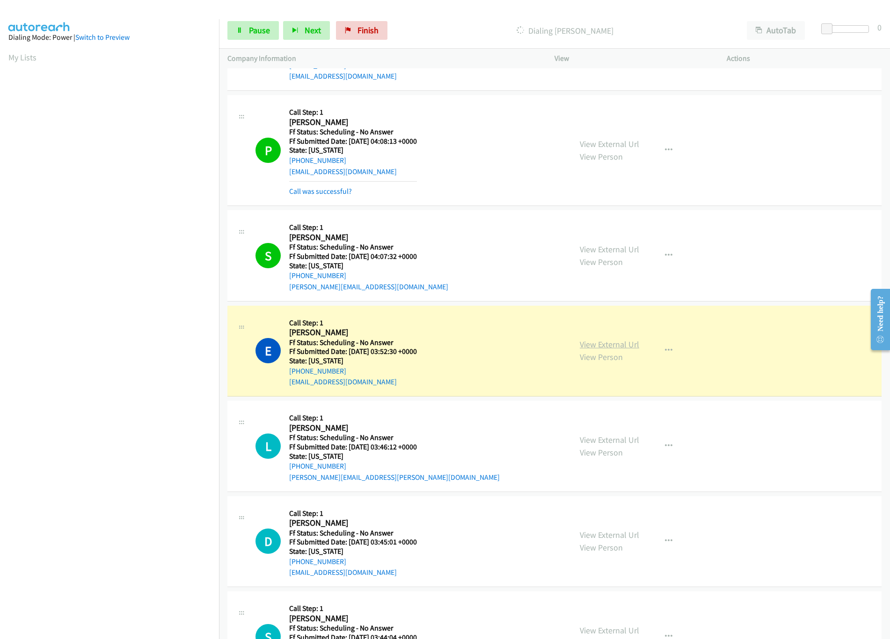
click at [622, 350] on link "View External Url" at bounding box center [609, 344] width 59 height 11
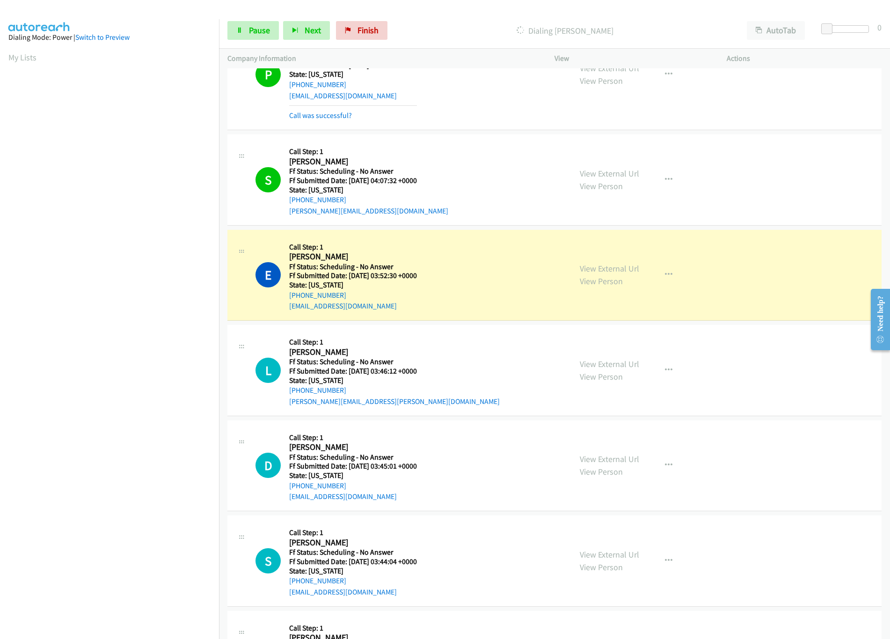
scroll to position [3463, 0]
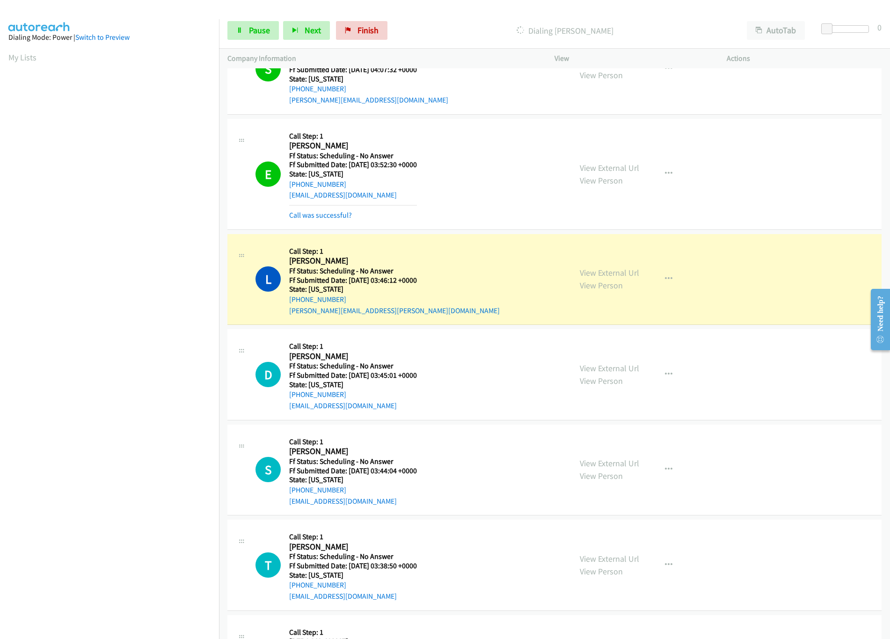
click at [127, 576] on nav "Dialing Mode: Power | Switch to Preview My Lists" at bounding box center [110, 338] width 220 height 639
click at [586, 278] on link "View External Url" at bounding box center [609, 272] width 59 height 11
click at [244, 34] on link "Pause" at bounding box center [252, 30] width 51 height 19
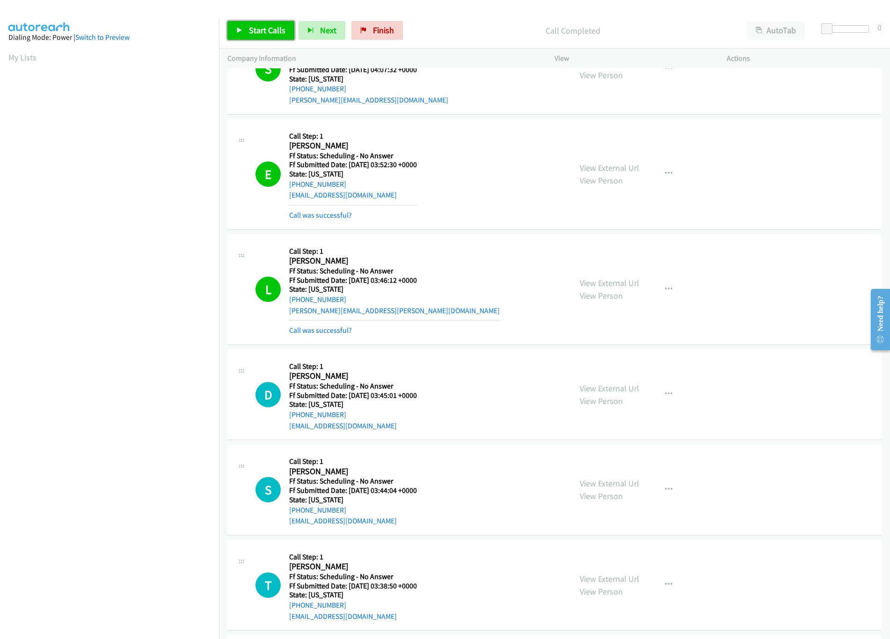
click at [248, 37] on link "Start Calls" at bounding box center [260, 30] width 67 height 19
click at [246, 38] on link "Pause" at bounding box center [252, 30] width 51 height 19
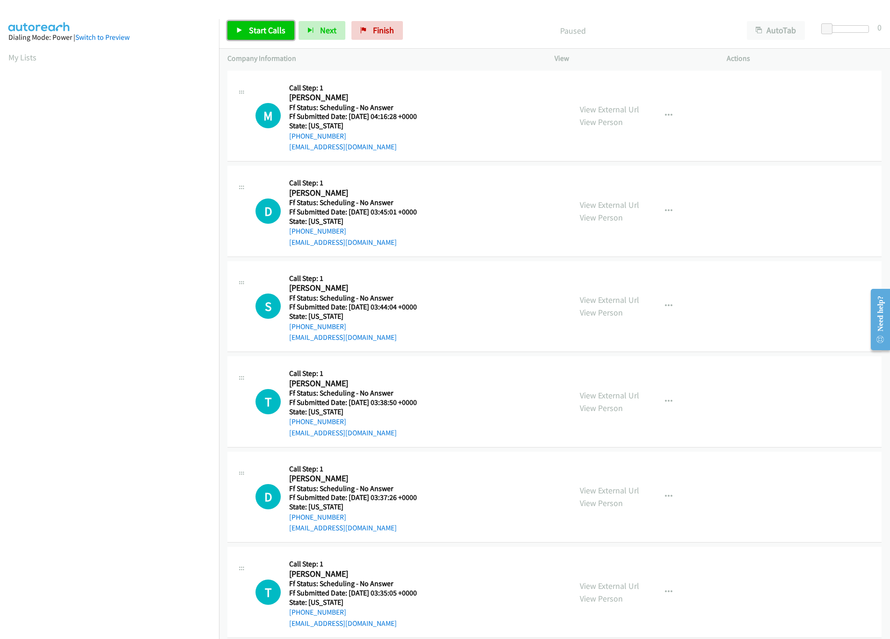
click at [260, 25] on span "Start Calls" at bounding box center [267, 30] width 37 height 11
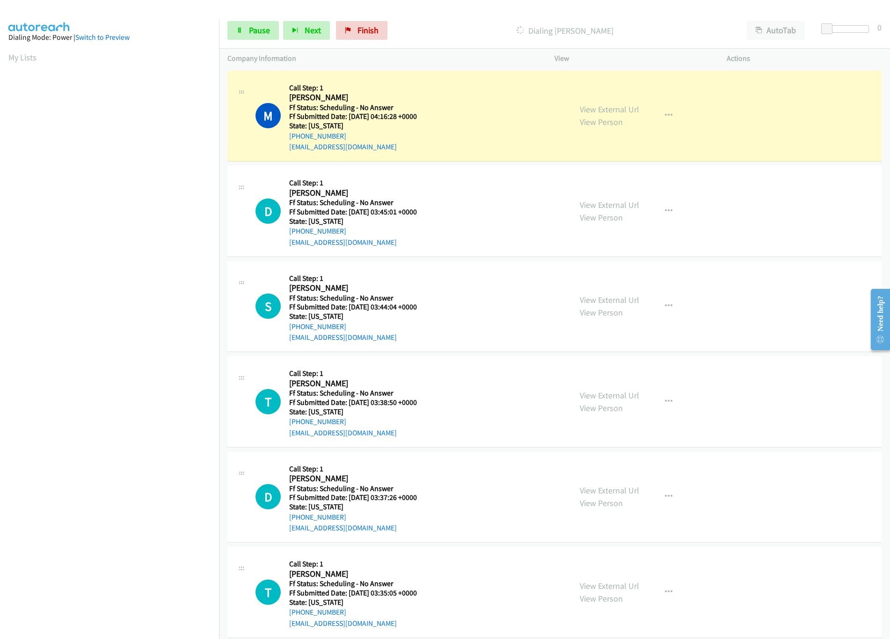
click at [489, 92] on div "M Callback Scheduled Call Step: 1 [PERSON_NAME] America/[GEOGRAPHIC_DATA] Ff St…" at bounding box center [410, 116] width 308 height 74
click at [615, 107] on link "View External Url" at bounding box center [609, 109] width 59 height 11
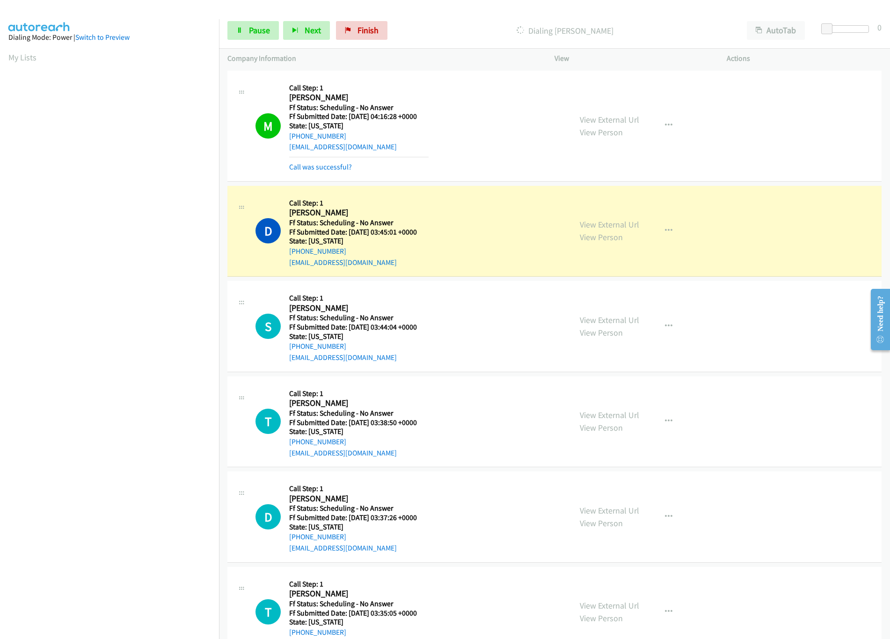
scroll to position [93, 0]
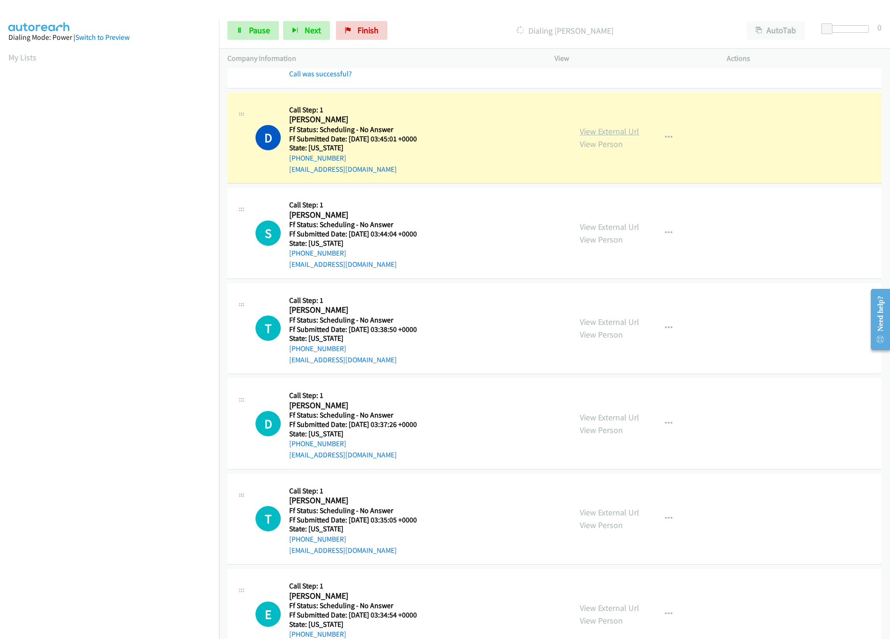
click at [593, 128] on link "View External Url" at bounding box center [609, 131] width 59 height 11
click at [625, 229] on link "View External Url" at bounding box center [609, 226] width 59 height 11
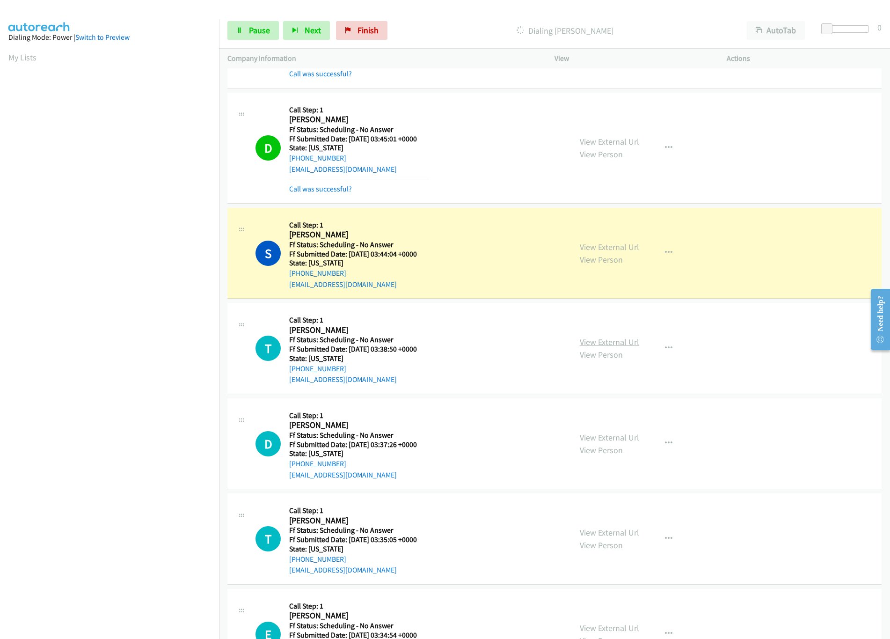
click at [612, 340] on link "View External Url" at bounding box center [609, 342] width 59 height 11
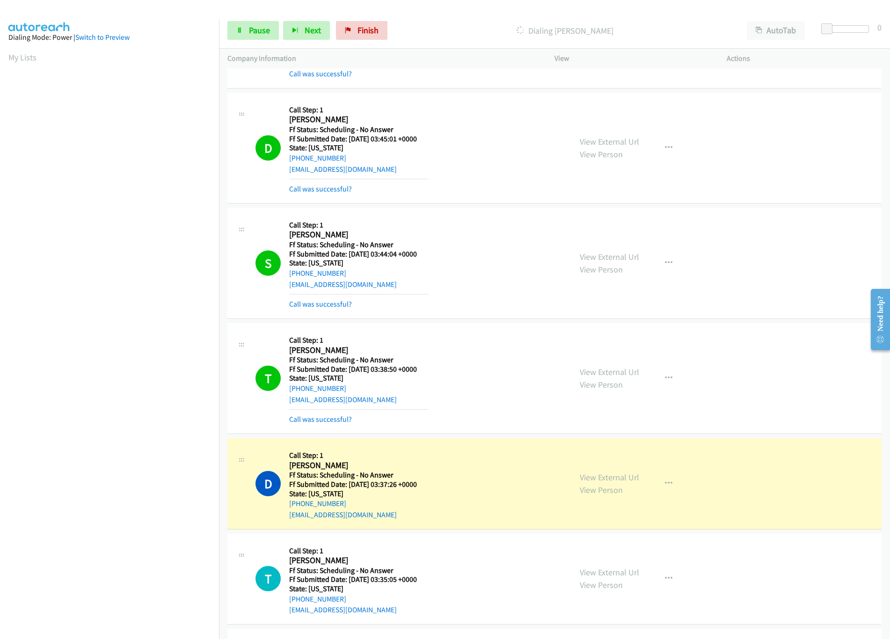
scroll to position [187, 0]
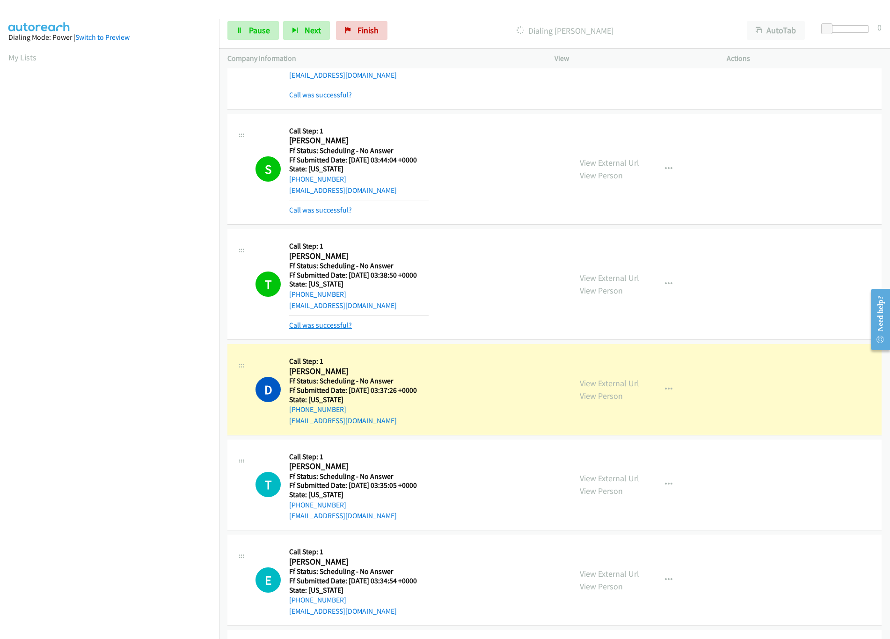
click at [323, 325] on link "Call was successful?" at bounding box center [320, 325] width 63 height 9
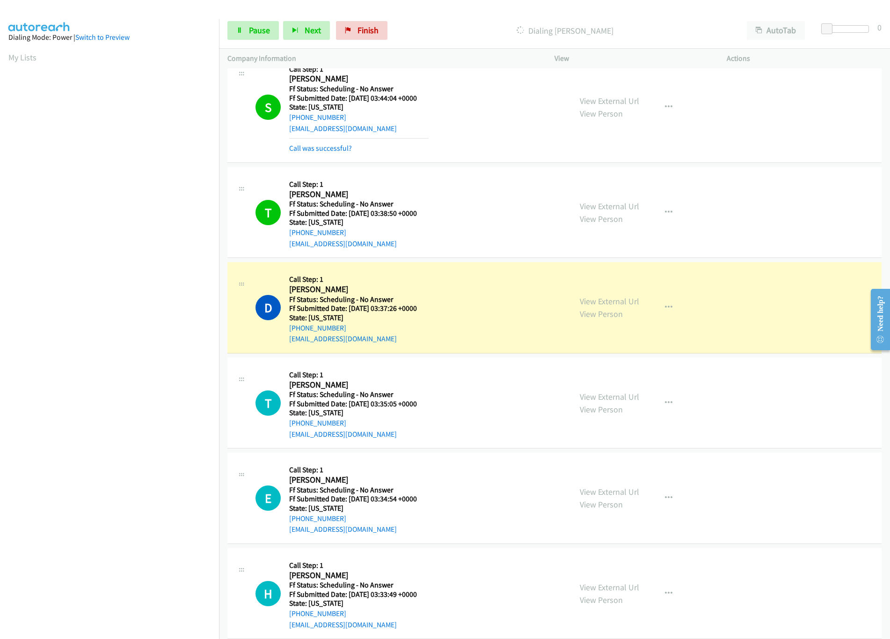
scroll to position [281, 0]
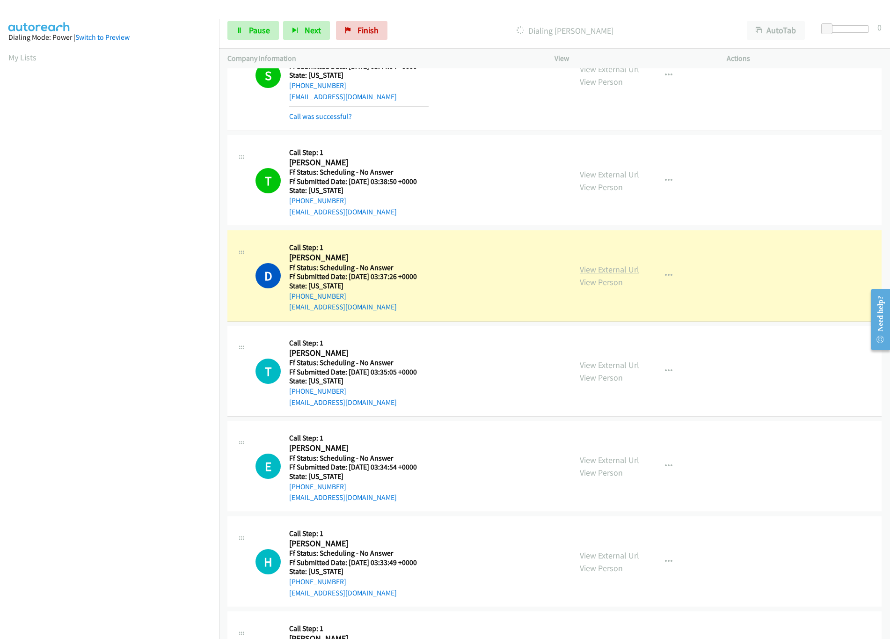
click at [599, 274] on link "View External Url" at bounding box center [609, 269] width 59 height 11
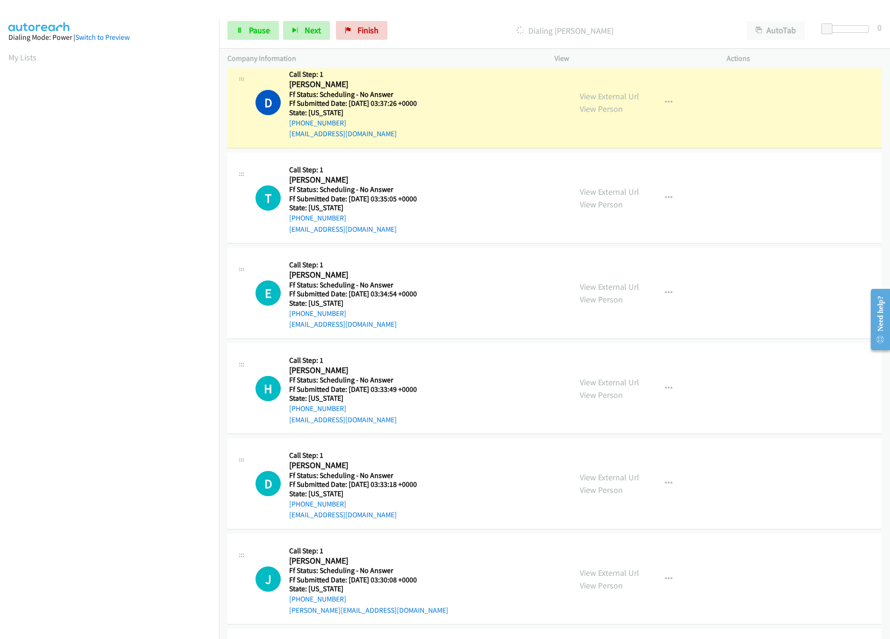
scroll to position [468, 0]
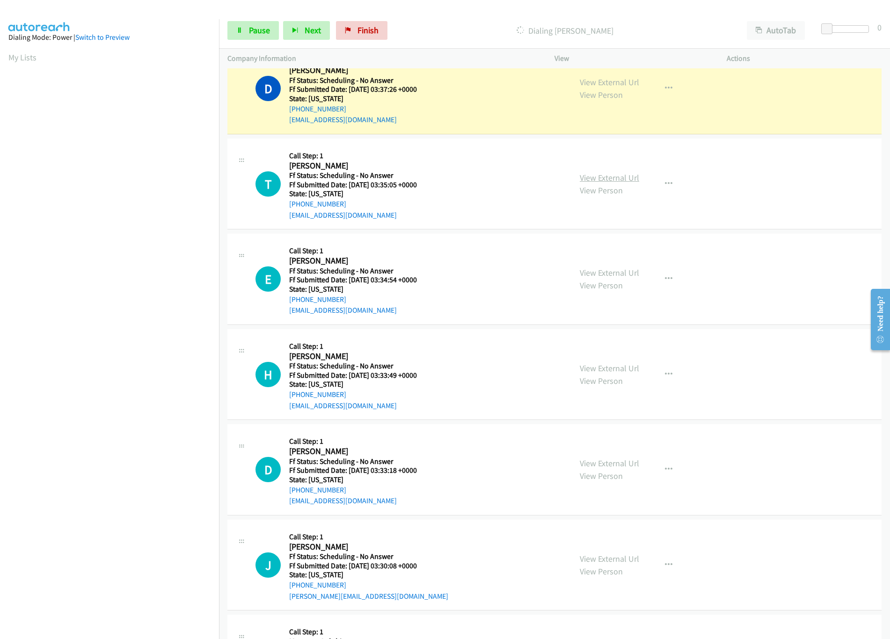
drag, startPoint x: 611, startPoint y: 172, endPoint x: 614, endPoint y: 177, distance: 5.7
click at [611, 172] on div "View External Url View Person View External Url Email Schedule/Manage Callback …" at bounding box center [662, 184] width 181 height 74
click at [614, 177] on link "View External Url" at bounding box center [609, 177] width 59 height 11
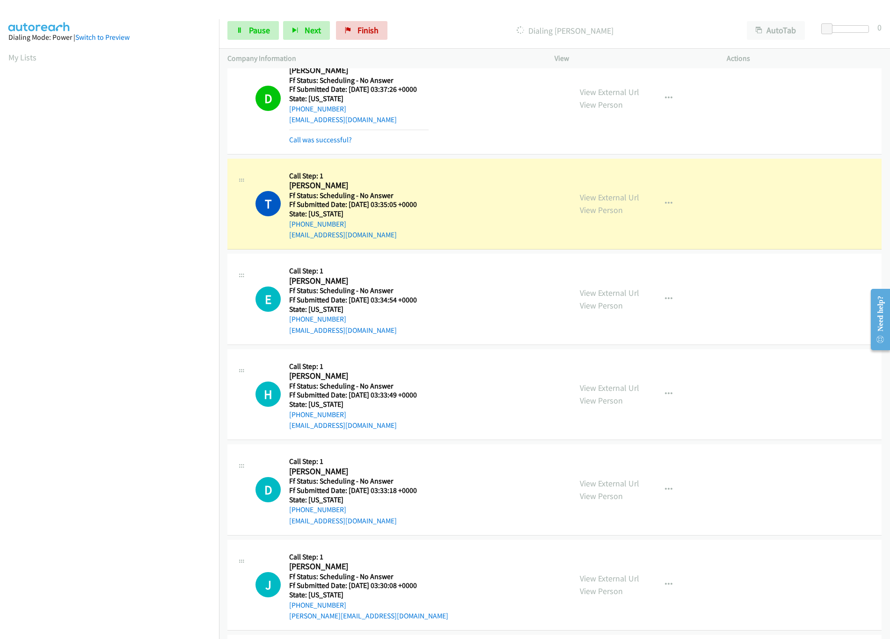
click at [451, 277] on div "E Callback Scheduled Call Step: 1 Esther Bartolome America/Los_Angeles Ff Statu…" at bounding box center [410, 299] width 308 height 74
click at [586, 293] on link "View External Url" at bounding box center [609, 292] width 59 height 11
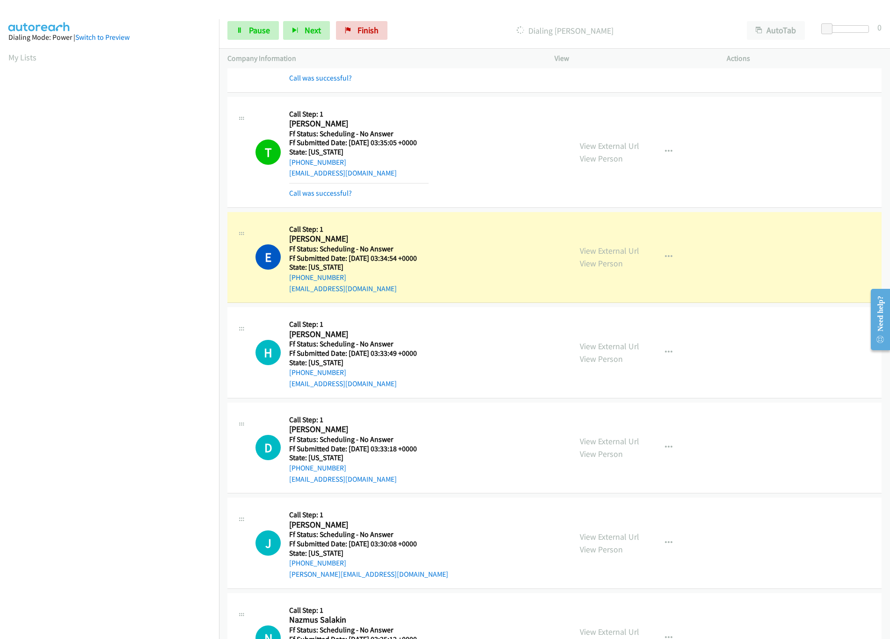
scroll to position [562, 0]
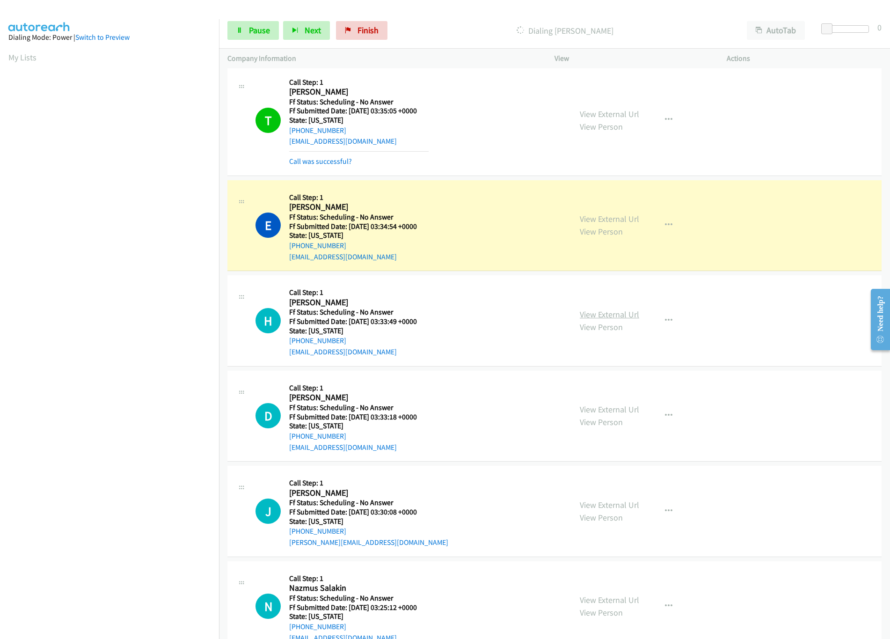
click at [590, 315] on link "View External Url" at bounding box center [609, 314] width 59 height 11
click at [165, 548] on nav "Dialing Mode: Power | Switch to Preview My Lists" at bounding box center [110, 338] width 220 height 639
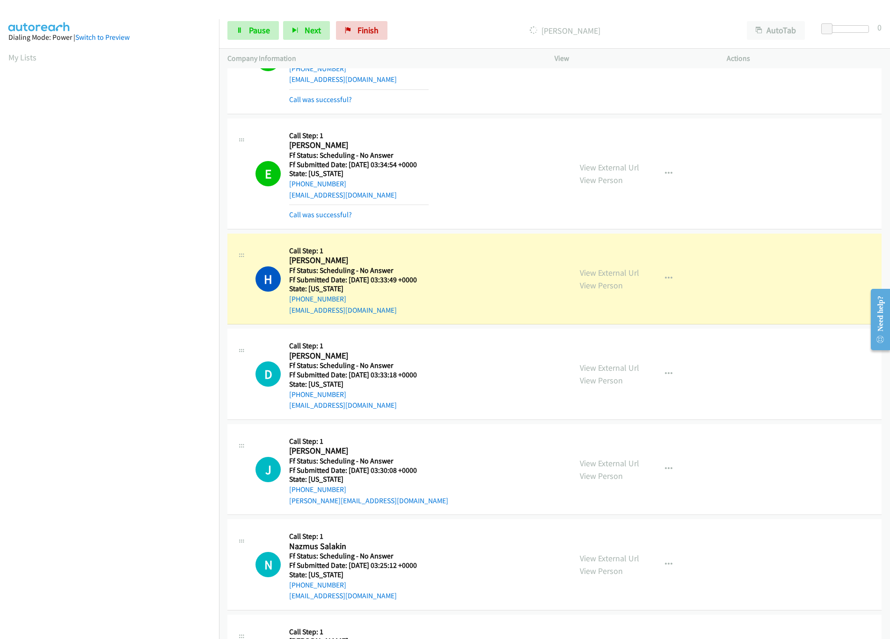
scroll to position [655, 0]
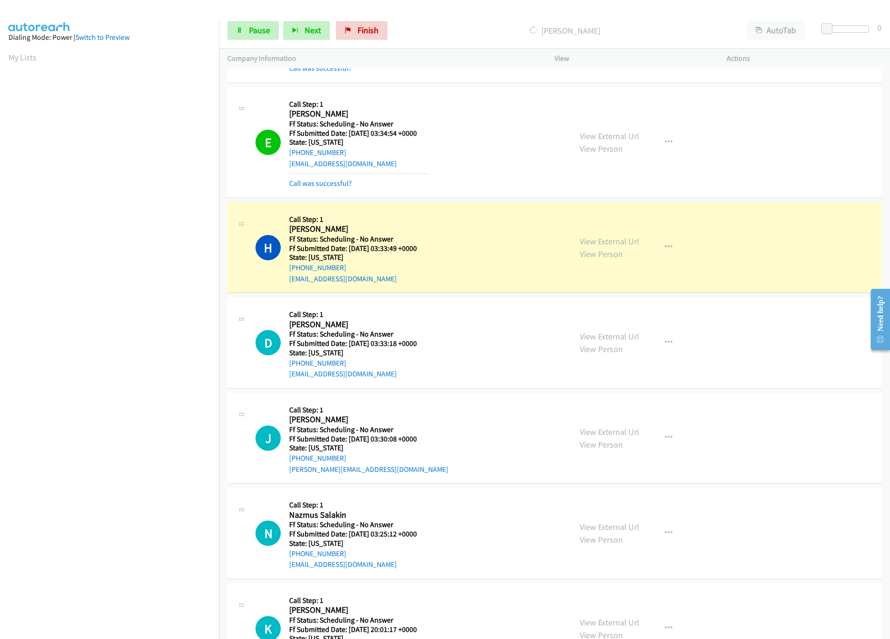
click at [612, 333] on div "View External Url View Person" at bounding box center [609, 342] width 59 height 25
click at [614, 335] on link "View External Url" at bounding box center [609, 336] width 59 height 11
click at [486, 40] on div "Dialing Harvey Gould" at bounding box center [565, 30] width 347 height 19
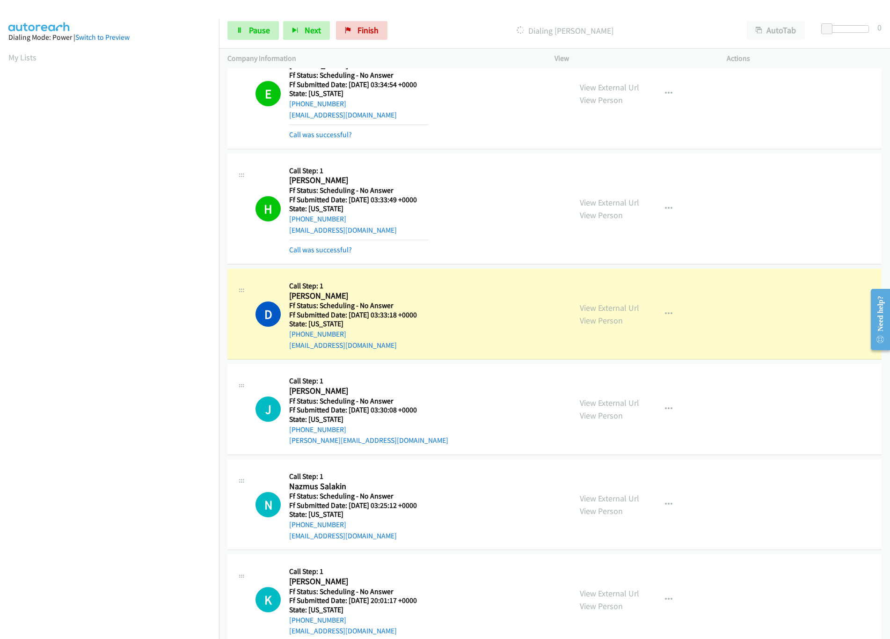
scroll to position [749, 0]
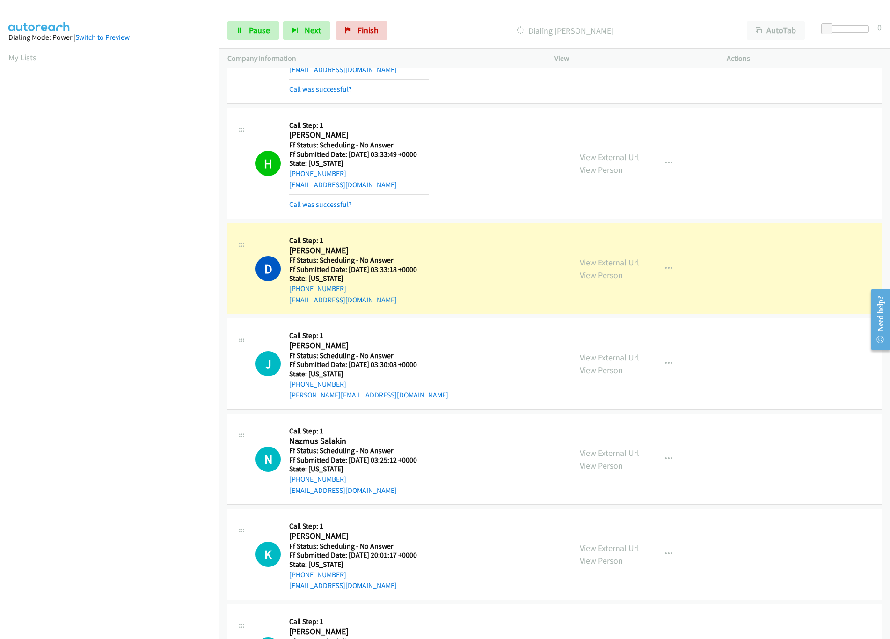
click at [608, 159] on link "View External Url" at bounding box center [609, 157] width 59 height 11
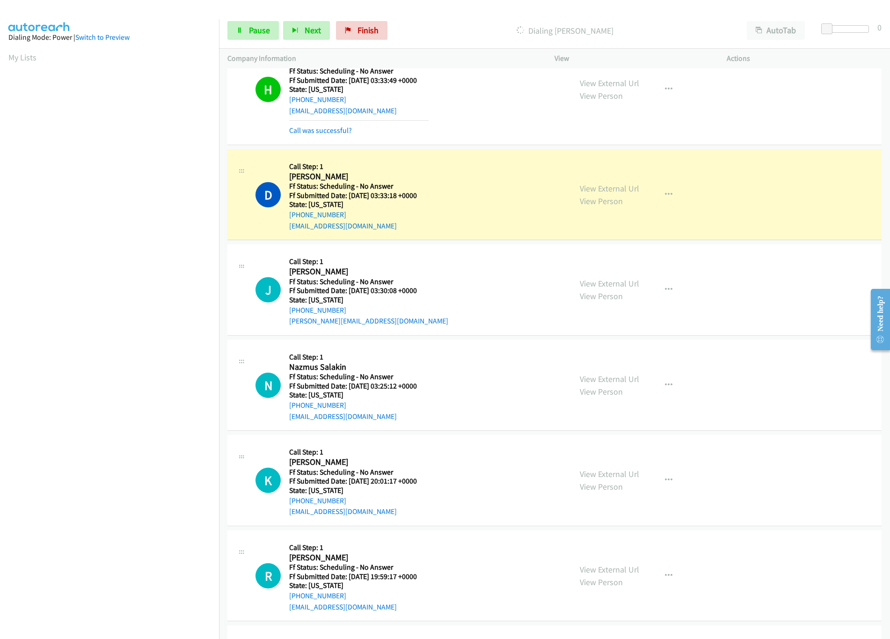
scroll to position [936, 0]
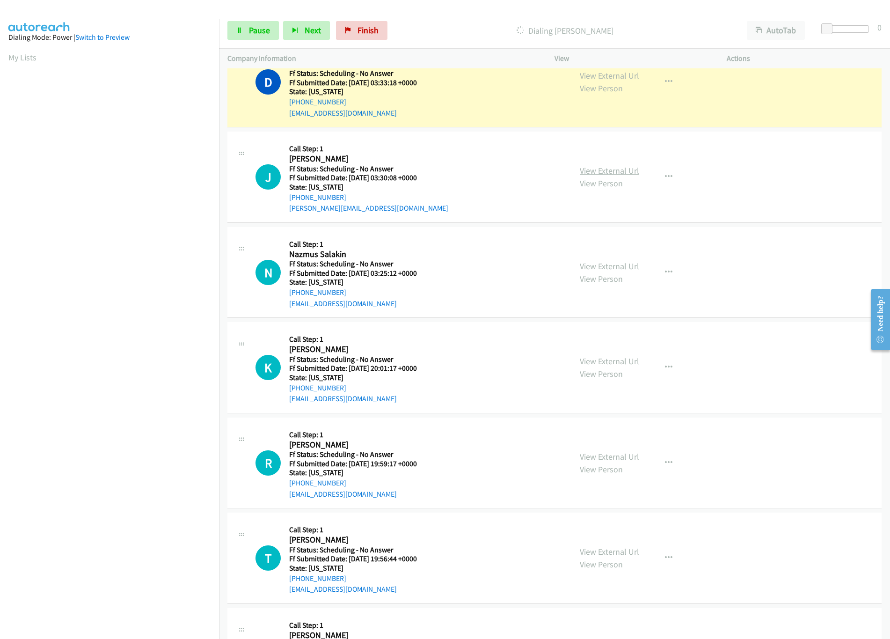
click at [593, 172] on link "View External Url" at bounding box center [609, 170] width 59 height 11
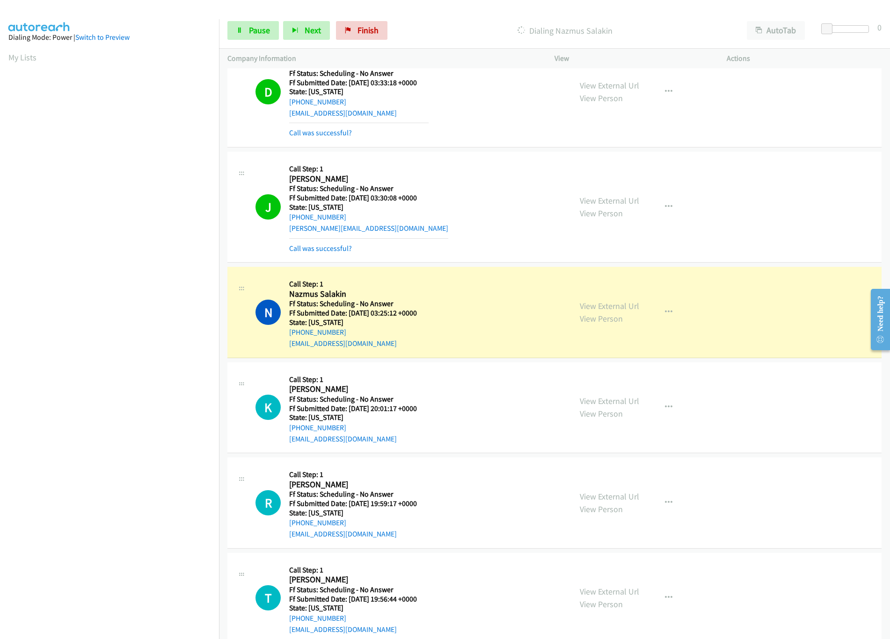
click at [469, 302] on div "N Callback Scheduled Call Step: 1 Nazmus Salakin America/New_York Ff Status: Sc…" at bounding box center [410, 312] width 308 height 74
click at [612, 307] on link "View External Url" at bounding box center [609, 306] width 59 height 11
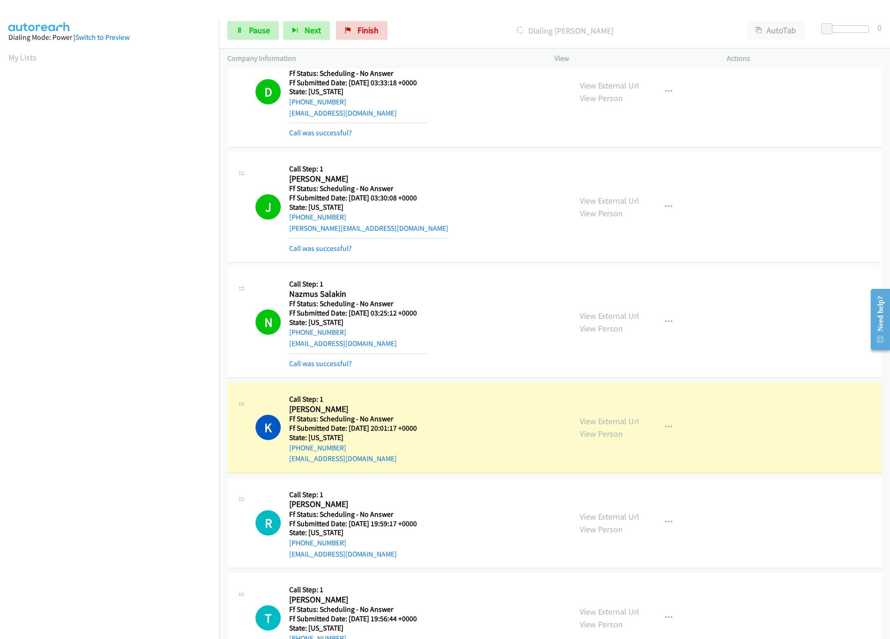
scroll to position [1123, 0]
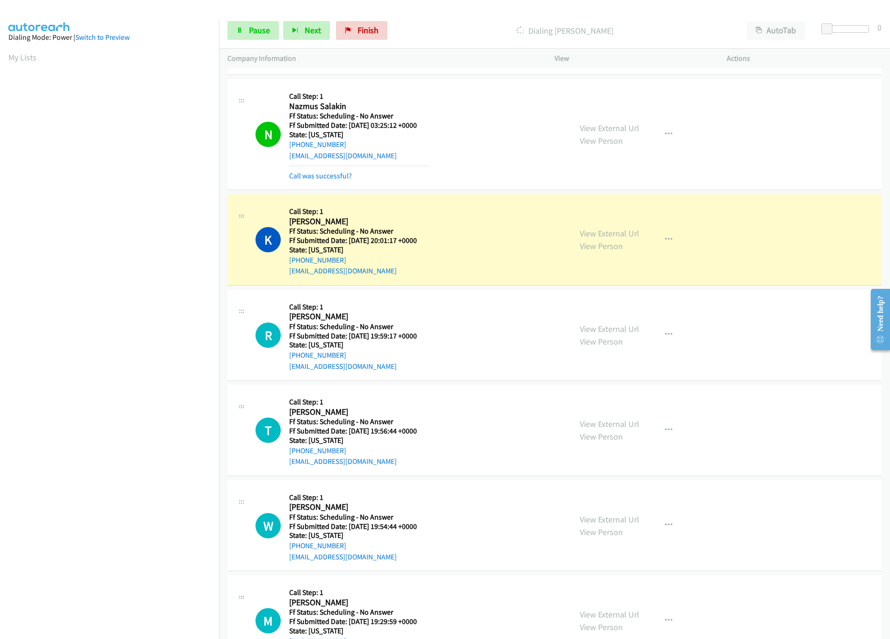
click at [316, 187] on div "N Callback Scheduled Call Step: 1 Nazmus Salakin America/New_York Ff Status: Sc…" at bounding box center [554, 134] width 654 height 111
click at [325, 177] on link "Call was successful?" at bounding box center [320, 175] width 63 height 9
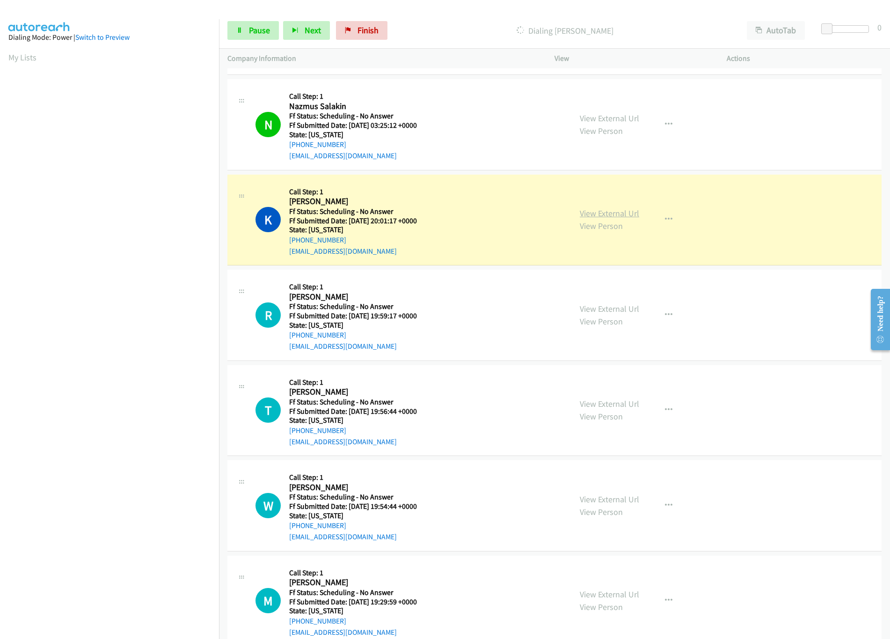
click at [614, 219] on link "View External Url" at bounding box center [609, 213] width 59 height 11
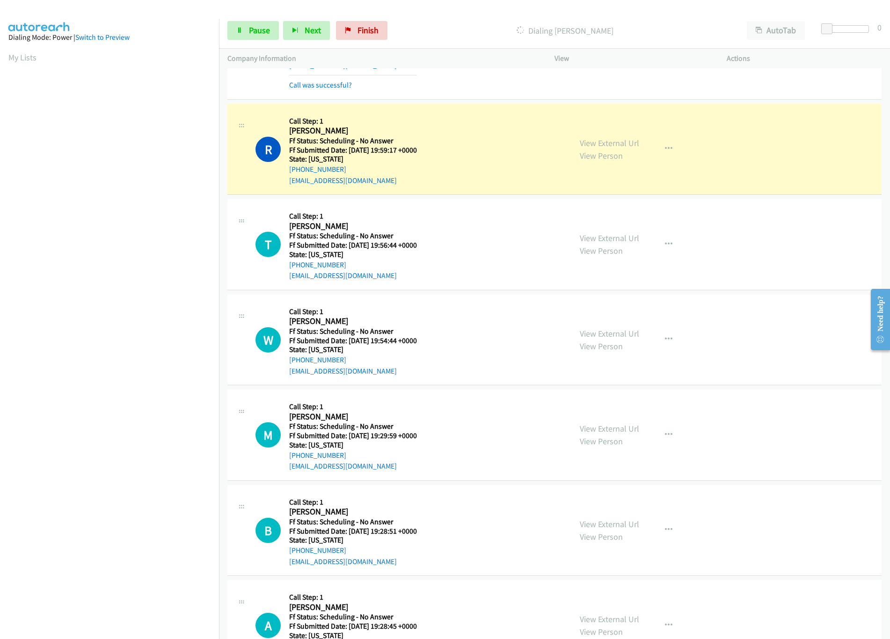
scroll to position [1311, 0]
click at [607, 142] on link "View External Url" at bounding box center [609, 141] width 59 height 11
click at [90, 544] on nav "Dialing Mode: Power | Switch to Preview My Lists" at bounding box center [110, 338] width 220 height 639
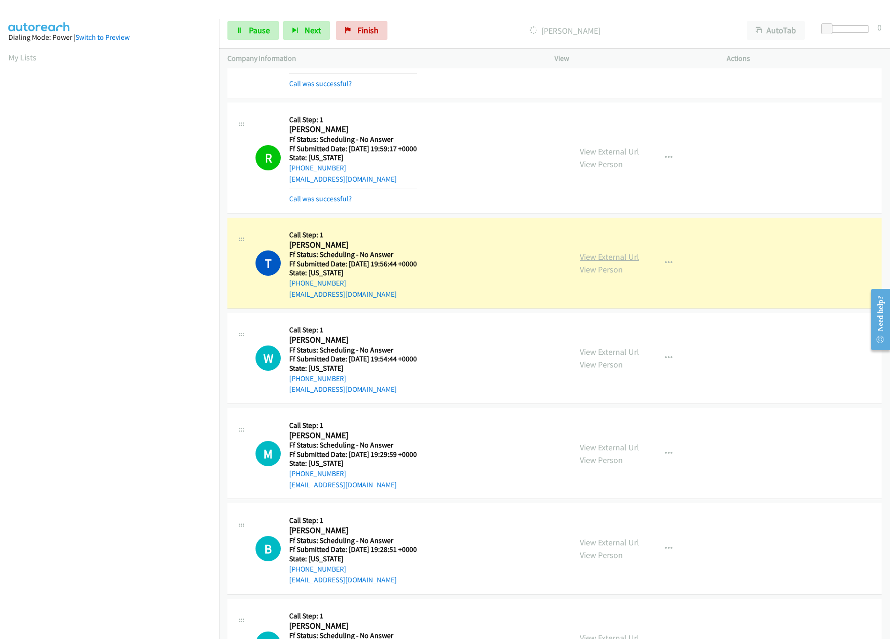
click at [621, 260] on link "View External Url" at bounding box center [609, 256] width 59 height 11
click at [599, 354] on link "View External Url" at bounding box center [609, 351] width 59 height 11
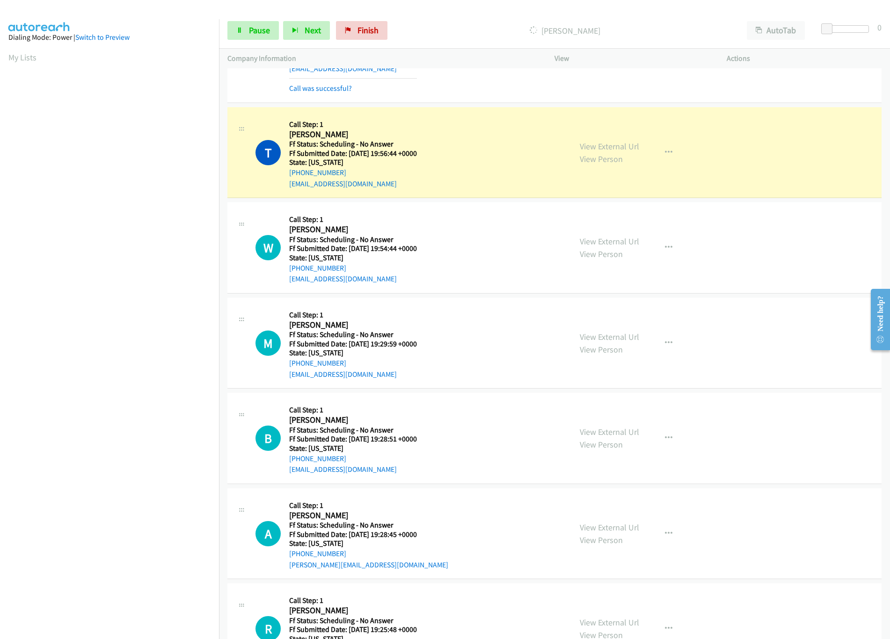
scroll to position [1497, 0]
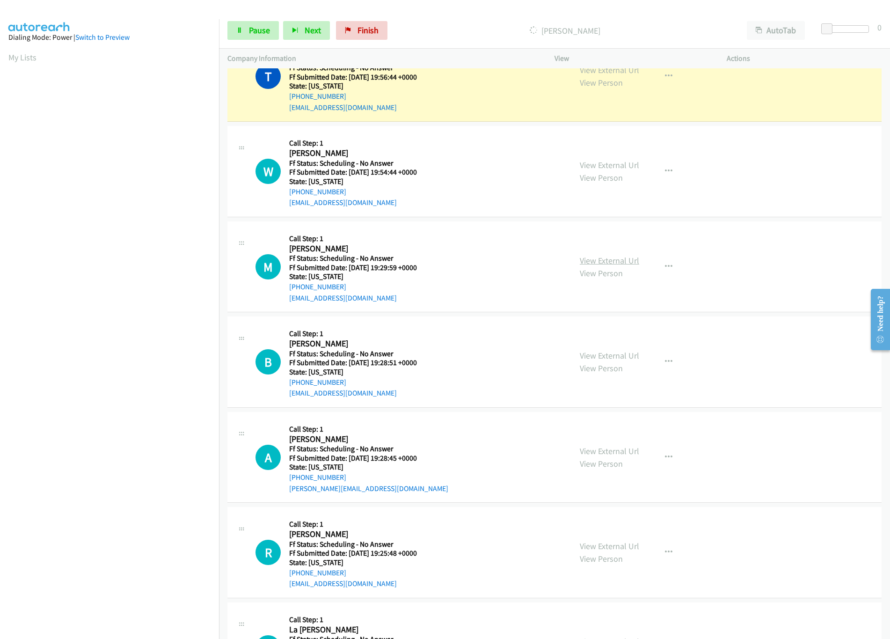
click at [629, 263] on link "View External Url" at bounding box center [609, 260] width 59 height 11
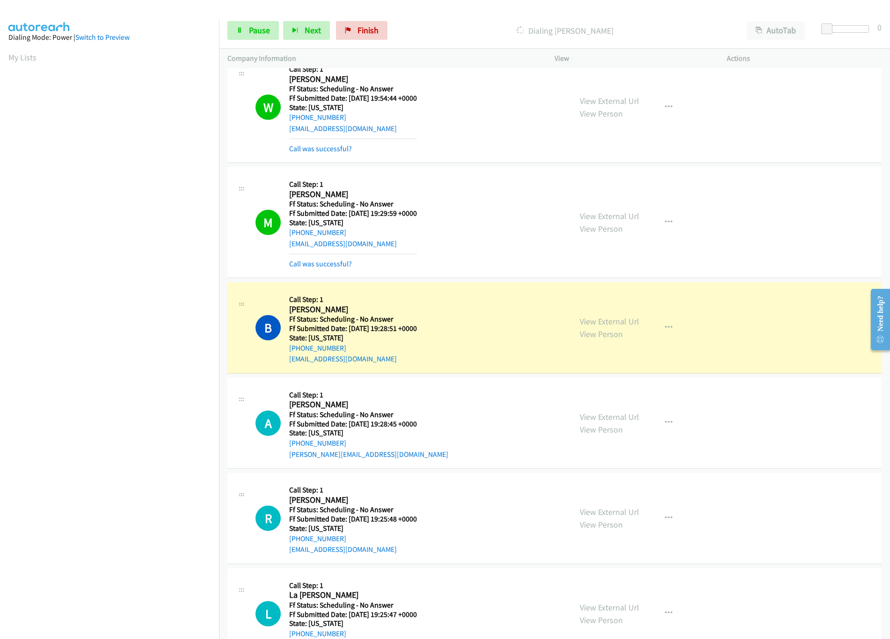
scroll to position [1778, 0]
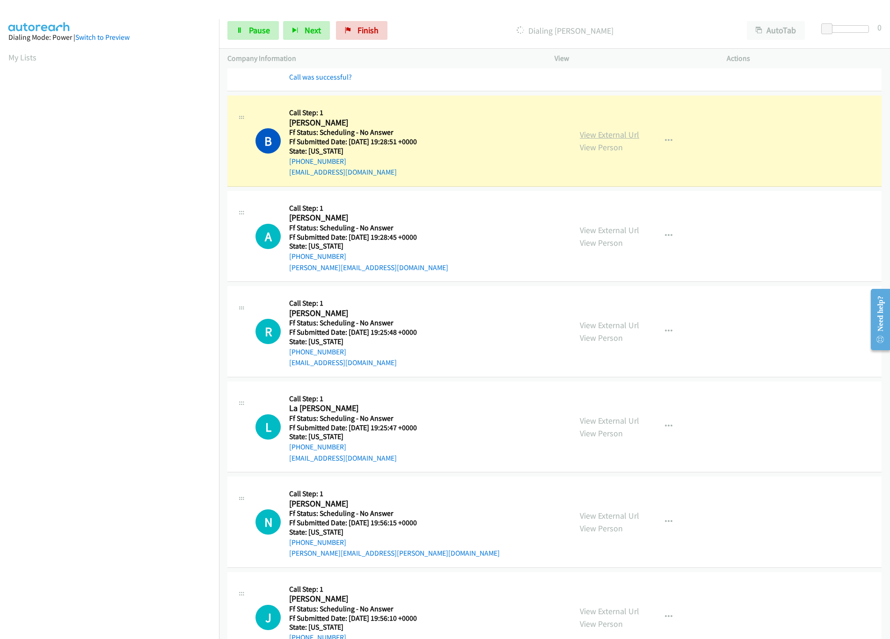
click at [605, 140] on link "View External Url" at bounding box center [609, 134] width 59 height 11
click at [482, 140] on div "B Callback Scheduled Call Step: 1 Beth Gordon America/Denver Ff Status: Schedul…" at bounding box center [410, 141] width 308 height 74
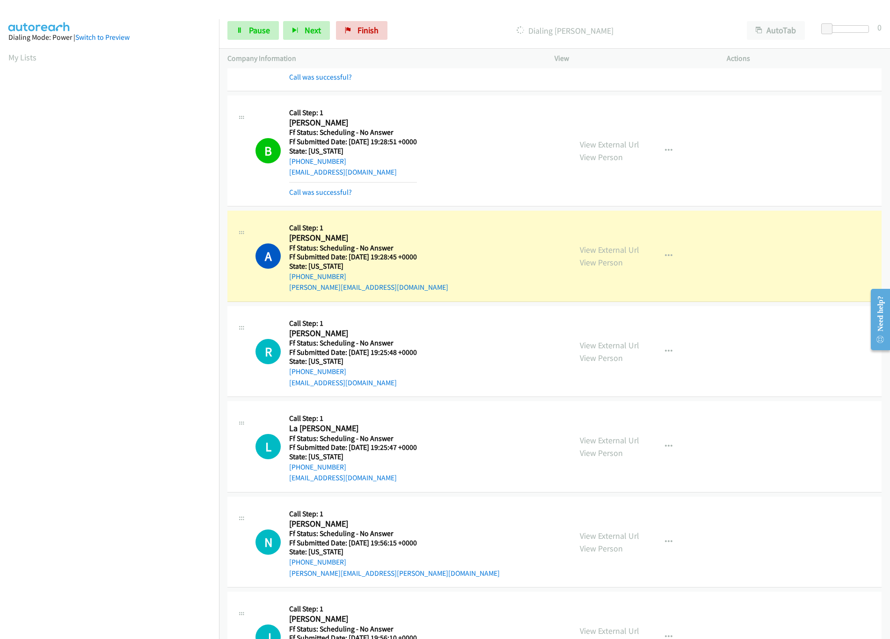
click at [634, 253] on div "View External Url View Person View External Url Email Schedule/Manage Callback …" at bounding box center [662, 256] width 181 height 74
click at [630, 253] on link "View External Url" at bounding box center [609, 249] width 59 height 11
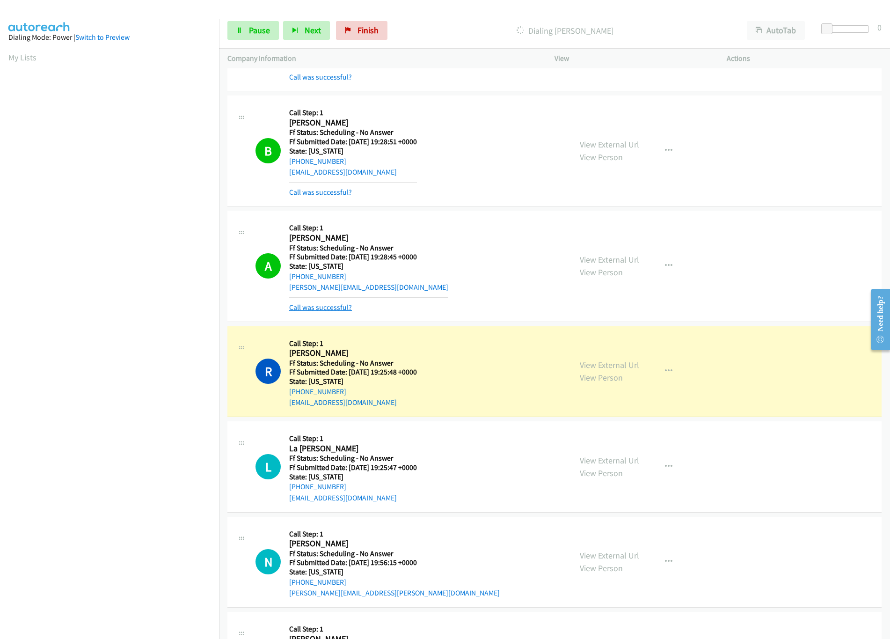
click at [329, 312] on link "Call was successful?" at bounding box center [320, 307] width 63 height 9
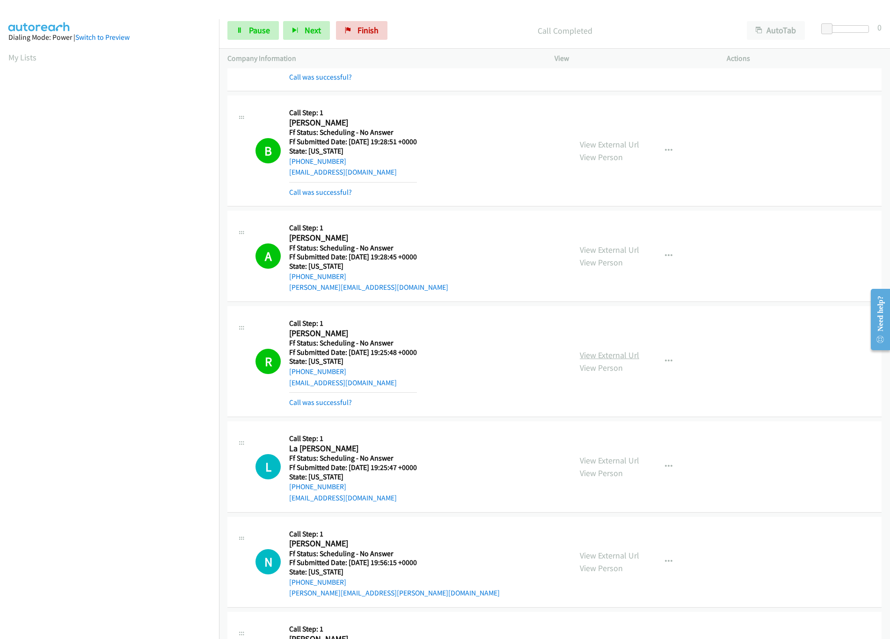
click at [597, 359] on link "View External Url" at bounding box center [609, 355] width 59 height 11
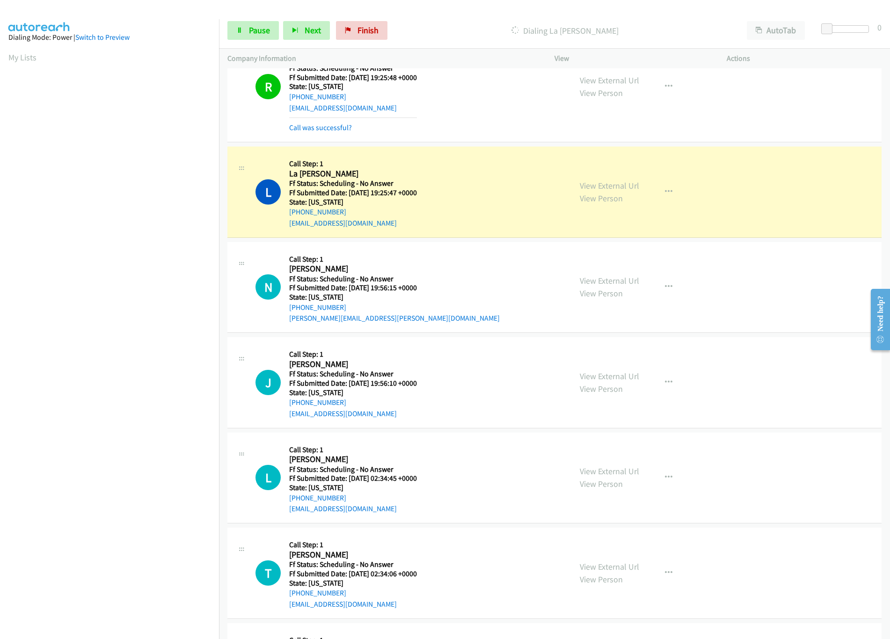
scroll to position [2059, 0]
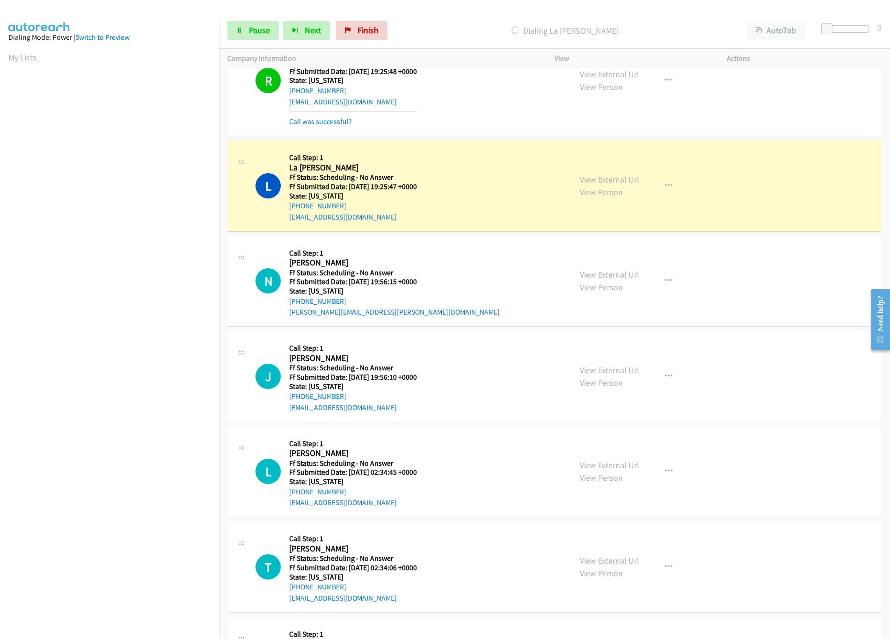
click at [489, 191] on div "L Callback Scheduled Call Step: 1 La Donna Russell America/Chicago Ff Status: S…" at bounding box center [410, 186] width 308 height 74
click at [607, 185] on link "View External Url" at bounding box center [609, 179] width 59 height 11
click at [260, 32] on span "Pause" at bounding box center [259, 30] width 21 height 11
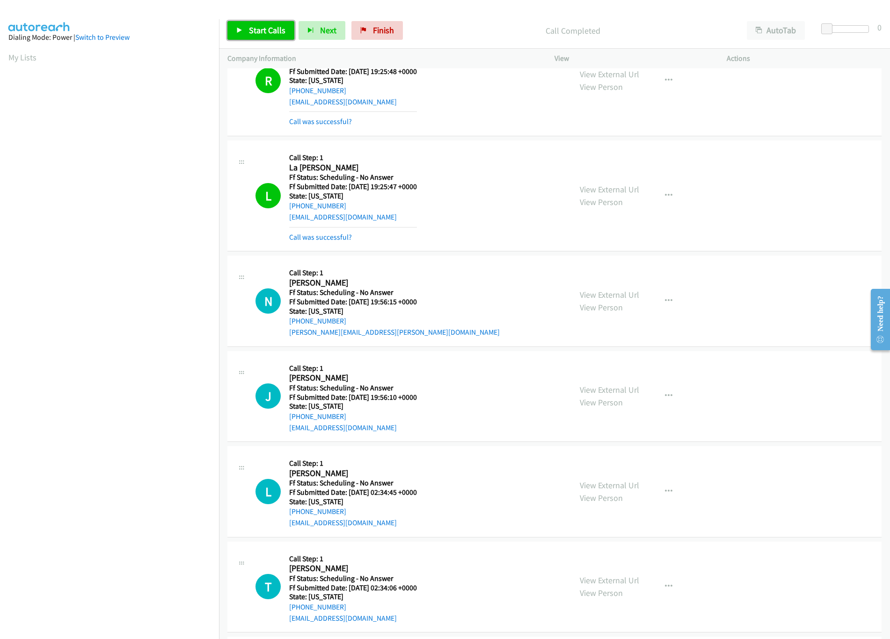
click at [264, 31] on span "Start Calls" at bounding box center [267, 30] width 37 height 11
click at [330, 242] on link "Call was successful?" at bounding box center [320, 237] width 63 height 9
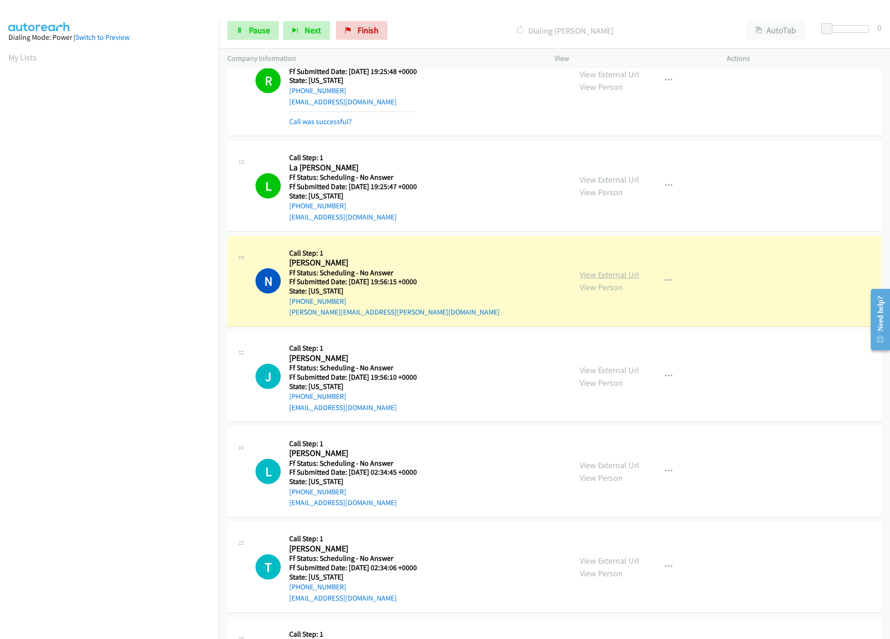
click at [626, 280] on link "View External Url" at bounding box center [609, 274] width 59 height 11
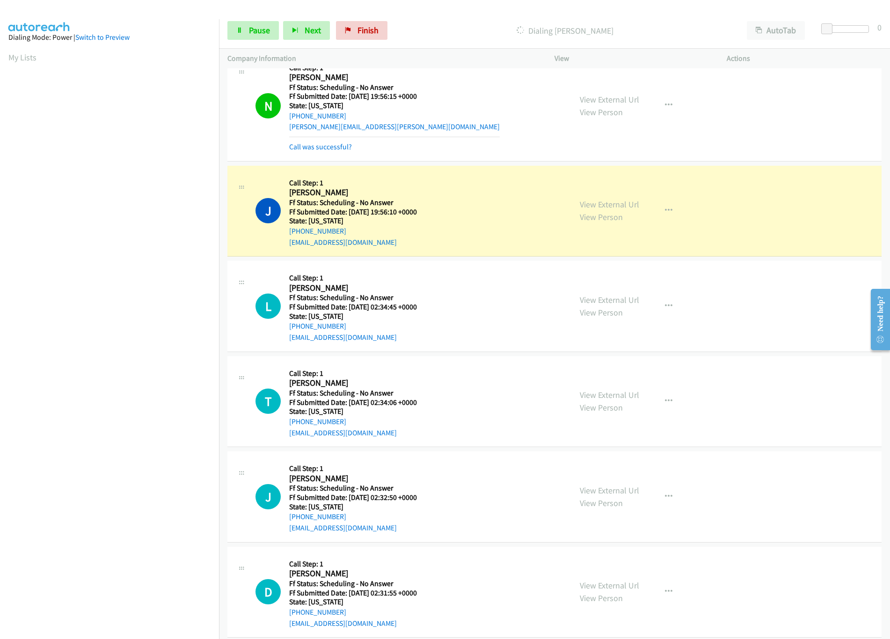
scroll to position [2247, 0]
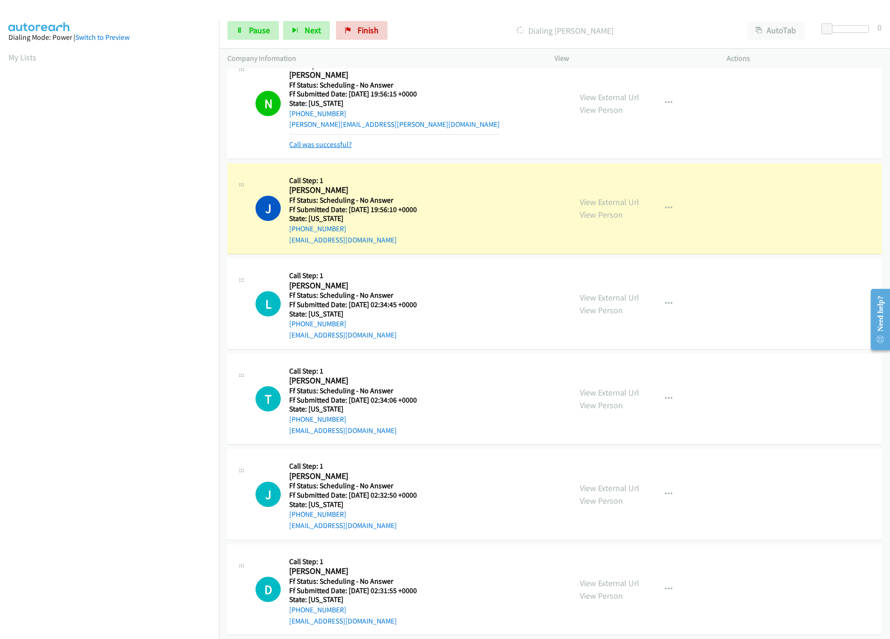
click at [340, 149] on link "Call was successful?" at bounding box center [320, 144] width 63 height 9
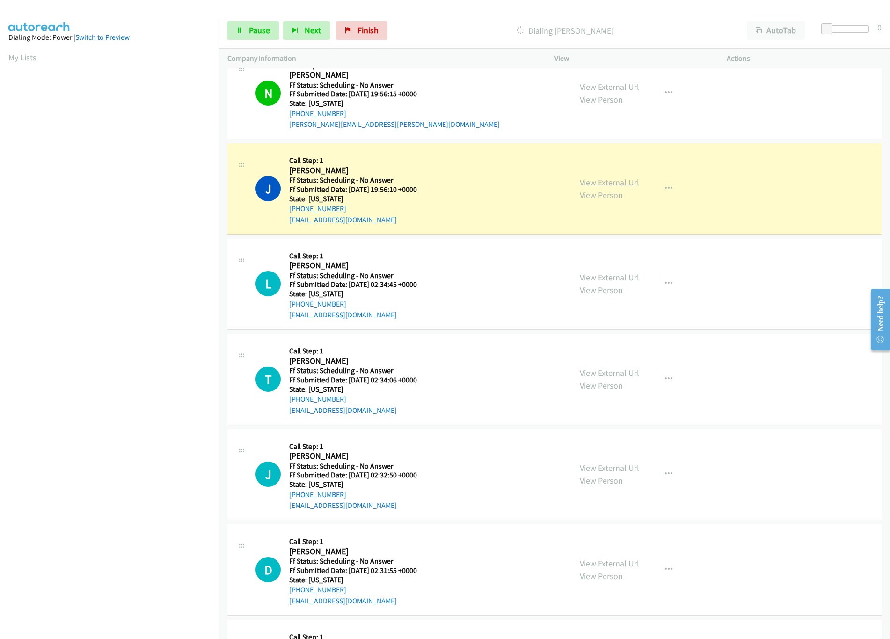
click at [602, 188] on link "View External Url" at bounding box center [609, 182] width 59 height 11
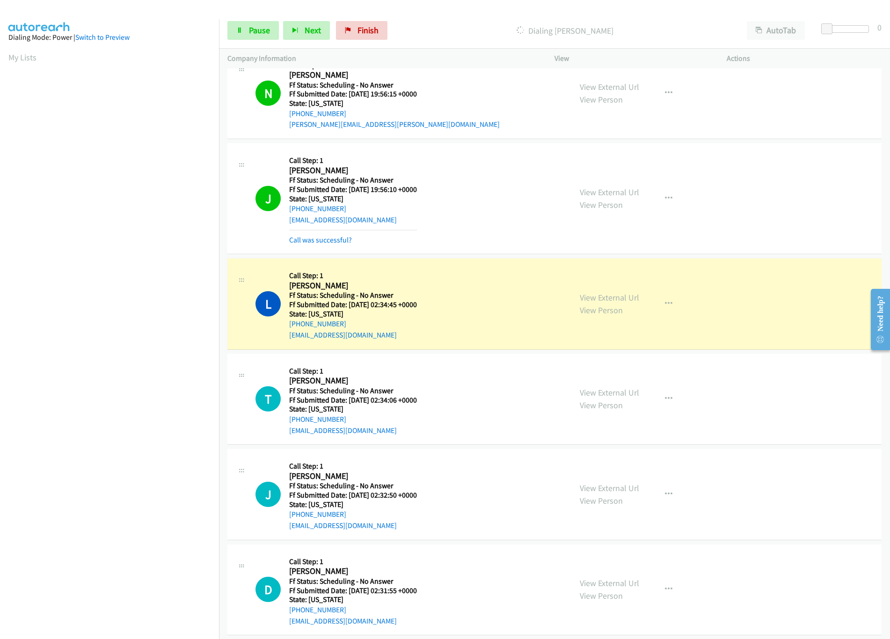
scroll to position [2340, 0]
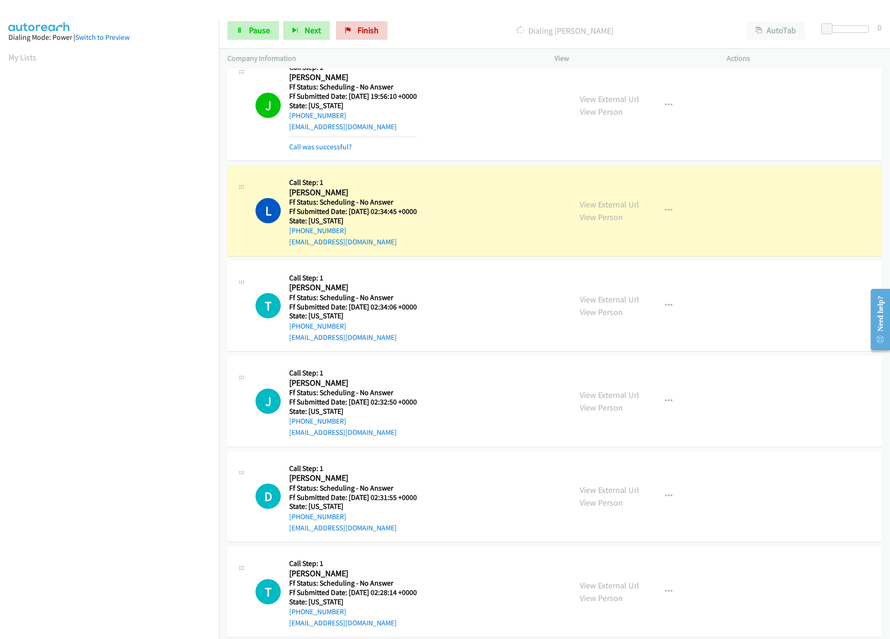
click at [462, 211] on div "L Callback Scheduled Call Step: 1 Laura Avila America/Chicago Ff Status: Schedu…" at bounding box center [410, 211] width 308 height 74
click at [638, 213] on div "View External Url View Person View External Url Email Schedule/Manage Callback …" at bounding box center [662, 211] width 181 height 74
click at [627, 210] on link "View External Url" at bounding box center [609, 204] width 59 height 11
click at [417, 187] on h5 "Call Step: 1" at bounding box center [353, 182] width 128 height 9
click at [624, 305] on link "View External Url" at bounding box center [609, 299] width 59 height 11
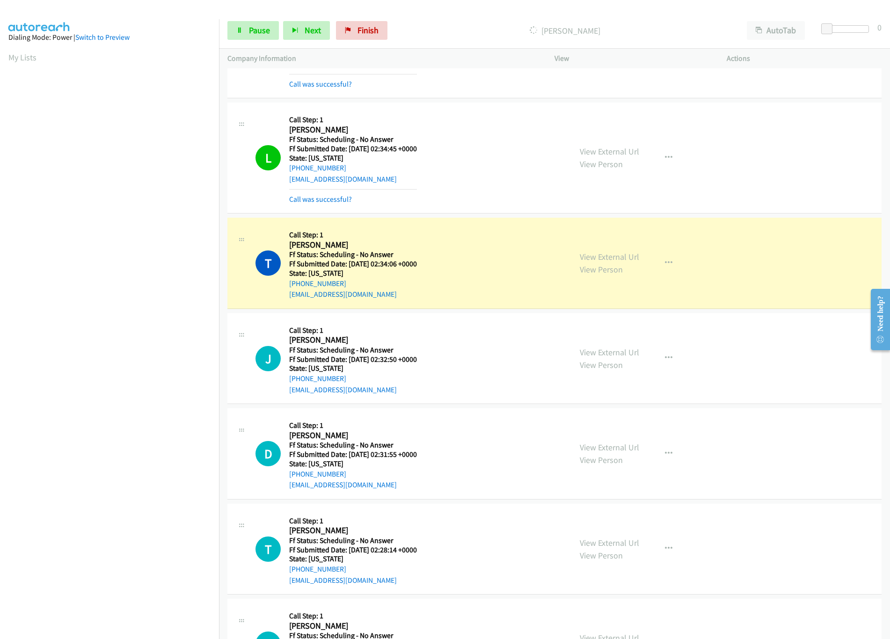
scroll to position [2434, 0]
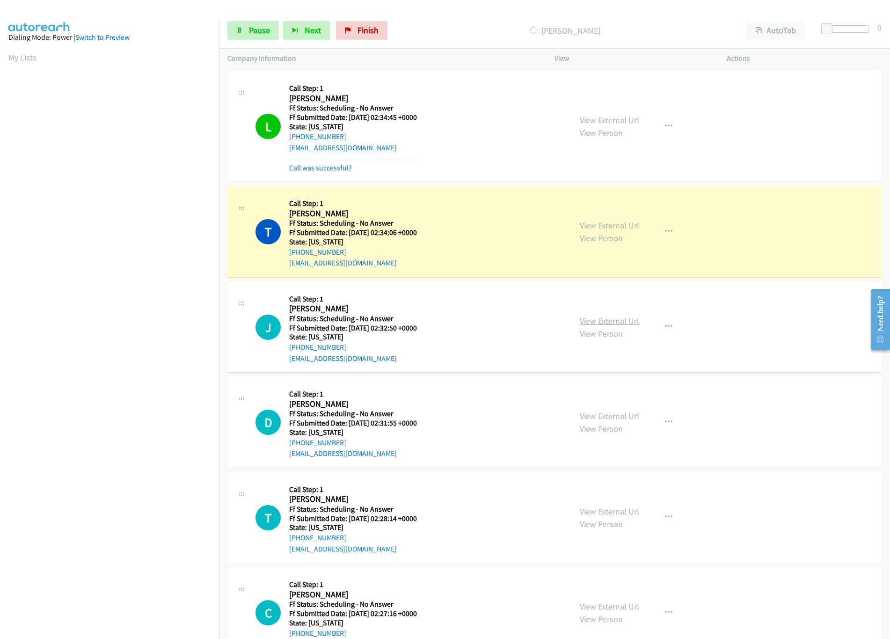
click at [598, 326] on link "View External Url" at bounding box center [609, 320] width 59 height 11
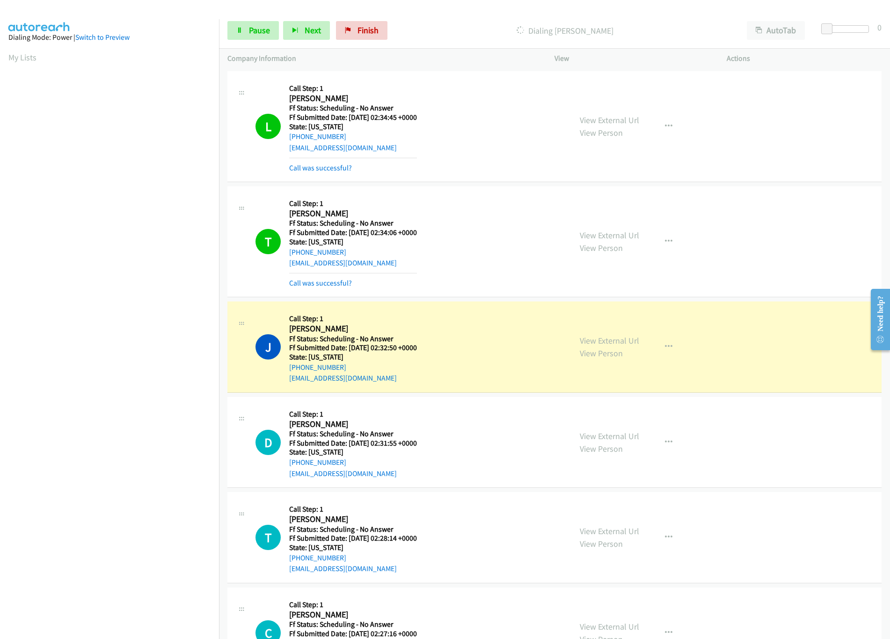
scroll to position [2528, 0]
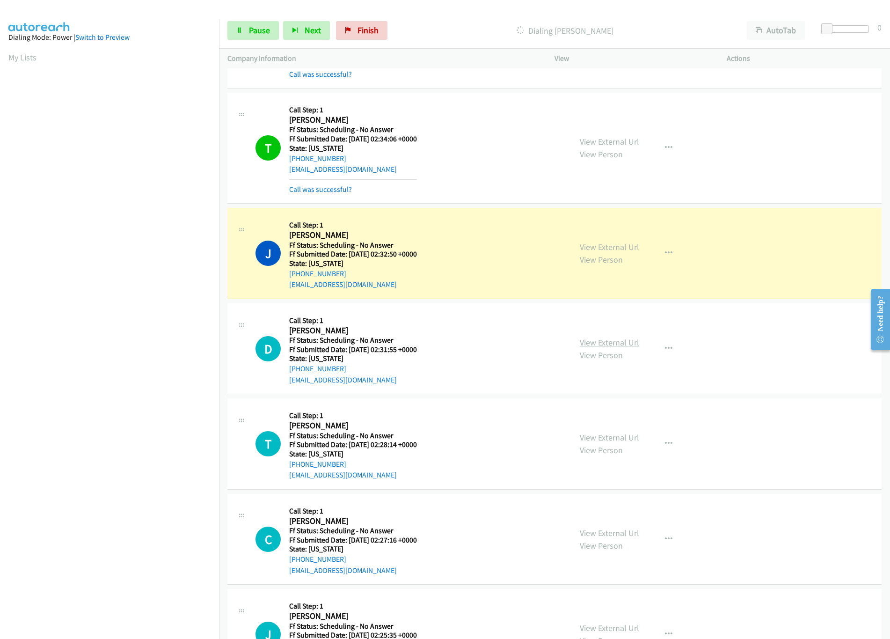
click at [623, 348] on link "View External Url" at bounding box center [609, 342] width 59 height 11
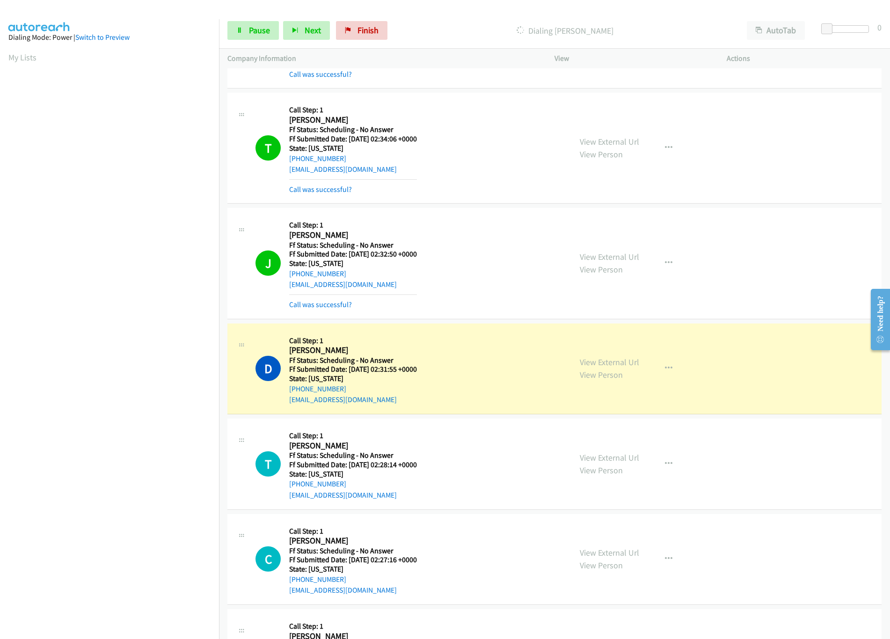
scroll to position [2715, 0]
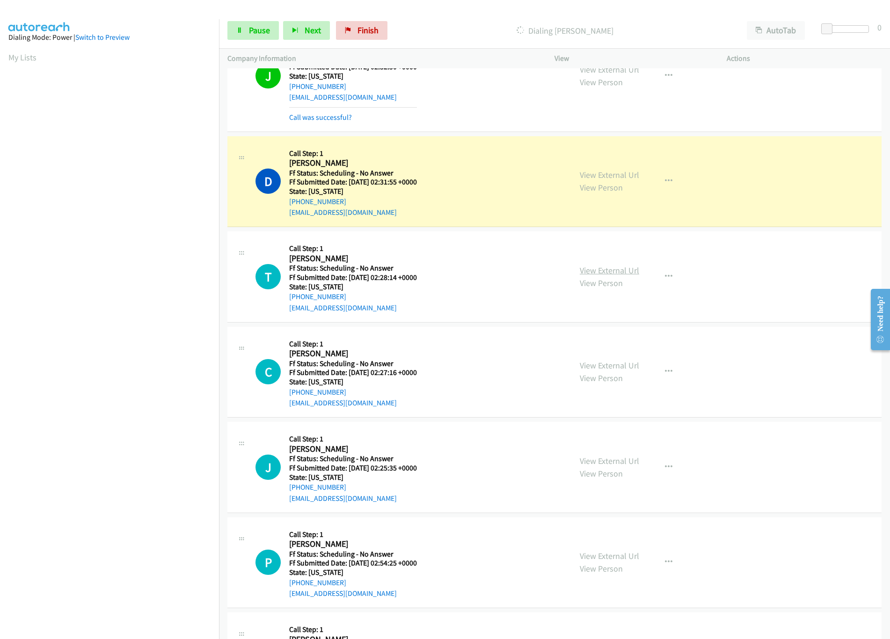
click at [593, 276] on link "View External Url" at bounding box center [609, 270] width 59 height 11
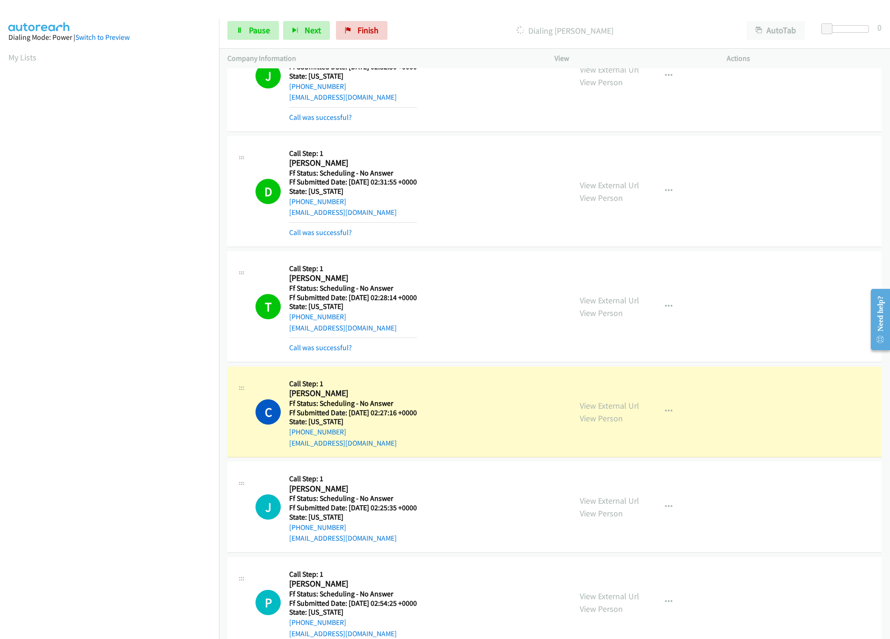
scroll to position [2809, 0]
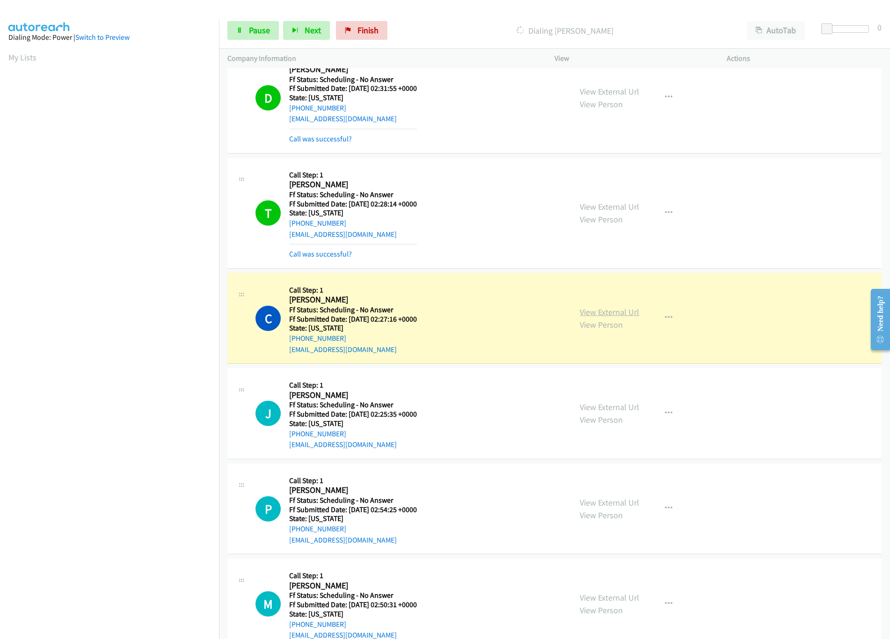
click at [587, 317] on link "View External Url" at bounding box center [609, 312] width 59 height 11
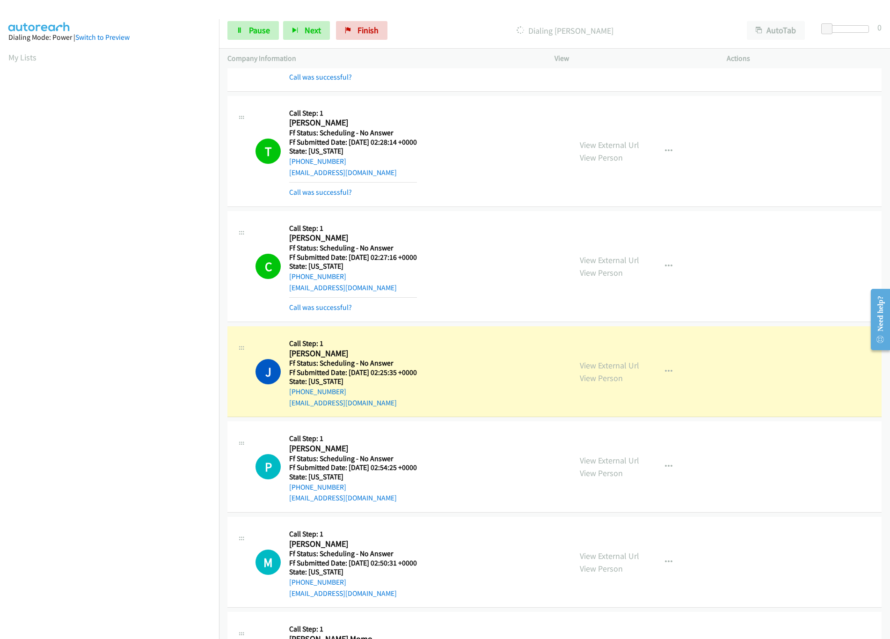
scroll to position [2902, 0]
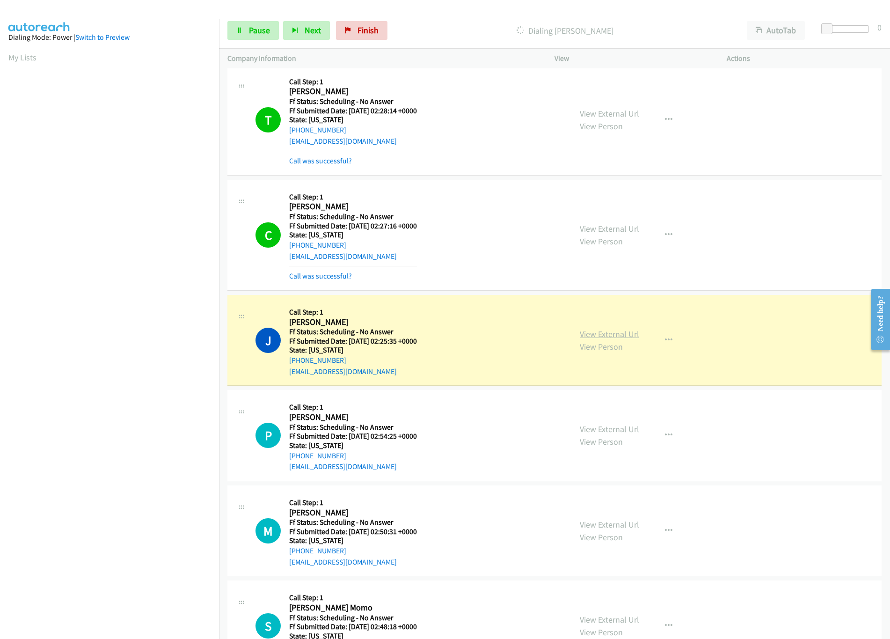
click at [602, 339] on link "View External Url" at bounding box center [609, 334] width 59 height 11
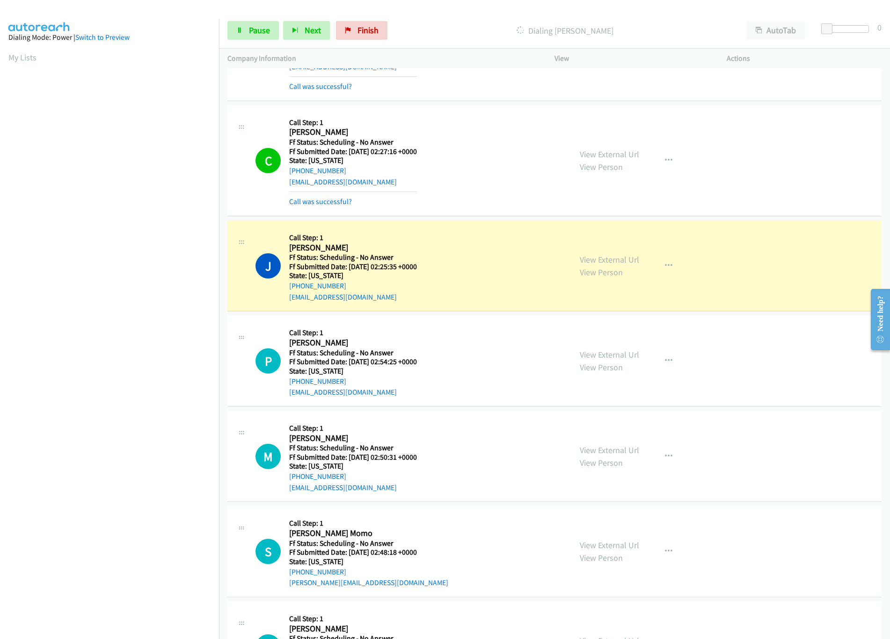
scroll to position [3089, 0]
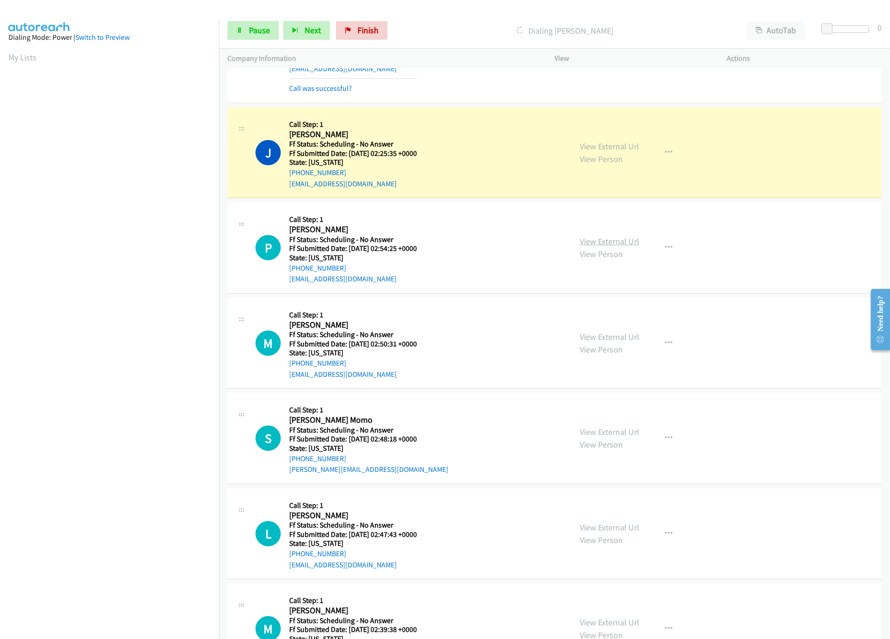
click at [622, 247] on link "View External Url" at bounding box center [609, 241] width 59 height 11
click at [113, 564] on nav "Dialing Mode: Power | Switch to Preview My Lists" at bounding box center [110, 338] width 220 height 639
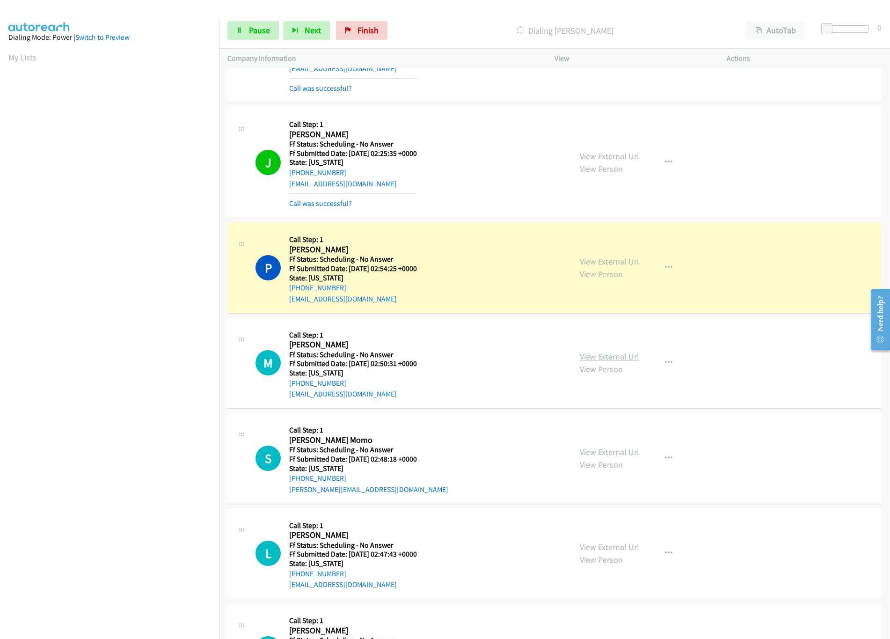
click at [595, 362] on link "View External Url" at bounding box center [609, 356] width 59 height 11
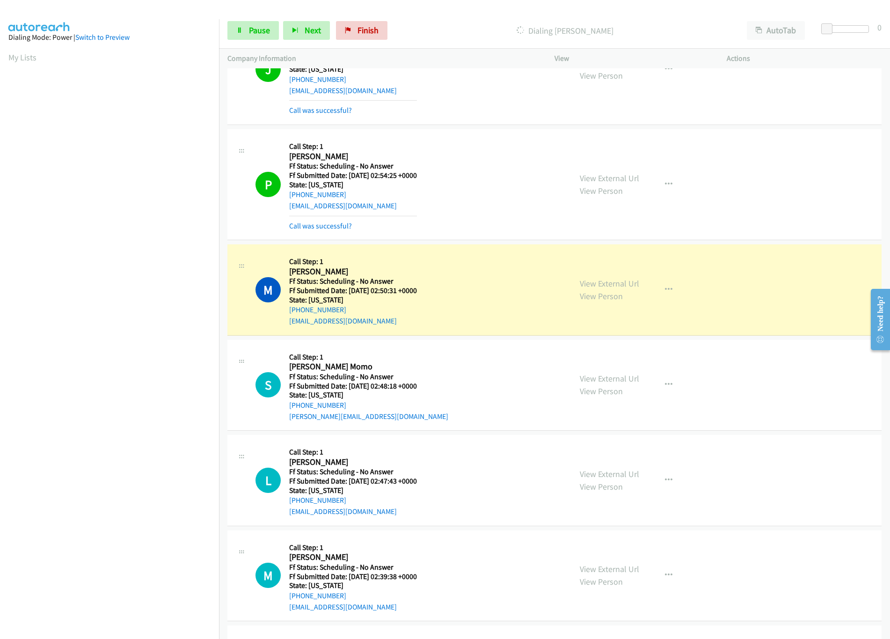
scroll to position [3277, 0]
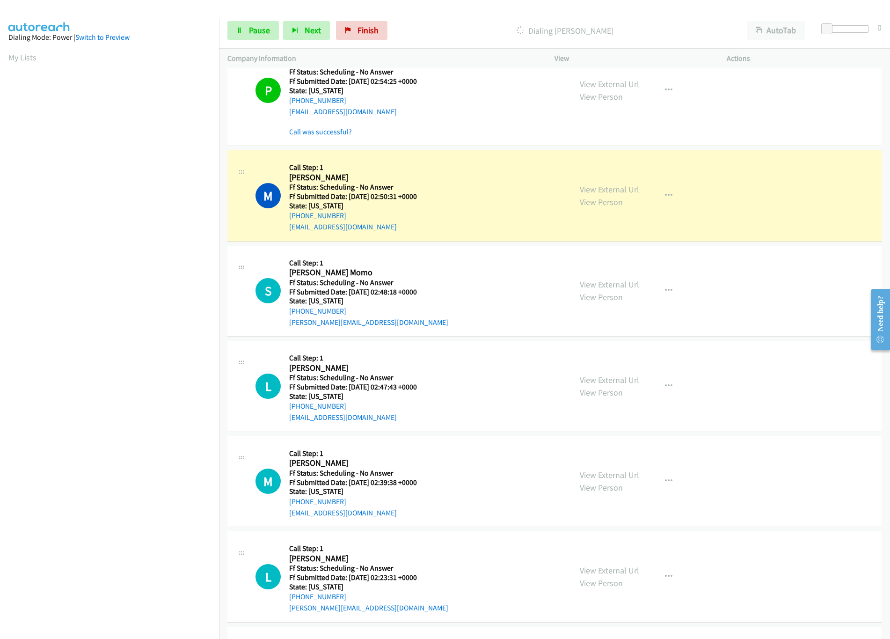
click at [469, 46] on div "Start Calls Pause Next Finish Dialing Meagan Hostetler AutoTab AutoTab 0" at bounding box center [554, 31] width 671 height 36
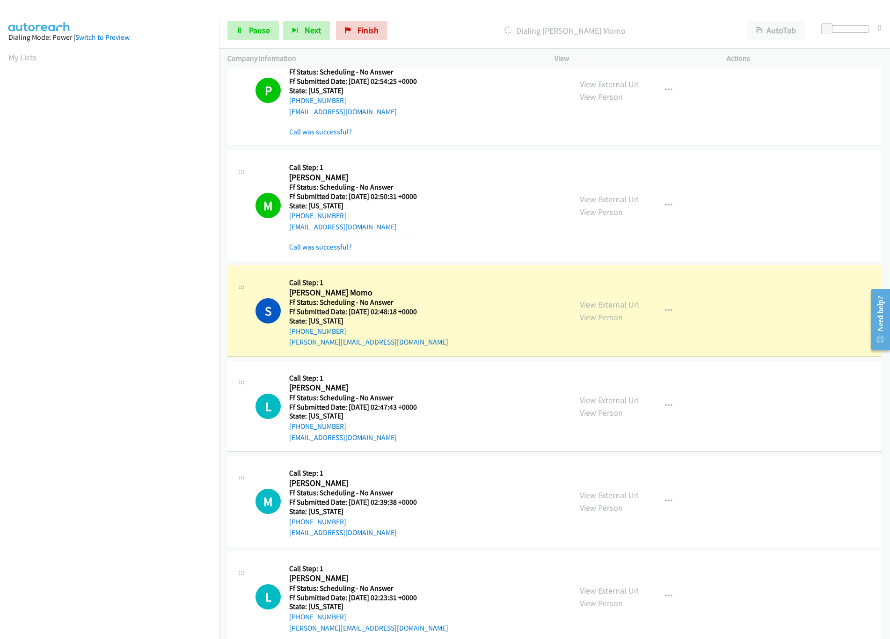
scroll to position [3370, 0]
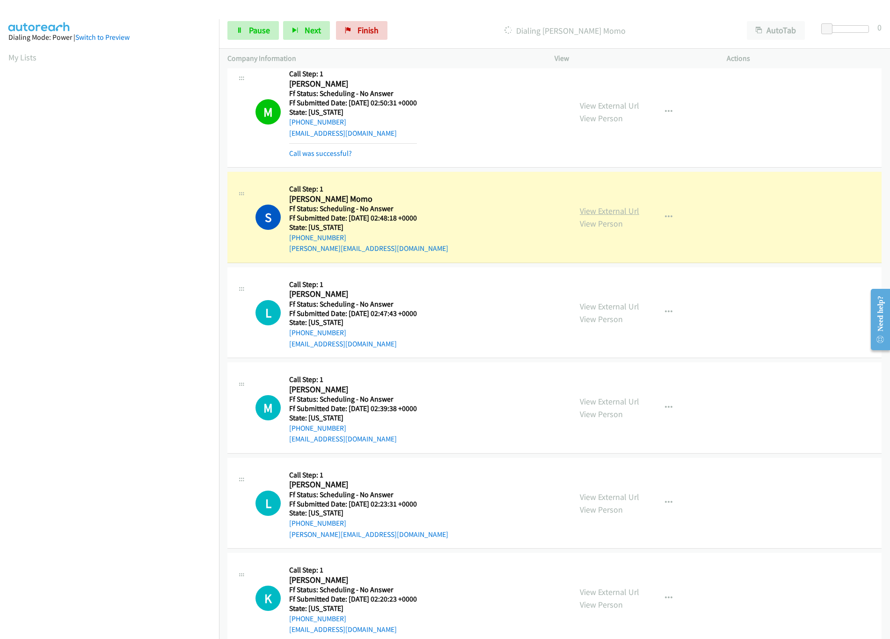
click at [606, 216] on link "View External Url" at bounding box center [609, 210] width 59 height 11
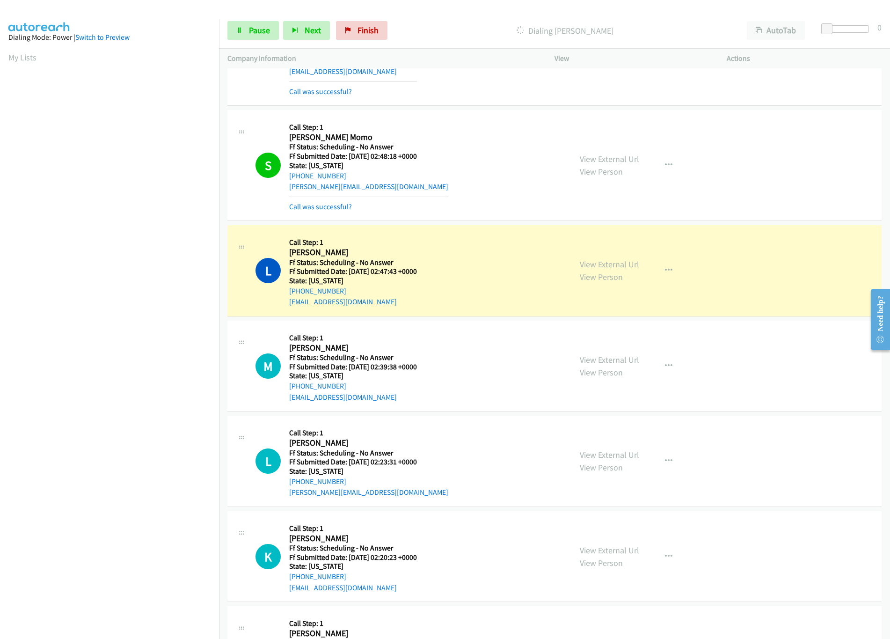
scroll to position [3463, 0]
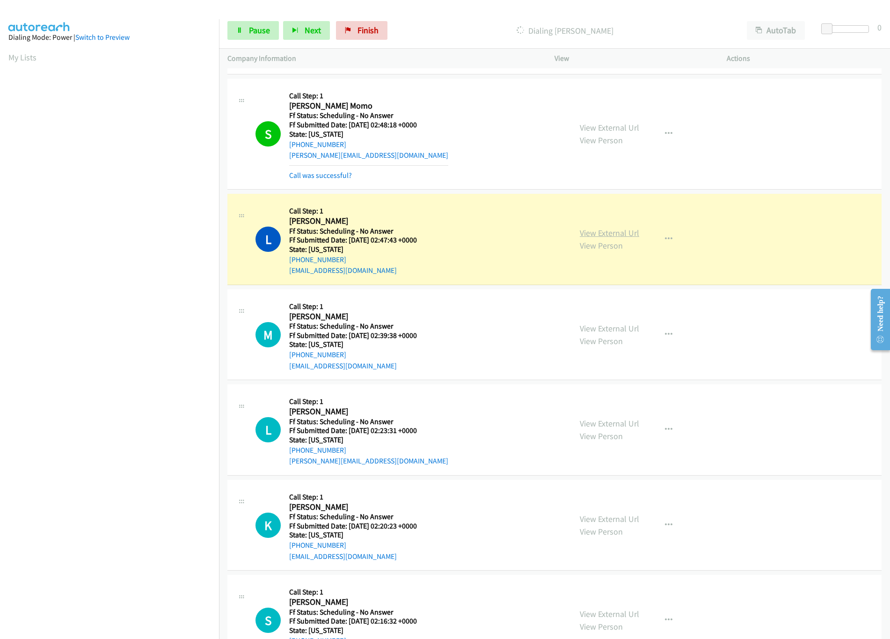
click at [620, 238] on link "View External Url" at bounding box center [609, 232] width 59 height 11
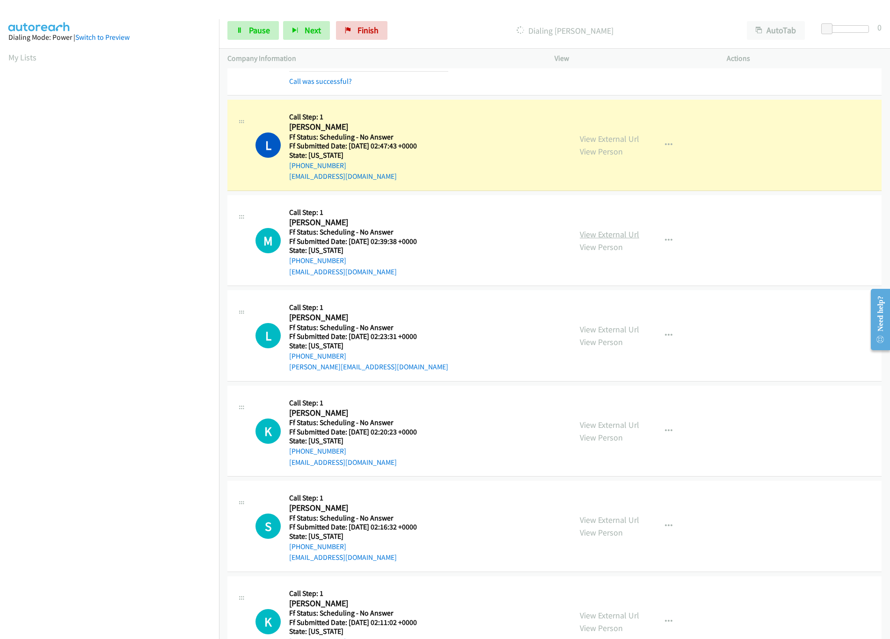
click at [614, 240] on link "View External Url" at bounding box center [609, 234] width 59 height 11
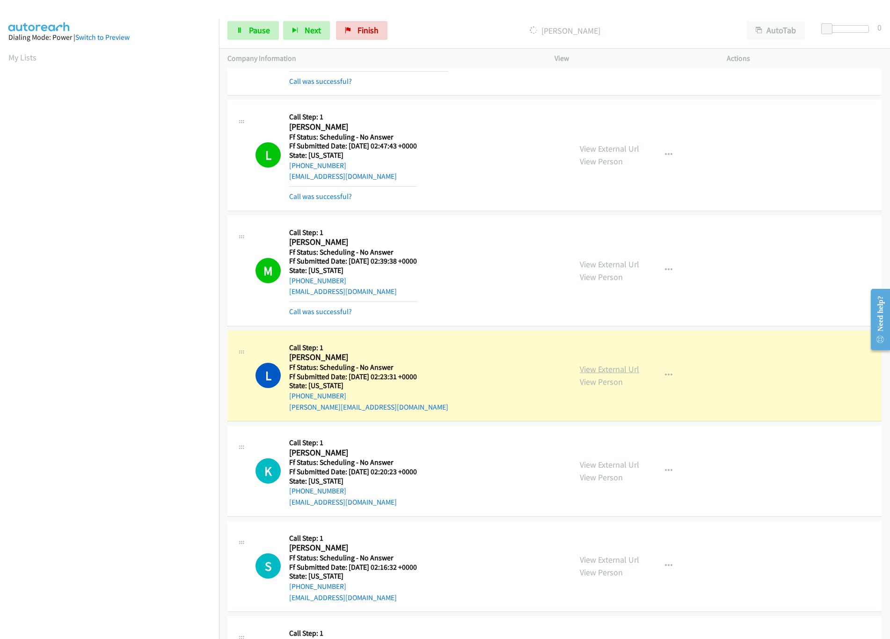
click at [593, 374] on link "View External Url" at bounding box center [609, 369] width 59 height 11
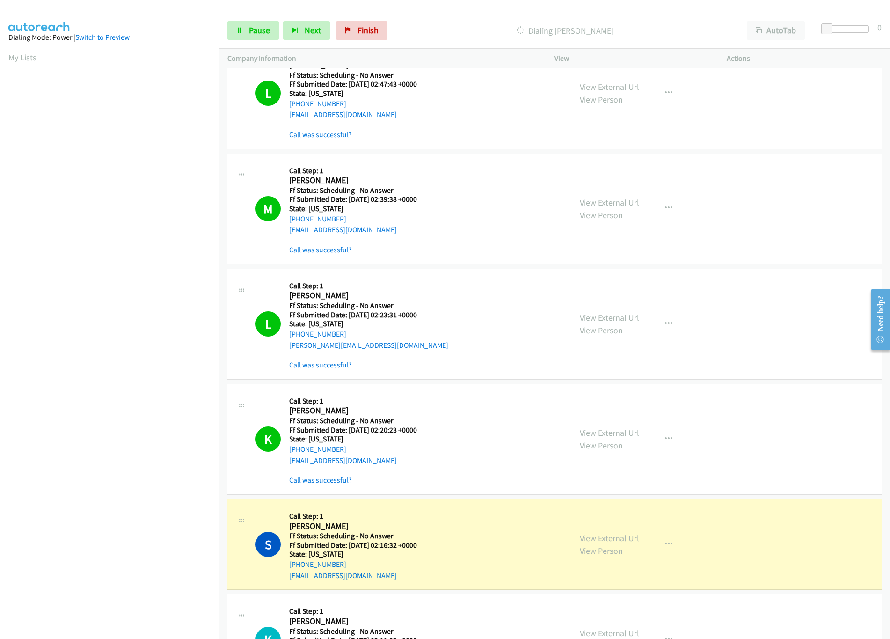
scroll to position [3651, 0]
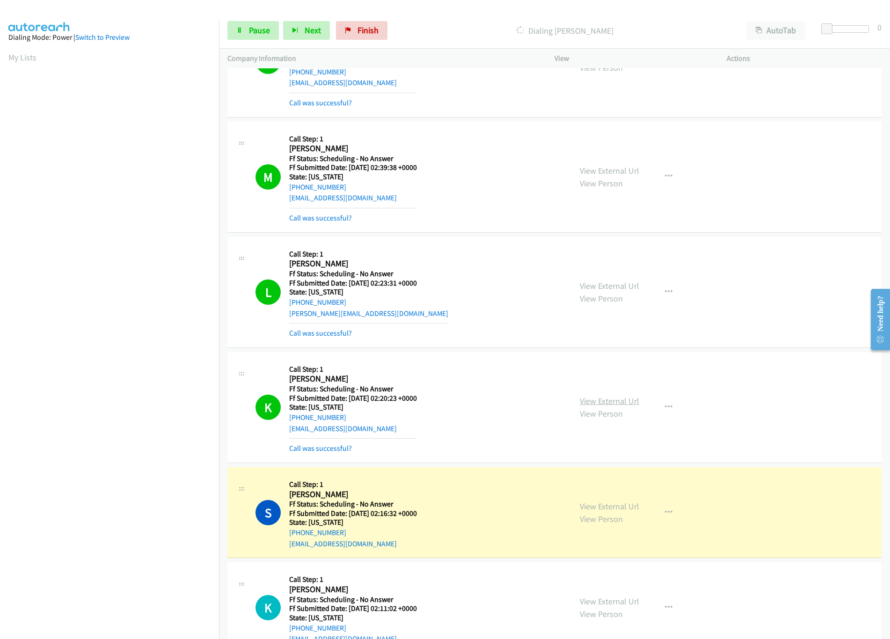
click at [610, 406] on link "View External Url" at bounding box center [609, 401] width 59 height 11
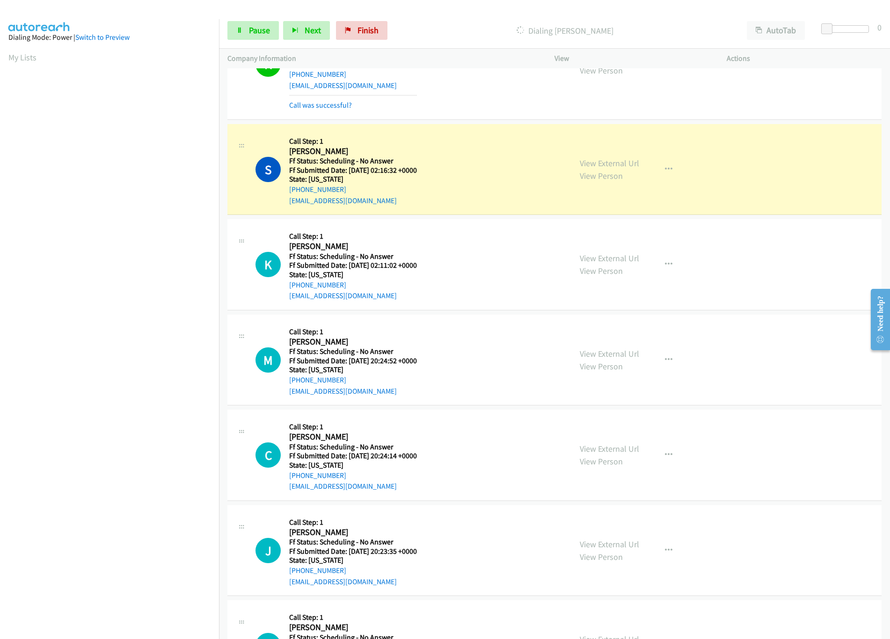
scroll to position [4025, 0]
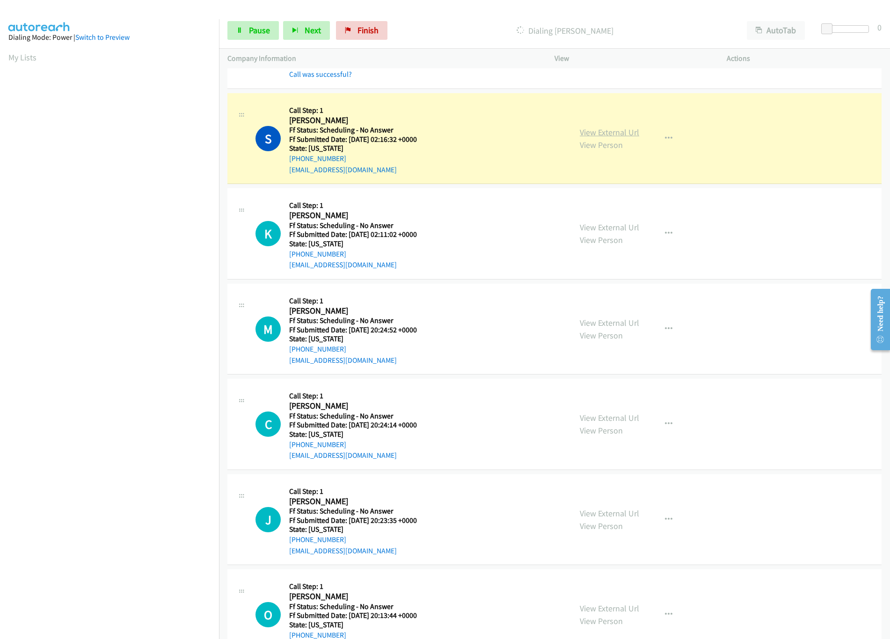
click at [611, 138] on link "View External Url" at bounding box center [609, 132] width 59 height 11
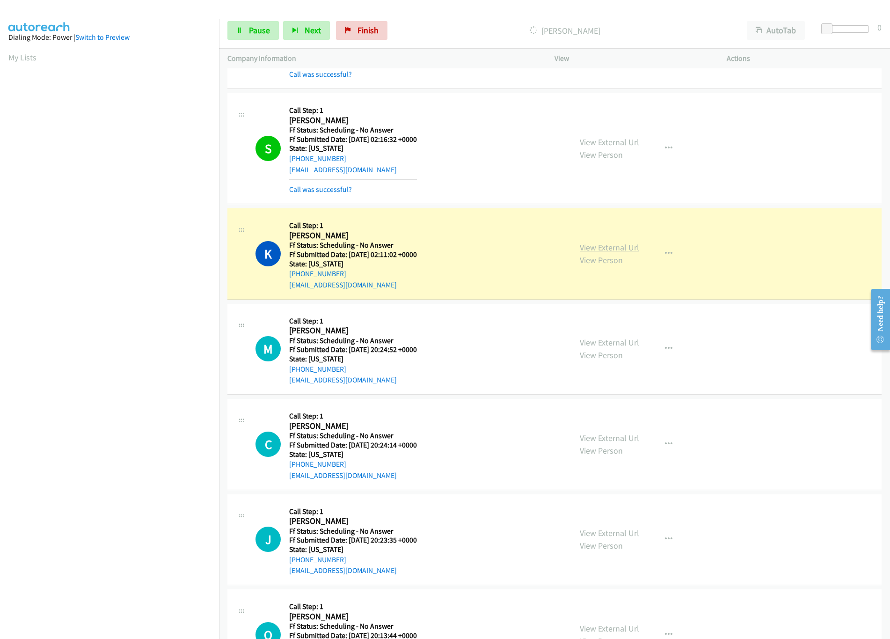
click at [593, 253] on link "View External Url" at bounding box center [609, 247] width 59 height 11
click at [161, 565] on nav "Dialing Mode: Power | Switch to Preview My Lists" at bounding box center [110, 338] width 220 height 639
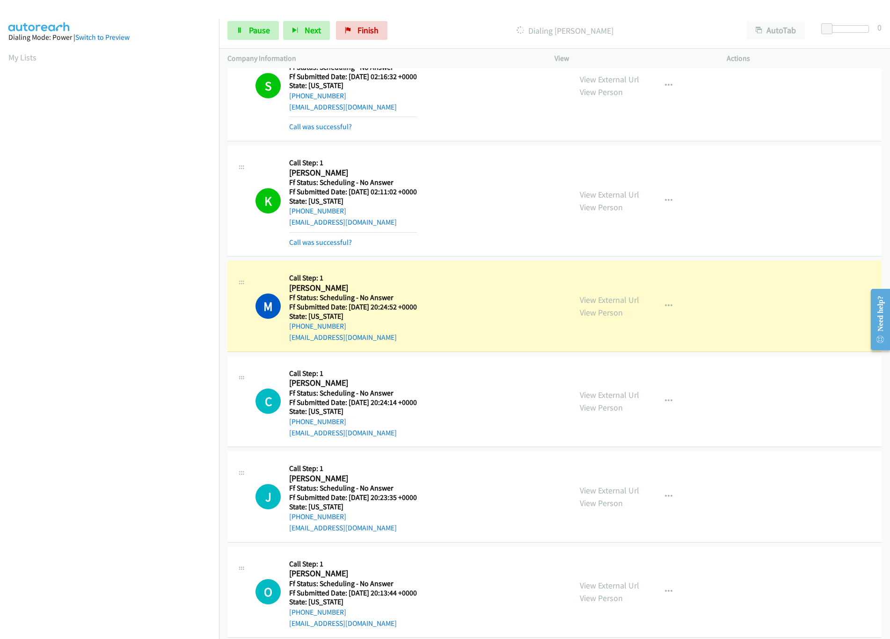
scroll to position [4119, 0]
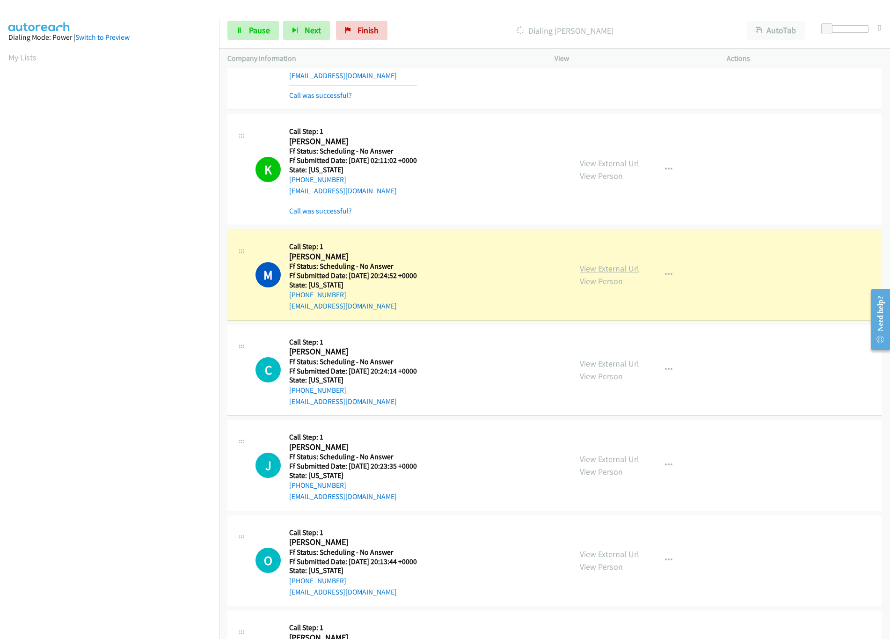
click at [603, 274] on link "View External Url" at bounding box center [609, 268] width 59 height 11
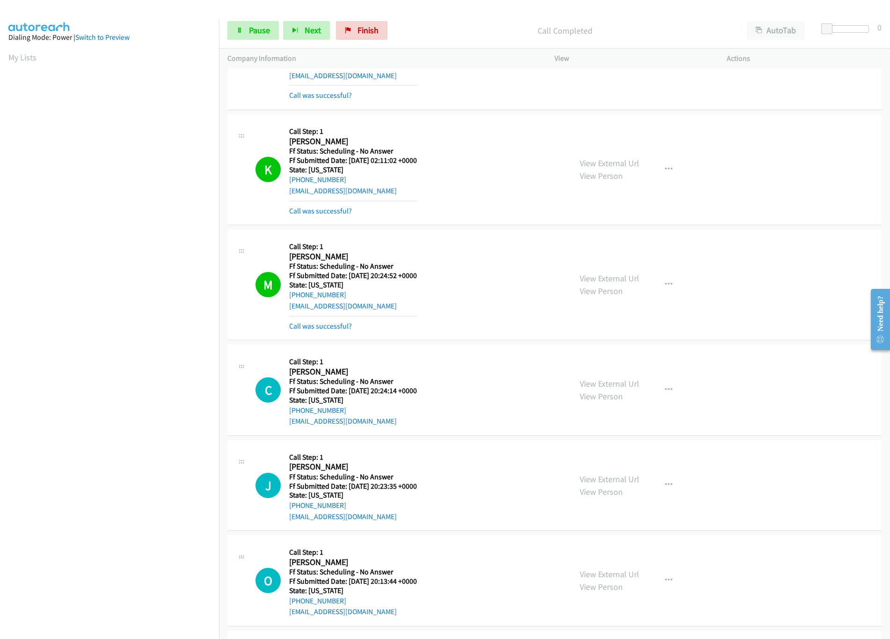
scroll to position [4306, 0]
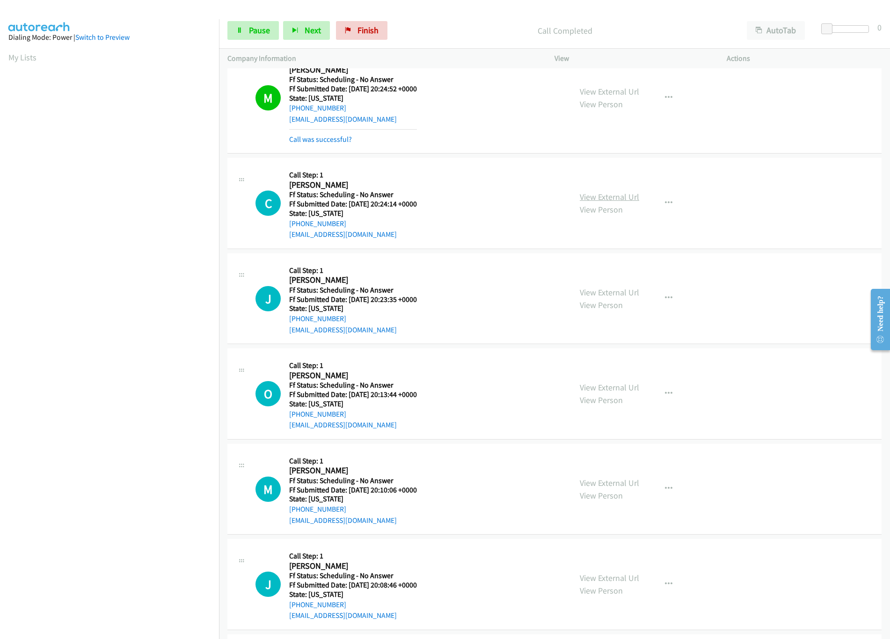
click at [592, 202] on link "View External Url" at bounding box center [609, 196] width 59 height 11
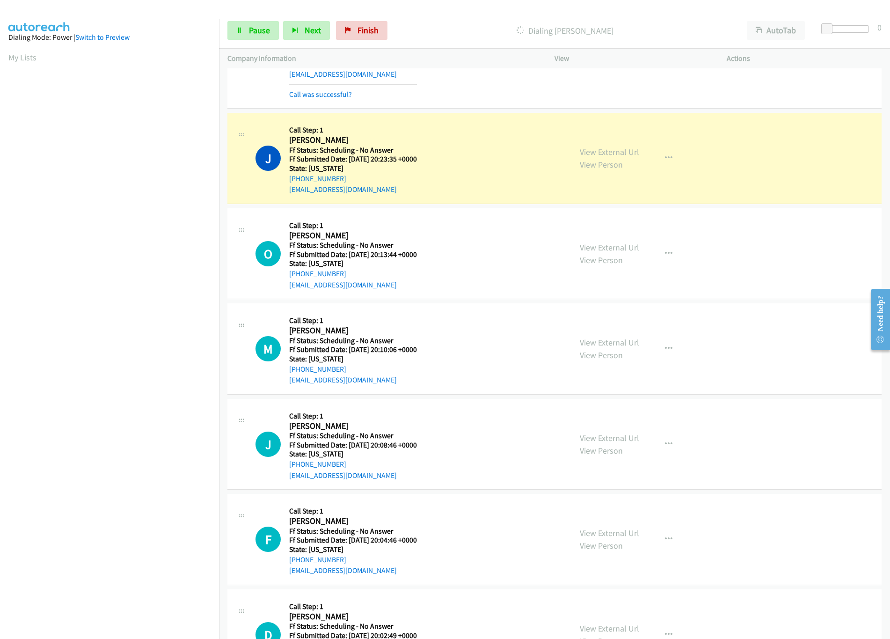
scroll to position [4494, 0]
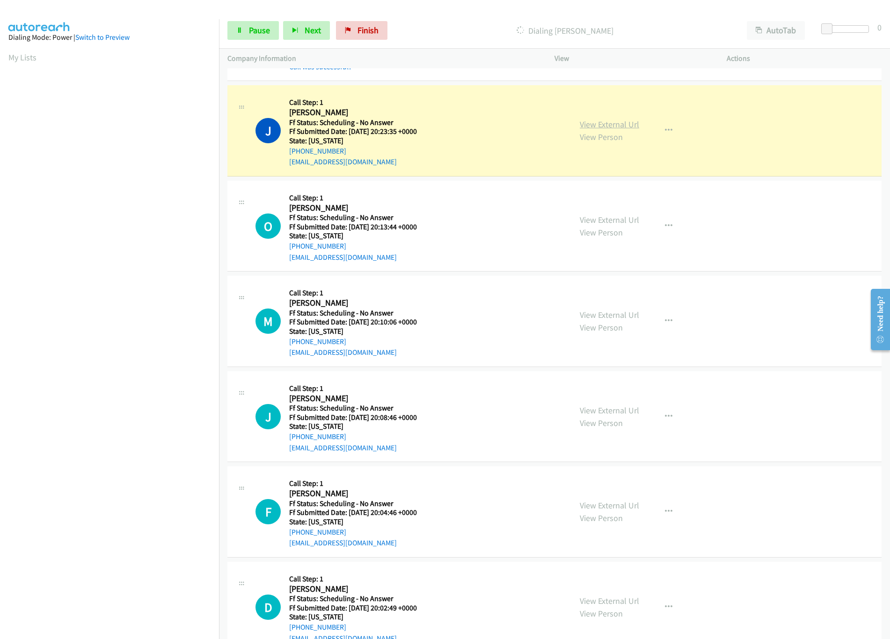
click at [596, 130] on link "View External Url" at bounding box center [609, 124] width 59 height 11
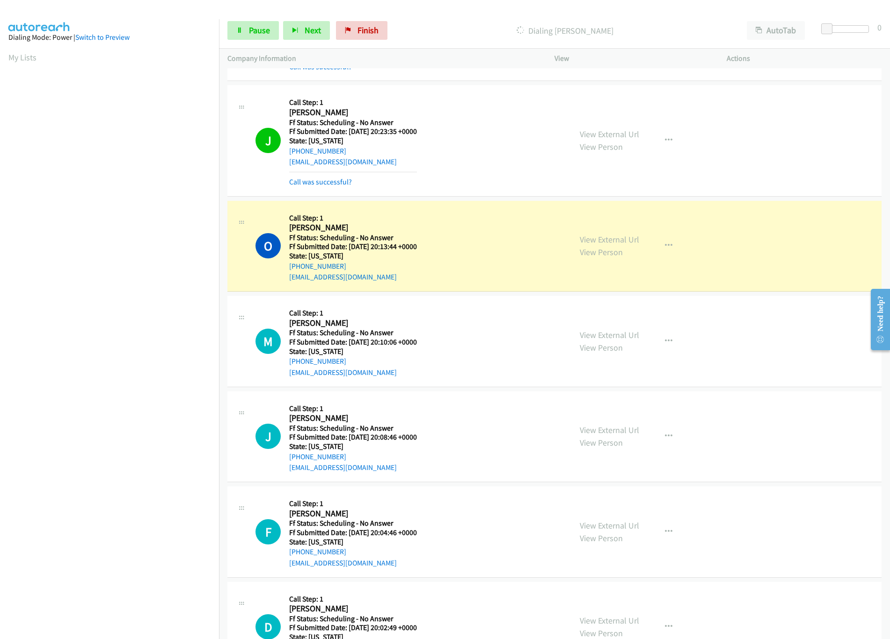
click at [196, 594] on nav "Dialing Mode: Power | Switch to Preview My Lists" at bounding box center [110, 338] width 220 height 639
click at [599, 245] on link "View External Url" at bounding box center [609, 239] width 59 height 11
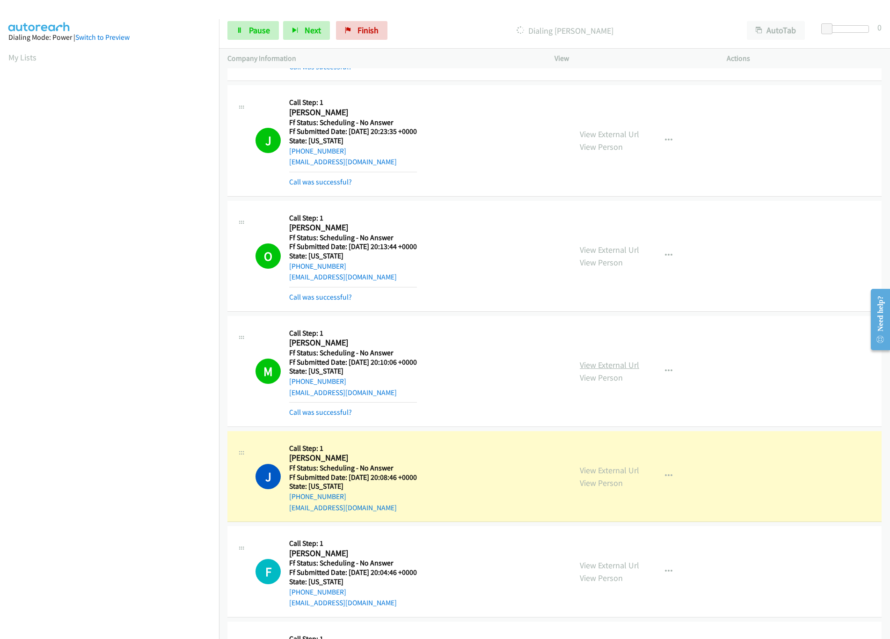
click at [599, 370] on link "View External Url" at bounding box center [609, 364] width 59 height 11
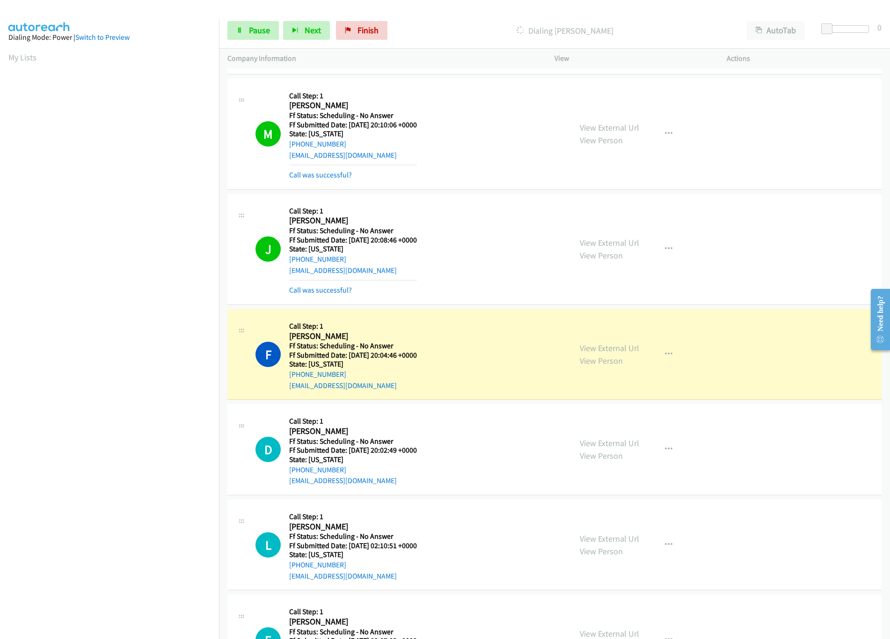
scroll to position [4868, 0]
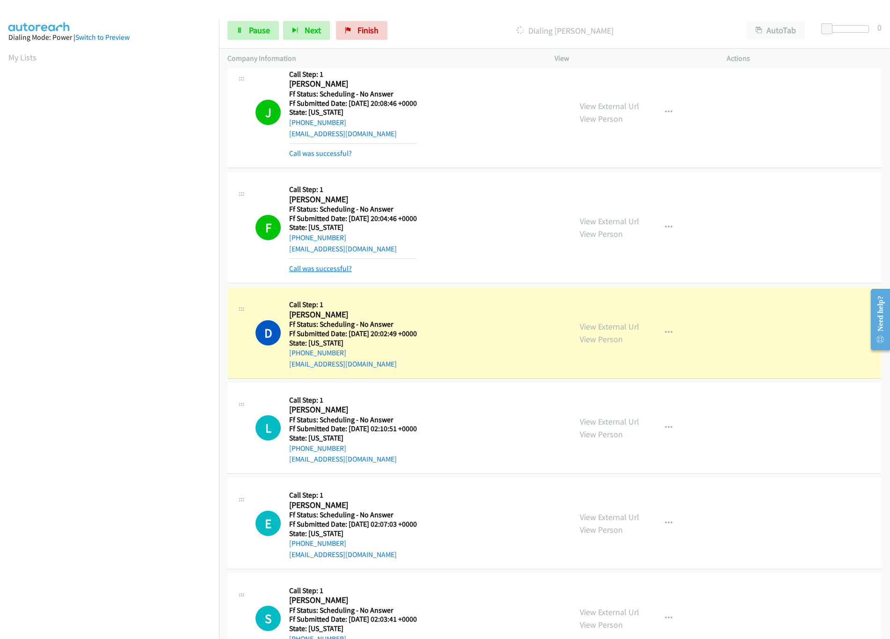
click at [343, 273] on link "Call was successful?" at bounding box center [320, 268] width 63 height 9
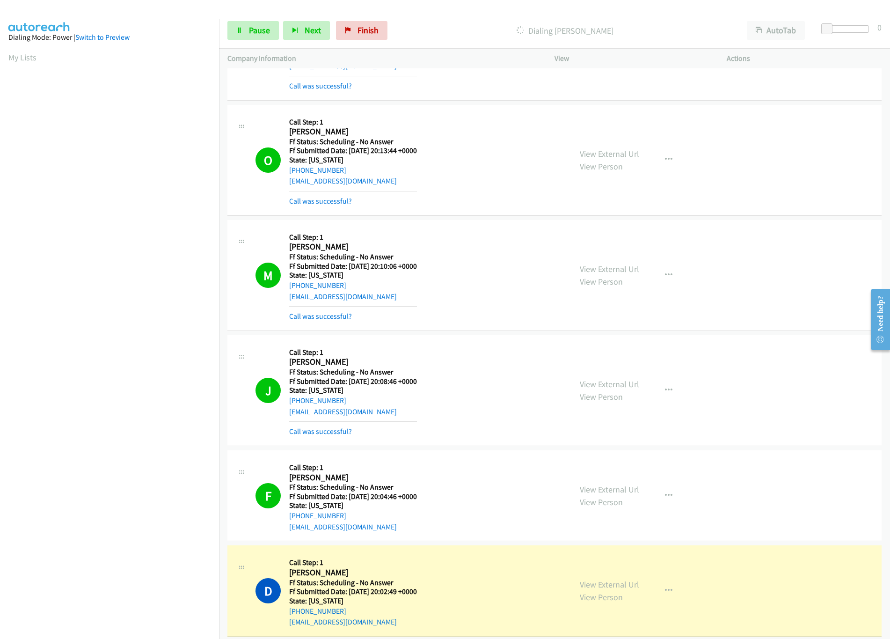
scroll to position [4587, 0]
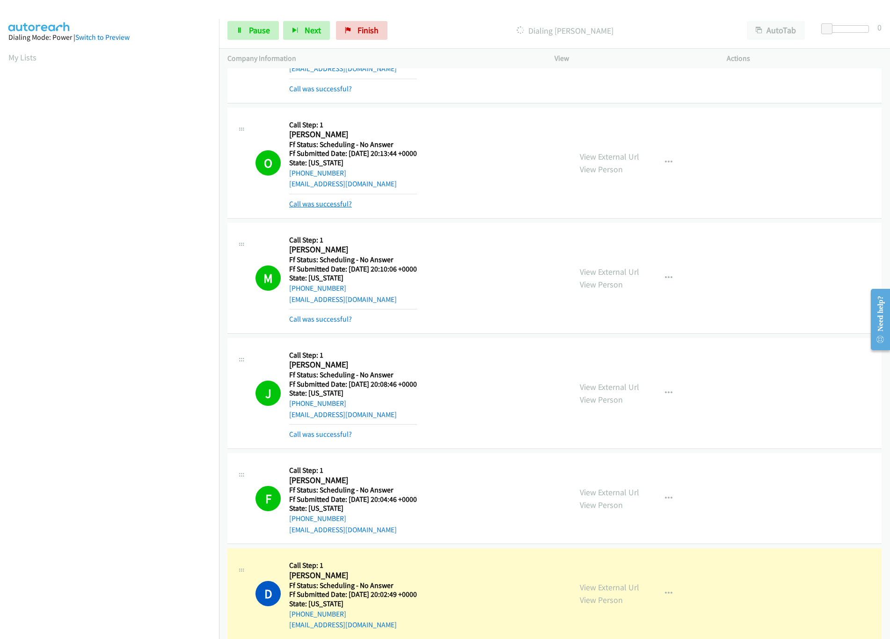
click at [326, 208] on link "Call was successful?" at bounding box center [320, 203] width 63 height 9
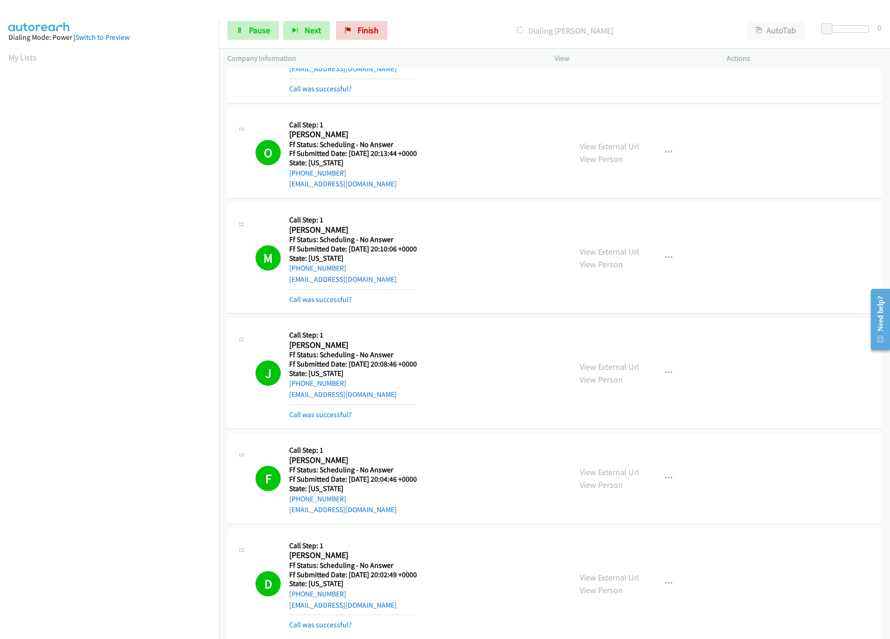
scroll to position [4681, 0]
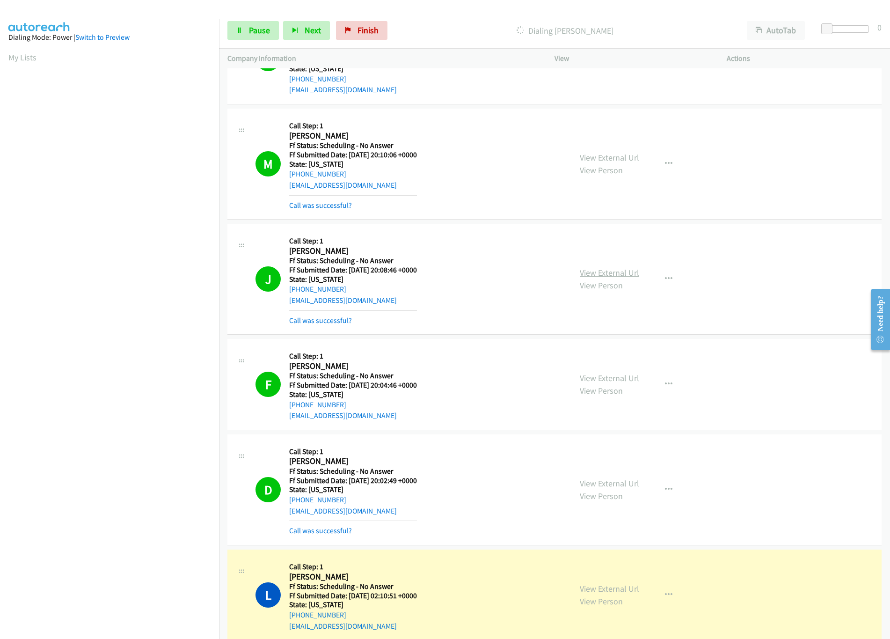
click at [616, 278] on link "View External Url" at bounding box center [609, 272] width 59 height 11
click at [611, 383] on link "View External Url" at bounding box center [609, 378] width 59 height 11
click at [623, 489] on link "View External Url" at bounding box center [609, 483] width 59 height 11
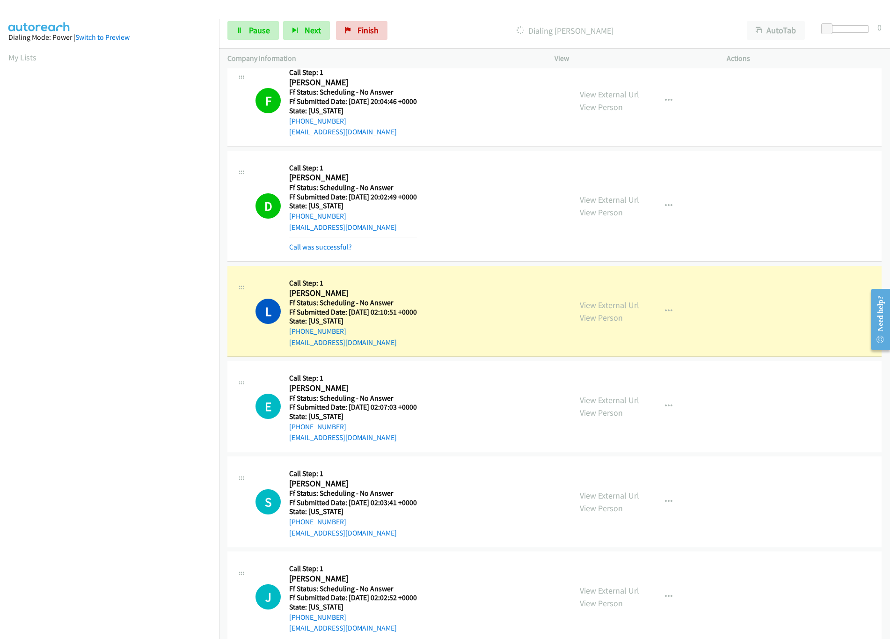
scroll to position [5055, 0]
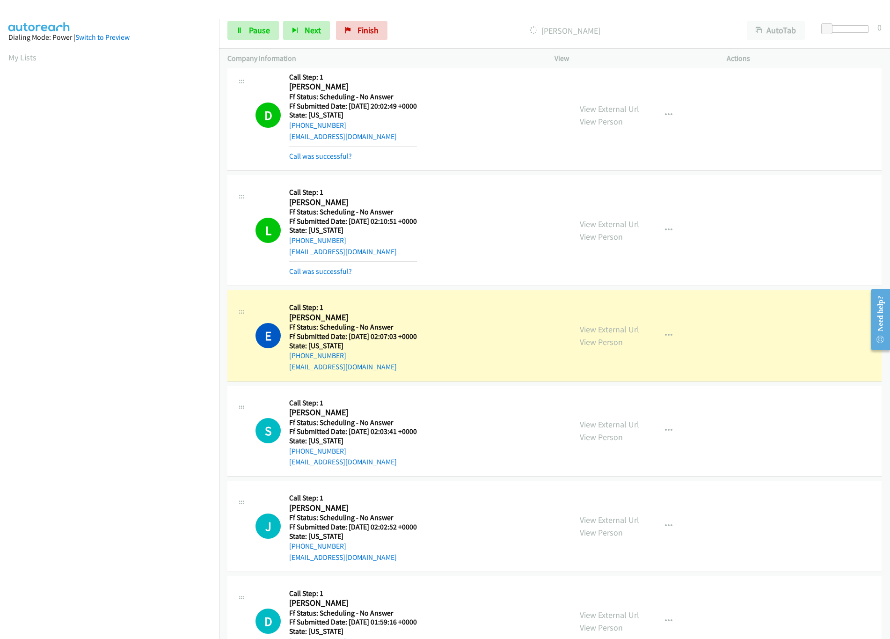
click at [498, 330] on div "E Callback Scheduled Call Step: 1 Emmanuel Okafor America/Chicago Ff Status: Sc…" at bounding box center [410, 336] width 308 height 74
click at [609, 335] on link "View External Url" at bounding box center [609, 329] width 59 height 11
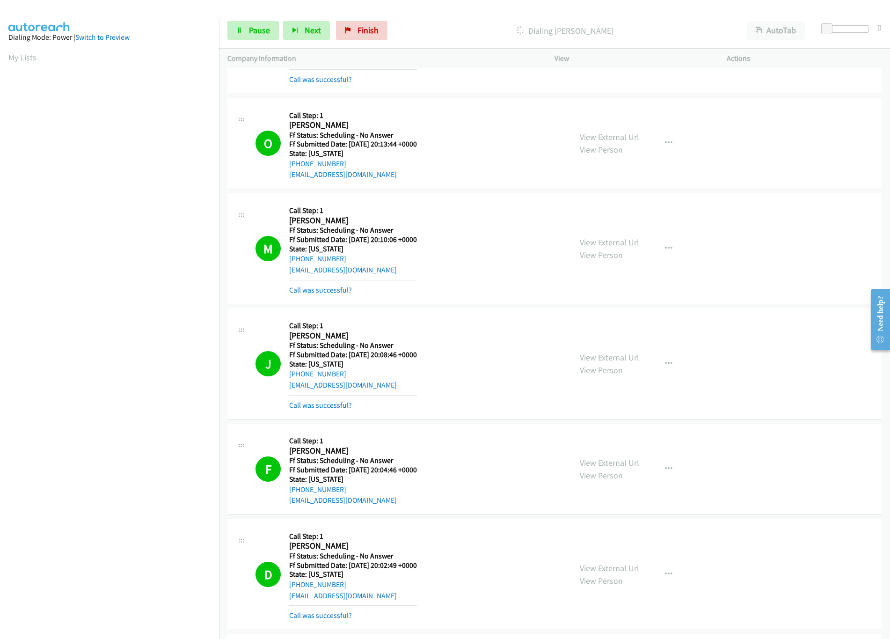
scroll to position [4587, 0]
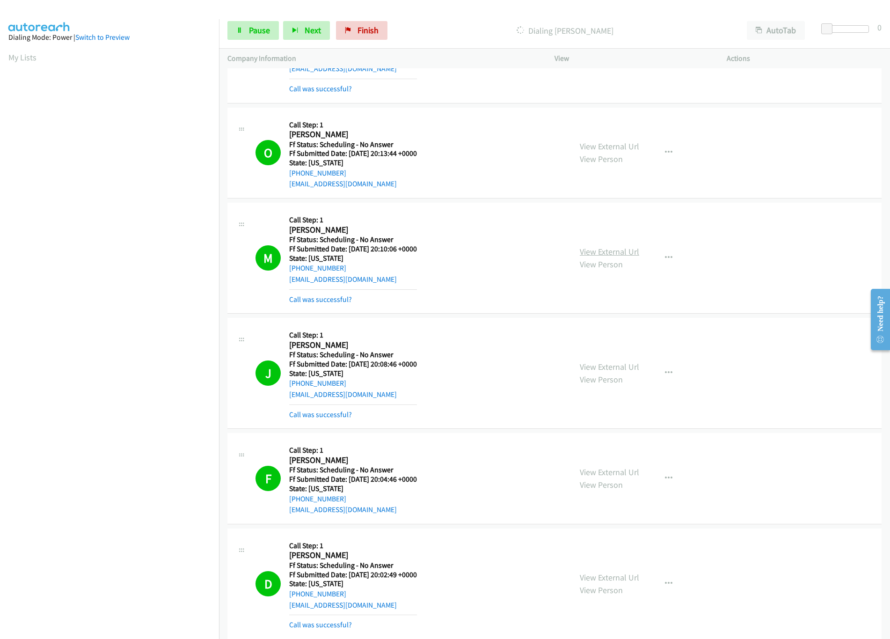
click at [594, 257] on link "View External Url" at bounding box center [609, 251] width 59 height 11
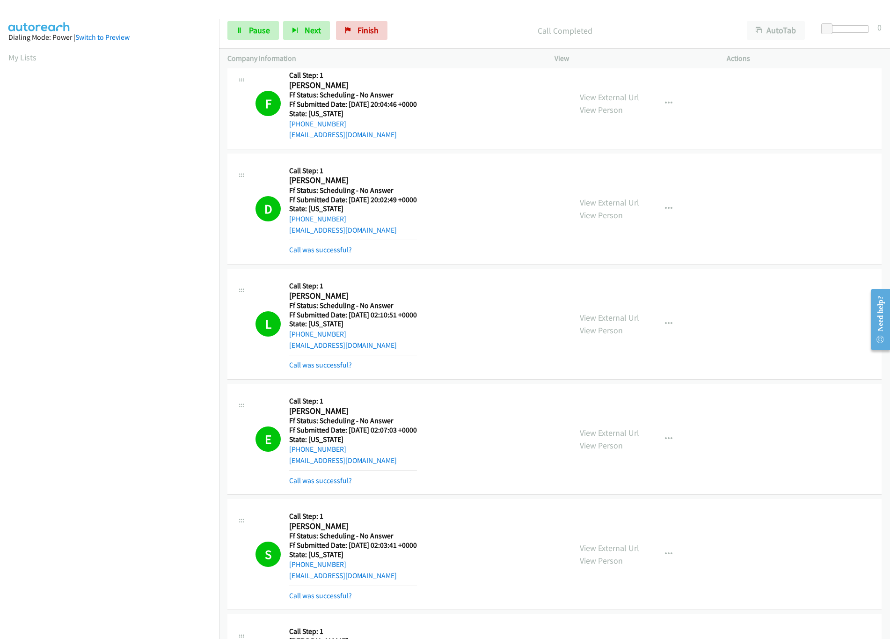
scroll to position [5149, 0]
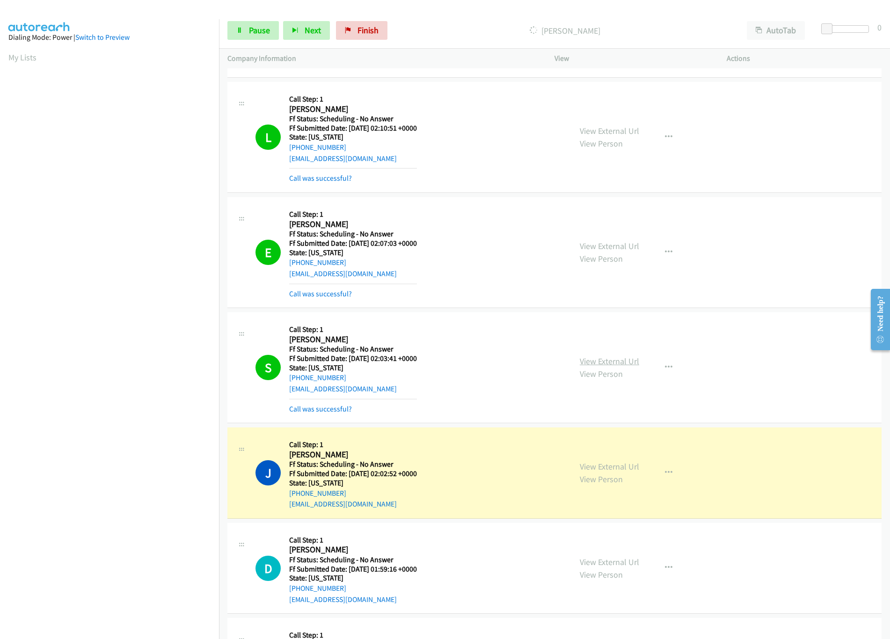
click at [614, 367] on link "View External Url" at bounding box center [609, 361] width 59 height 11
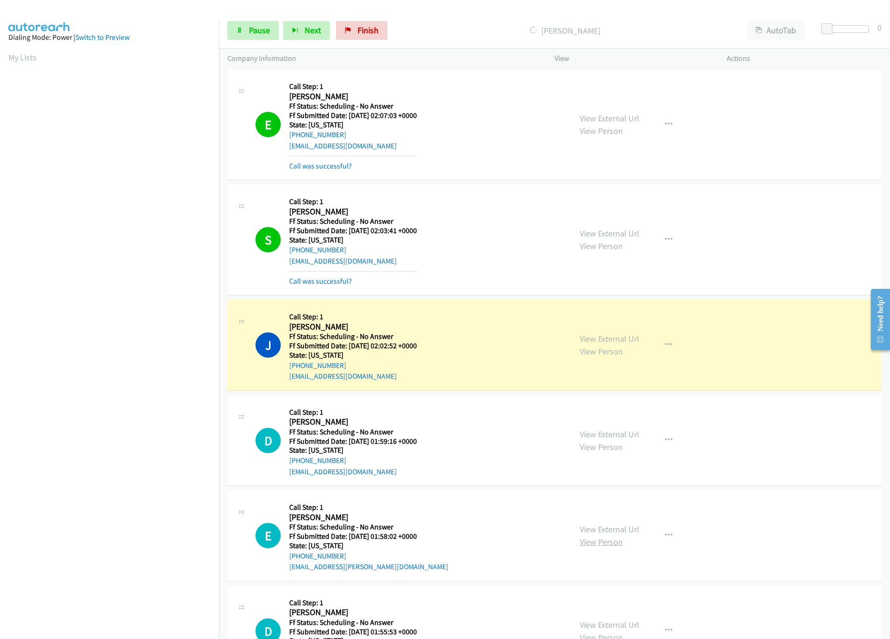
scroll to position [5429, 0]
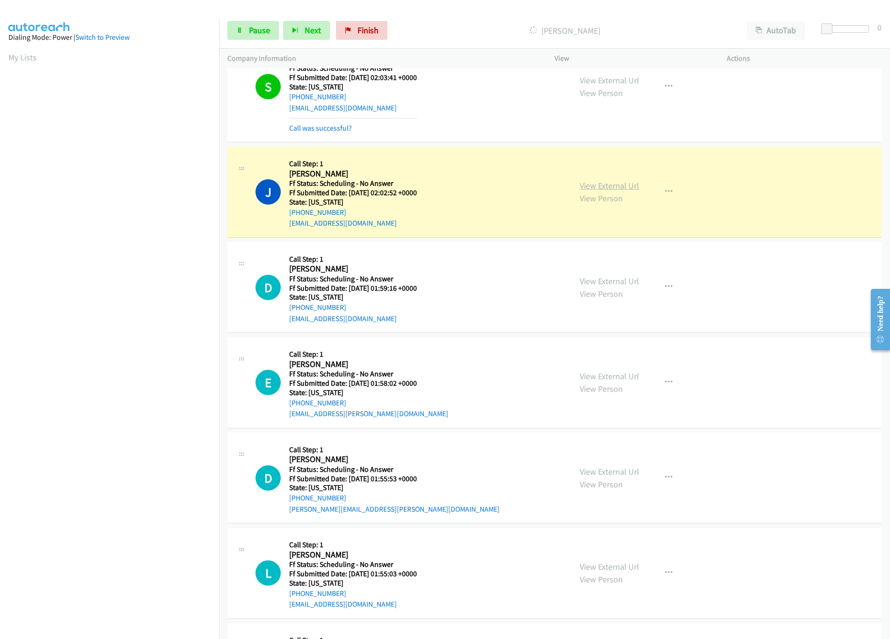
click at [628, 191] on link "View External Url" at bounding box center [609, 185] width 59 height 11
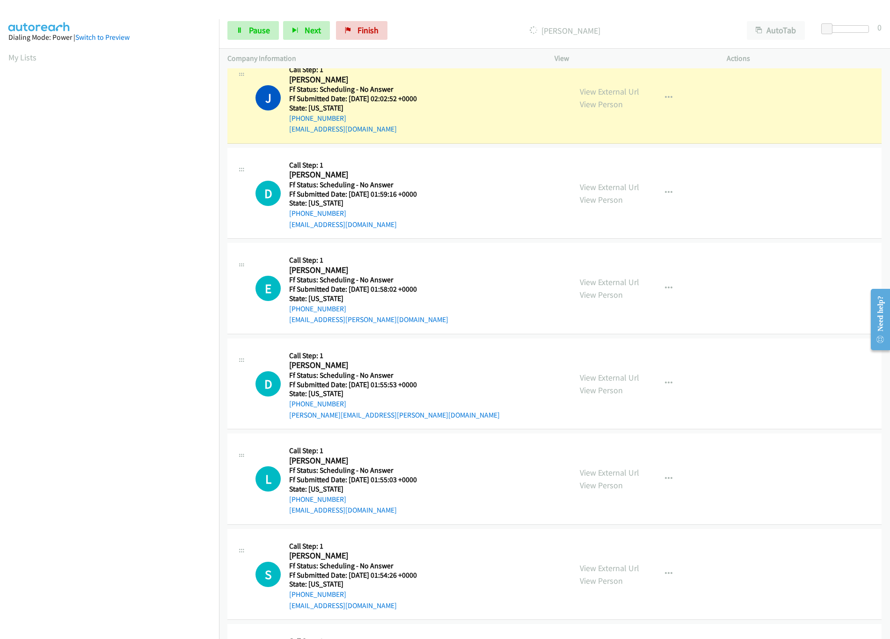
click at [511, 213] on div "D Callback Scheduled Call Step: 1 David Cochran America/New_York Ff Status: Sch…" at bounding box center [410, 193] width 308 height 74
click at [600, 192] on link "View External Url" at bounding box center [609, 187] width 59 height 11
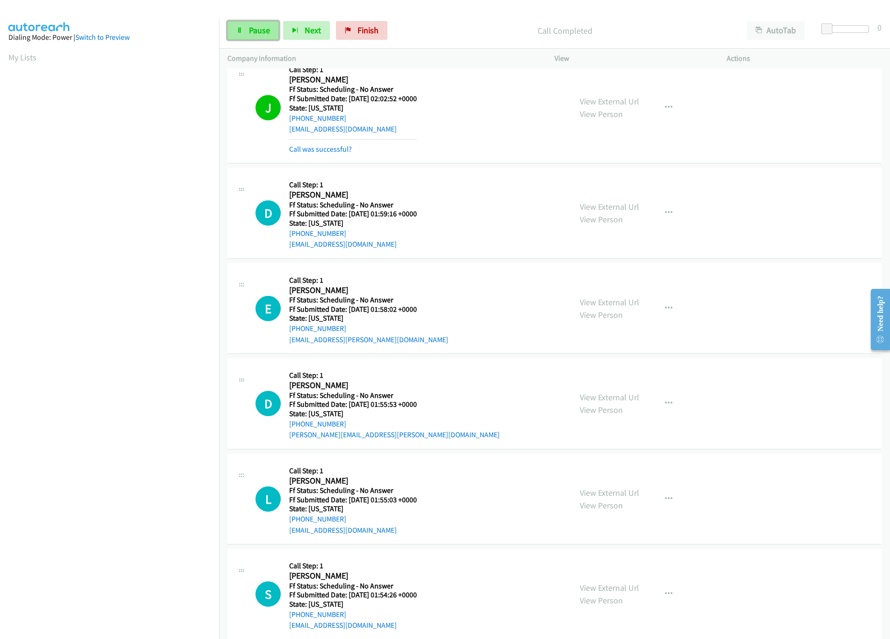
click at [256, 29] on span "Pause" at bounding box center [259, 30] width 21 height 11
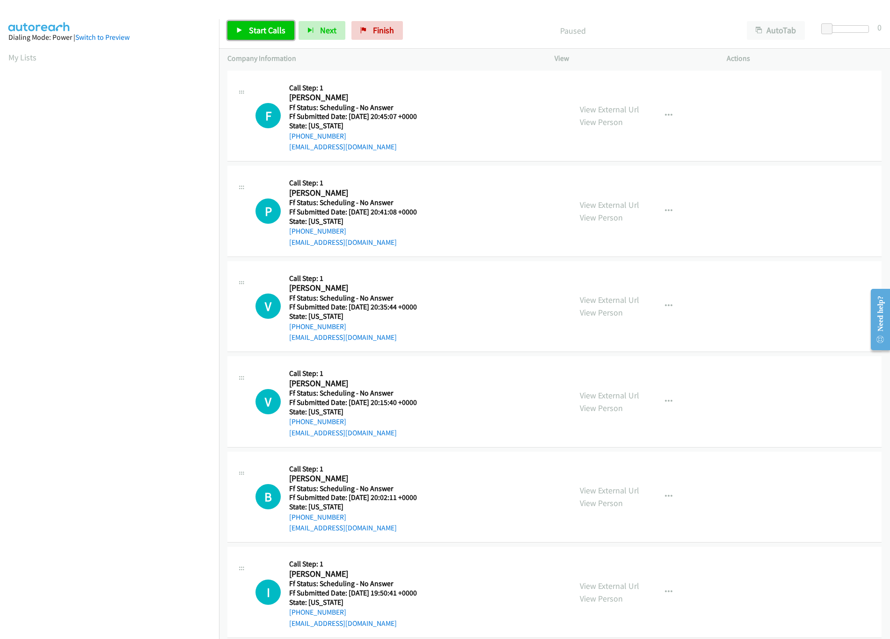
click at [240, 28] on icon at bounding box center [239, 31] width 7 height 7
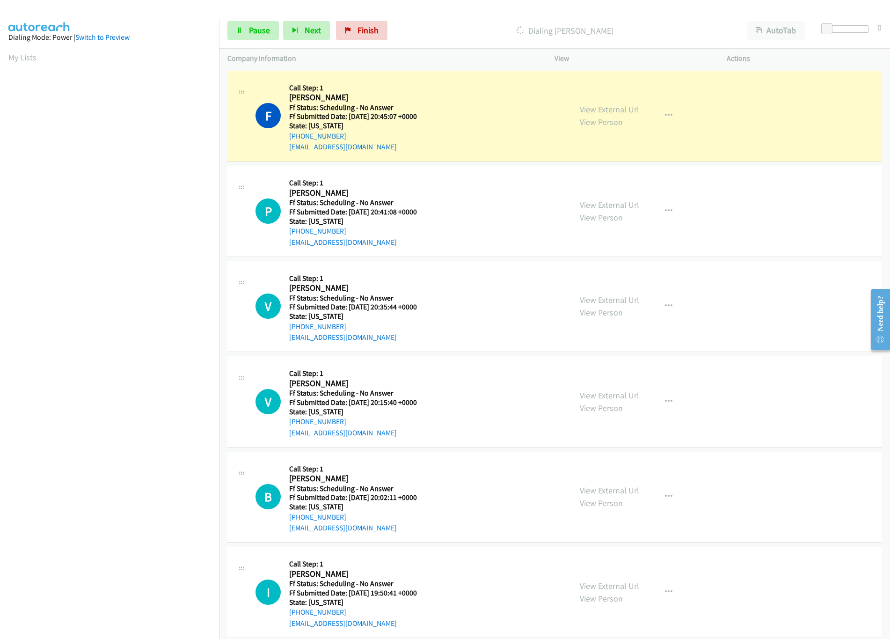
click at [609, 107] on link "View External Url" at bounding box center [609, 109] width 59 height 11
click at [594, 201] on link "View External Url" at bounding box center [609, 204] width 59 height 11
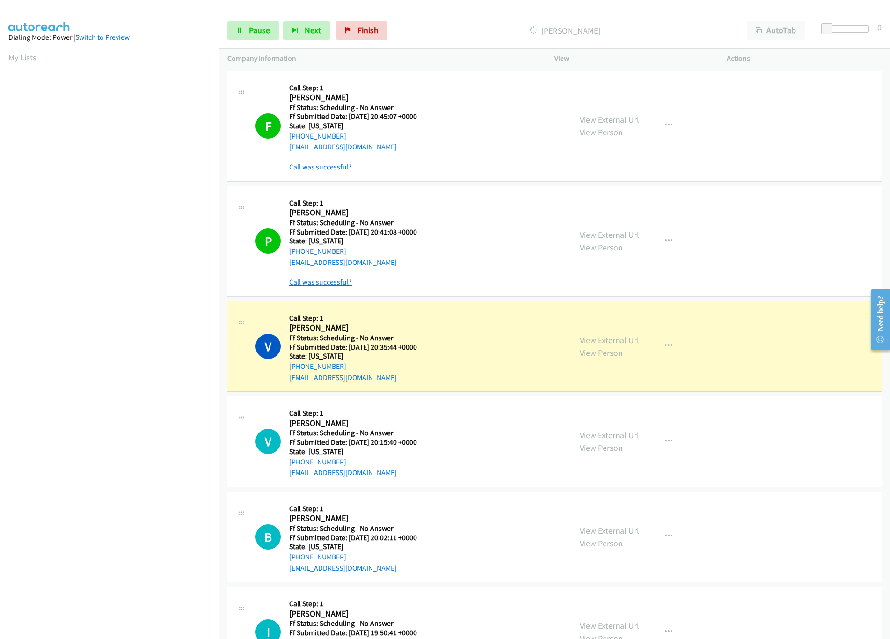
click at [341, 280] on link "Call was successful?" at bounding box center [320, 282] width 63 height 9
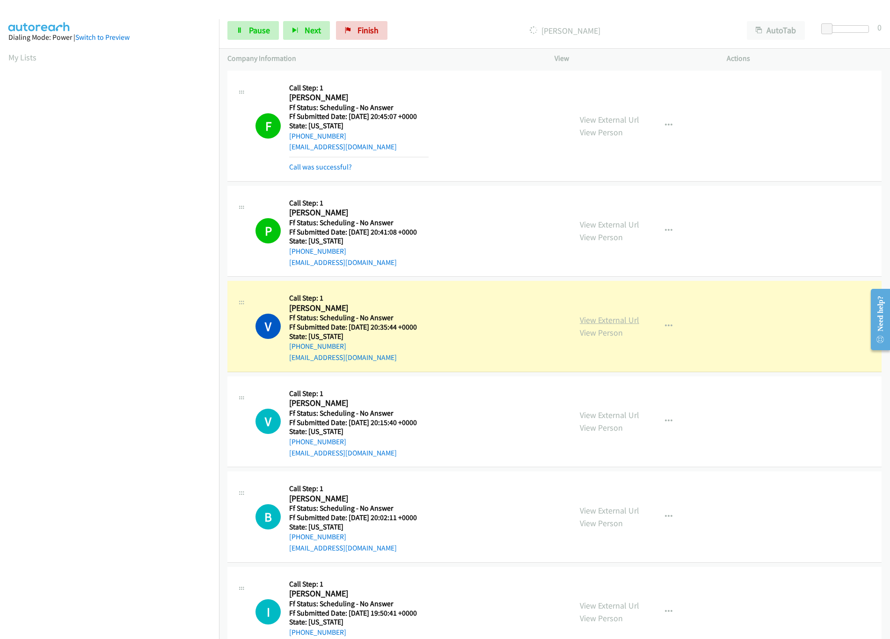
click at [594, 322] on link "View External Url" at bounding box center [609, 320] width 59 height 11
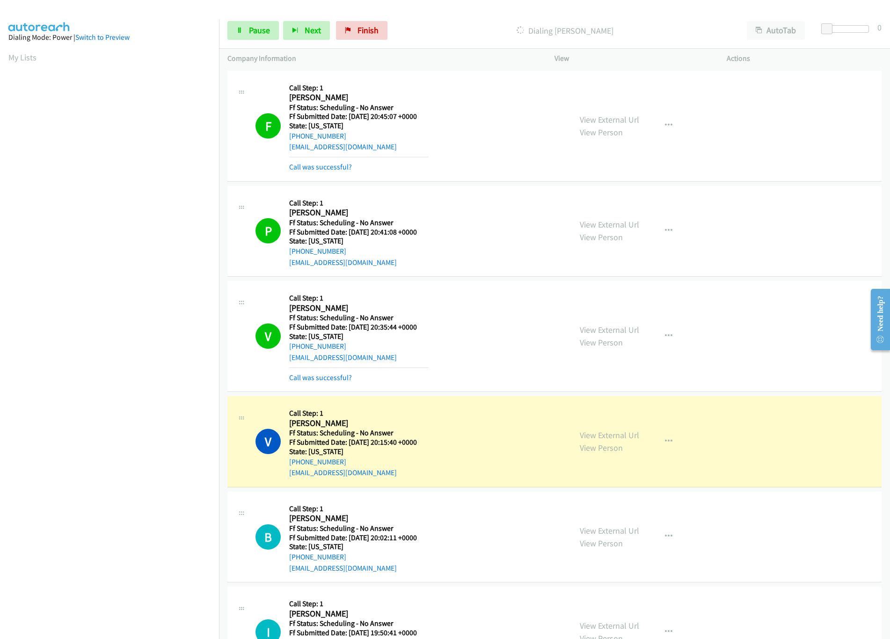
click at [455, 422] on div "V Callback Scheduled Call Step: 1 Vanessa Gale America/New_York Ff Status: Sche…" at bounding box center [410, 441] width 308 height 74
click at [580, 434] on link "View External Url" at bounding box center [609, 435] width 59 height 11
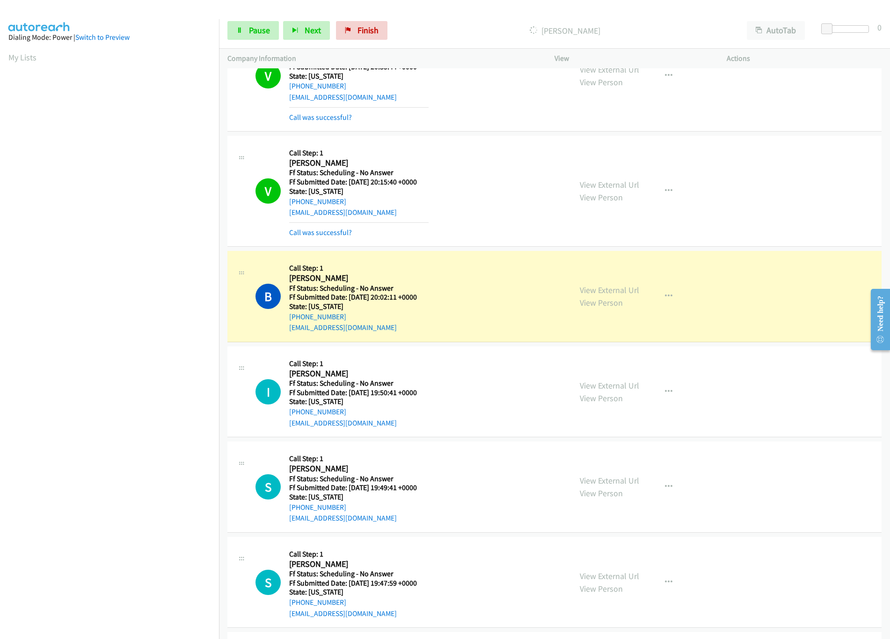
scroll to position [374, 0]
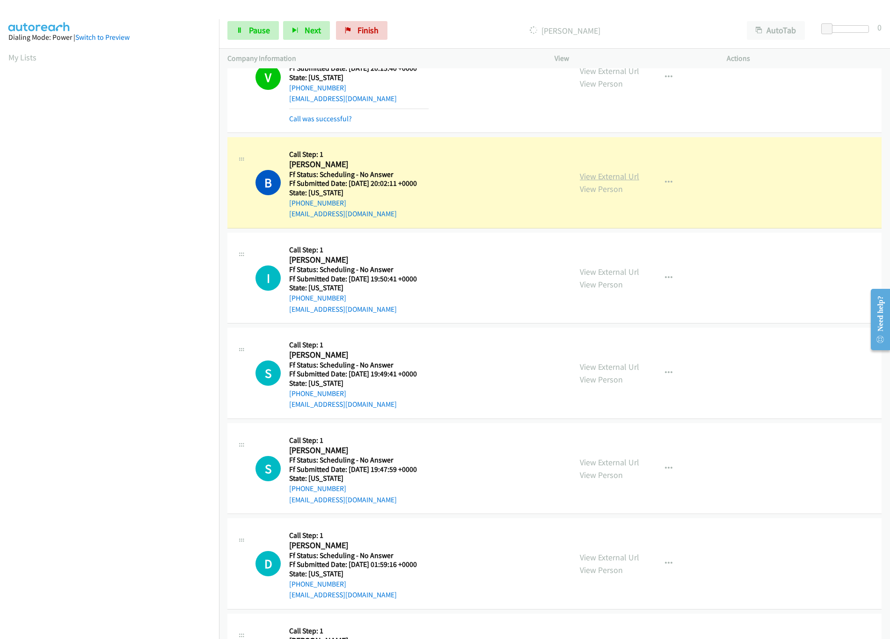
click at [588, 178] on link "View External Url" at bounding box center [609, 176] width 59 height 11
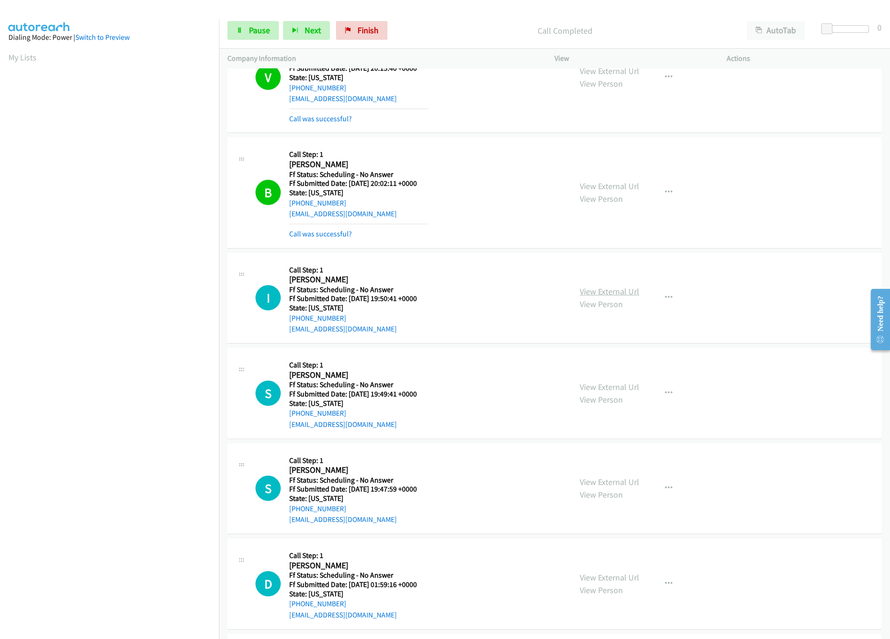
click at [587, 297] on link "View External Url" at bounding box center [609, 291] width 59 height 11
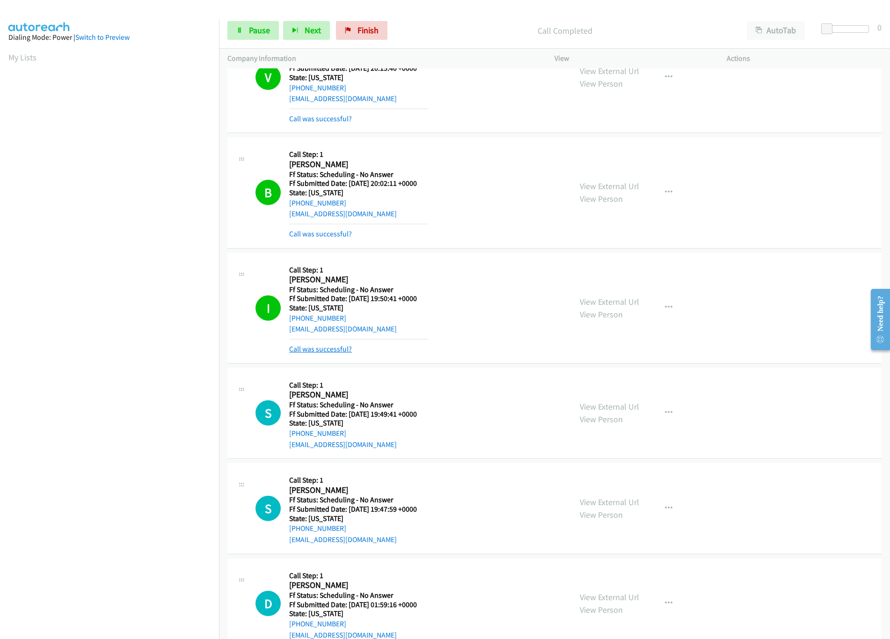
click at [326, 350] on link "Call was successful?" at bounding box center [320, 349] width 63 height 9
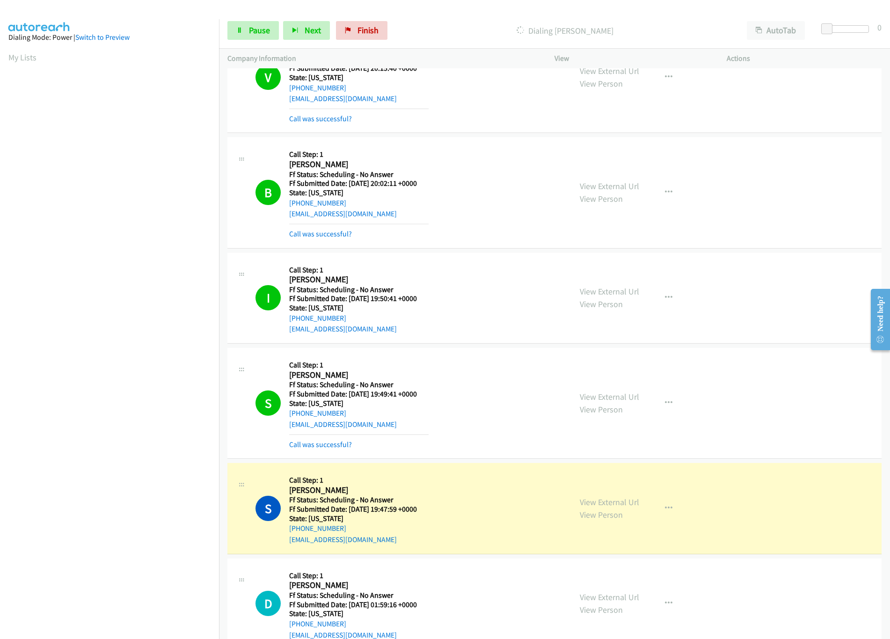
scroll to position [562, 0]
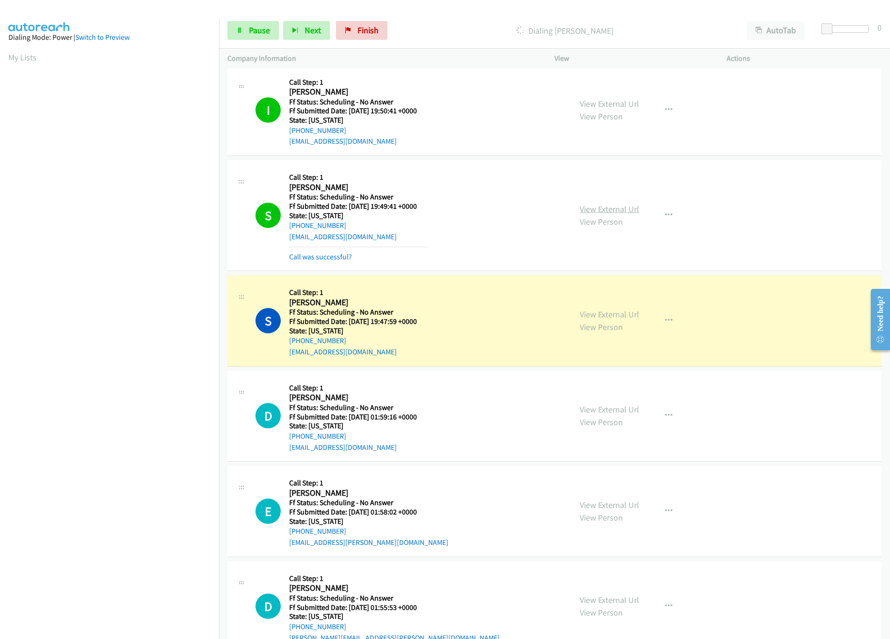
click at [601, 210] on link "View External Url" at bounding box center [609, 209] width 59 height 11
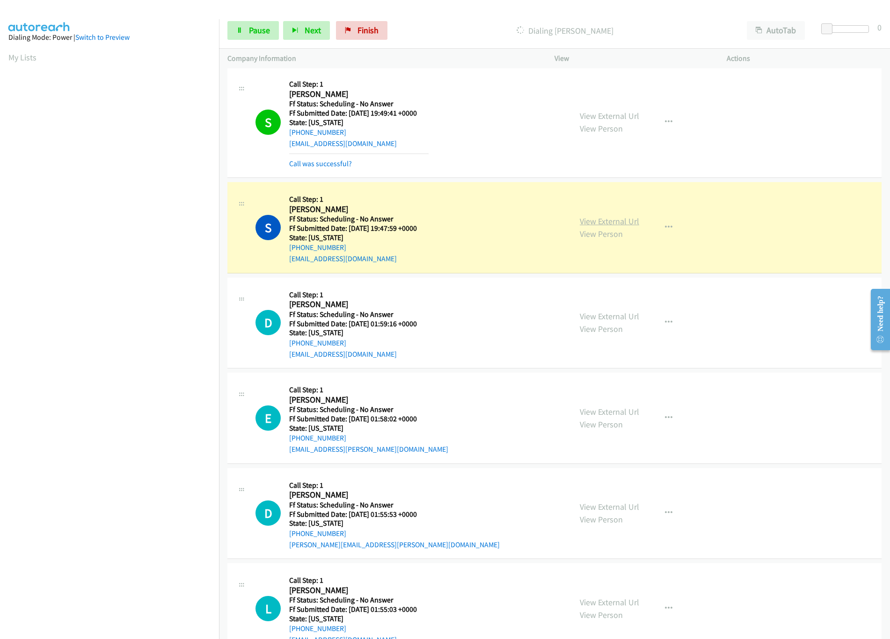
click at [600, 224] on link "View External Url" at bounding box center [609, 221] width 59 height 11
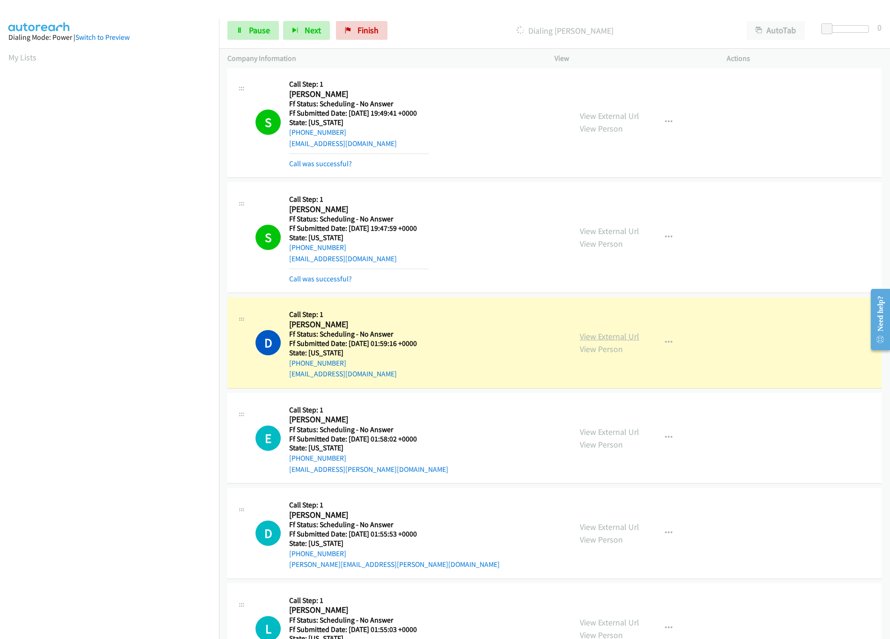
click at [628, 342] on link "View External Url" at bounding box center [609, 336] width 59 height 11
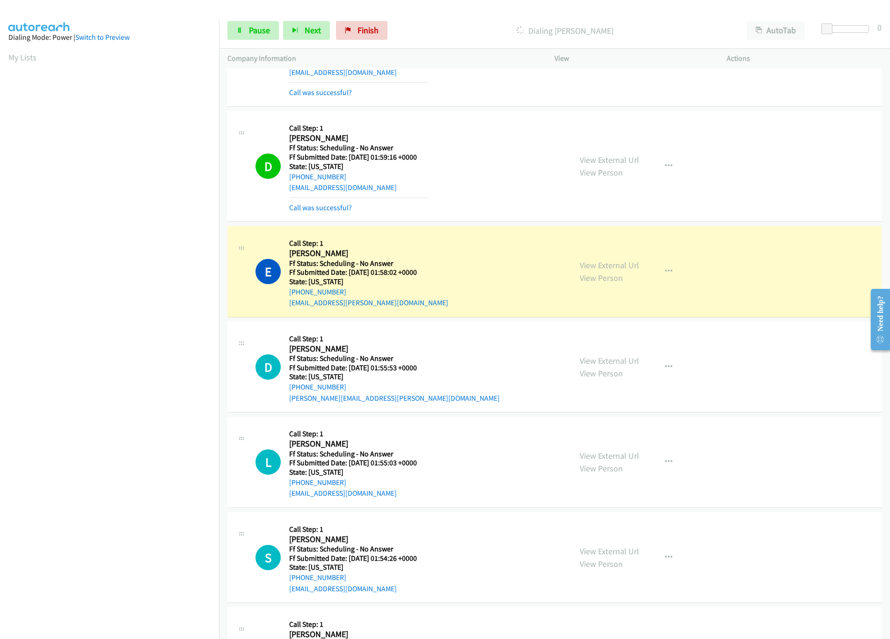
scroll to position [843, 0]
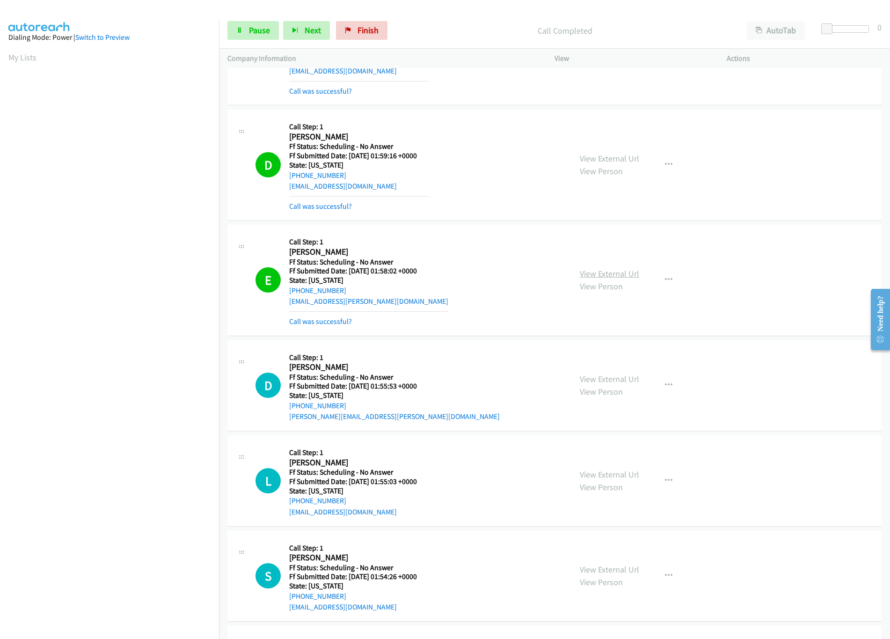
click at [594, 274] on link "View External Url" at bounding box center [609, 273] width 59 height 11
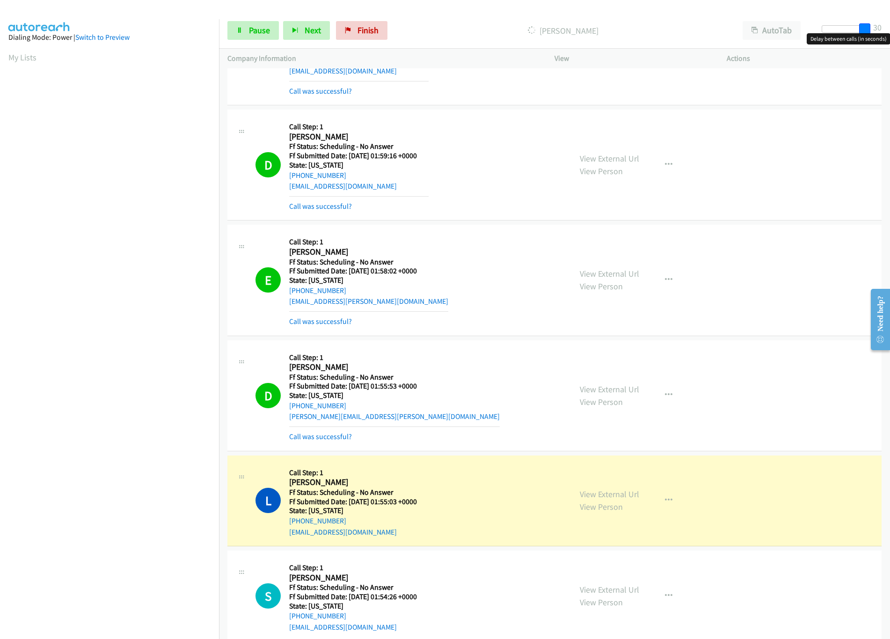
drag, startPoint x: 825, startPoint y: 33, endPoint x: 882, endPoint y: 33, distance: 57.1
click at [882, 33] on body "Start Calls Pause Next Finish Dialing Lynnie Chong AutoTab AutoTab 30 Company I…" at bounding box center [445, 22] width 890 height 44
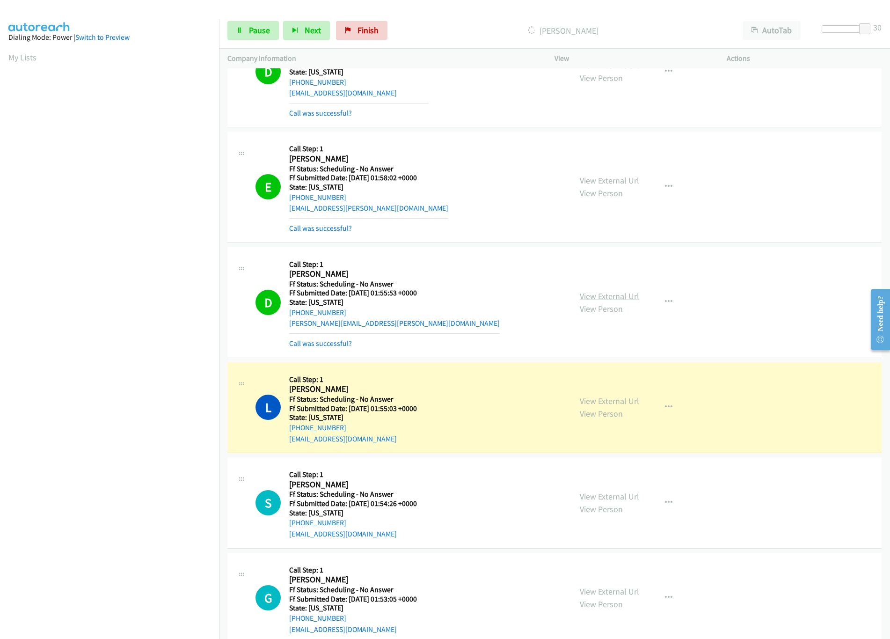
click at [600, 294] on link "View External Url" at bounding box center [609, 296] width 59 height 11
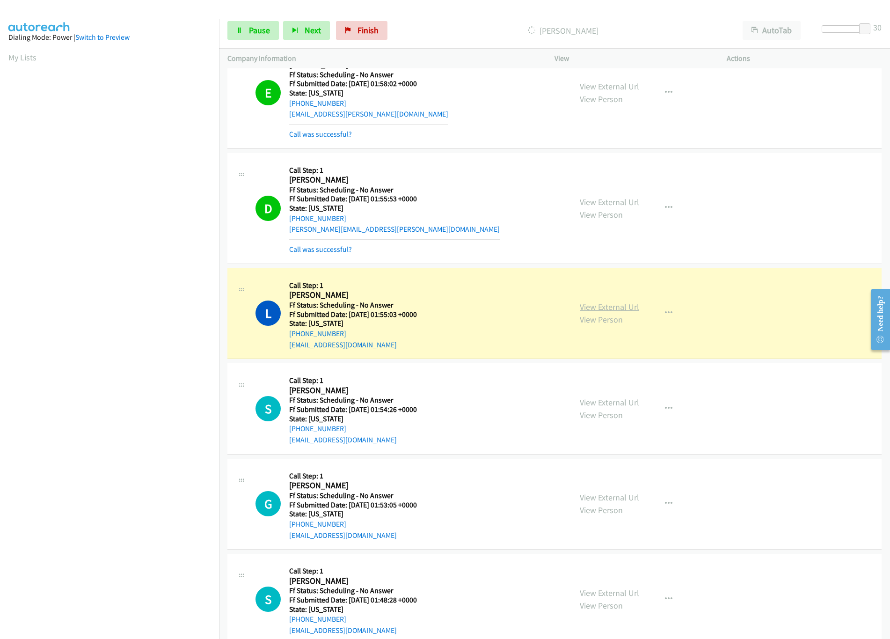
click at [613, 312] on link "View External Url" at bounding box center [609, 306] width 59 height 11
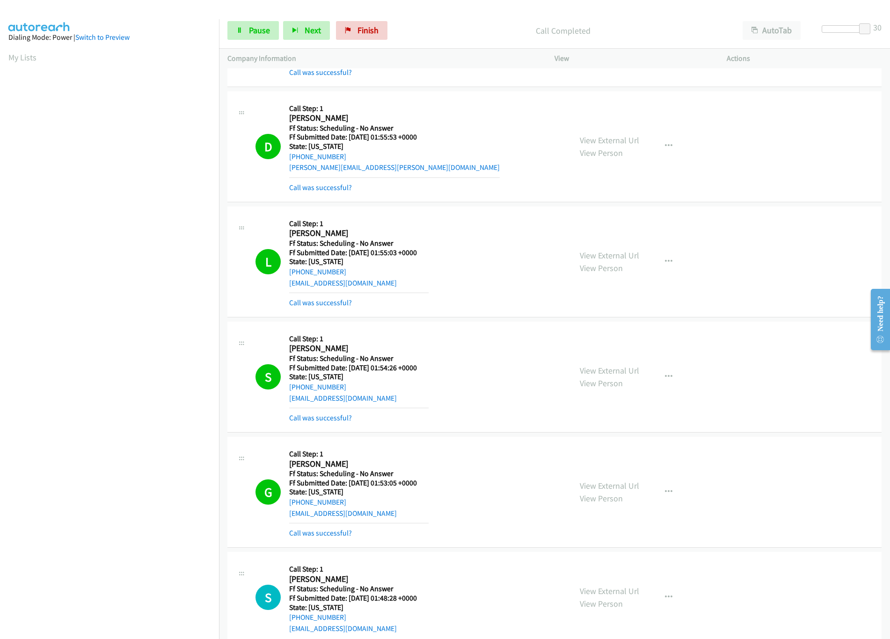
scroll to position [1123, 0]
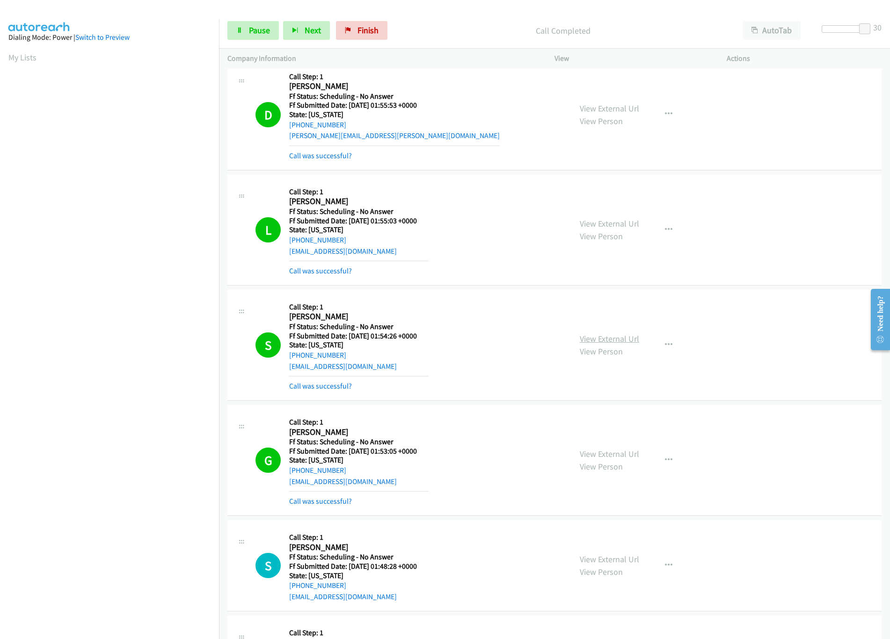
click at [598, 343] on link "View External Url" at bounding box center [609, 338] width 59 height 11
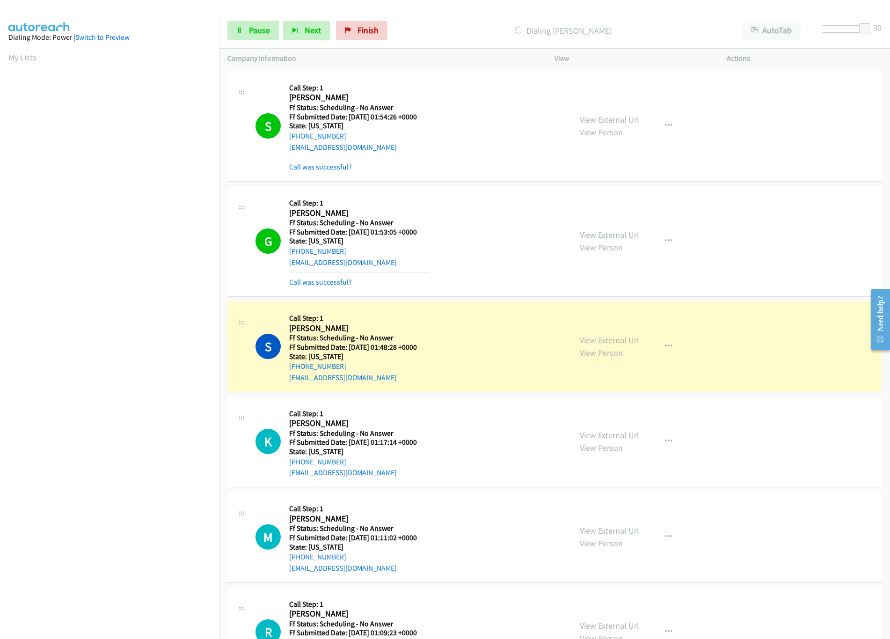
scroll to position [1311, 0]
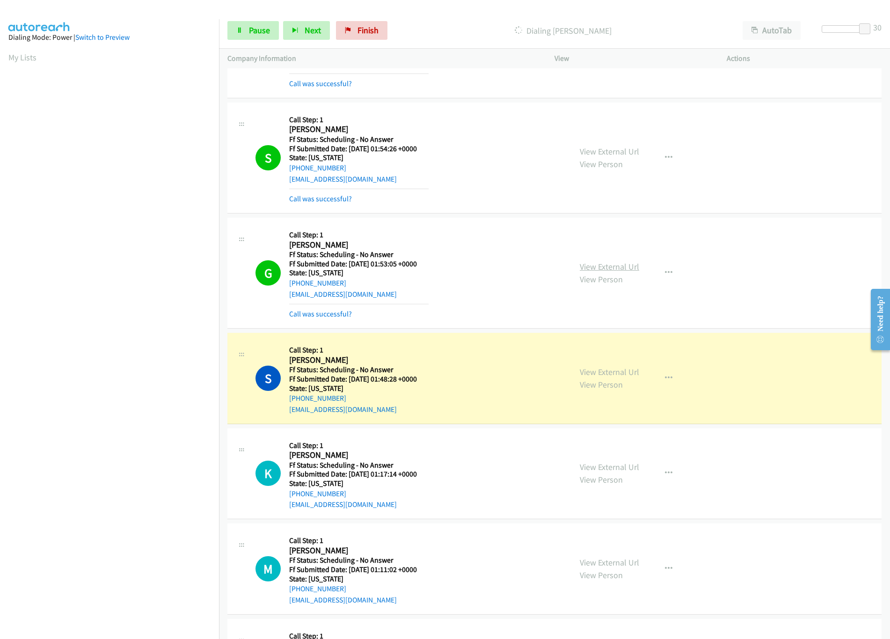
click at [590, 268] on link "View External Url" at bounding box center [609, 266] width 59 height 11
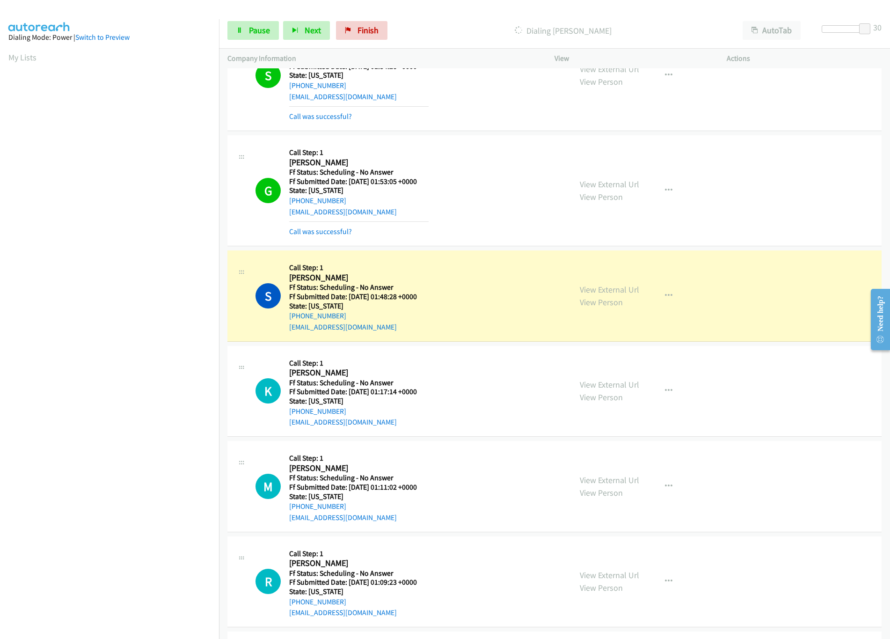
scroll to position [1497, 0]
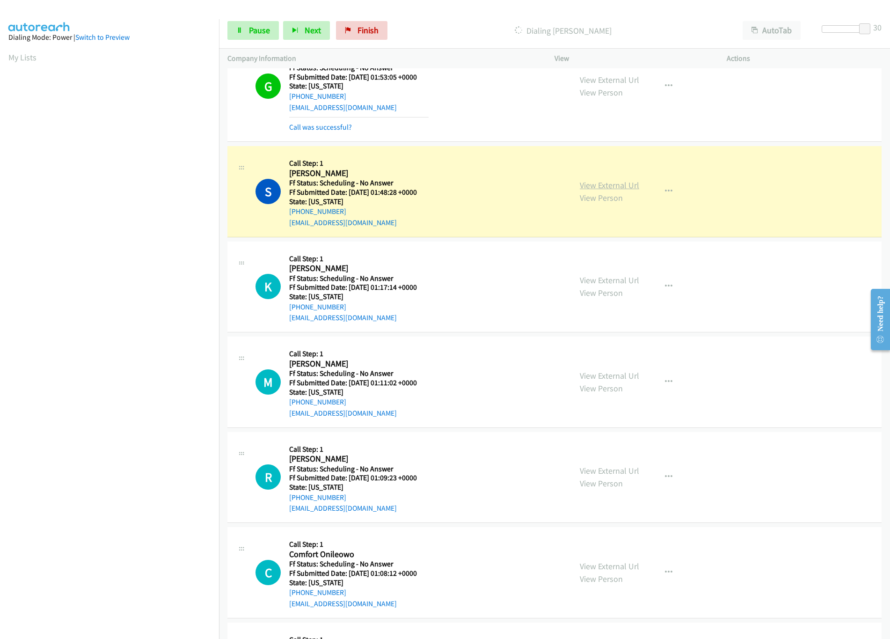
click at [587, 191] on link "View External Url" at bounding box center [609, 185] width 59 height 11
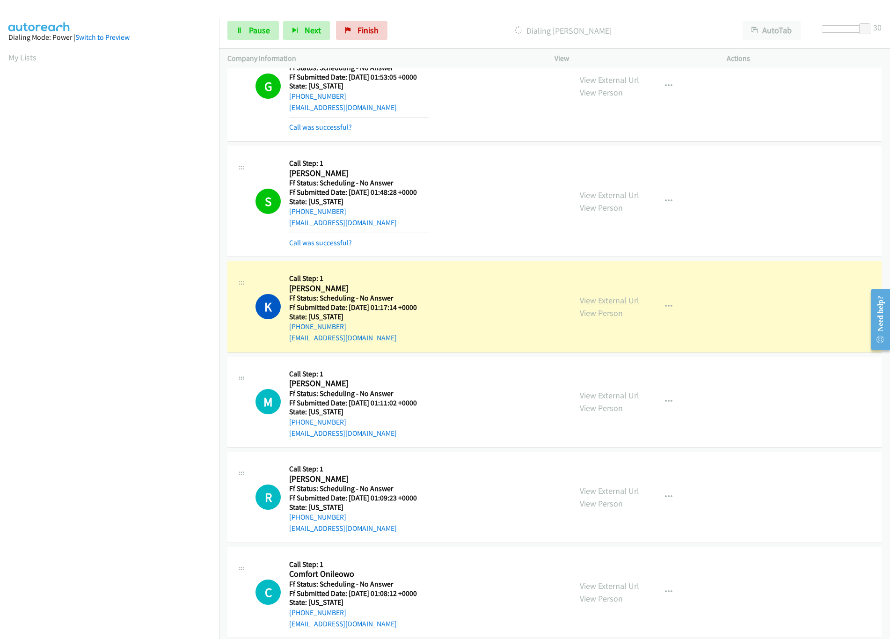
click at [623, 306] on link "View External Url" at bounding box center [609, 300] width 59 height 11
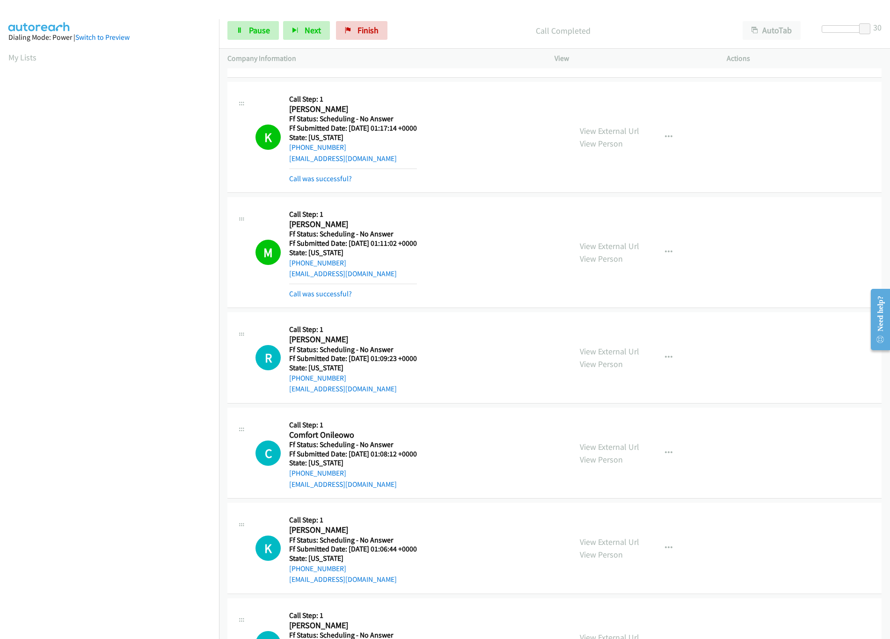
scroll to position [1685, 0]
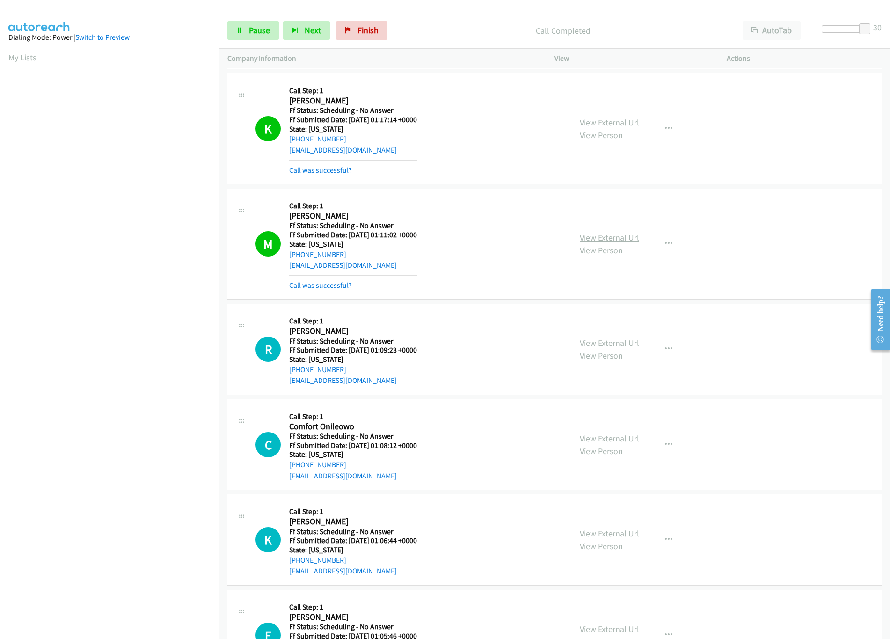
click at [592, 243] on link "View External Url" at bounding box center [609, 237] width 59 height 11
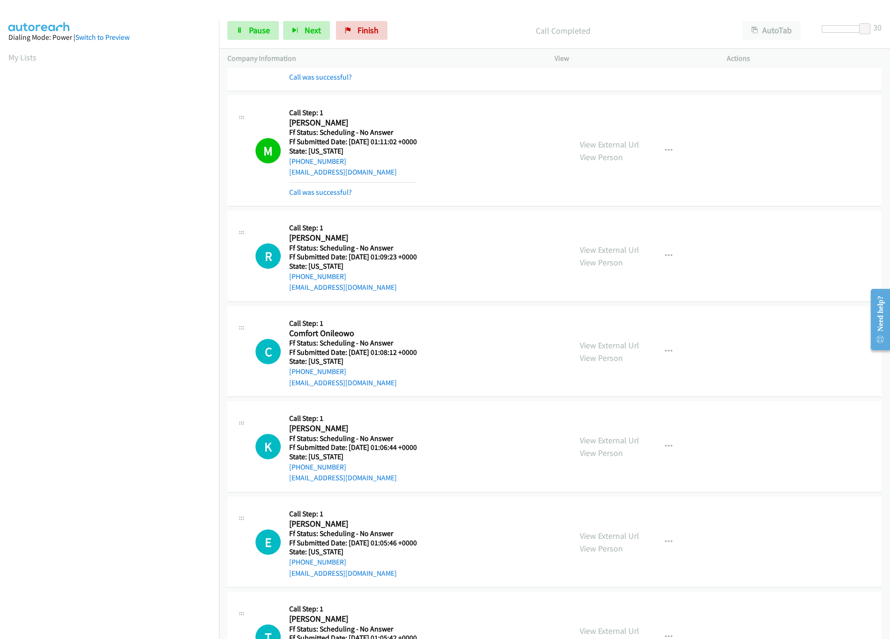
click at [611, 250] on div "View External Url View Person" at bounding box center [609, 255] width 59 height 25
click at [610, 254] on link "View External Url" at bounding box center [609, 249] width 59 height 11
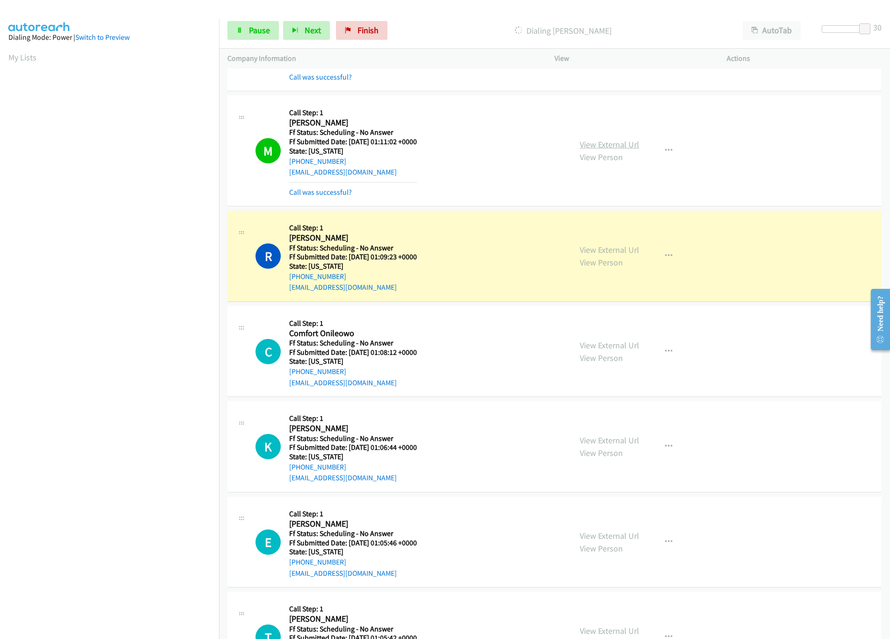
click at [614, 147] on link "View External Url" at bounding box center [609, 144] width 59 height 11
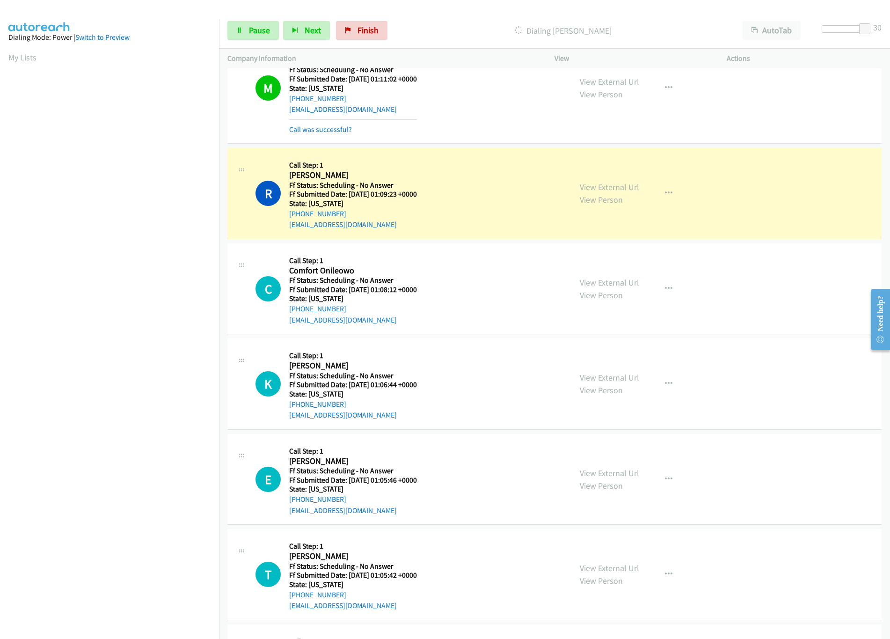
scroll to position [1872, 0]
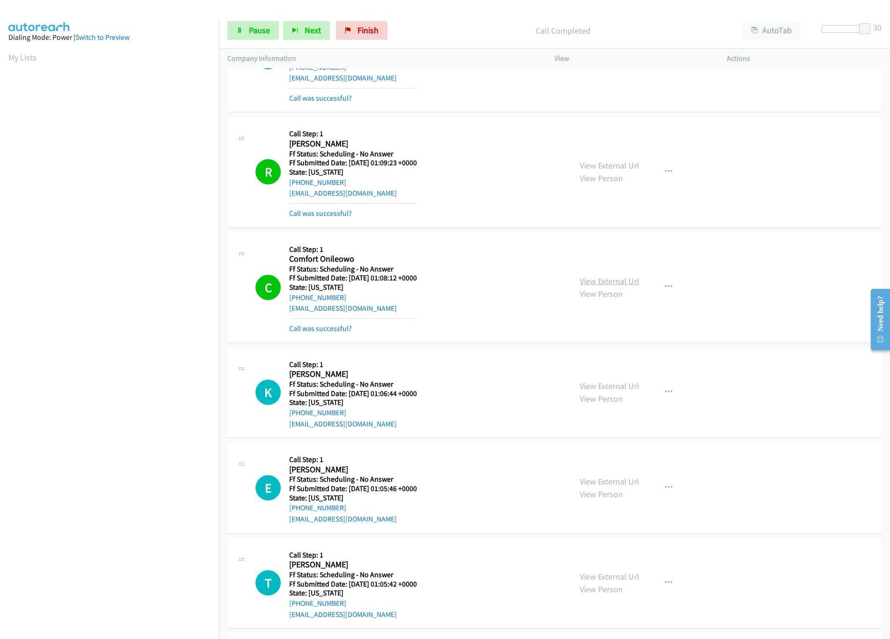
click at [626, 286] on link "View External Url" at bounding box center [609, 281] width 59 height 11
click at [600, 391] on link "View External Url" at bounding box center [609, 386] width 59 height 11
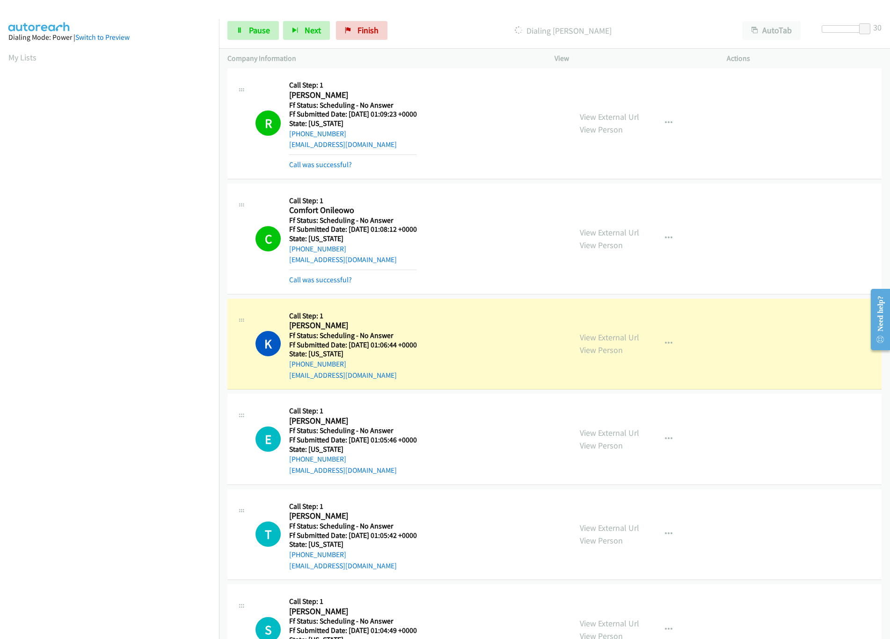
scroll to position [1966, 0]
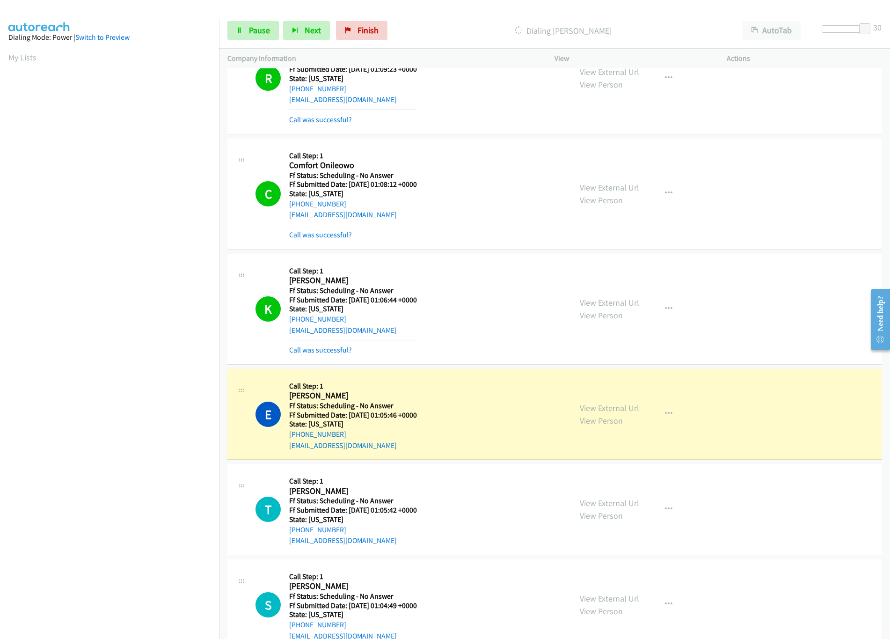
click at [463, 416] on div "E Callback Scheduled Call Step: 1 Ebony Belcher America/New_York Ff Status: Sch…" at bounding box center [410, 414] width 308 height 74
click at [594, 413] on link "View External Url" at bounding box center [609, 408] width 59 height 11
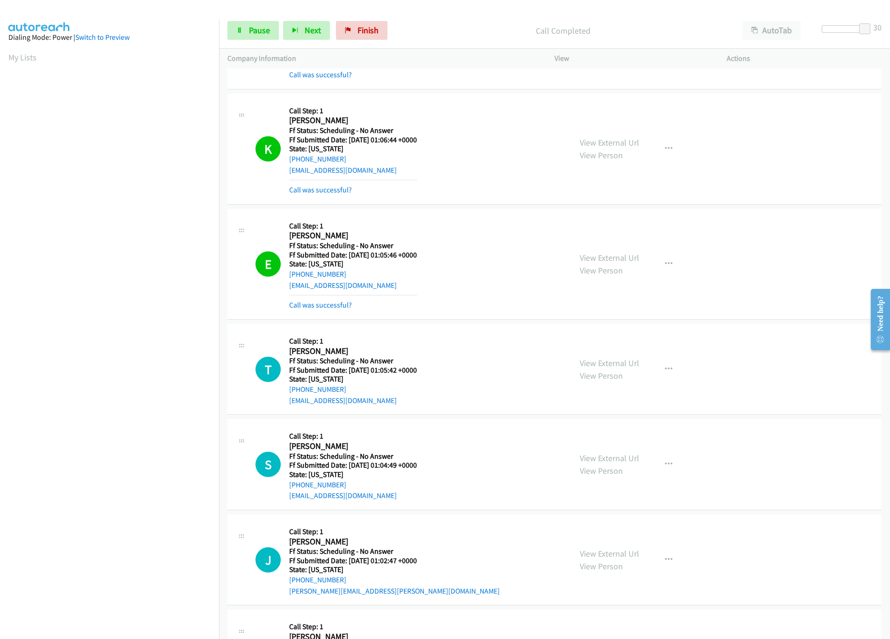
scroll to position [2153, 0]
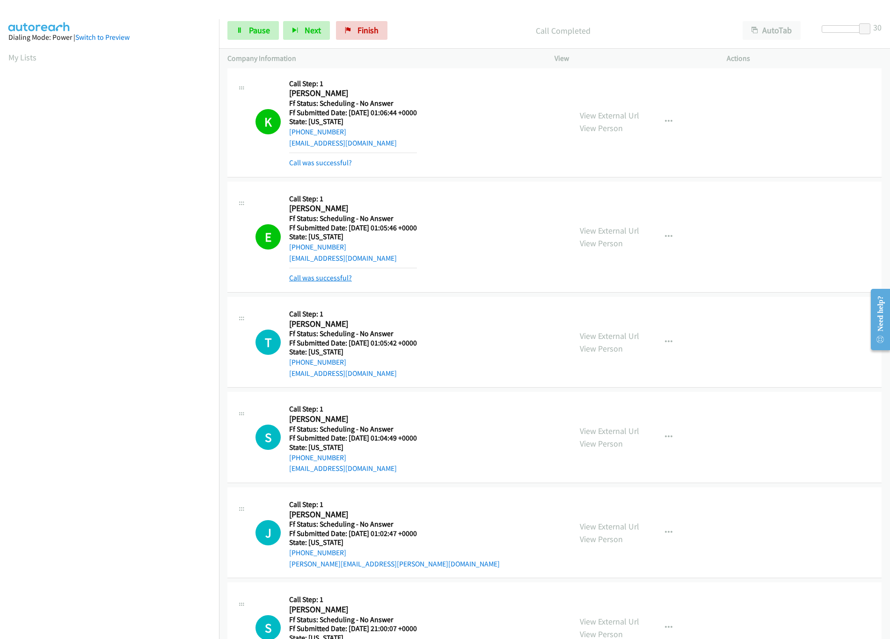
click at [317, 282] on link "Call was successful?" at bounding box center [320, 277] width 63 height 9
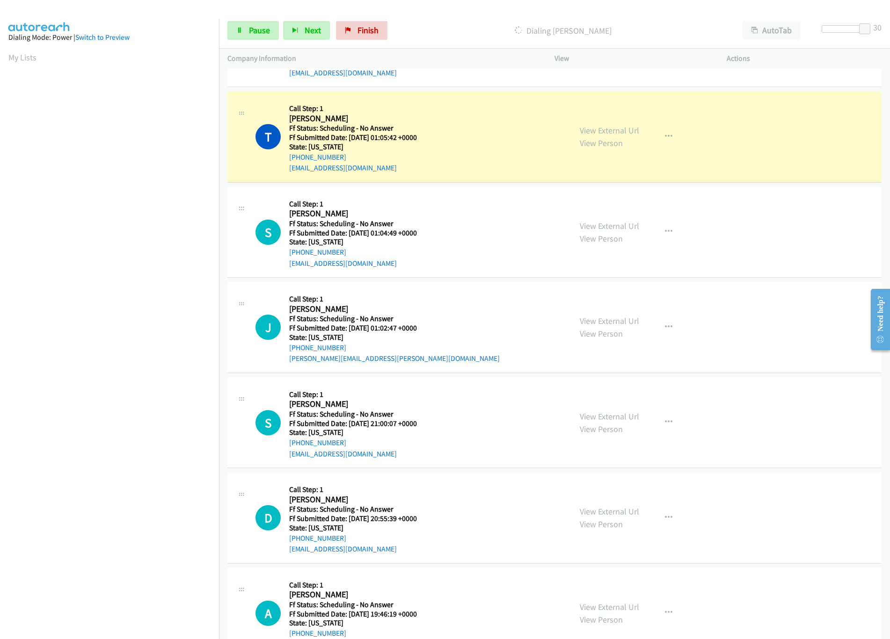
scroll to position [2340, 0]
click at [611, 134] on link "View External Url" at bounding box center [609, 129] width 59 height 11
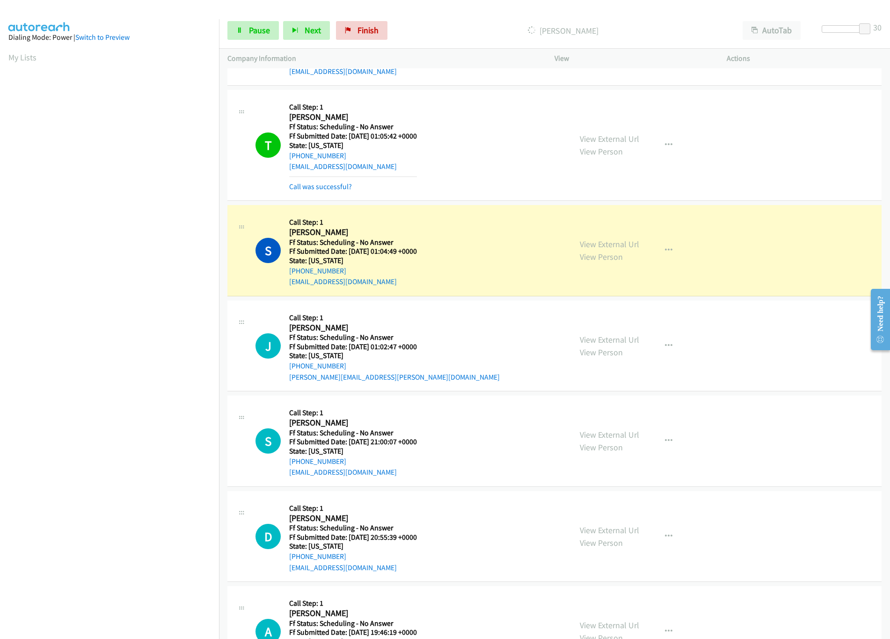
click at [504, 260] on div "S Callback Scheduled Call Step: 1 Shannon Kofta America/Chicago Ff Status: Sche…" at bounding box center [410, 250] width 308 height 74
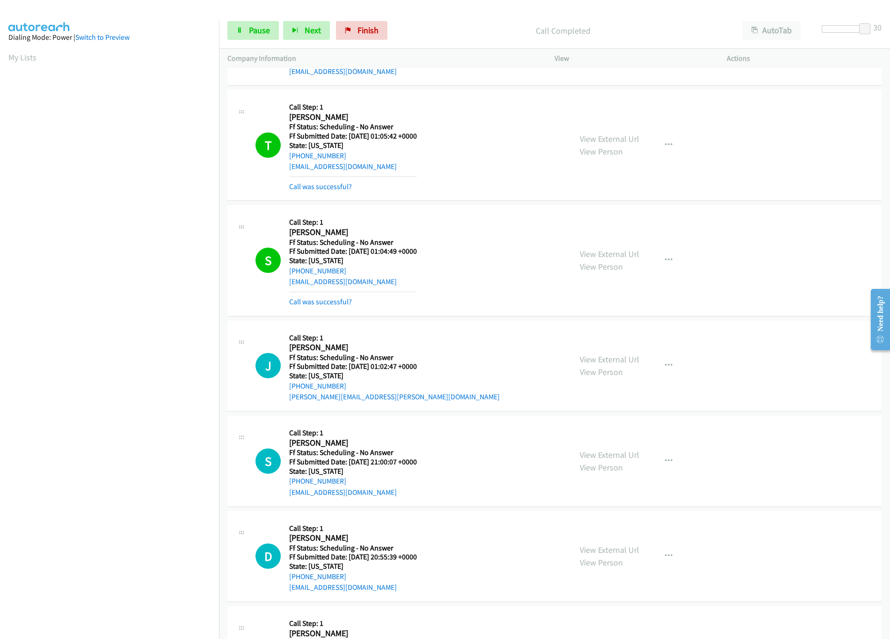
click at [599, 256] on div "View External Url View Person View External Url Email Schedule/Manage Callback …" at bounding box center [662, 260] width 181 height 94
click at [597, 259] on link "View External Url" at bounding box center [609, 254] width 59 height 11
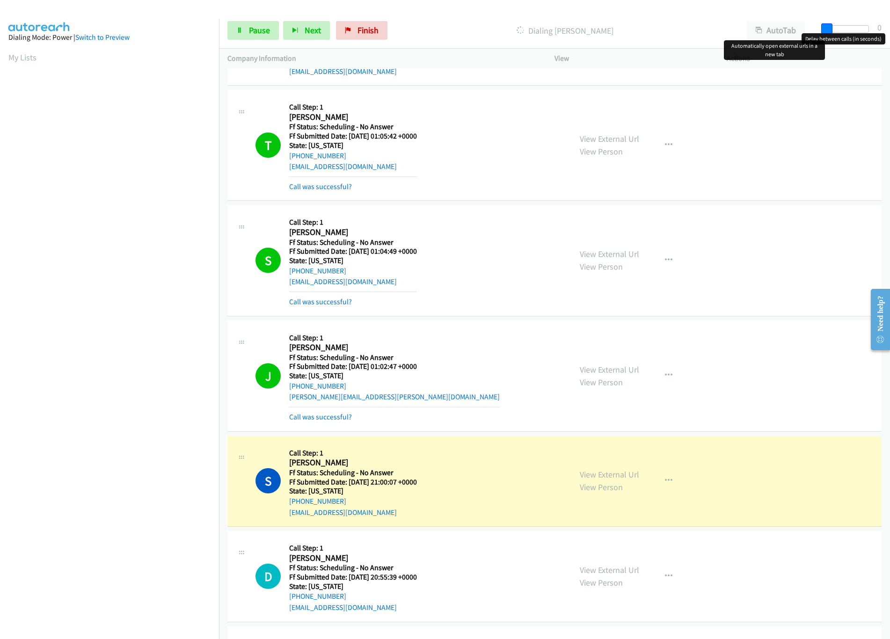
drag, startPoint x: 862, startPoint y: 29, endPoint x: 743, endPoint y: 36, distance: 119.5
click at [743, 36] on div "Start Calls Pause Next Finish Dialing Stephen Gordon AutoTab AutoTab 0" at bounding box center [554, 31] width 671 height 36
click at [593, 375] on link "View External Url" at bounding box center [609, 369] width 59 height 11
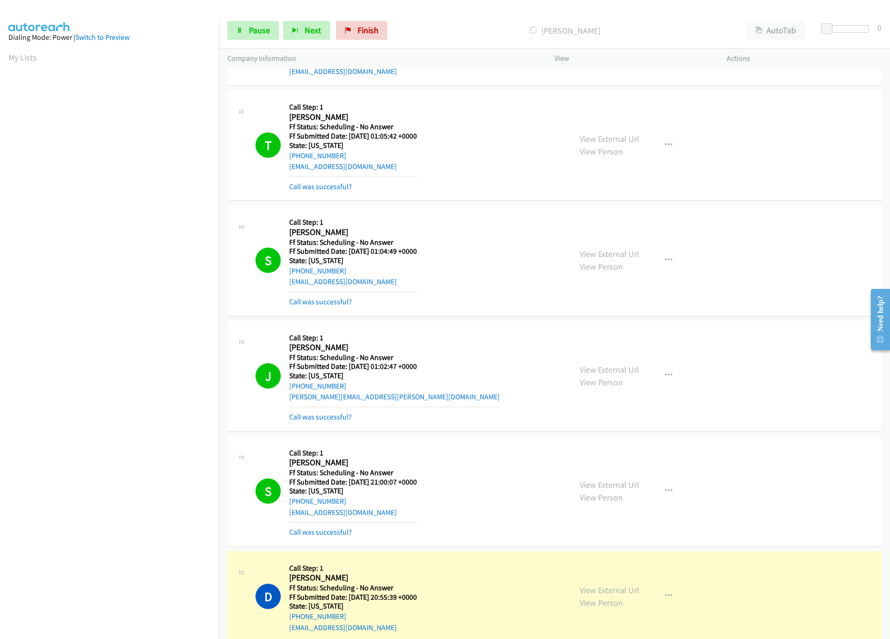
scroll to position [2434, 0]
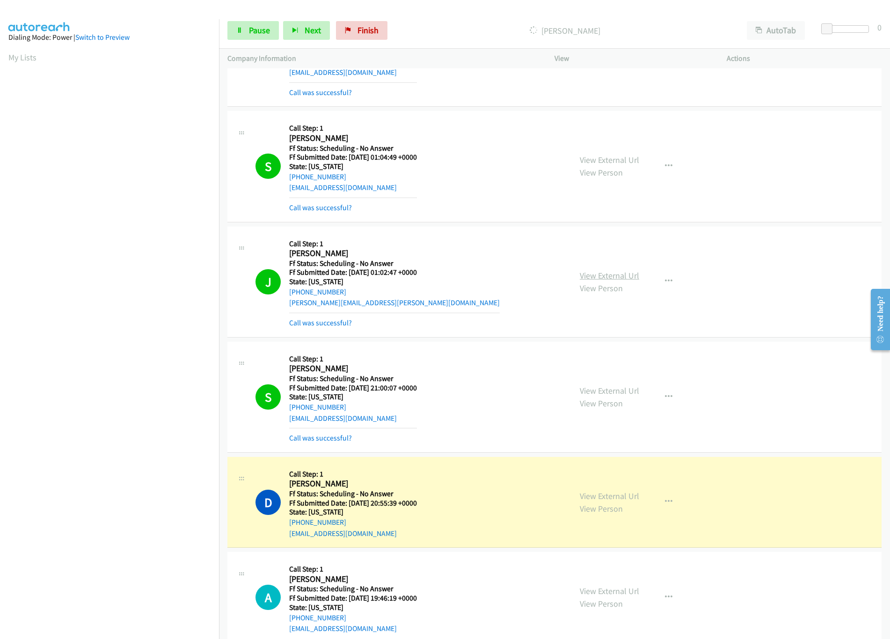
click at [610, 281] on link "View External Url" at bounding box center [609, 275] width 59 height 11
click at [600, 396] on link "View External Url" at bounding box center [609, 390] width 59 height 11
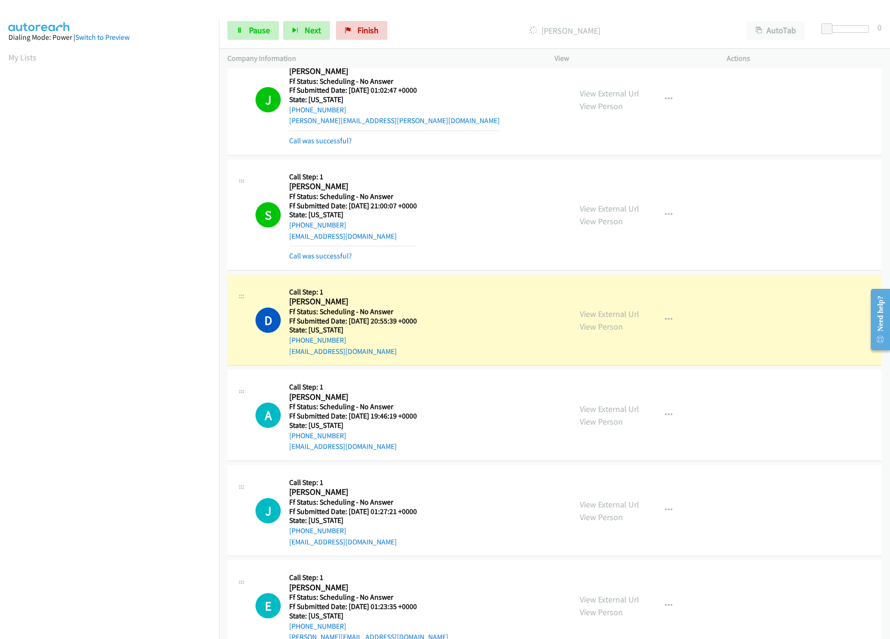
scroll to position [2621, 0]
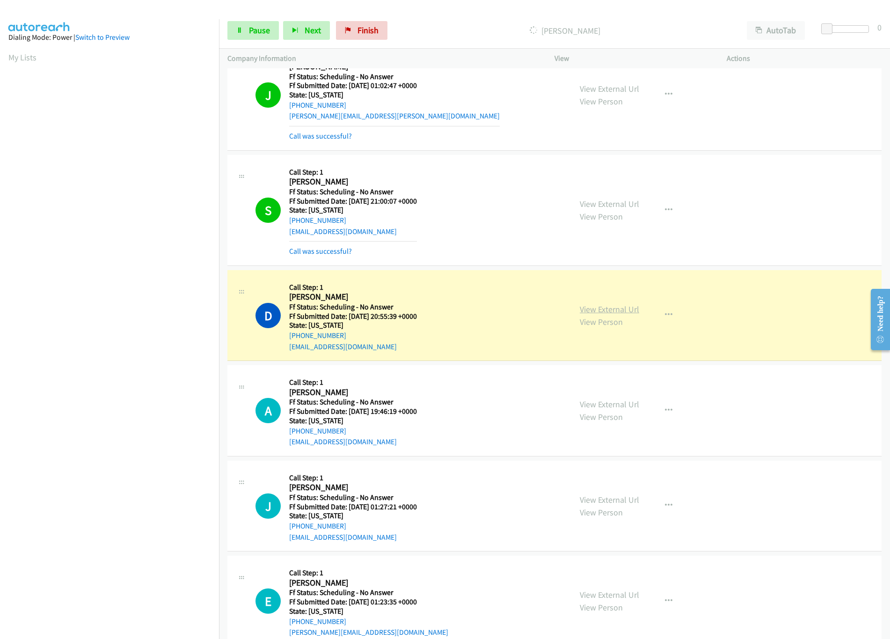
click at [602, 314] on link "View External Url" at bounding box center [609, 309] width 59 height 11
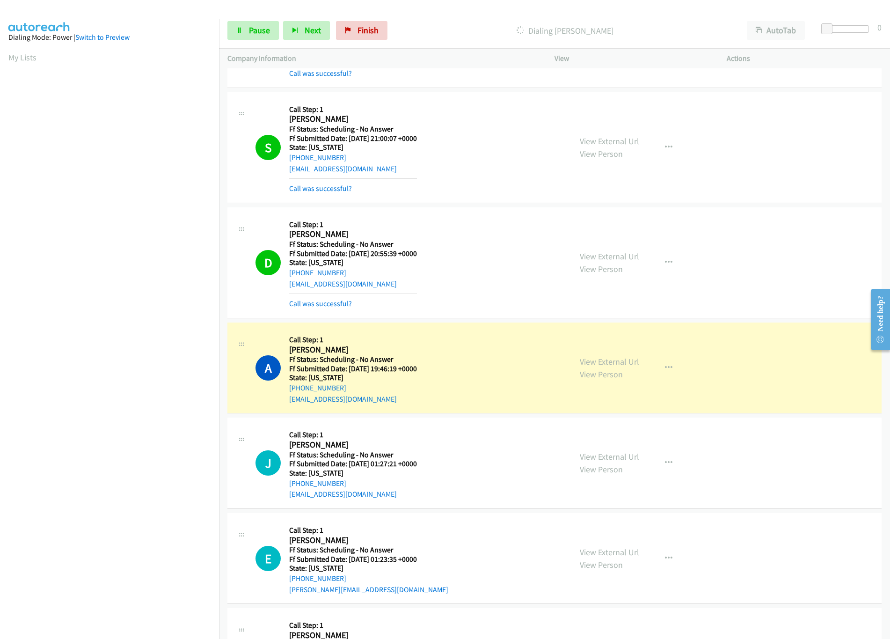
scroll to position [2715, 0]
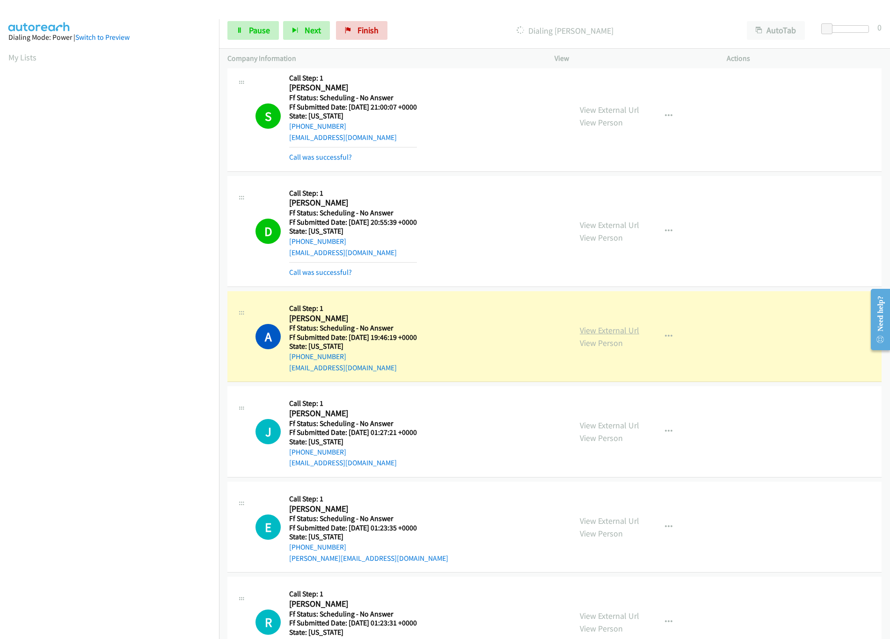
click at [591, 336] on link "View External Url" at bounding box center [609, 330] width 59 height 11
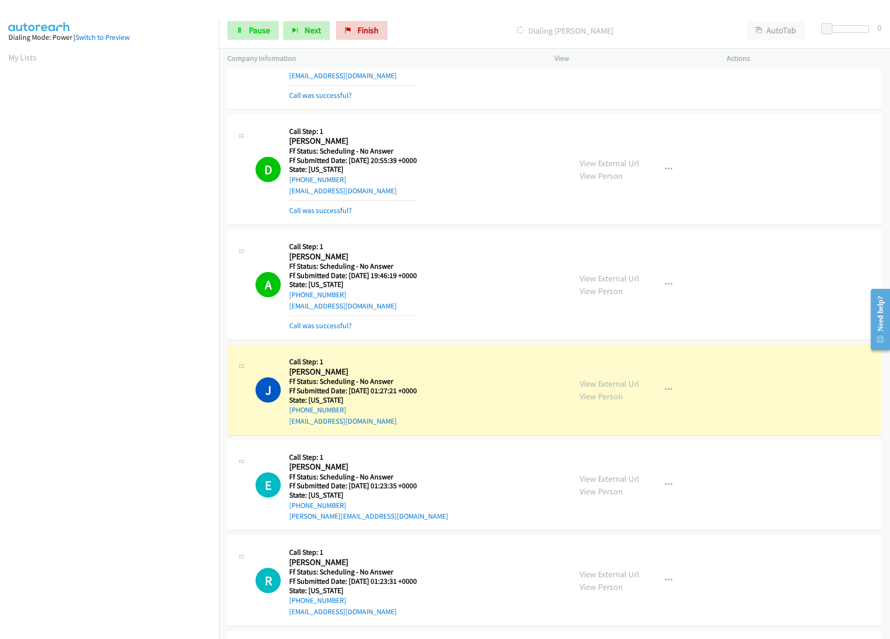
scroll to position [2809, 0]
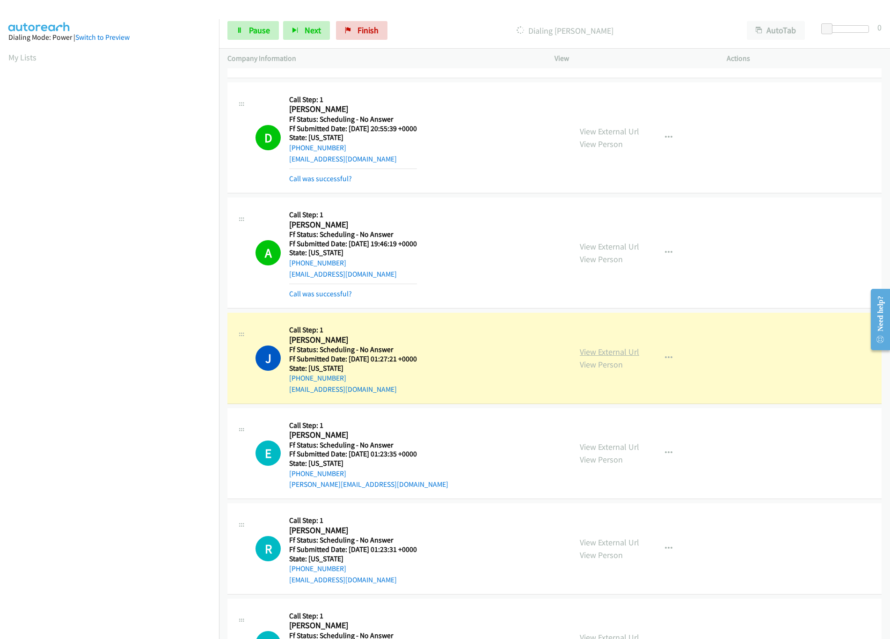
click at [610, 357] on link "View External Url" at bounding box center [609, 351] width 59 height 11
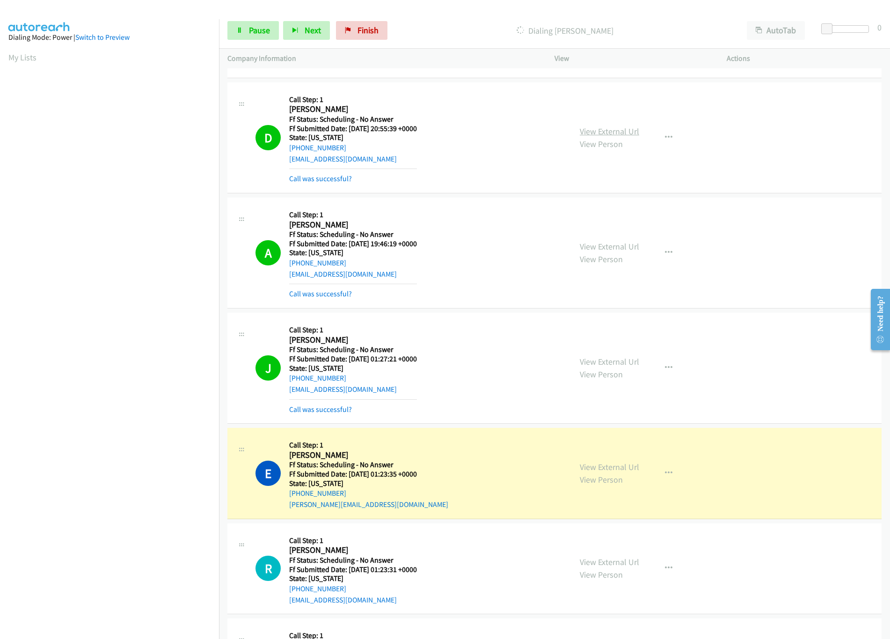
click at [600, 137] on link "View External Url" at bounding box center [609, 131] width 59 height 11
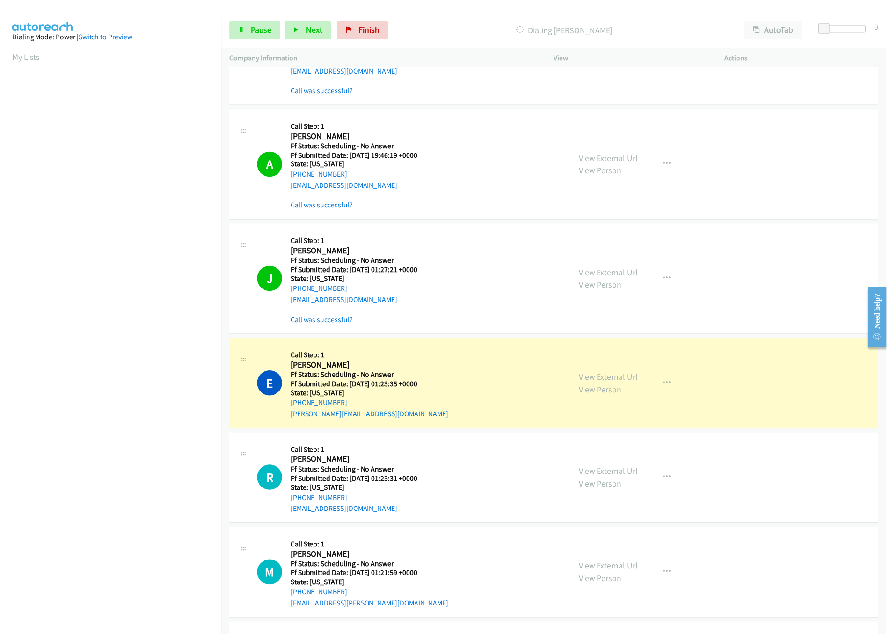
scroll to position [2996, 0]
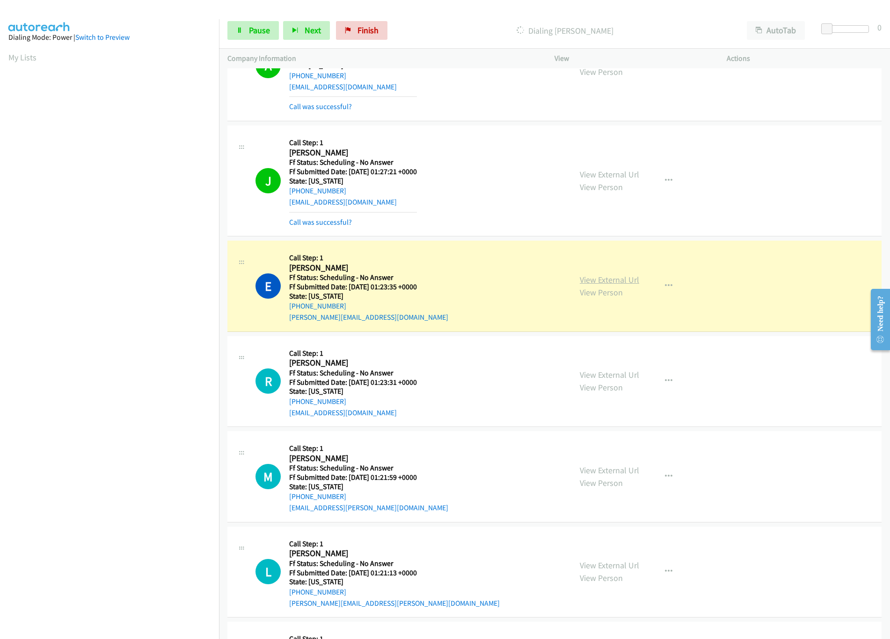
click at [591, 285] on link "View External Url" at bounding box center [609, 279] width 59 height 11
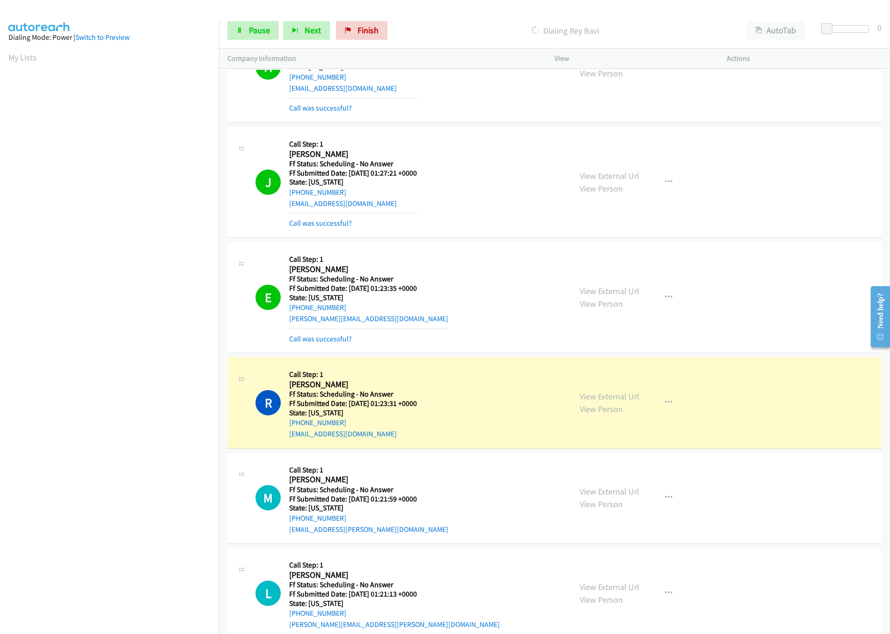
scroll to position [3089, 0]
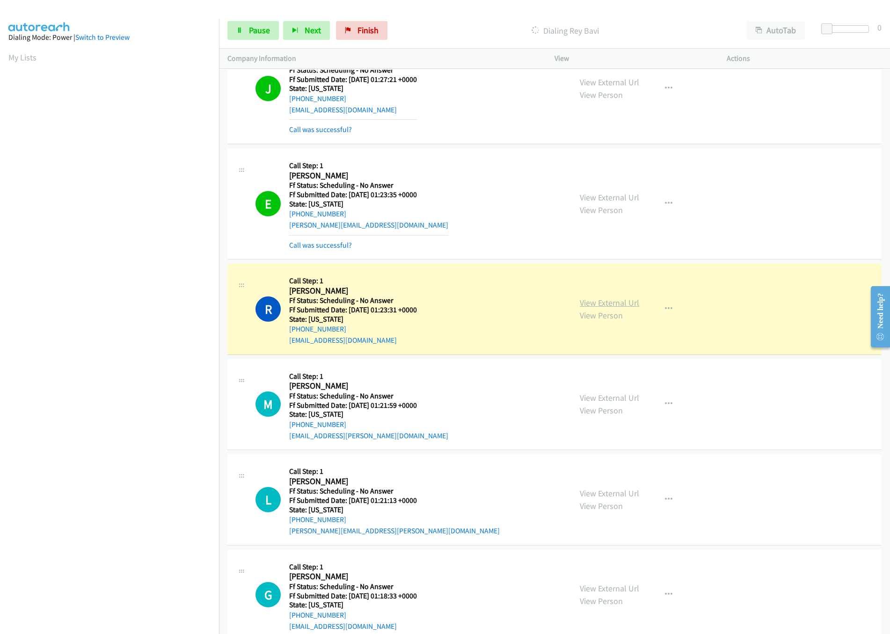
click at [595, 308] on link "View External Url" at bounding box center [609, 302] width 59 height 11
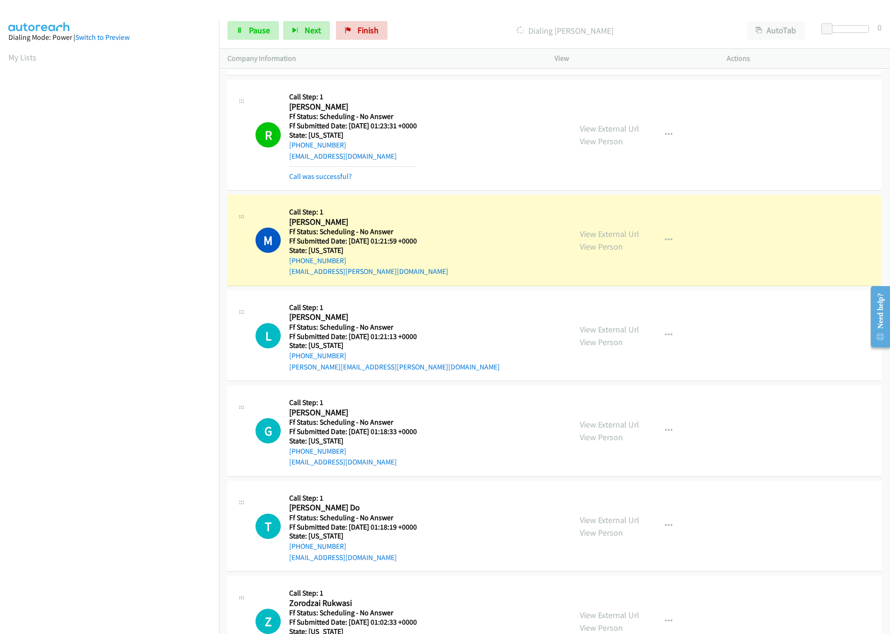
scroll to position [3277, 0]
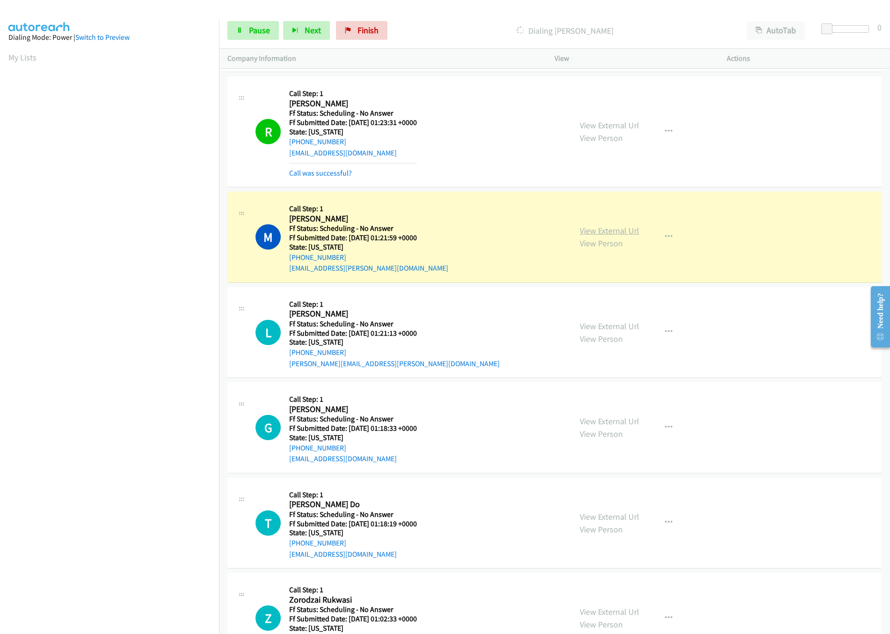
click at [608, 236] on link "View External Url" at bounding box center [609, 230] width 59 height 11
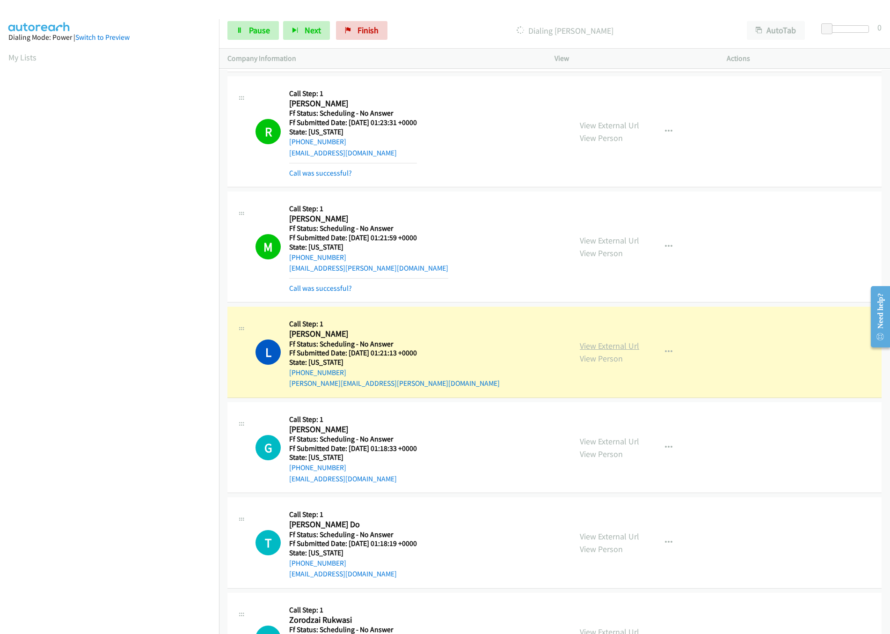
click at [586, 351] on link "View External Url" at bounding box center [609, 345] width 59 height 11
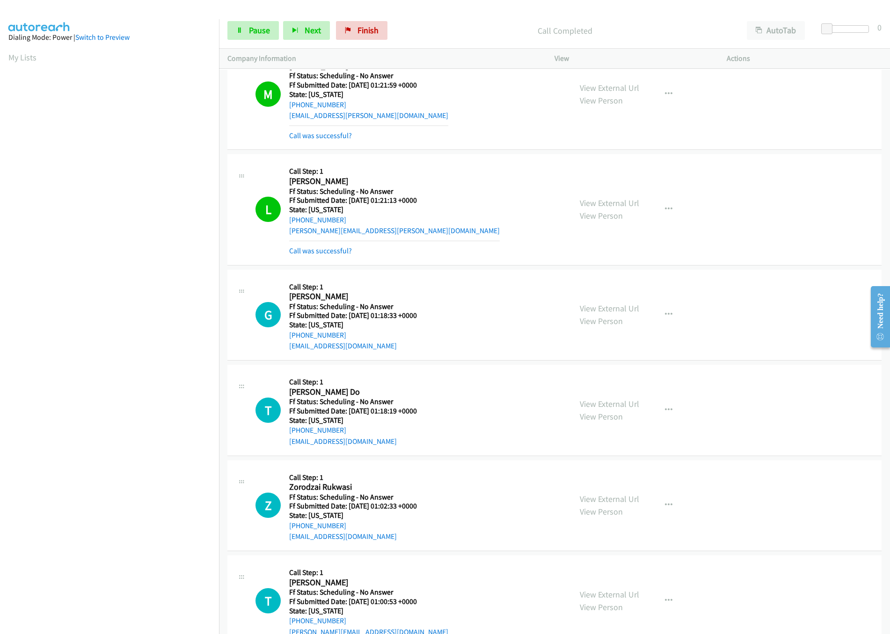
scroll to position [3463, 0]
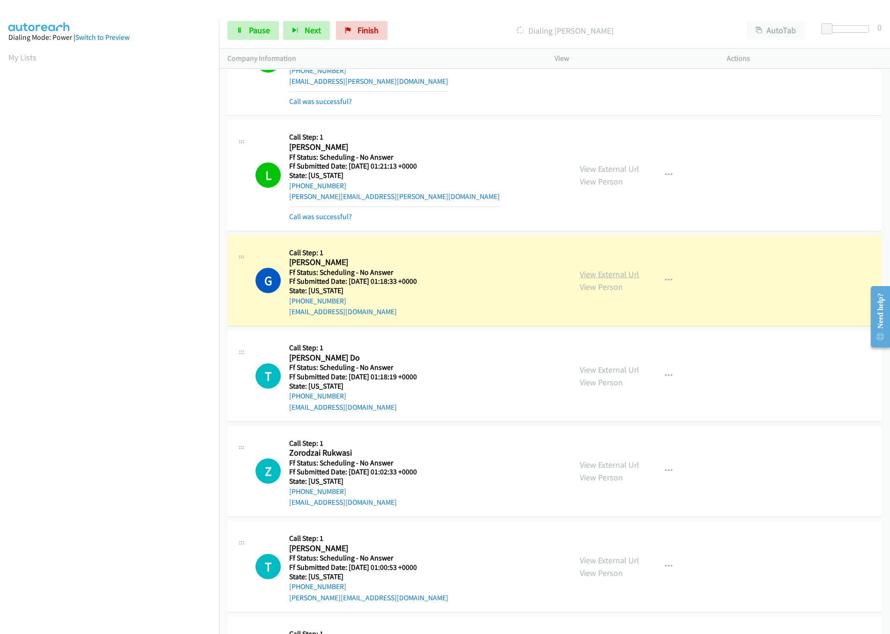
click at [585, 279] on link "View External Url" at bounding box center [609, 274] width 59 height 11
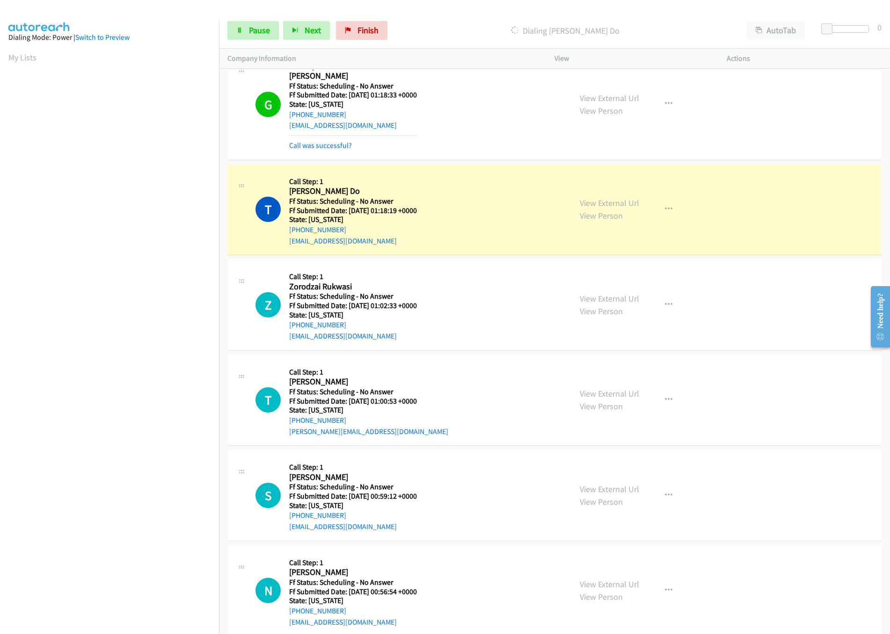
scroll to position [3651, 0]
click at [490, 203] on div "T Callback Scheduled Call Step: 1 Thinh Do America/New_York Ff Status: Scheduli…" at bounding box center [410, 208] width 308 height 74
click at [625, 207] on link "View External Url" at bounding box center [609, 201] width 59 height 11
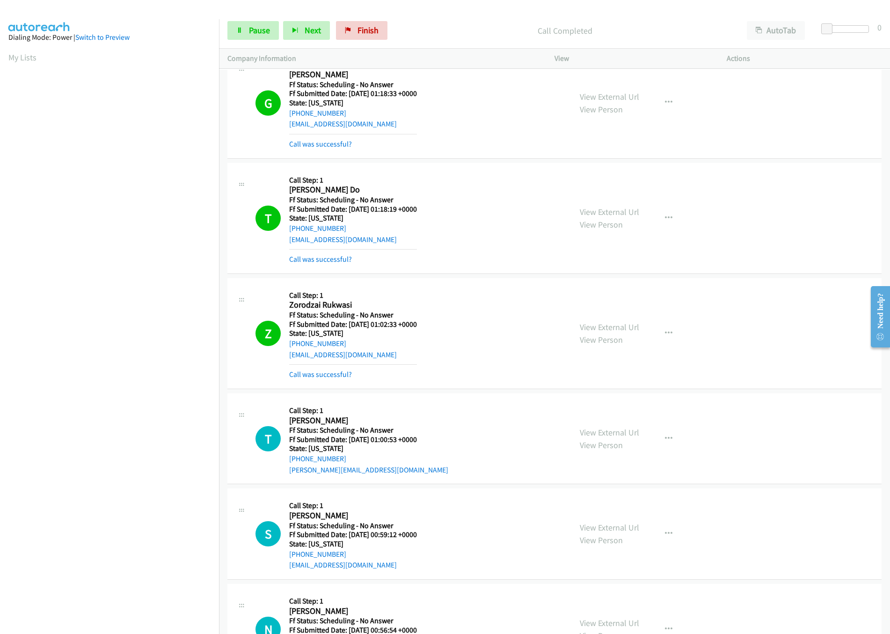
click at [489, 336] on div "Z Callback Scheduled Call Step: 1 Zorodzai Rukwasi America/New_York Ff Status: …" at bounding box center [410, 333] width 308 height 94
click at [595, 332] on link "View External Url" at bounding box center [609, 327] width 59 height 11
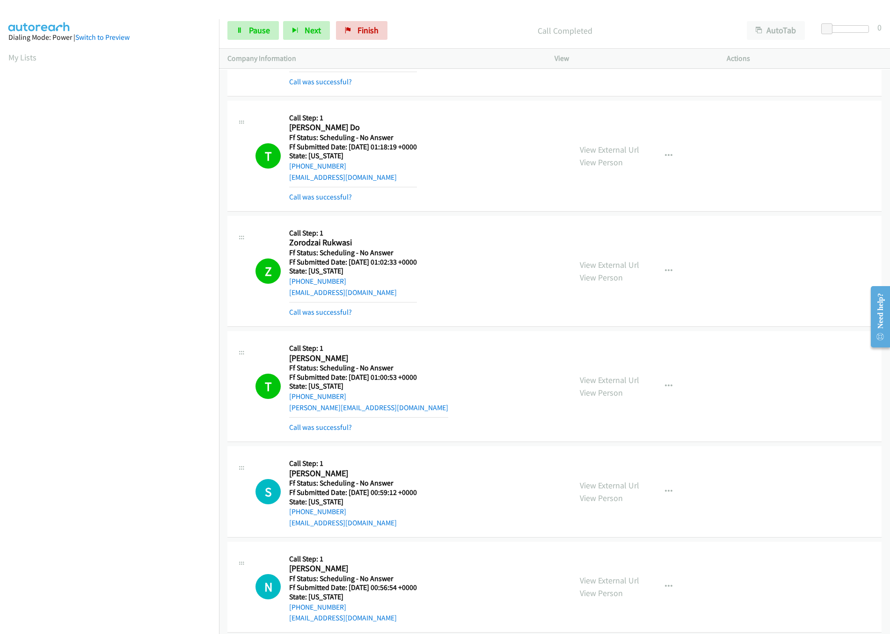
scroll to position [3744, 0]
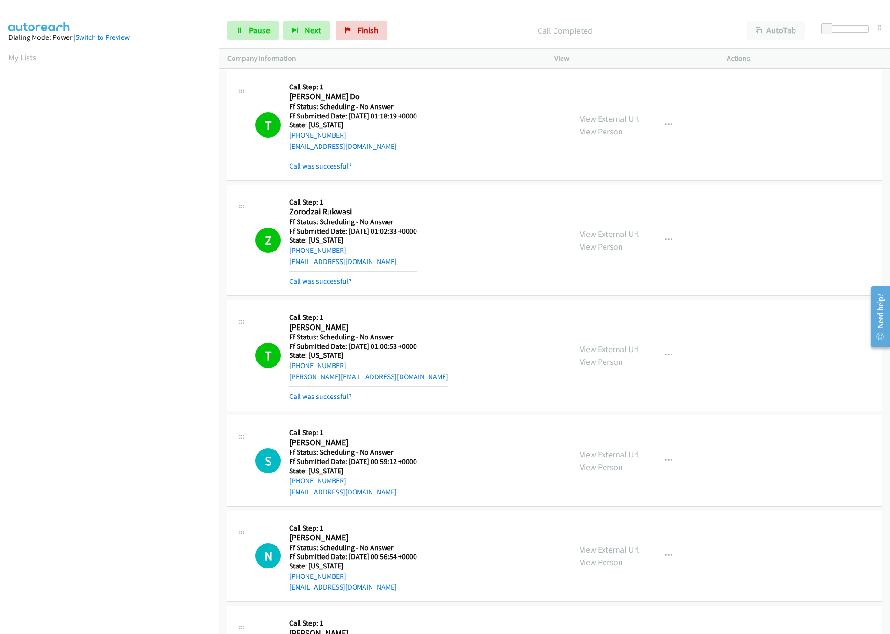
click at [586, 354] on link "View External Url" at bounding box center [609, 349] width 59 height 11
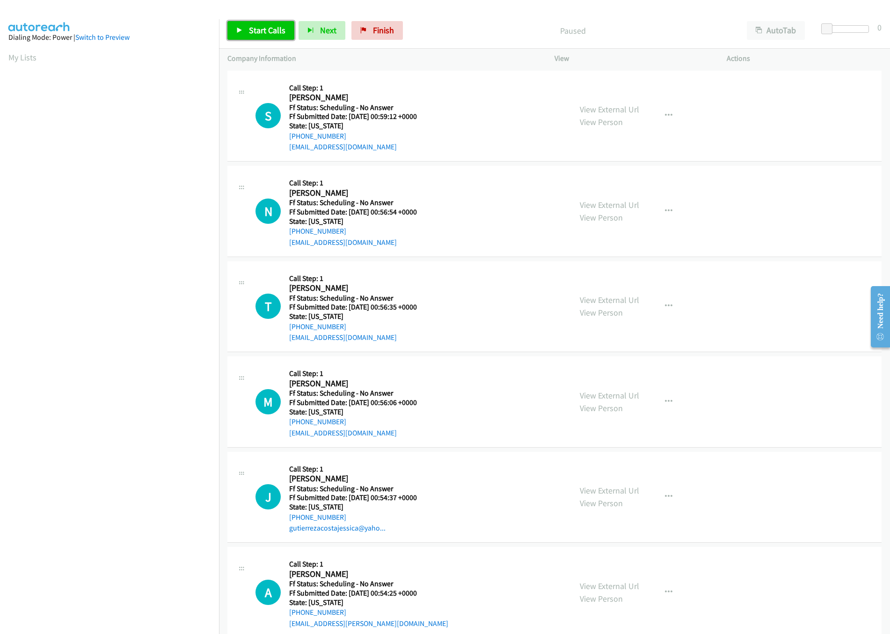
click at [270, 36] on link "Start Calls" at bounding box center [260, 30] width 67 height 19
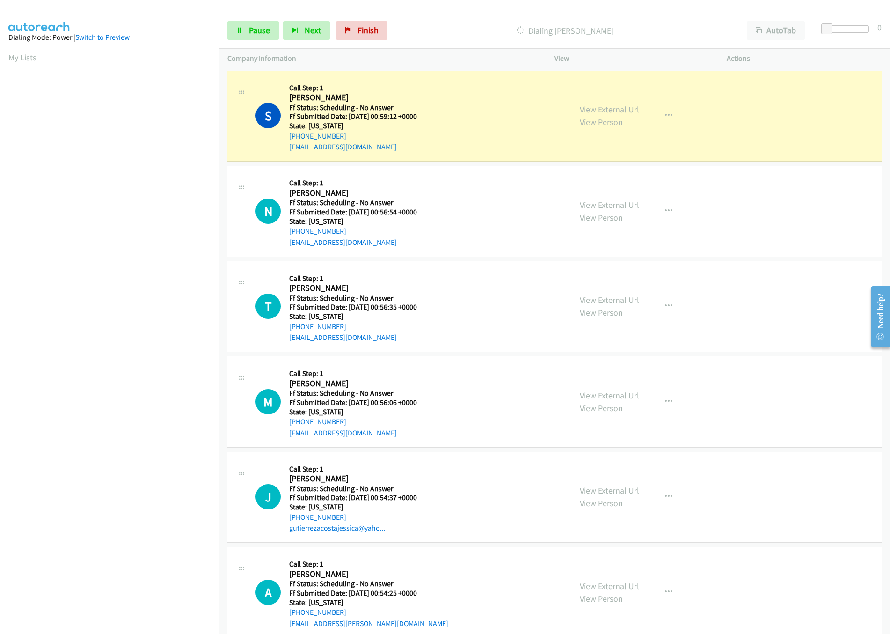
click at [612, 104] on link "View External Url" at bounding box center [609, 109] width 59 height 11
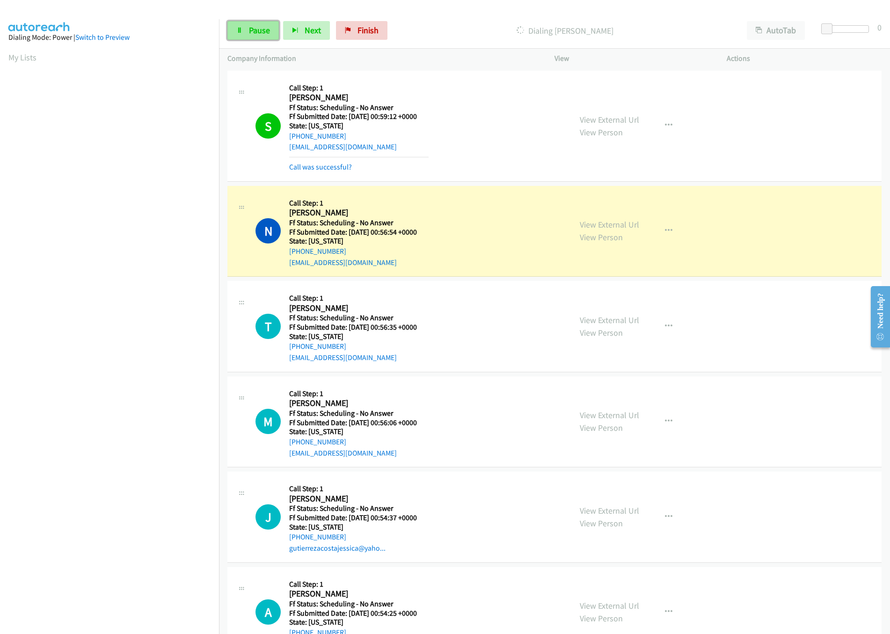
click at [256, 27] on span "Pause" at bounding box center [259, 30] width 21 height 11
click at [584, 227] on link "View External Url" at bounding box center [609, 224] width 59 height 11
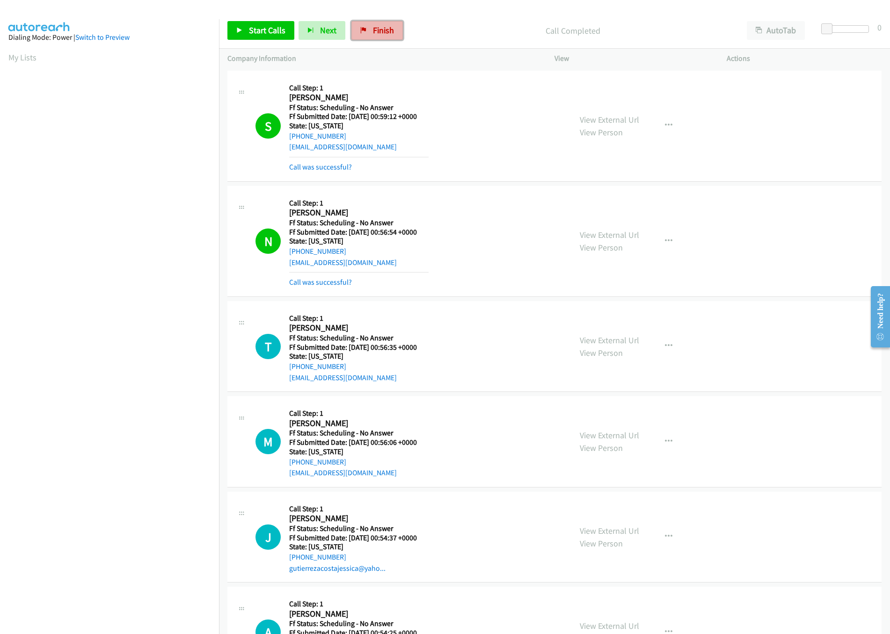
click at [374, 38] on link "Finish" at bounding box center [377, 30] width 51 height 19
